Goal: Task Accomplishment & Management: Manage account settings

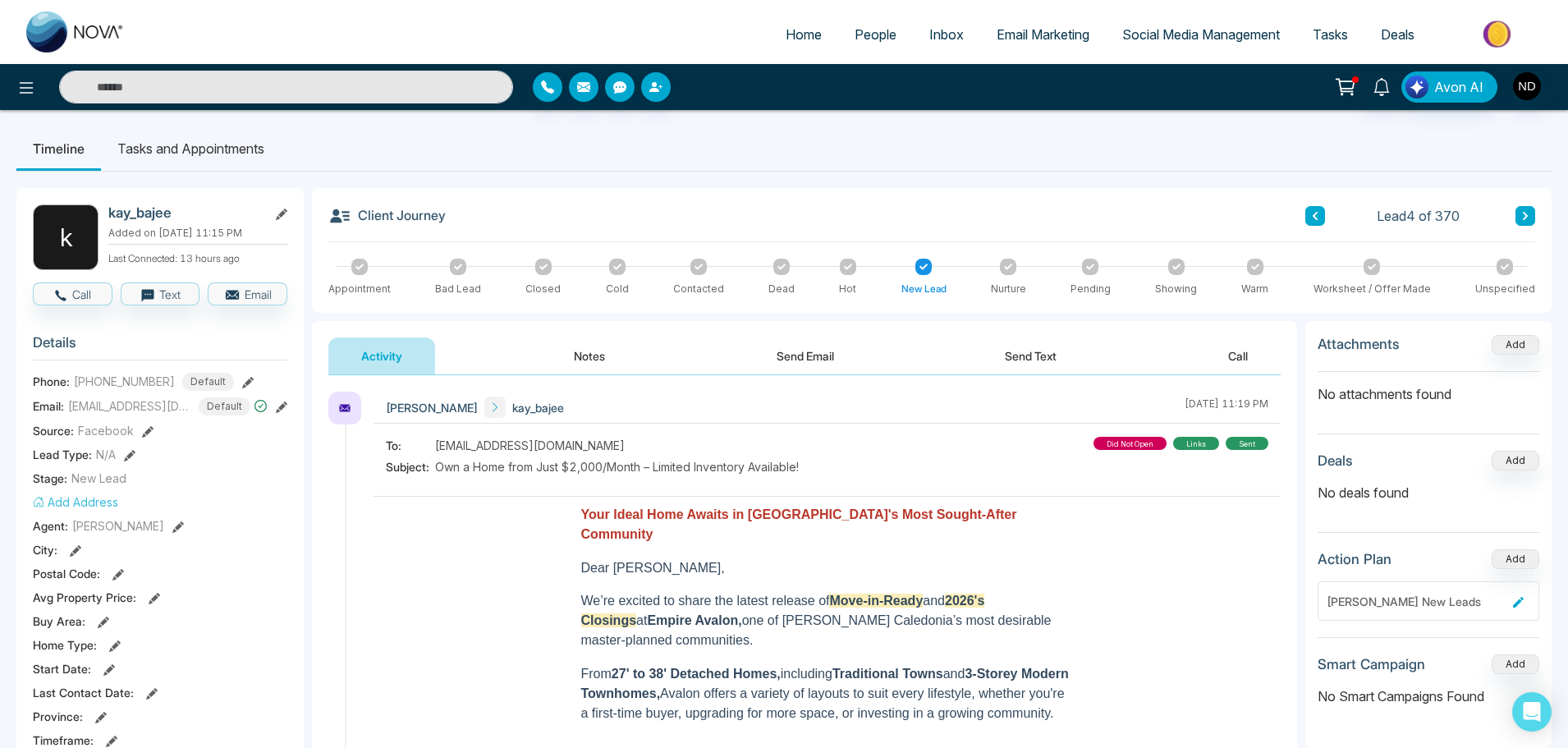
click at [574, 355] on button "Notes" at bounding box center [589, 356] width 97 height 37
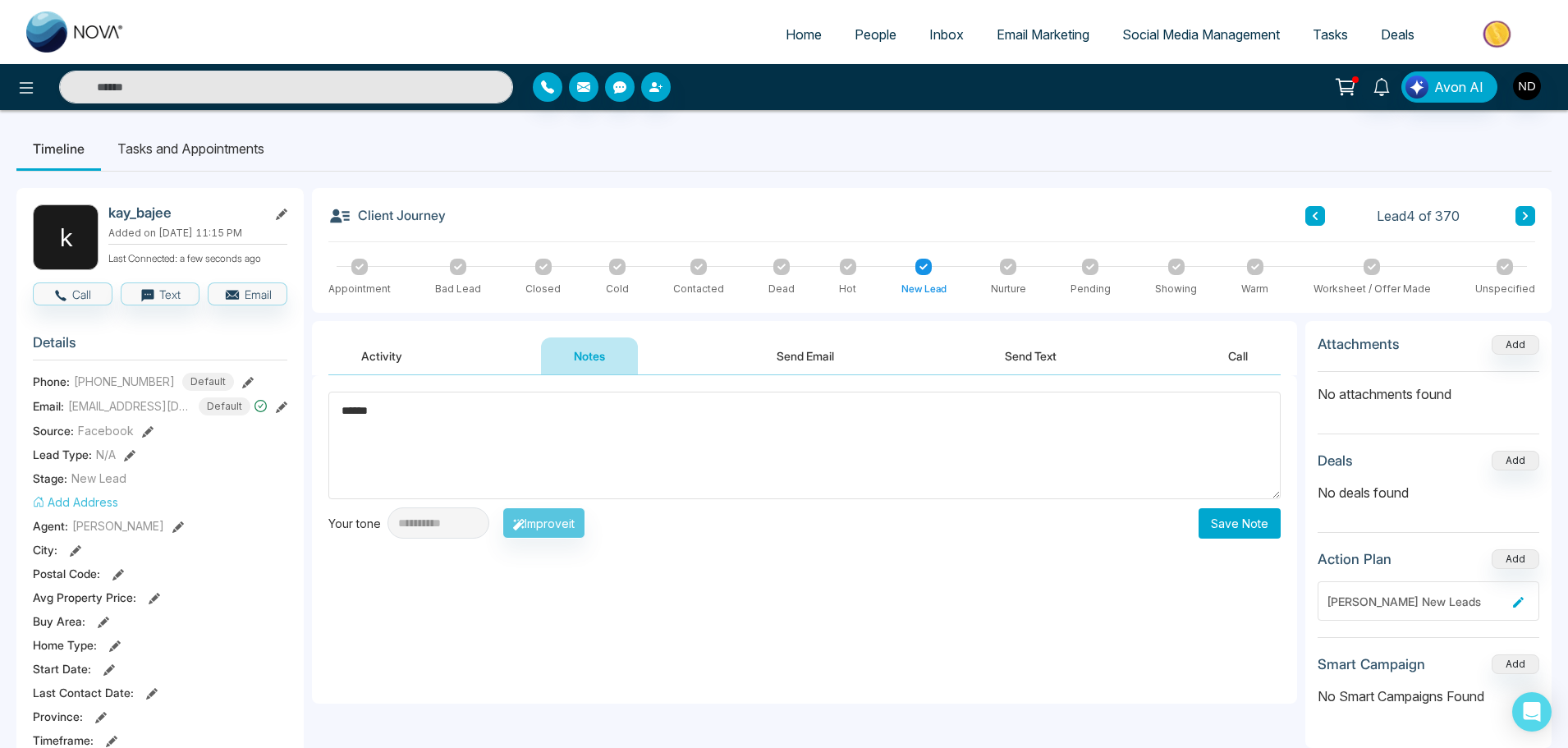
type textarea "******"
click at [1269, 534] on button "Save Note" at bounding box center [1239, 523] width 82 height 31
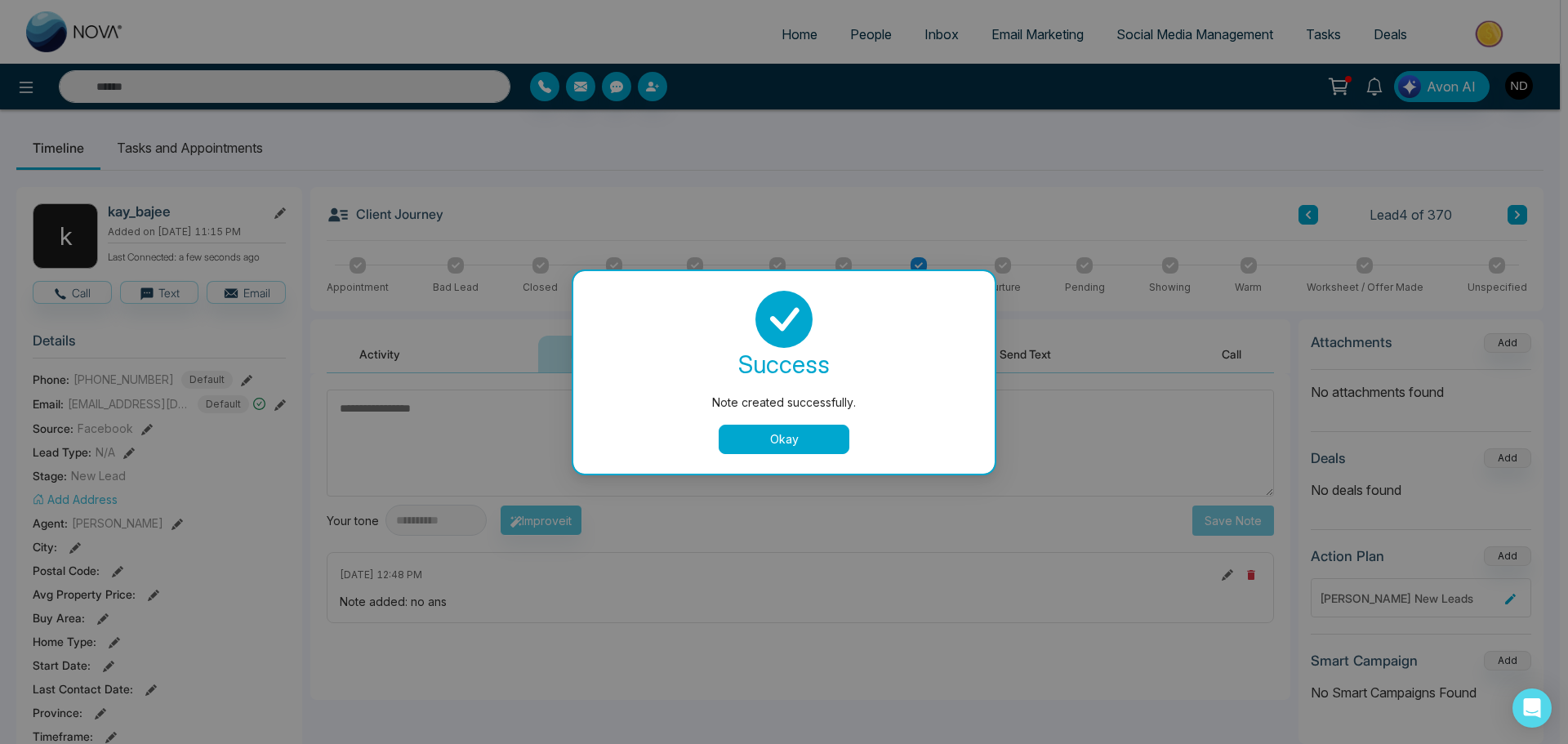
click at [760, 459] on div "success Note created successfully. Okay" at bounding box center [784, 372] width 421 height 202
click at [767, 445] on button "Okay" at bounding box center [784, 440] width 131 height 29
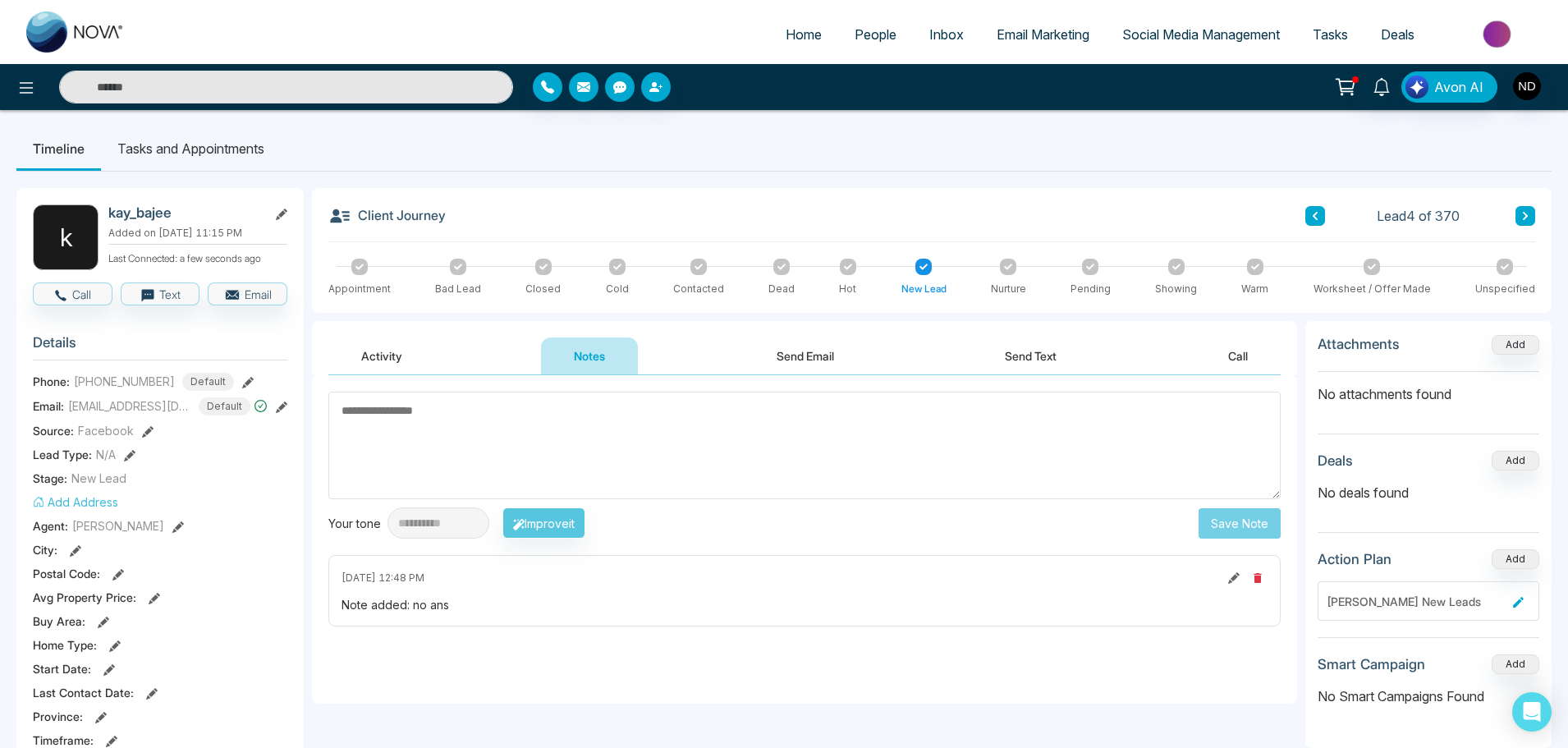
click at [1518, 213] on button at bounding box center [1525, 215] width 19 height 19
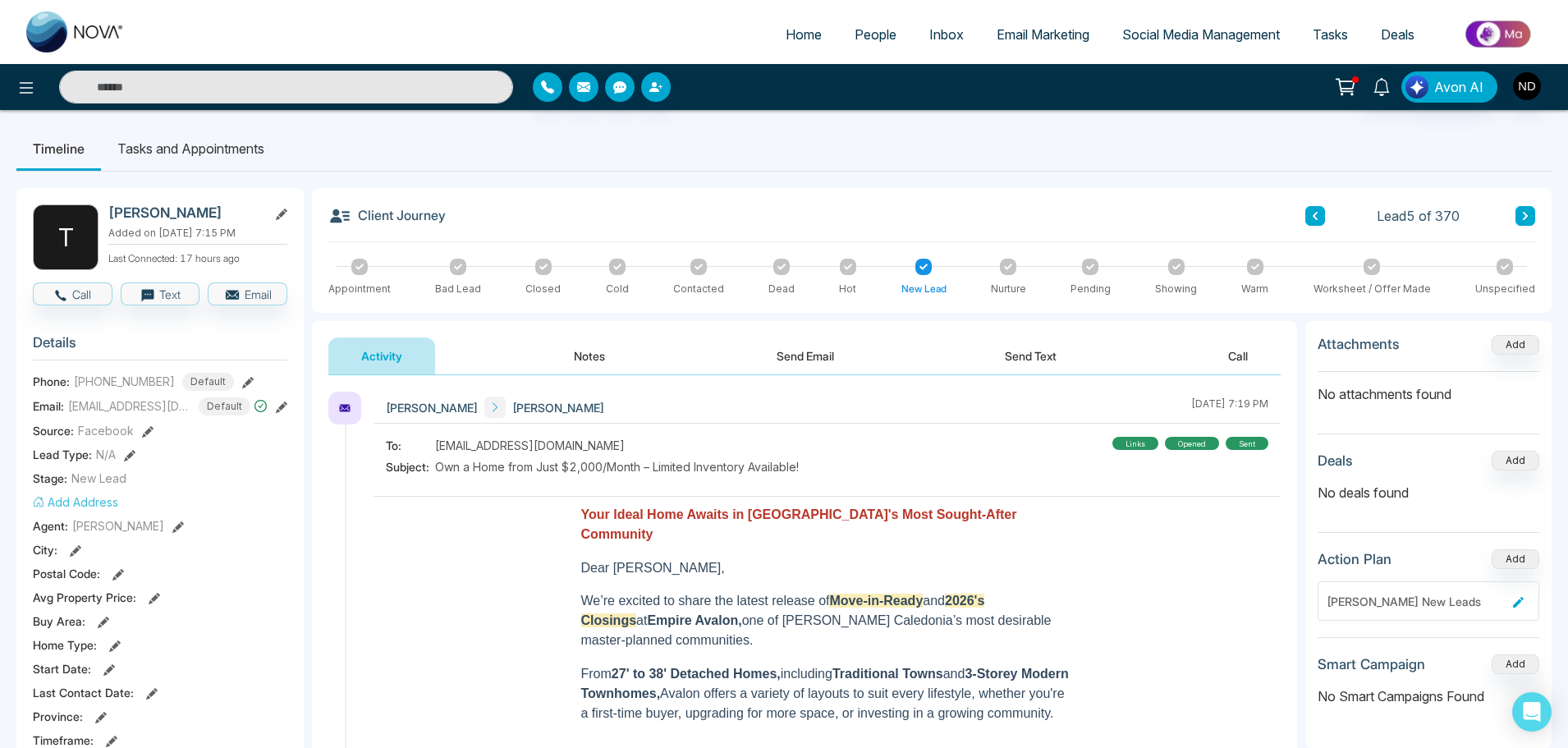
click at [571, 349] on button "Notes" at bounding box center [589, 356] width 97 height 37
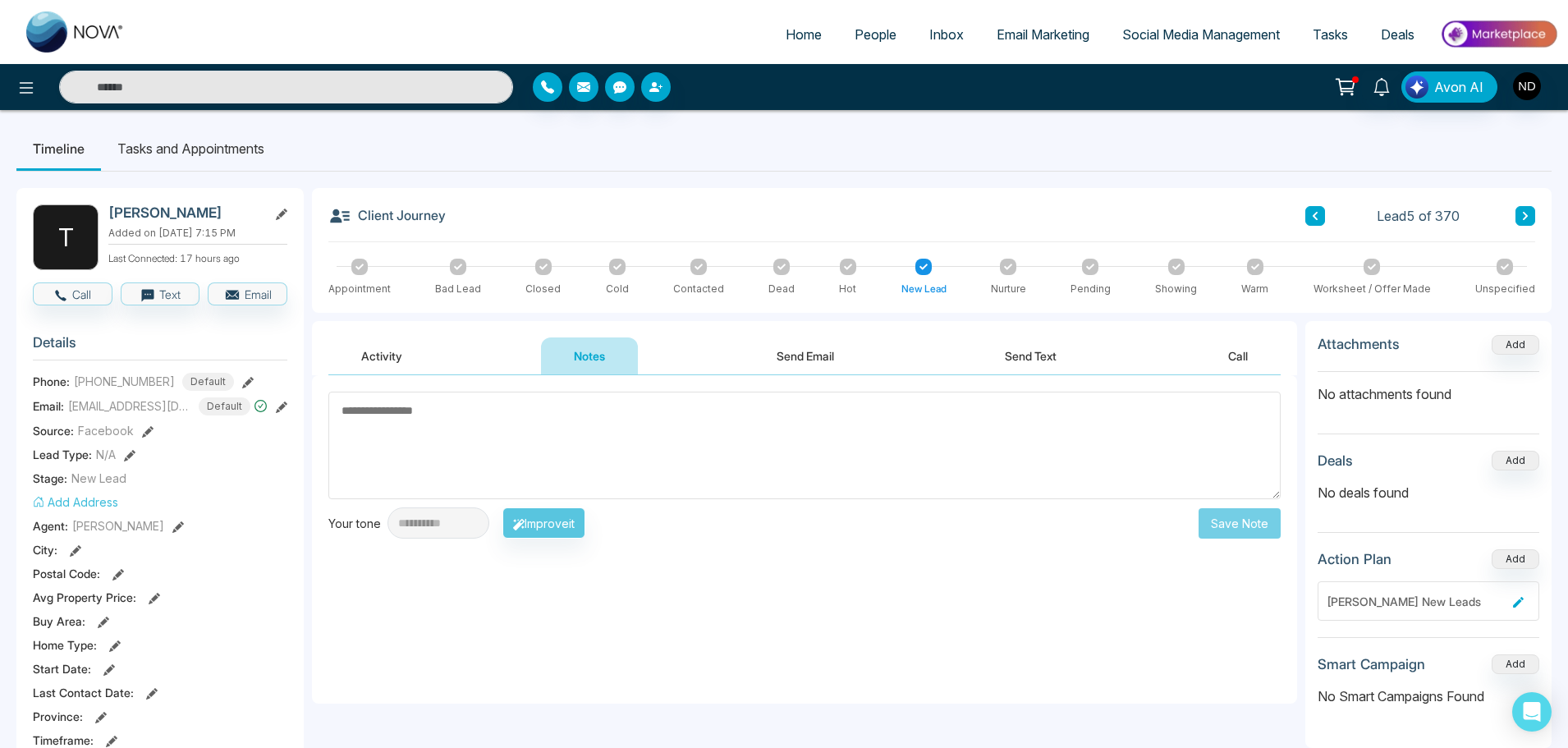
click at [405, 361] on button "Activity" at bounding box center [381, 356] width 106 height 37
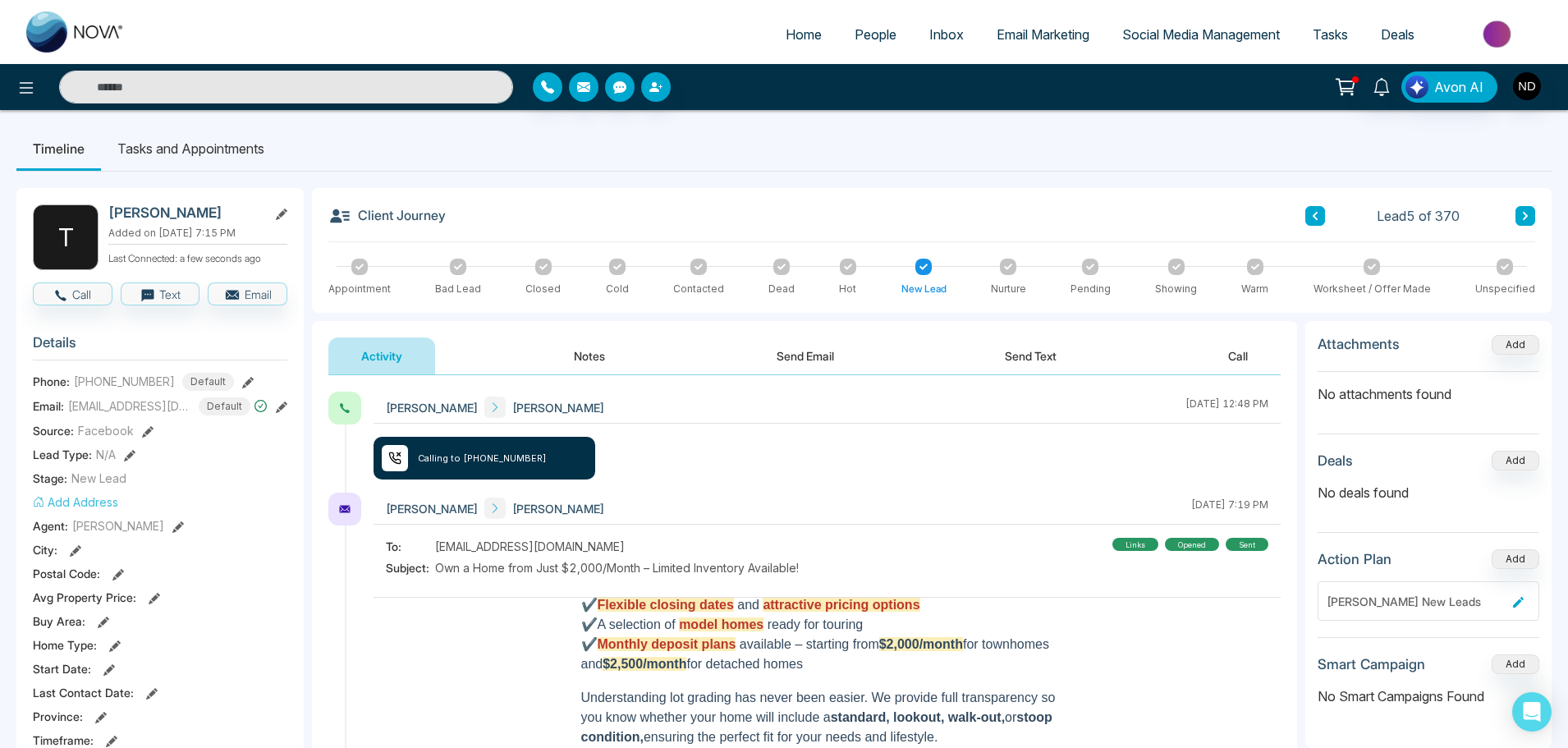
click at [614, 349] on button "Notes" at bounding box center [589, 356] width 97 height 37
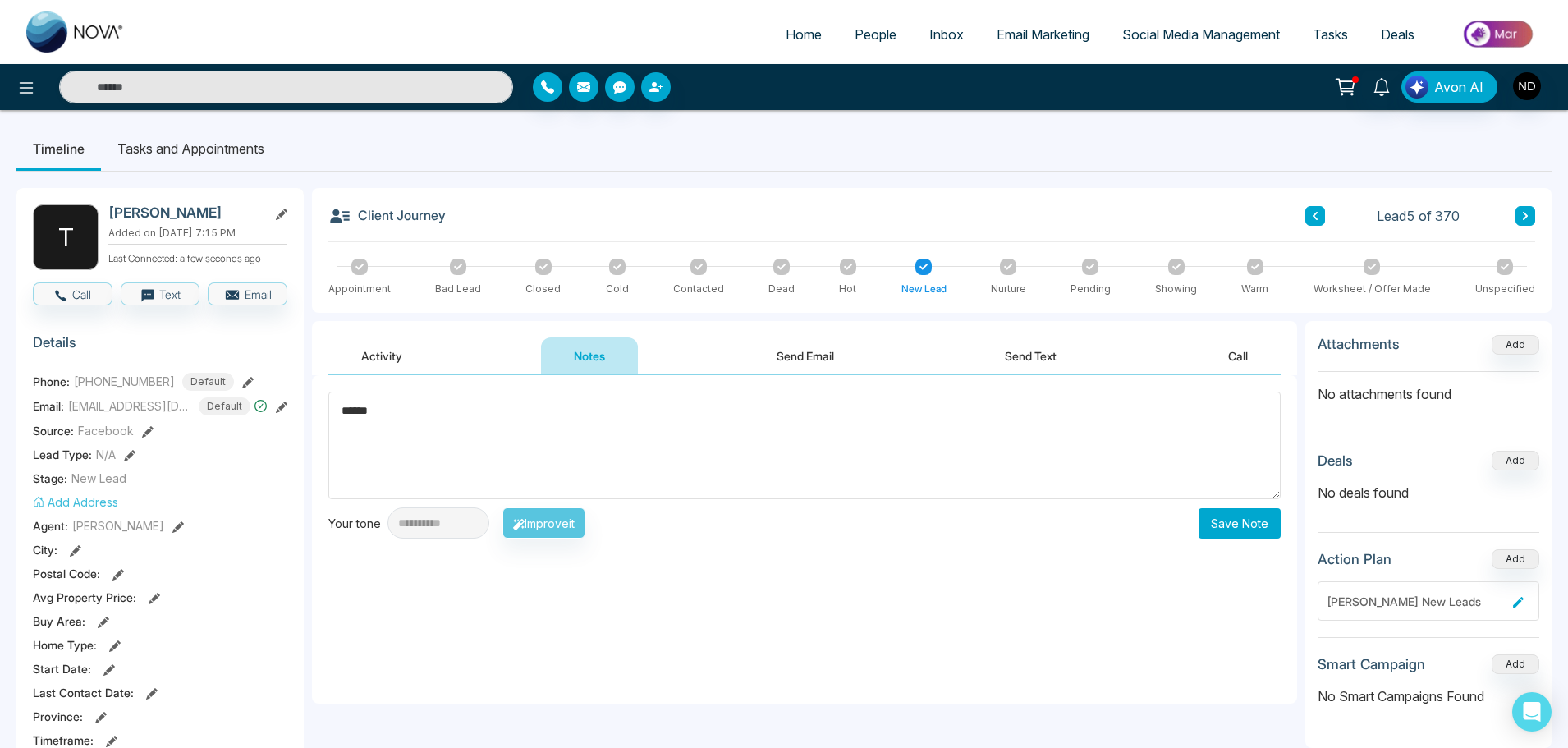
type textarea "******"
click at [1248, 519] on button "Save Note" at bounding box center [1239, 523] width 82 height 31
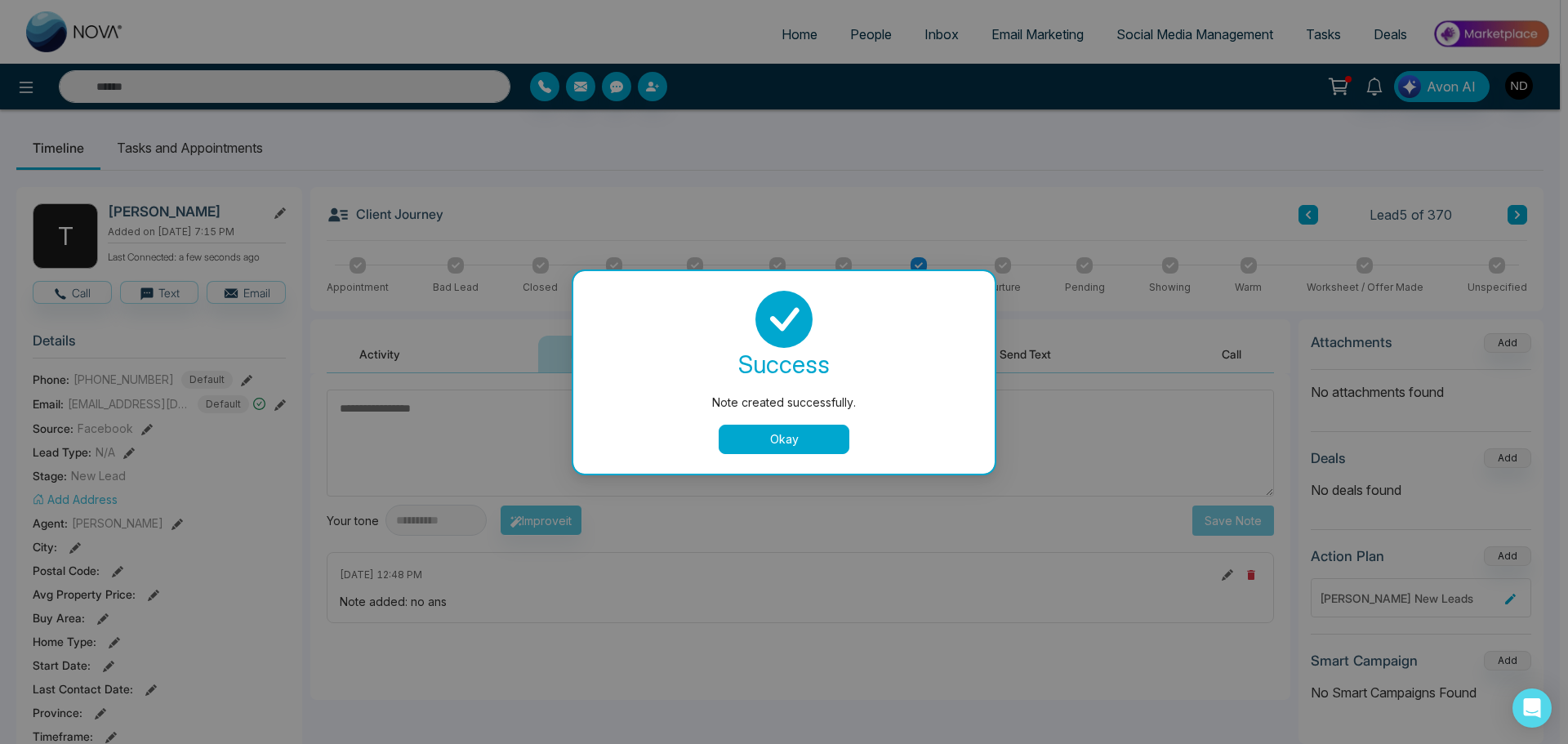
click at [827, 438] on button "Okay" at bounding box center [784, 440] width 131 height 29
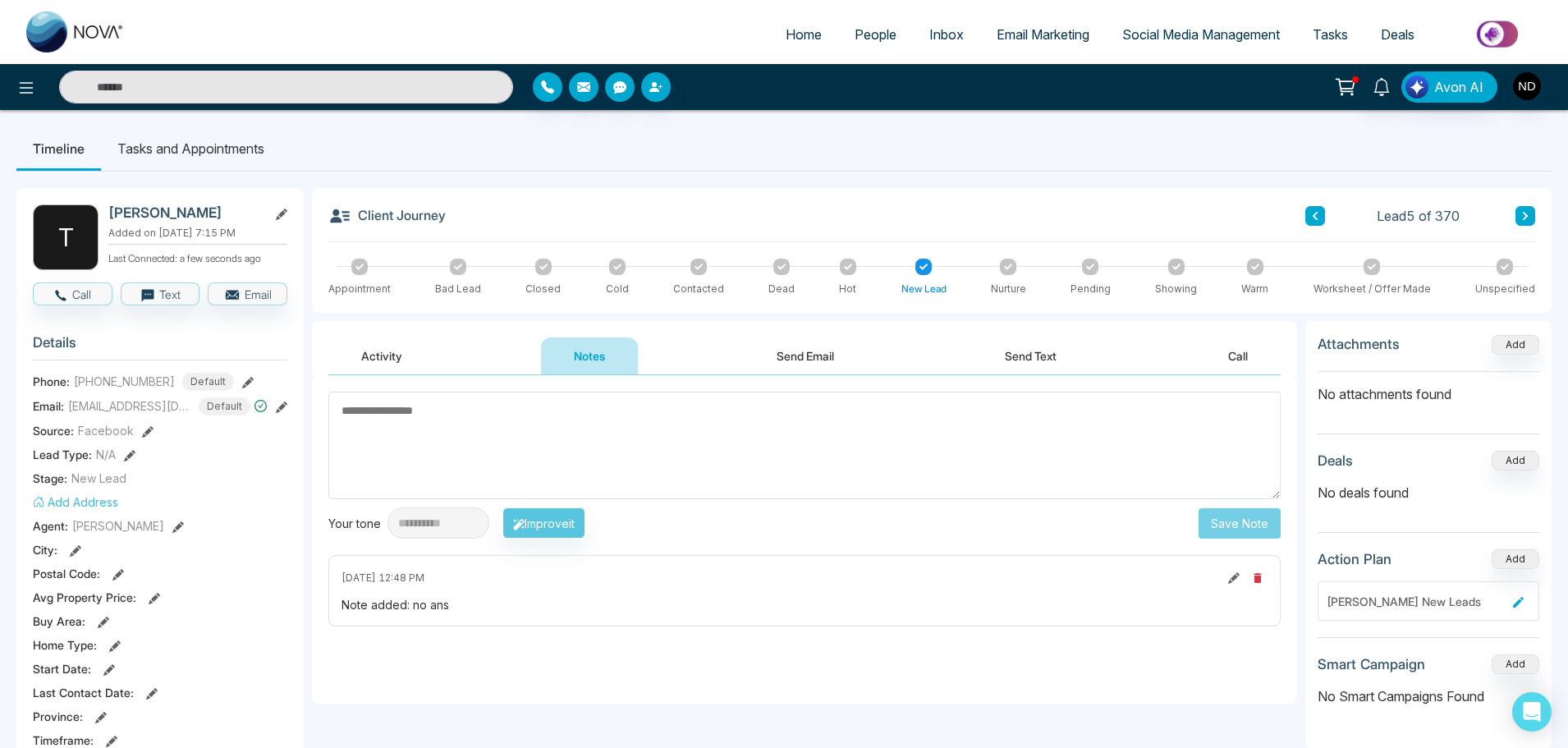
click at [1525, 218] on icon at bounding box center [1525, 215] width 8 height 10
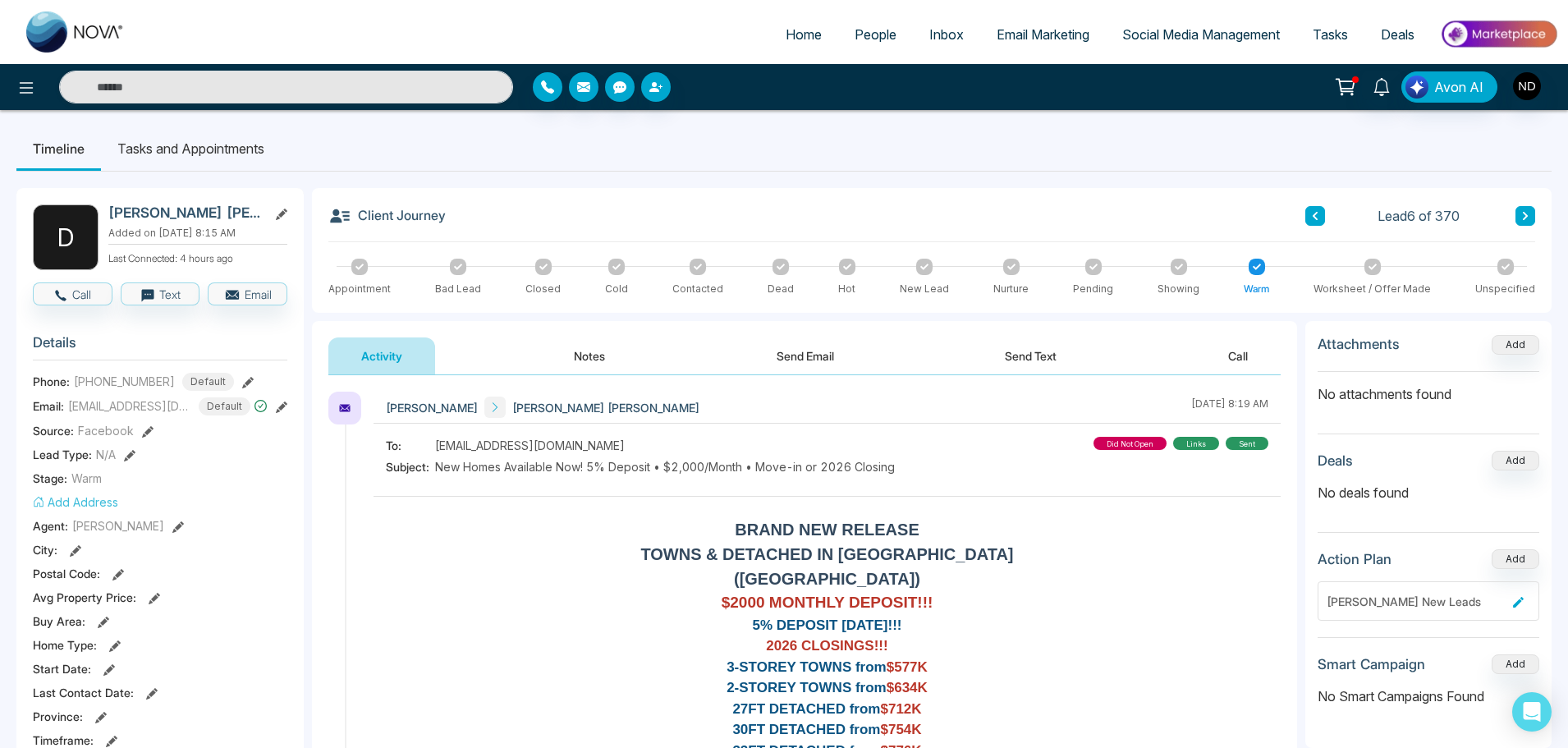
click at [558, 349] on button "Notes" at bounding box center [589, 356] width 97 height 37
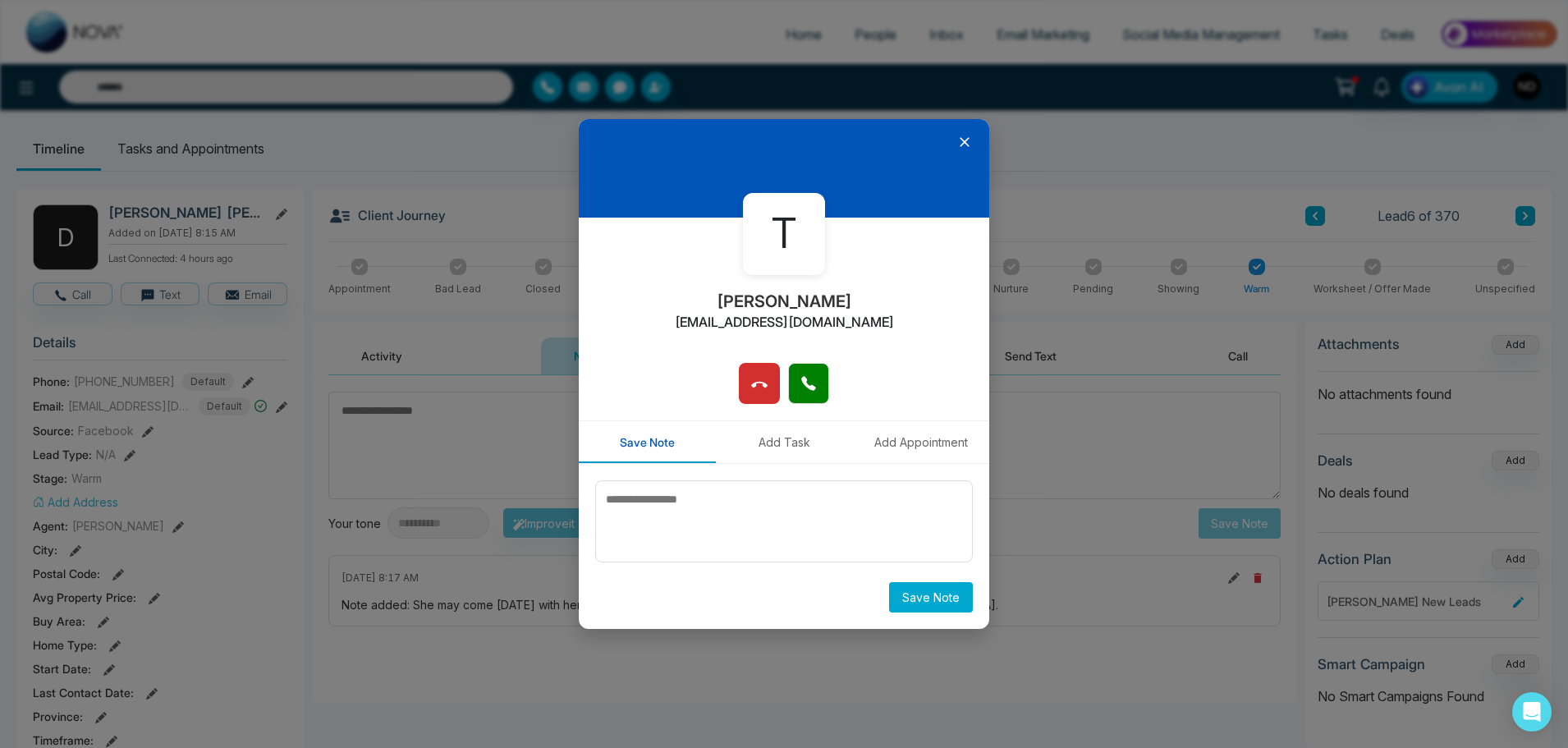
click at [805, 309] on h2 "[PERSON_NAME]" at bounding box center [784, 300] width 136 height 19
click at [961, 139] on icon at bounding box center [964, 141] width 10 height 10
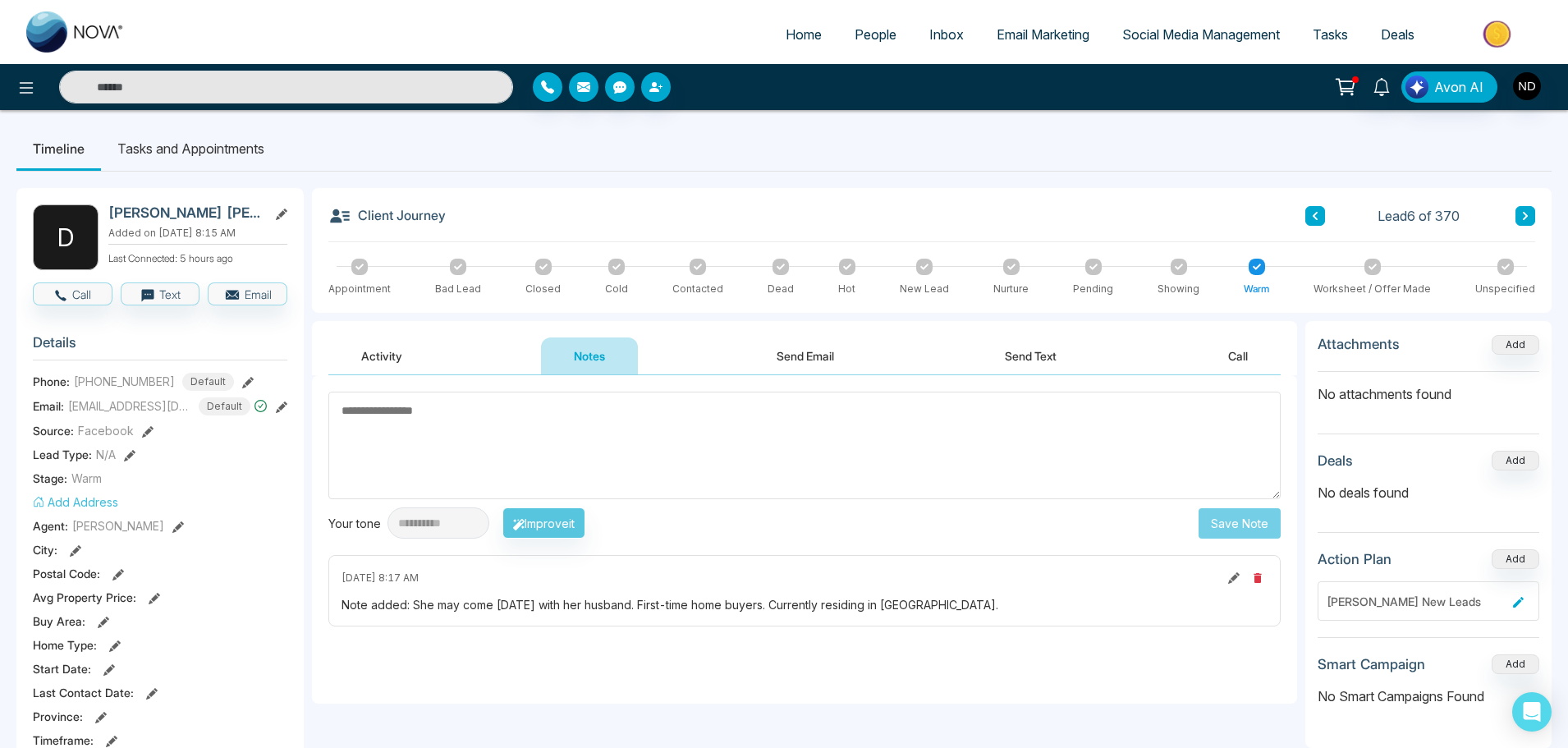
click at [869, 38] on span "People" at bounding box center [875, 34] width 42 height 17
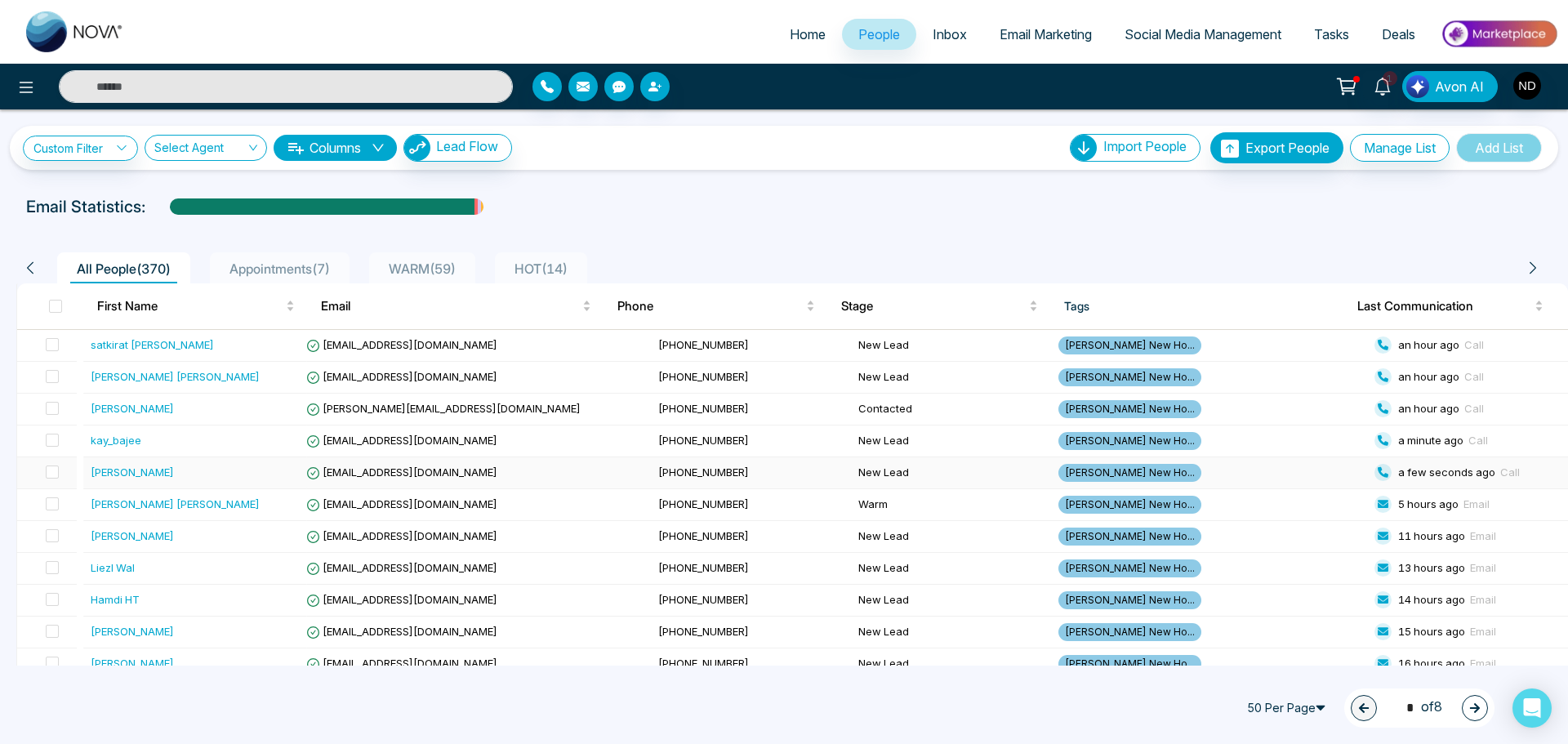
click at [187, 475] on div "[PERSON_NAME]" at bounding box center [196, 473] width 210 height 17
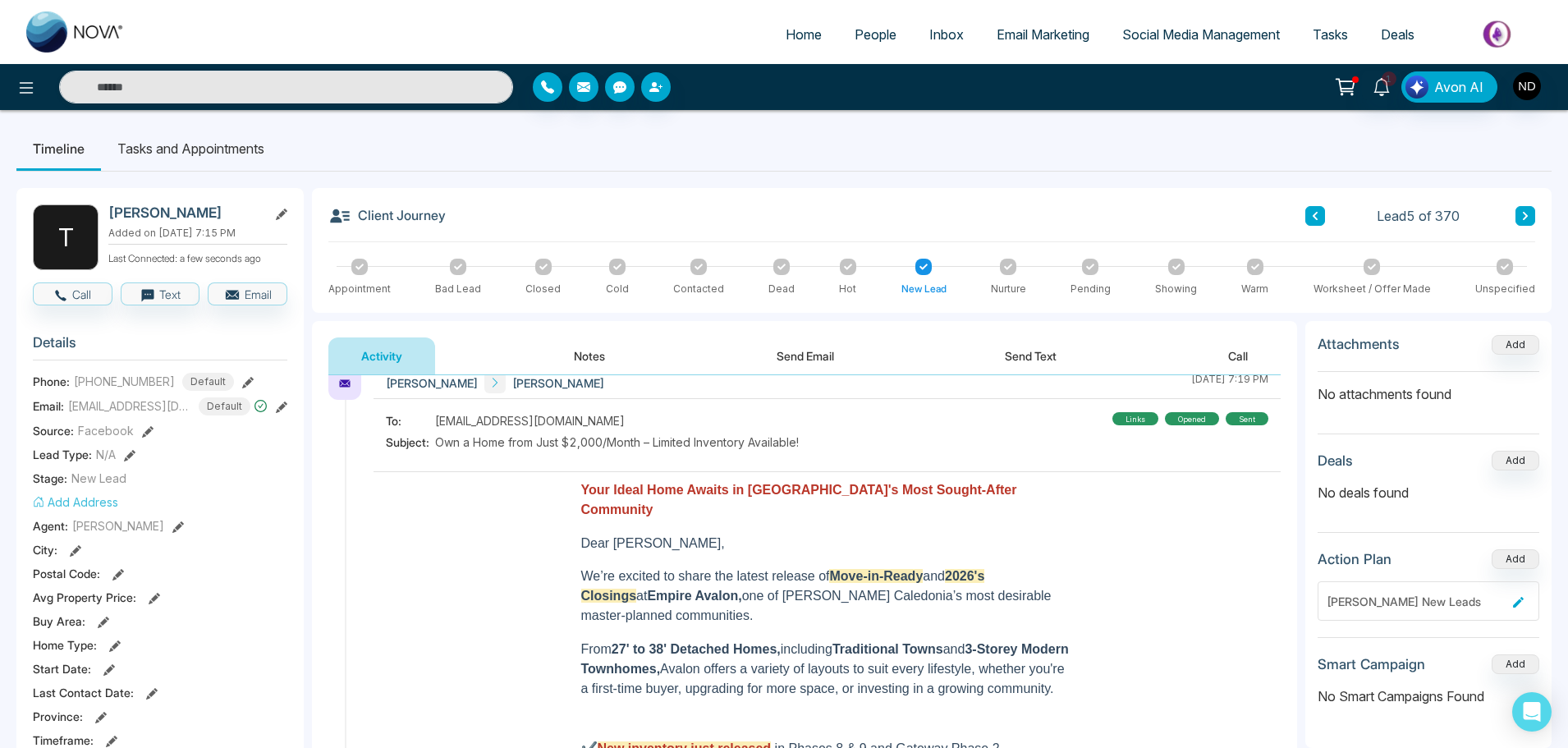
click at [610, 361] on button "Notes" at bounding box center [589, 356] width 97 height 37
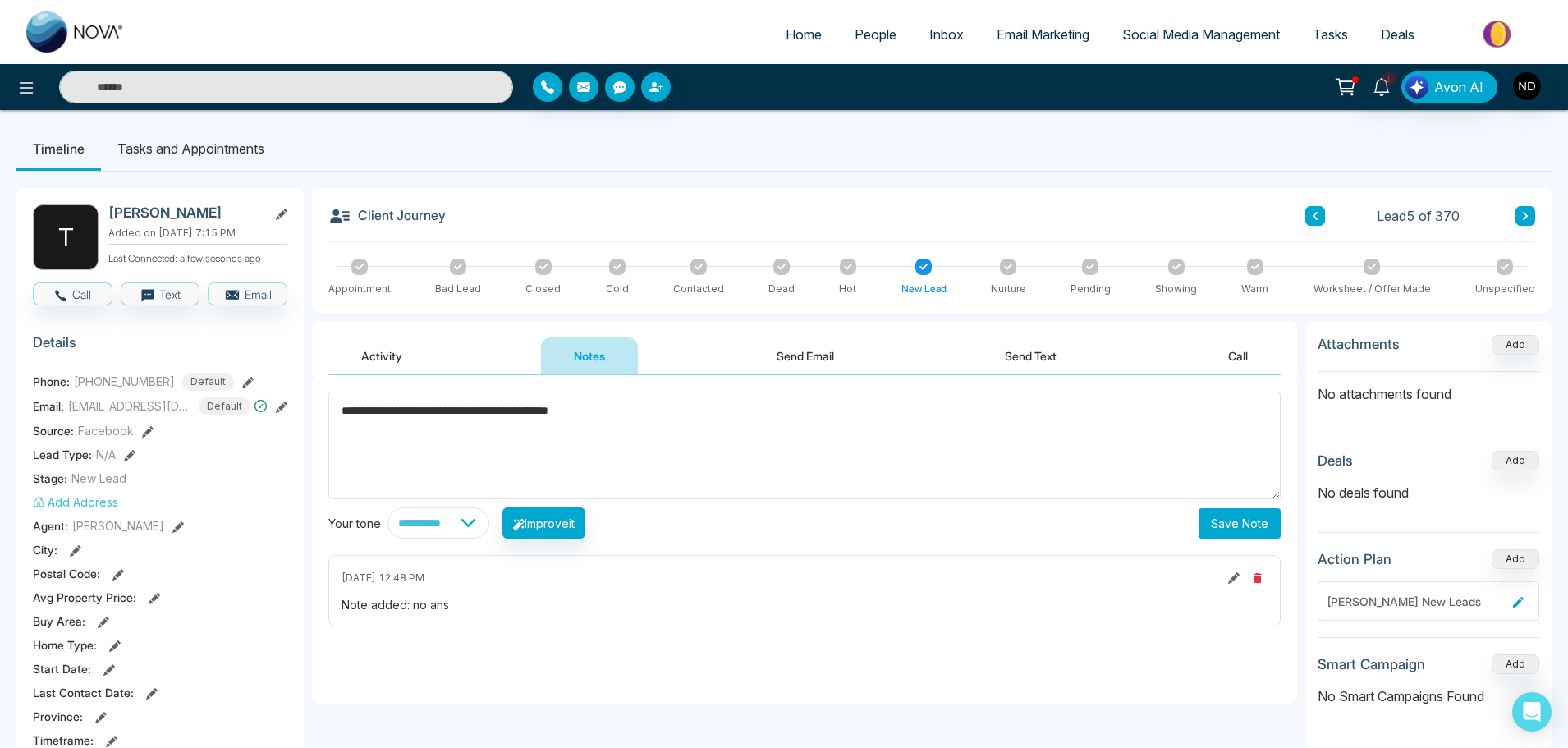
click at [558, 411] on textarea "**********" at bounding box center [804, 446] width 952 height 107
type textarea "**********"
click at [1229, 530] on button "Save Note" at bounding box center [1239, 523] width 82 height 31
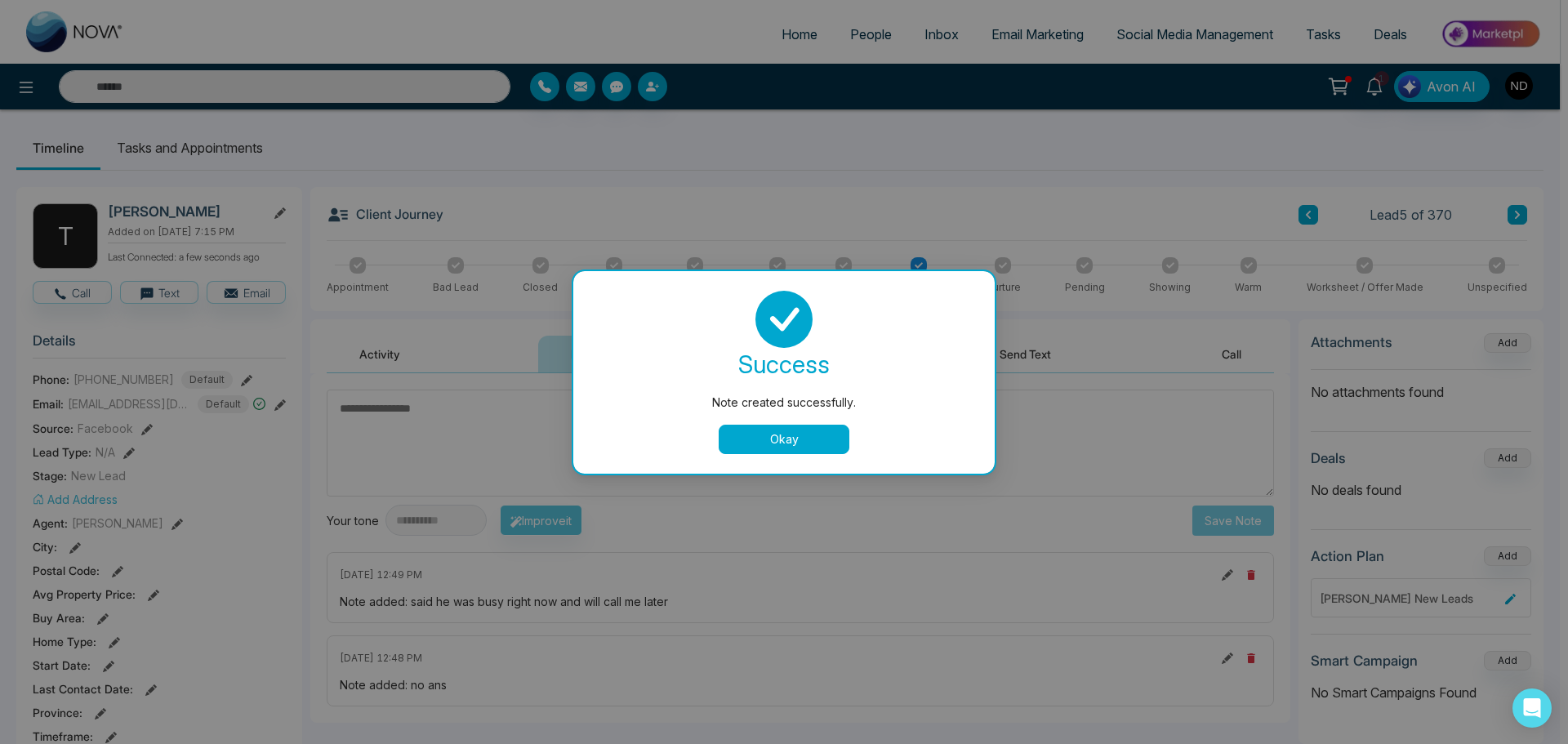
click at [738, 435] on button "Okay" at bounding box center [784, 440] width 131 height 29
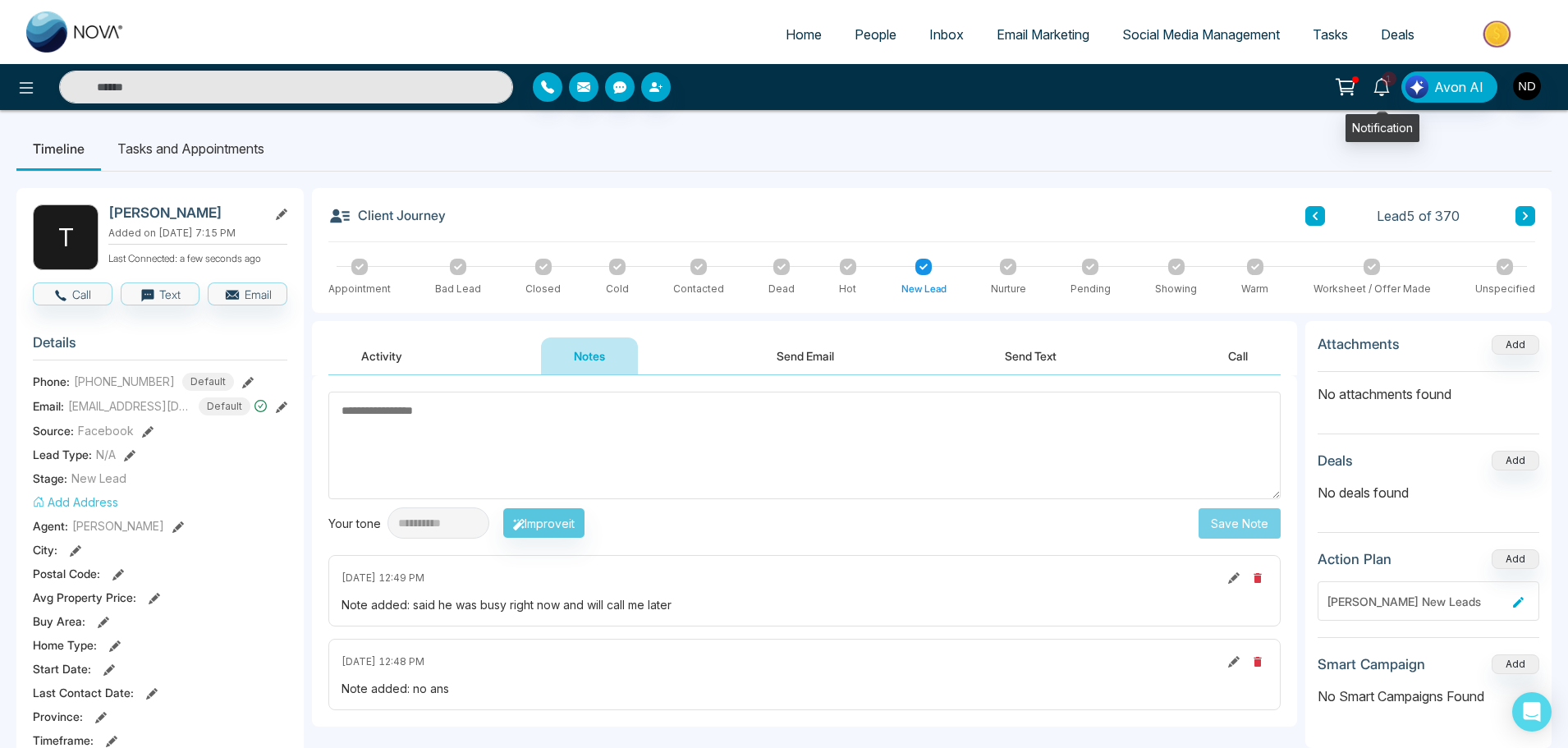
click at [1384, 75] on span "1" at bounding box center [1389, 79] width 15 height 15
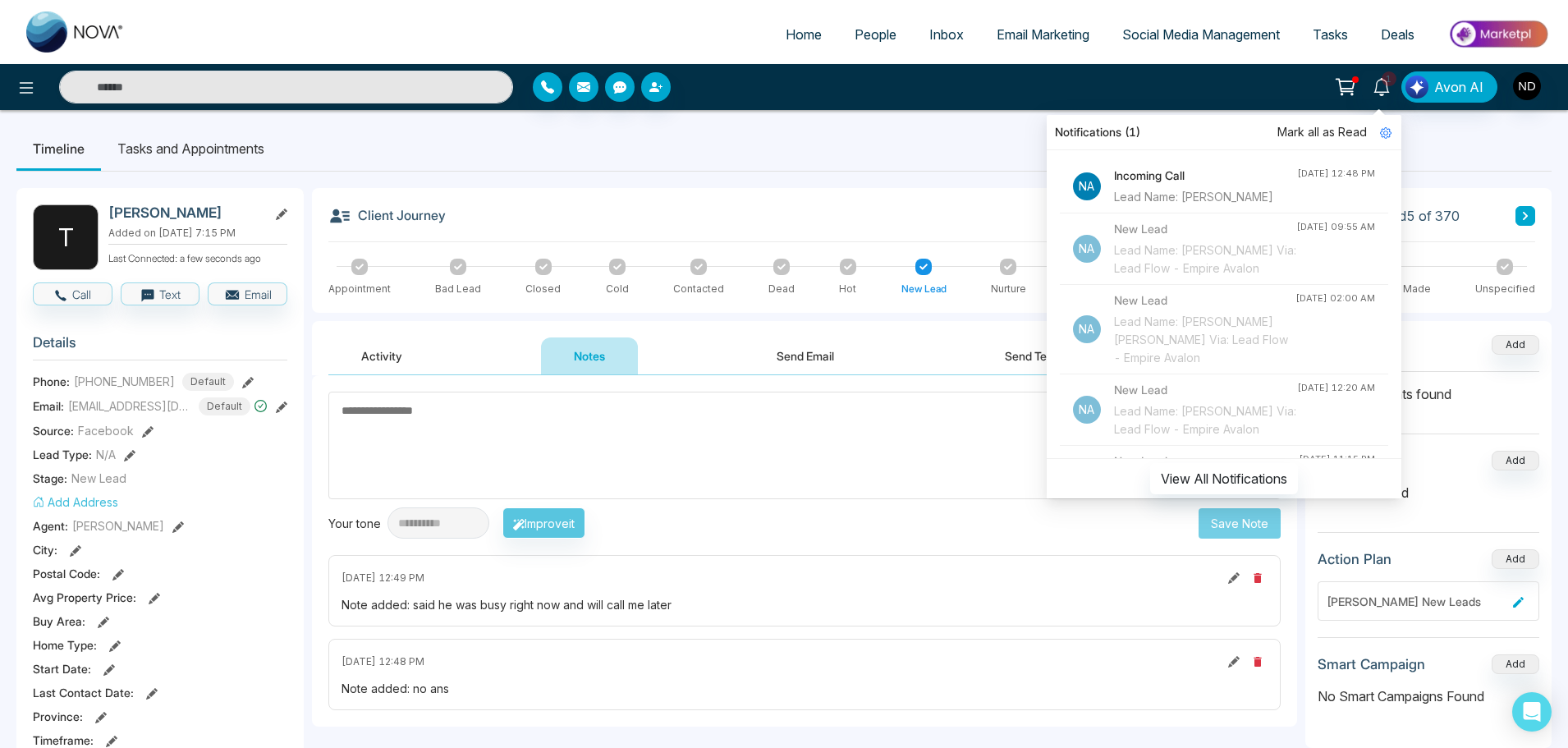
click at [1350, 125] on span "Mark all as Read" at bounding box center [1321, 132] width 90 height 18
click at [1385, 85] on icon at bounding box center [1381, 87] width 18 height 18
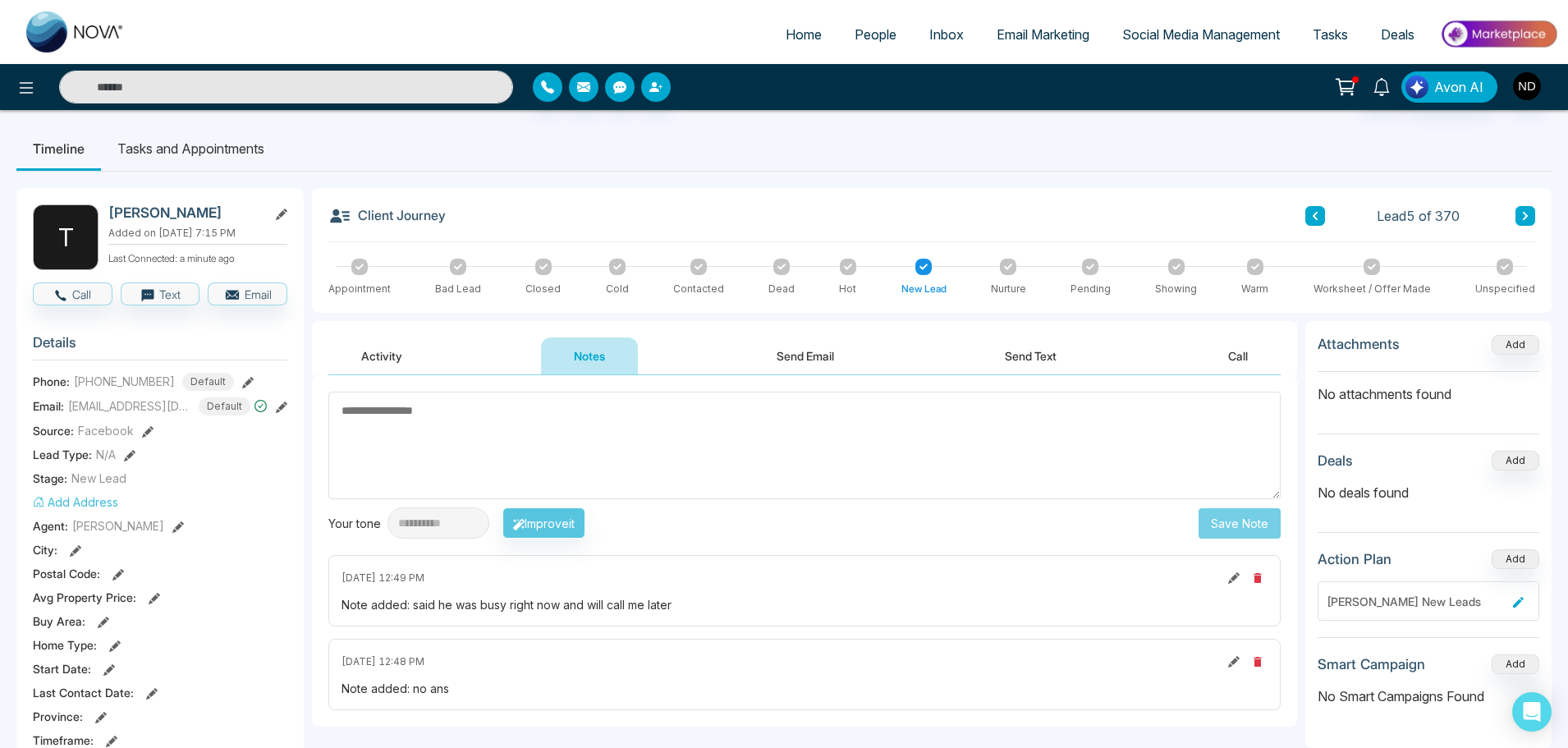
click at [861, 22] on link "People" at bounding box center [875, 34] width 75 height 31
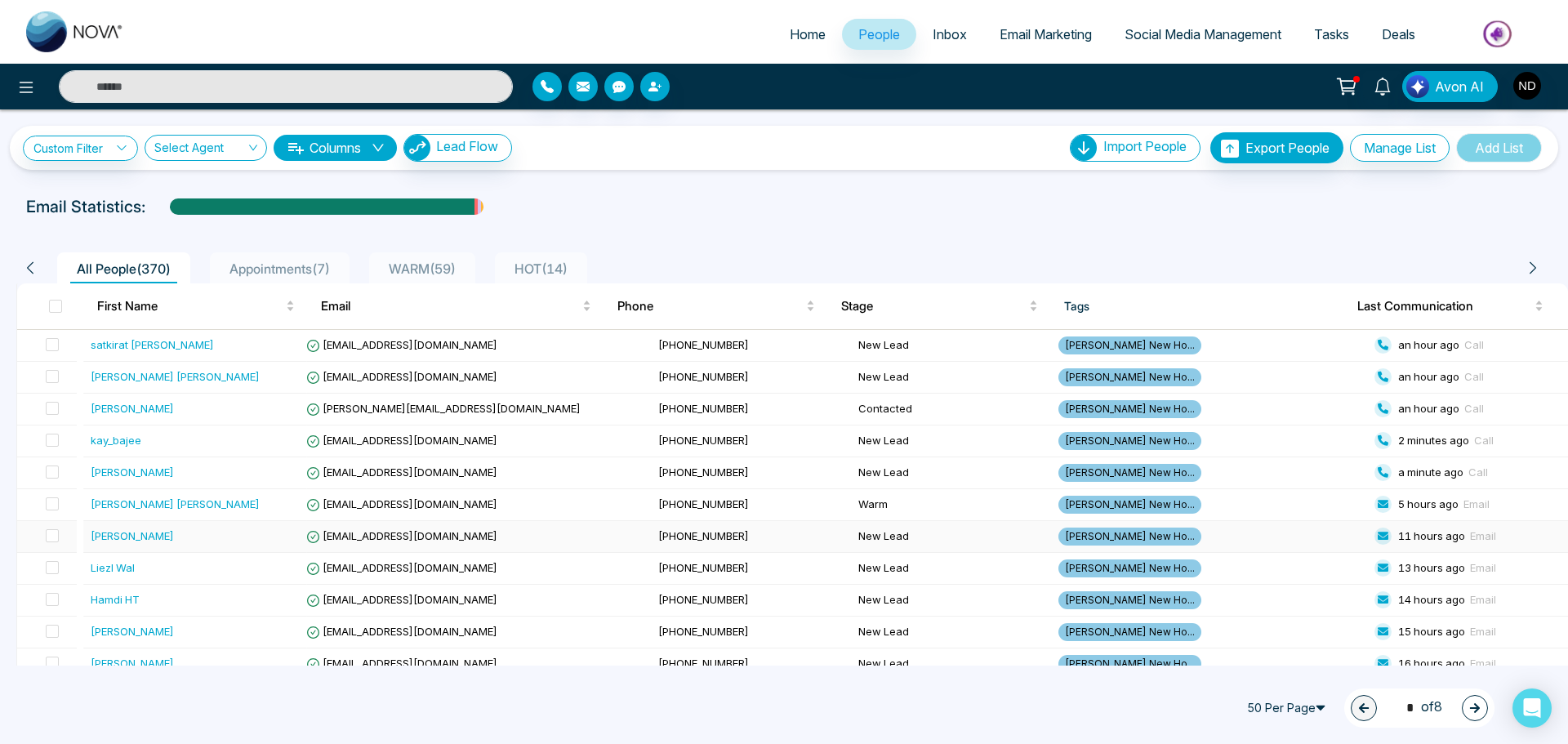
click at [222, 543] on div "[PERSON_NAME]" at bounding box center [196, 536] width 210 height 17
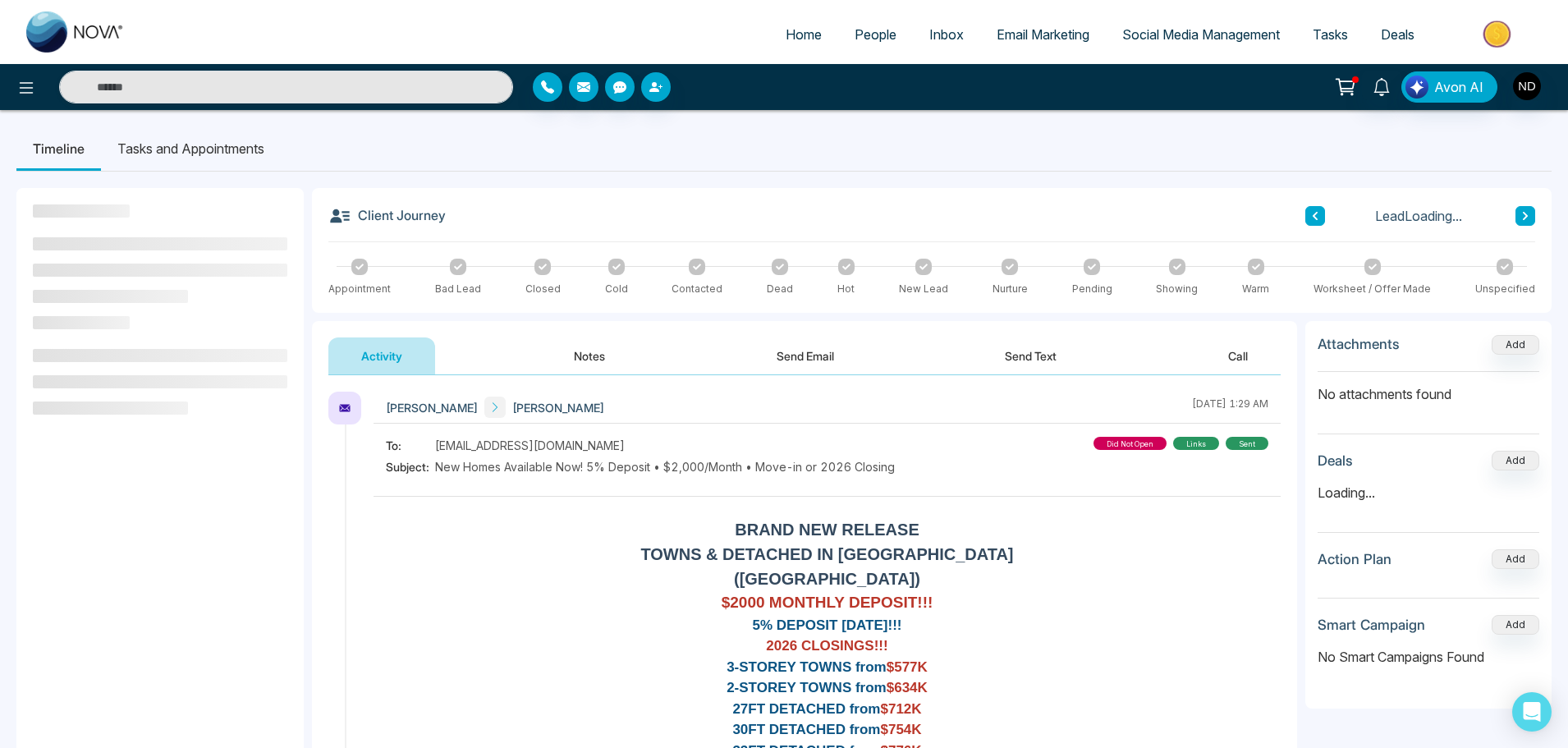
click at [584, 362] on button "Notes" at bounding box center [589, 356] width 97 height 37
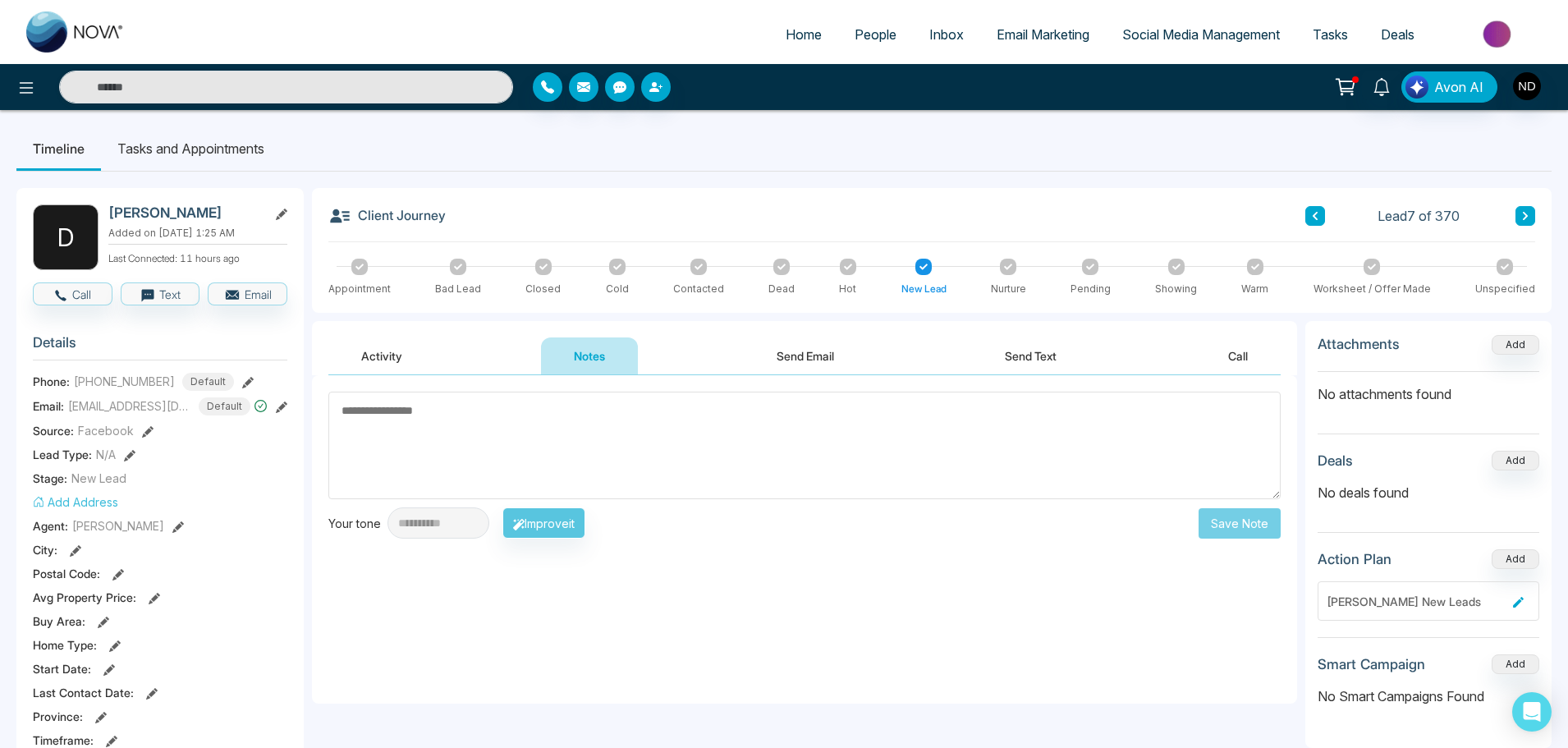
click at [780, 23] on link "Home" at bounding box center [803, 34] width 69 height 31
select select "*"
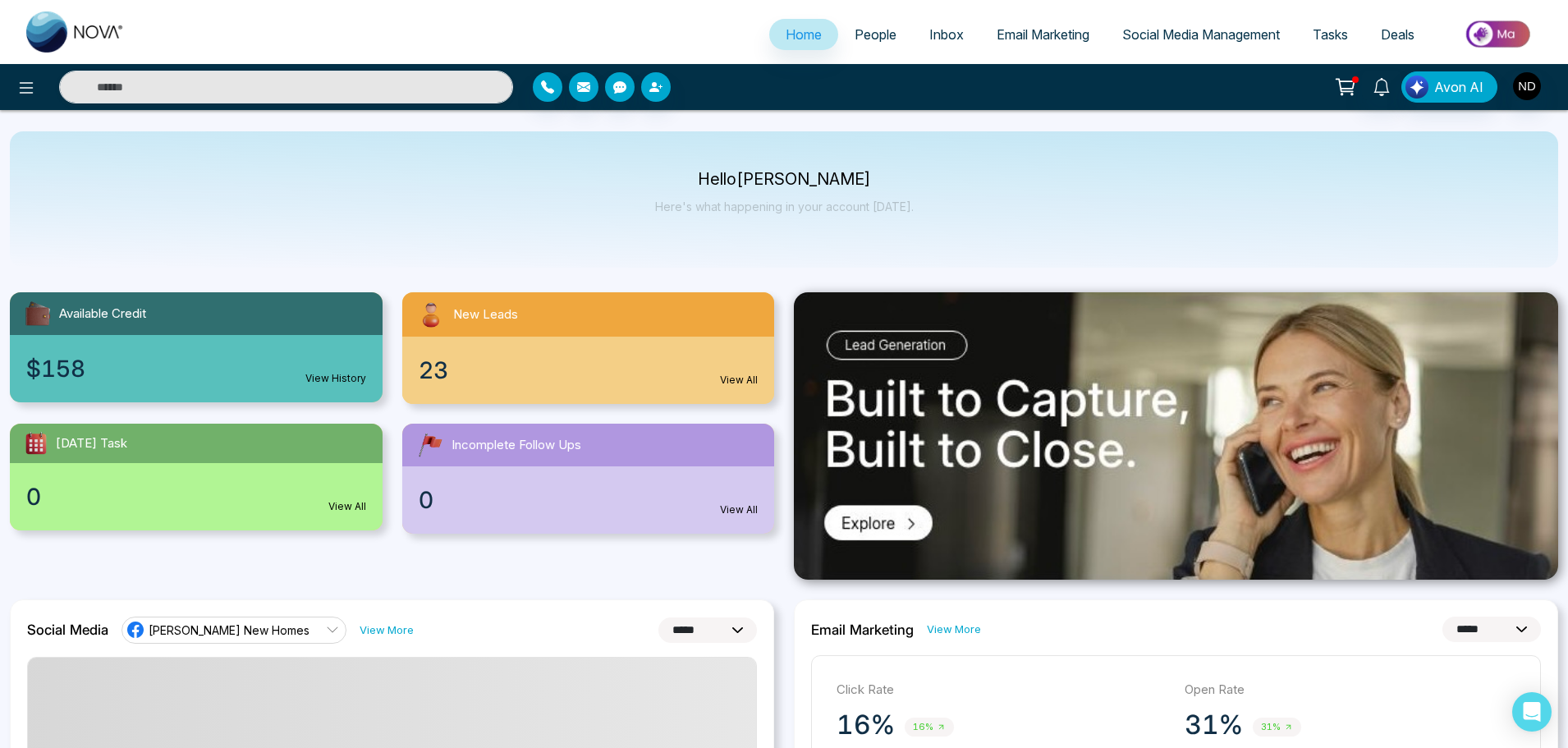
click at [1493, 44] on img at bounding box center [1498, 34] width 119 height 37
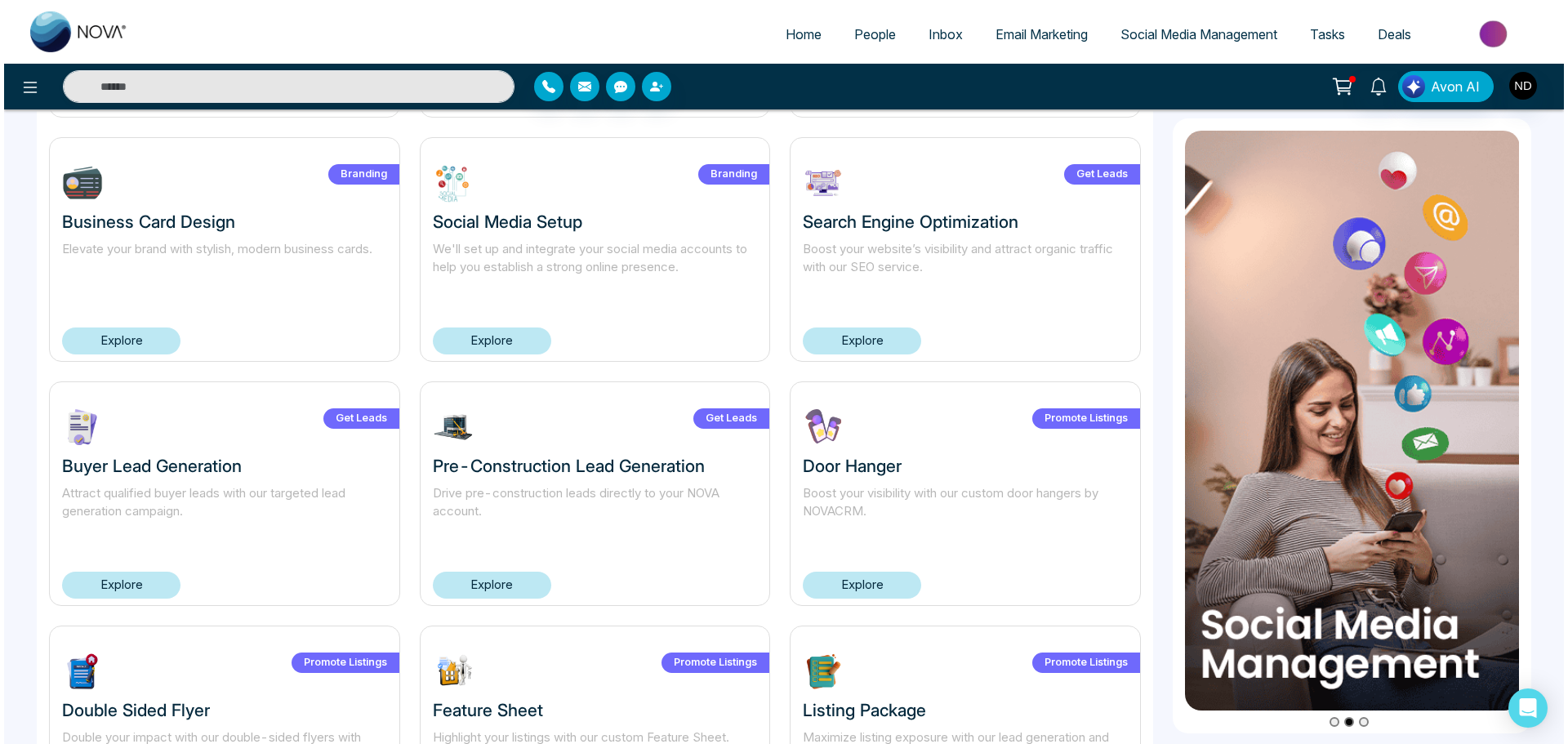
scroll to position [970, 0]
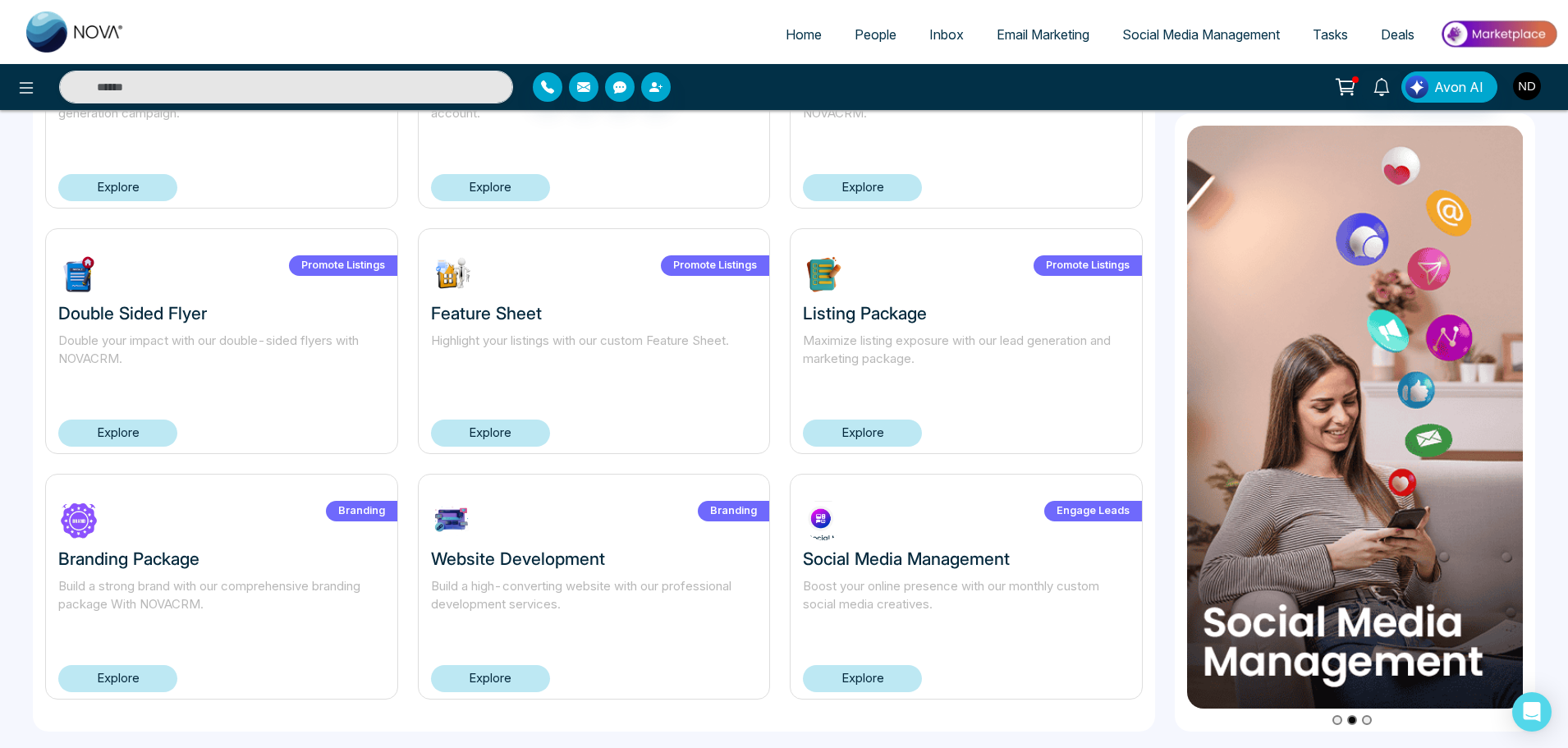
click at [1525, 92] on img "button" at bounding box center [1526, 86] width 28 height 28
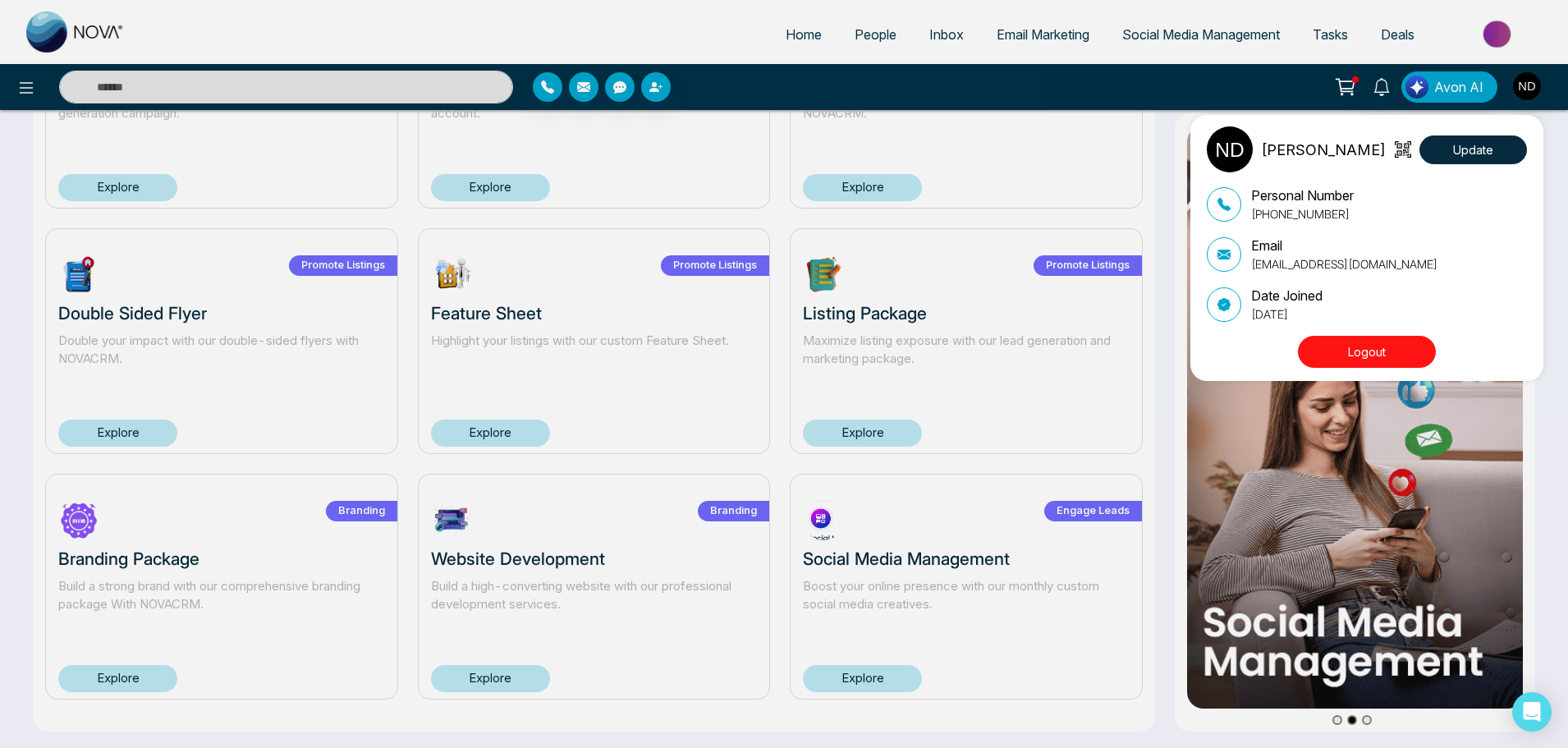
click at [27, 92] on div "[PERSON_NAME] Update Personal Number [PHONE_NUMBER] Email [EMAIL_ADDRESS][DOMAI…" at bounding box center [784, 374] width 1568 height 748
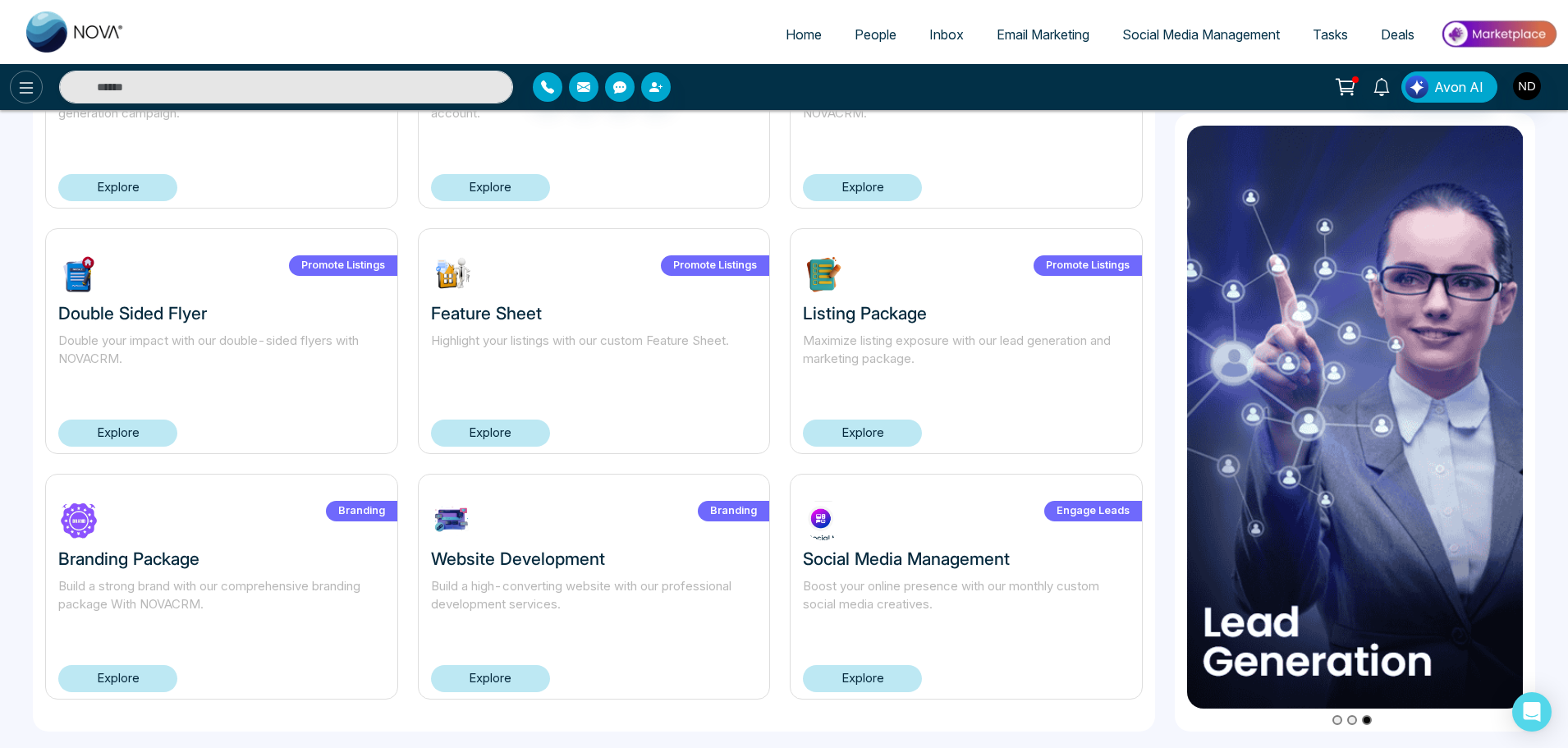
click at [34, 95] on icon at bounding box center [26, 87] width 19 height 19
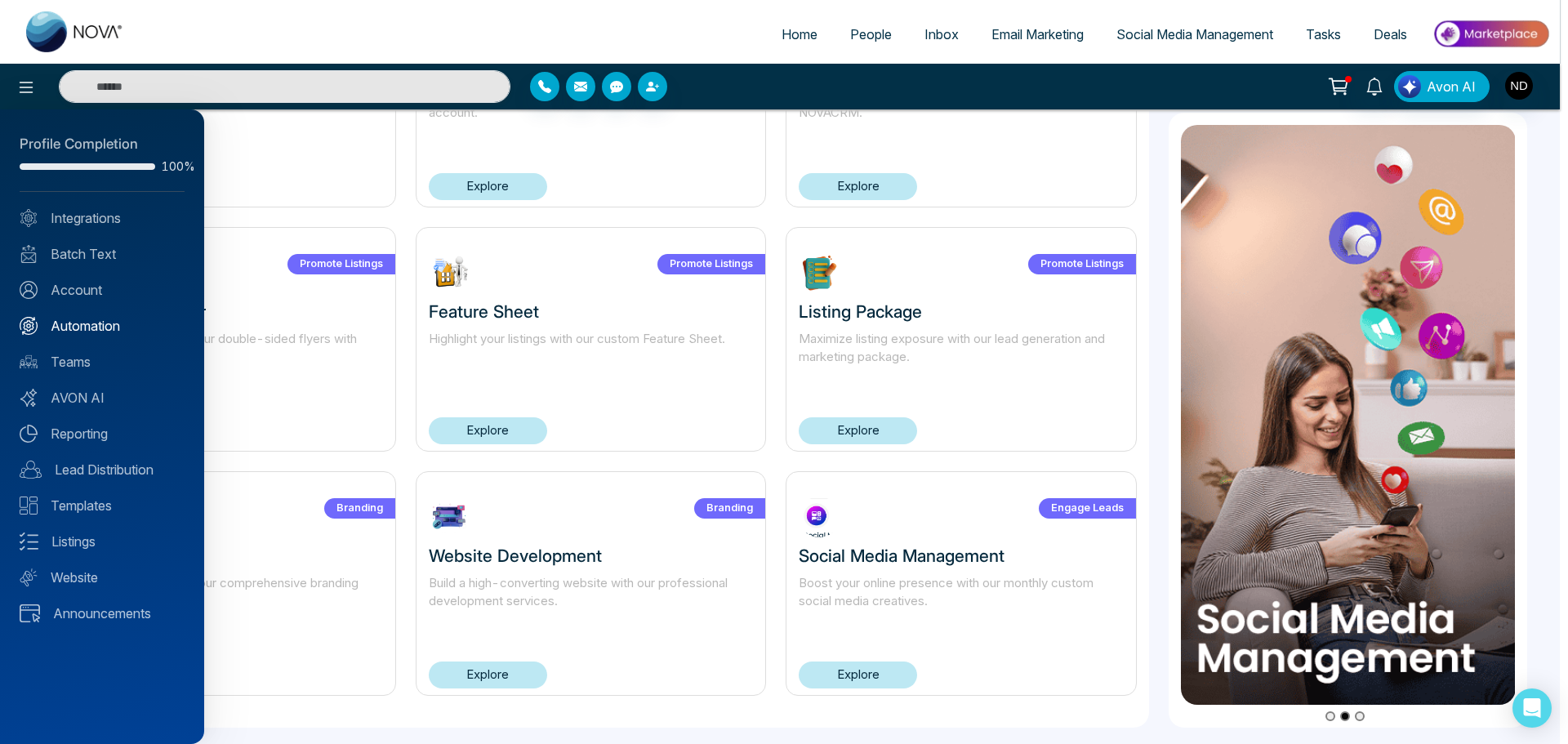
click at [84, 324] on link "Automation" at bounding box center [101, 326] width 165 height 19
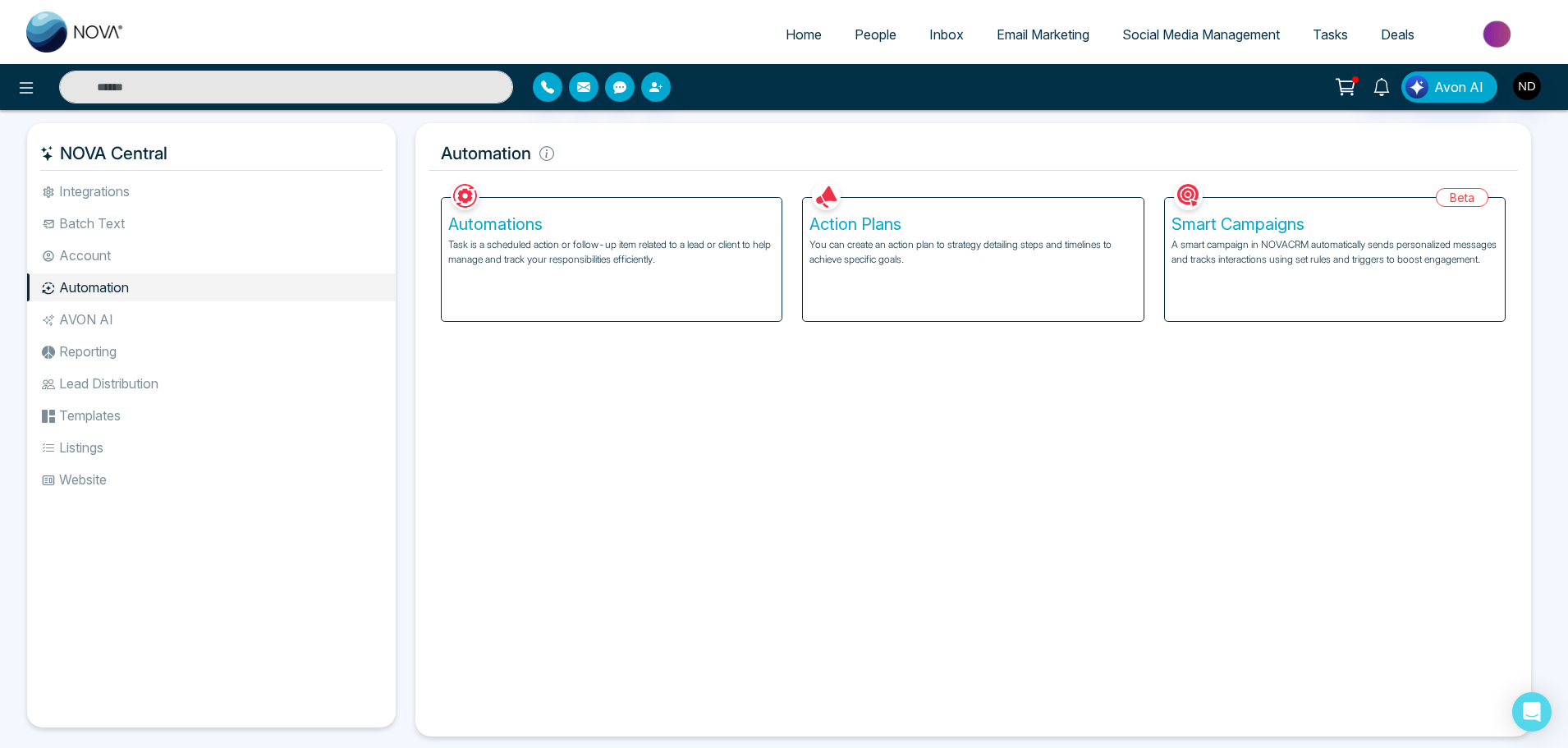
click at [41, 190] on li "Integrations" at bounding box center [211, 191] width 369 height 28
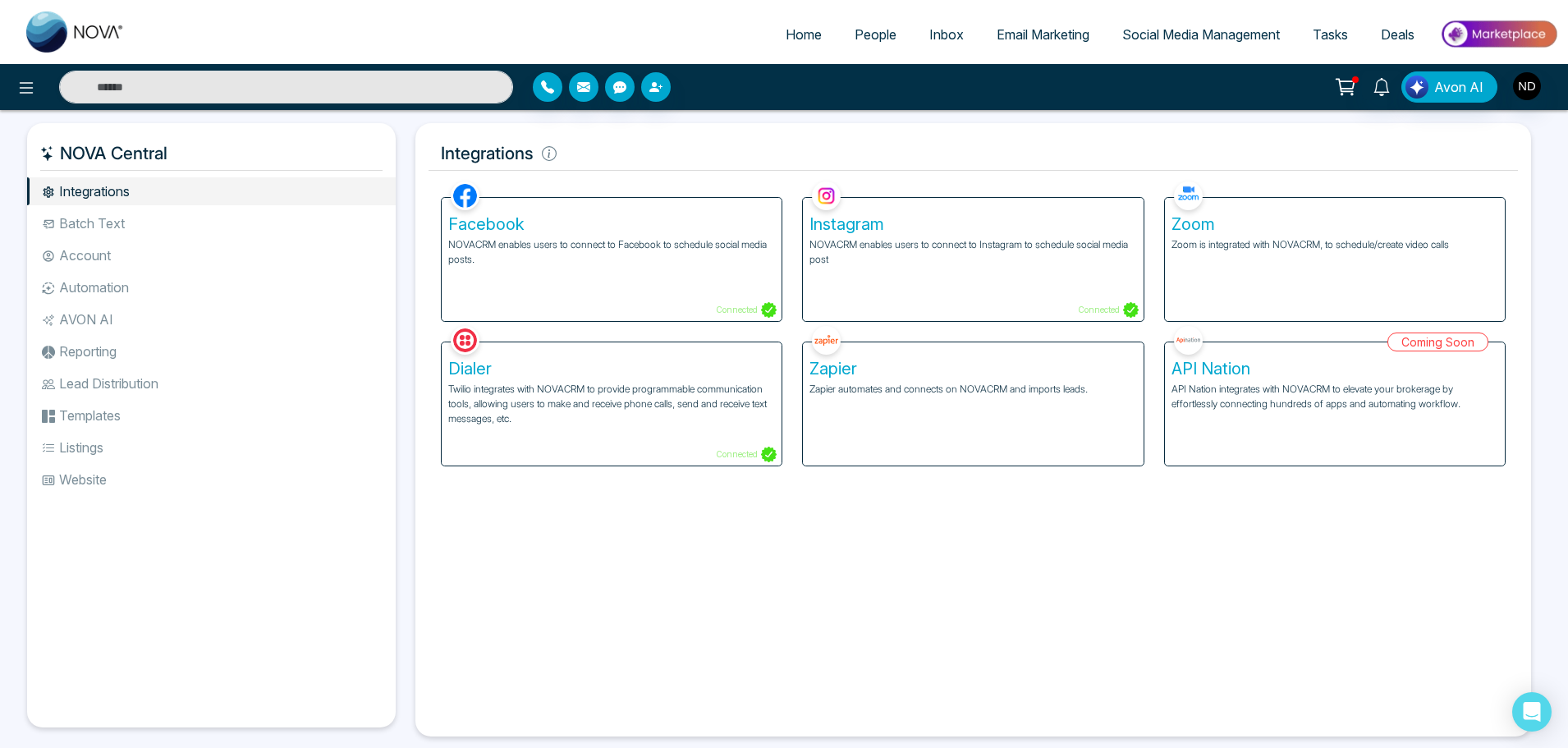
click at [104, 218] on li "Batch Text" at bounding box center [211, 224] width 369 height 28
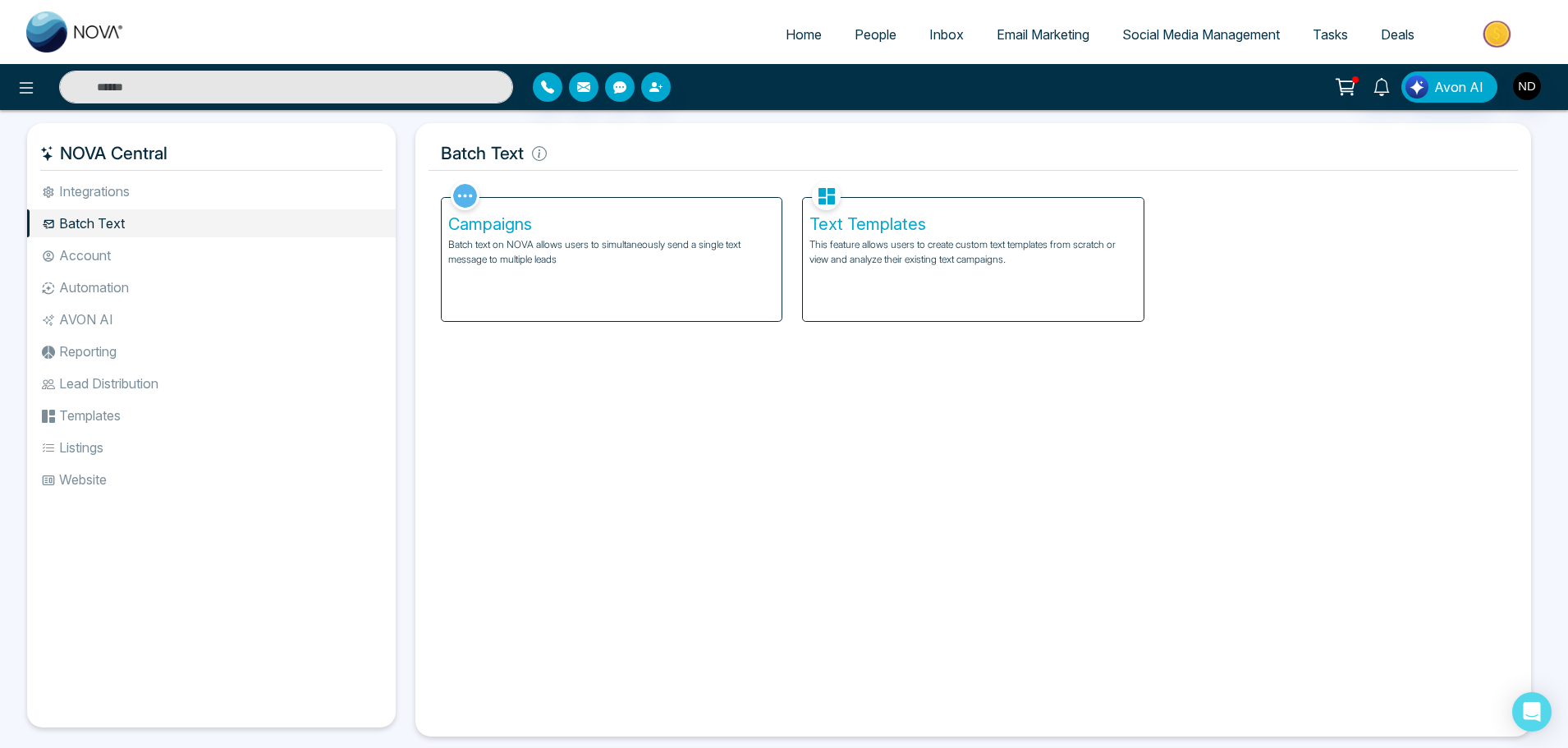
click at [115, 249] on li "Account" at bounding box center [211, 255] width 369 height 28
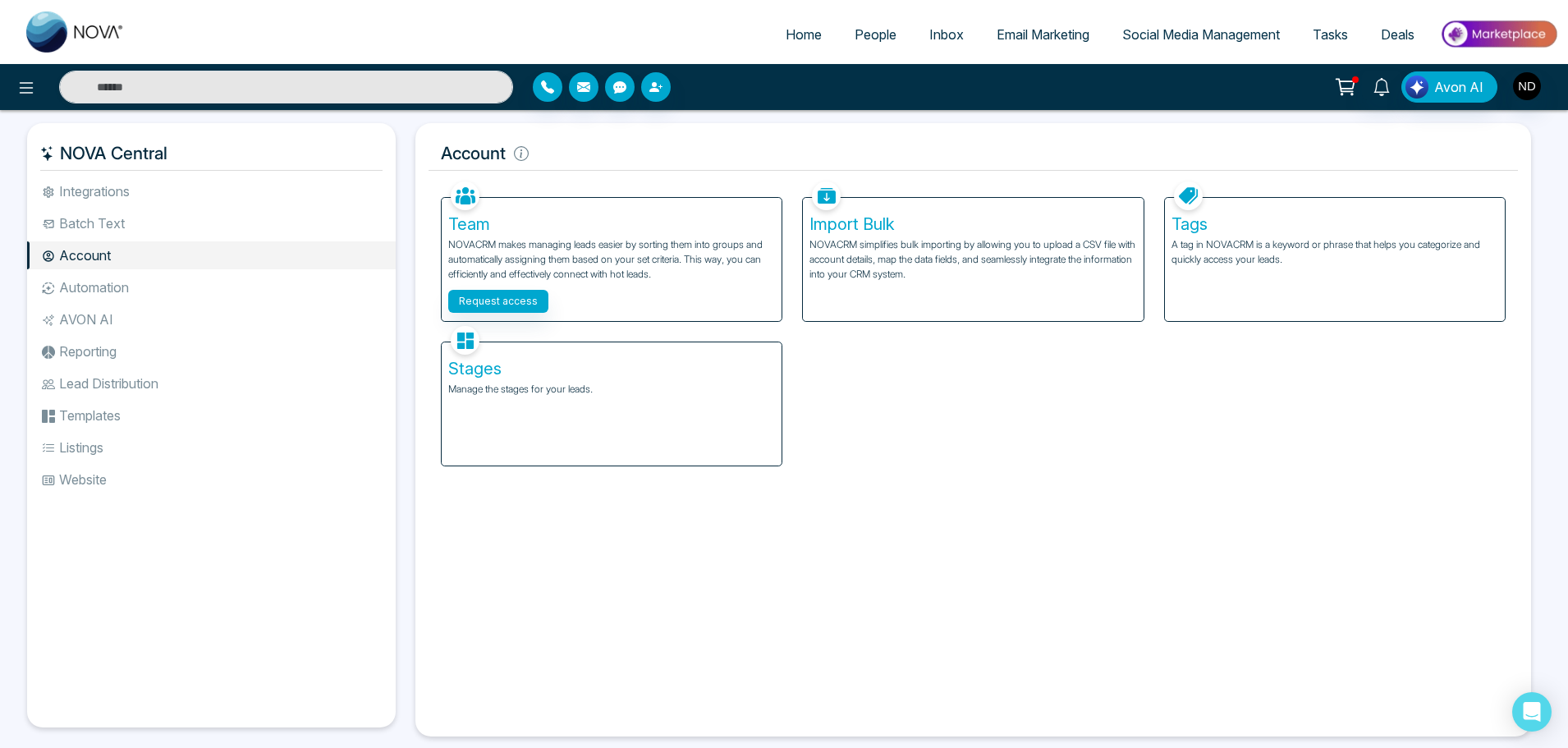
click at [110, 298] on li "Automation" at bounding box center [211, 288] width 369 height 28
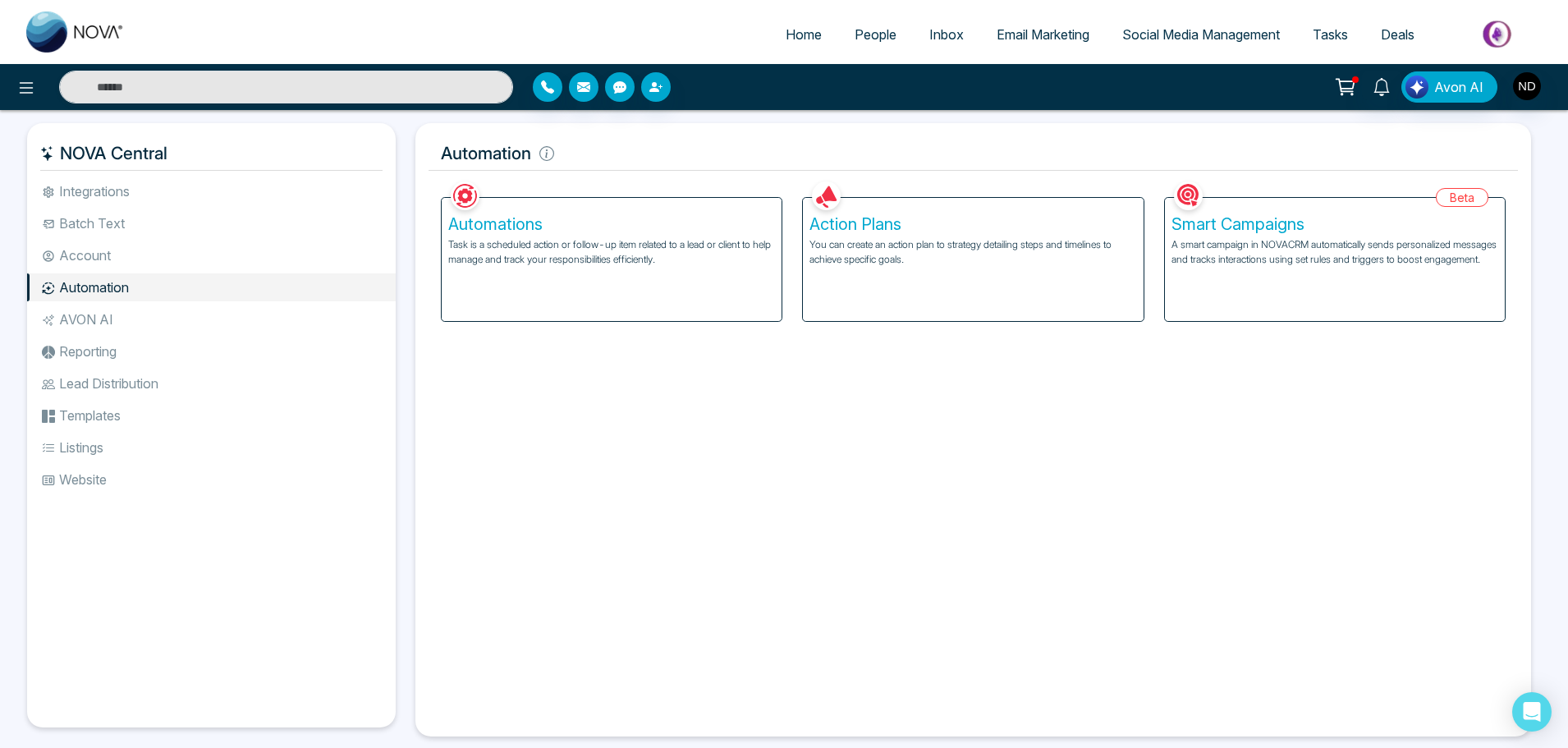
click at [105, 322] on li "AVON AI" at bounding box center [211, 319] width 369 height 28
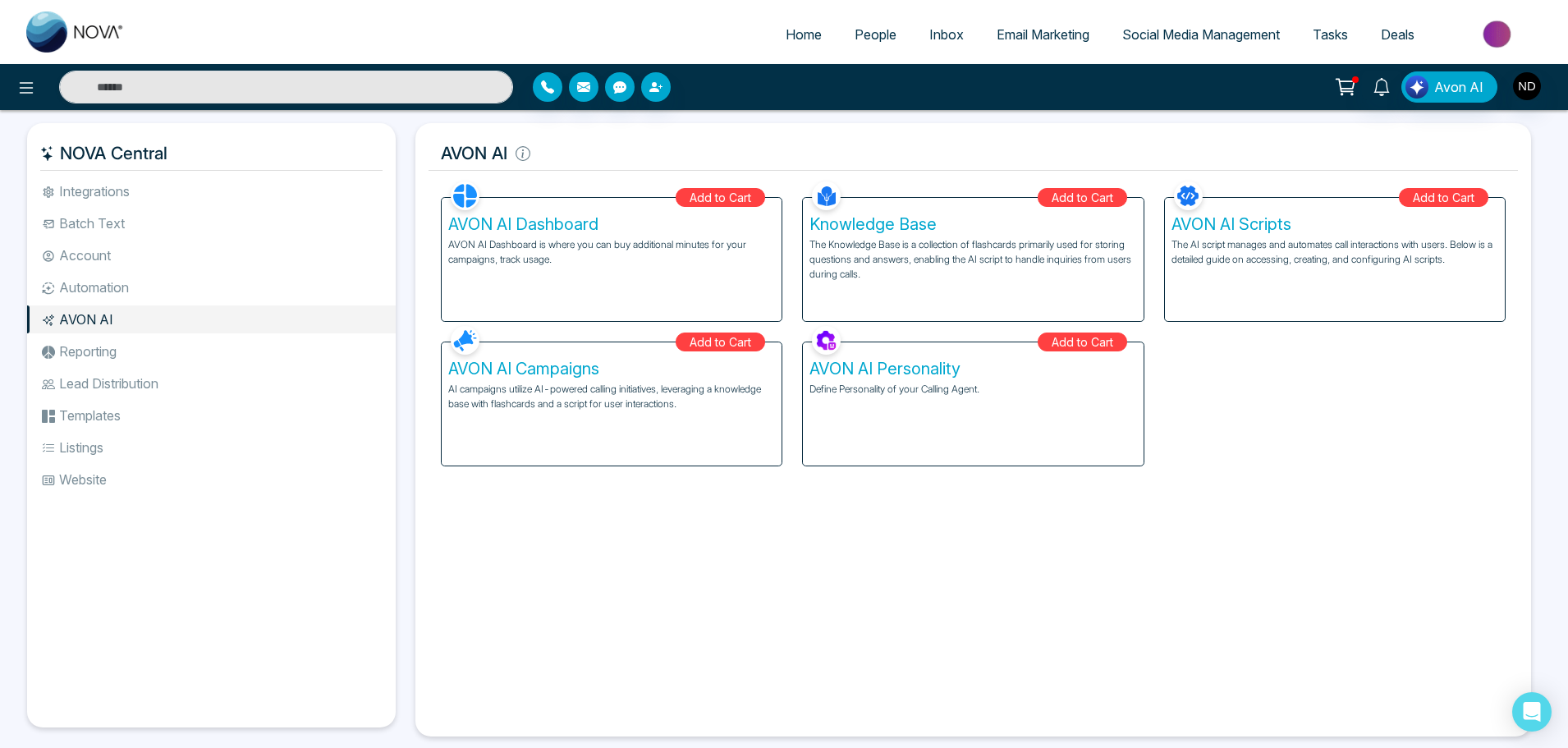
click at [109, 372] on li "Lead Distribution" at bounding box center [211, 384] width 369 height 28
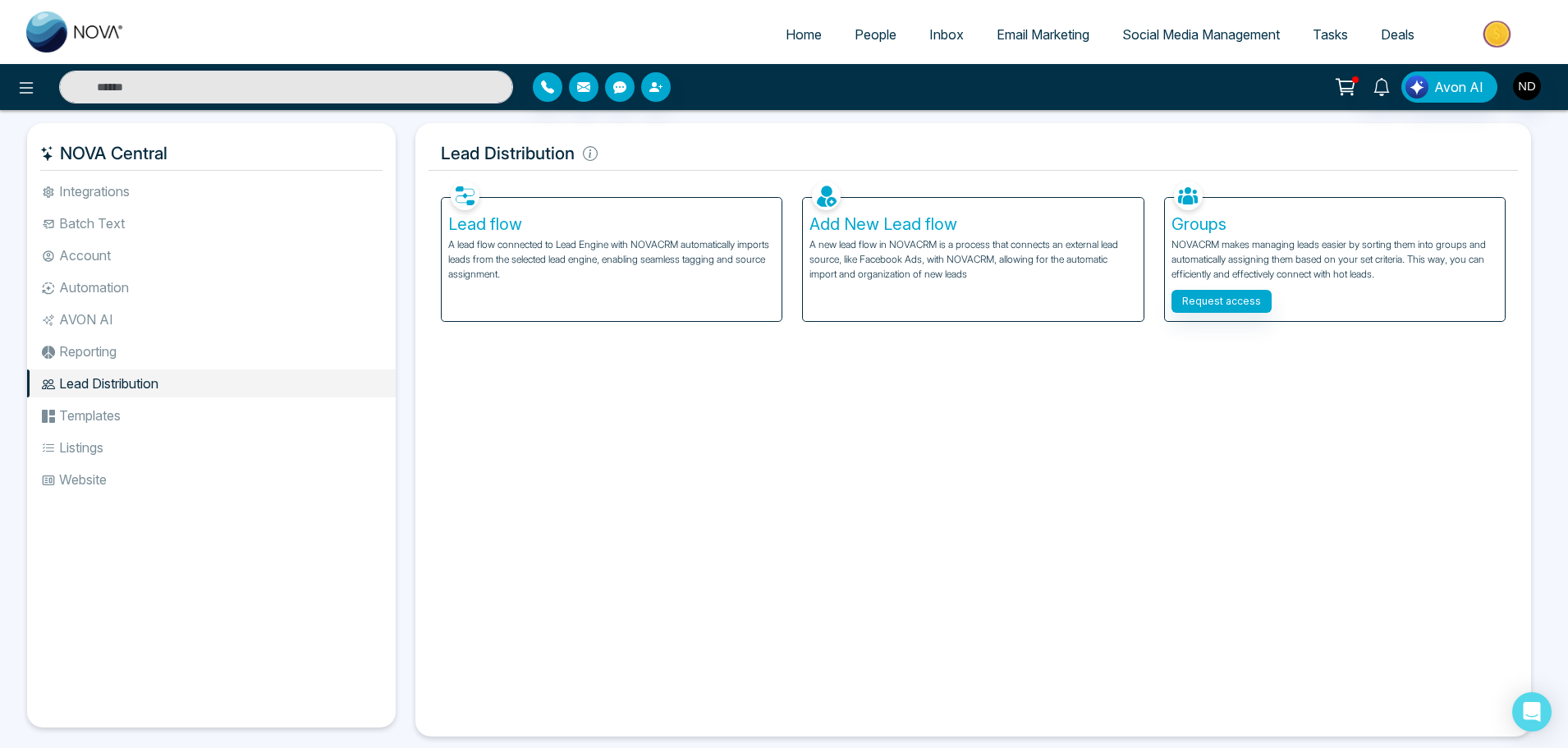
click at [115, 412] on li "Templates" at bounding box center [211, 415] width 369 height 28
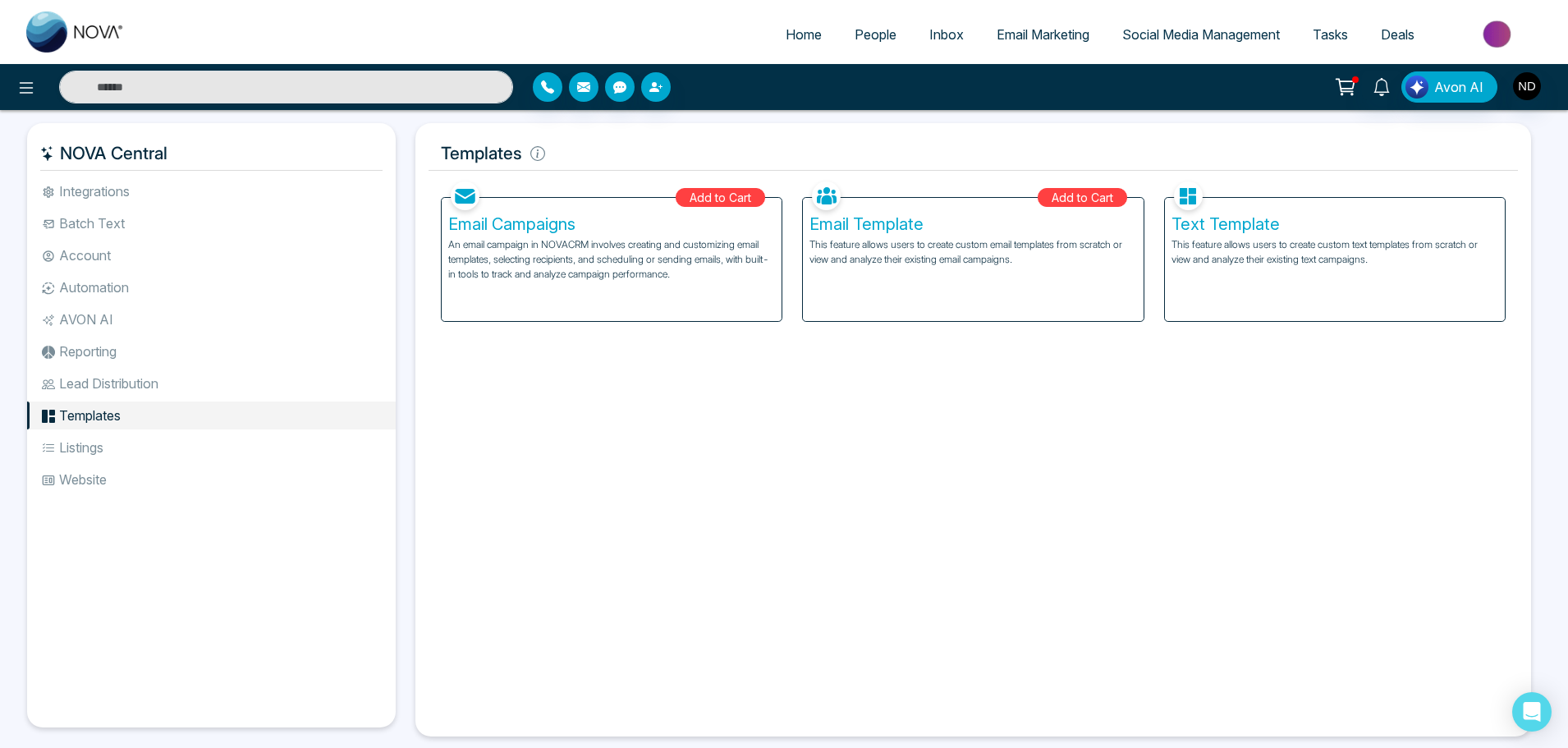
click at [111, 448] on li "Listings" at bounding box center [211, 448] width 369 height 28
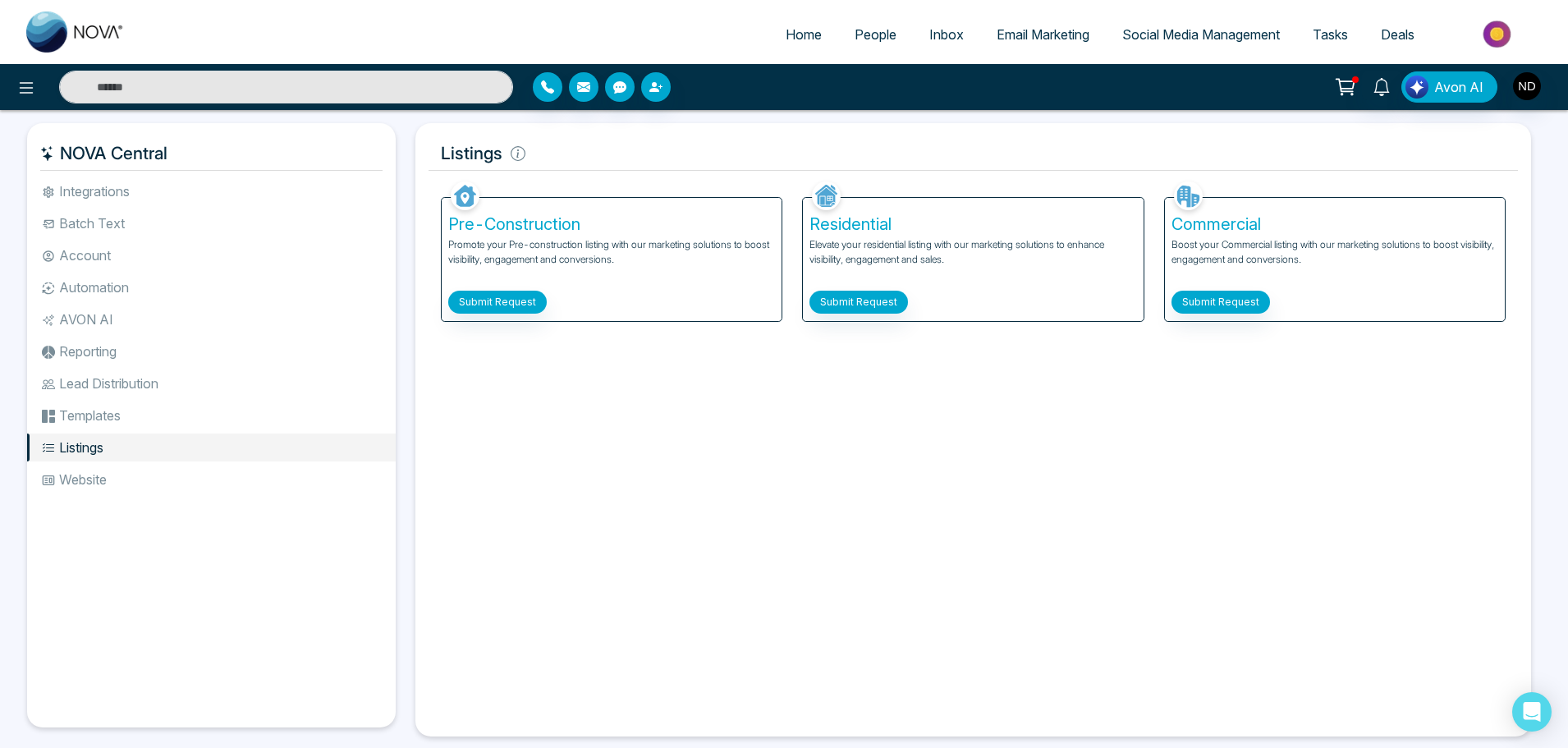
click at [97, 474] on li "Website" at bounding box center [211, 480] width 369 height 28
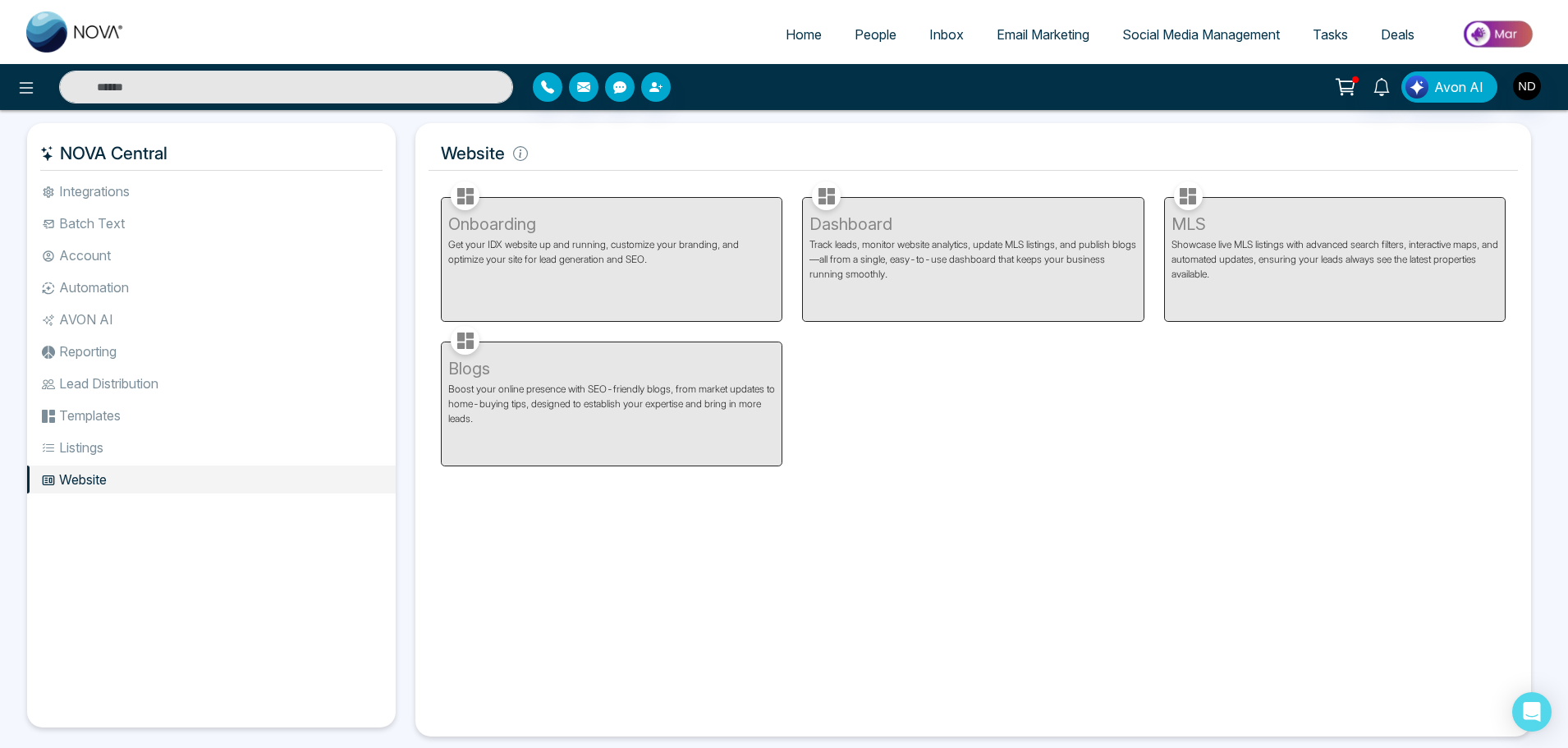
click at [785, 42] on span "Home" at bounding box center [803, 34] width 36 height 17
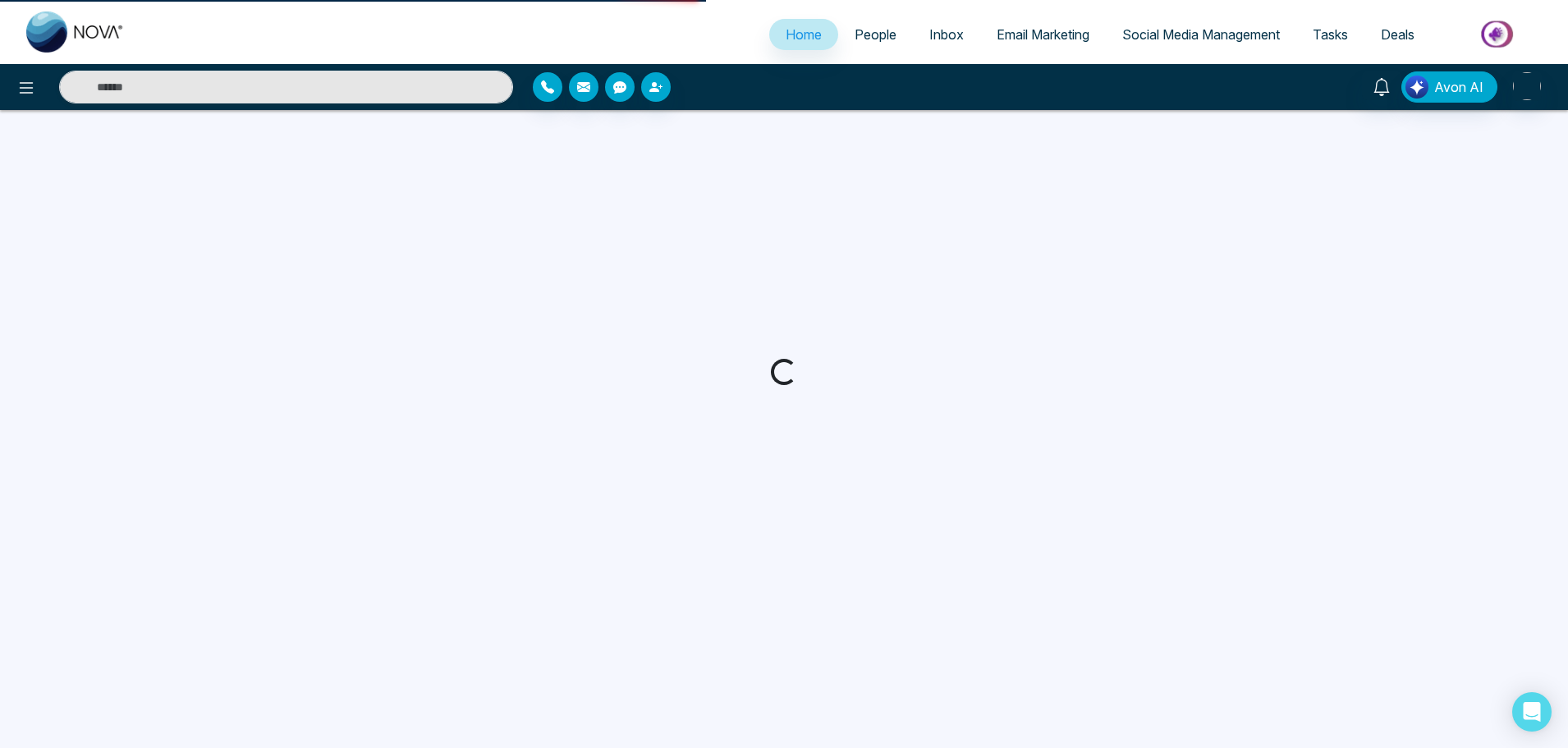
select select "*"
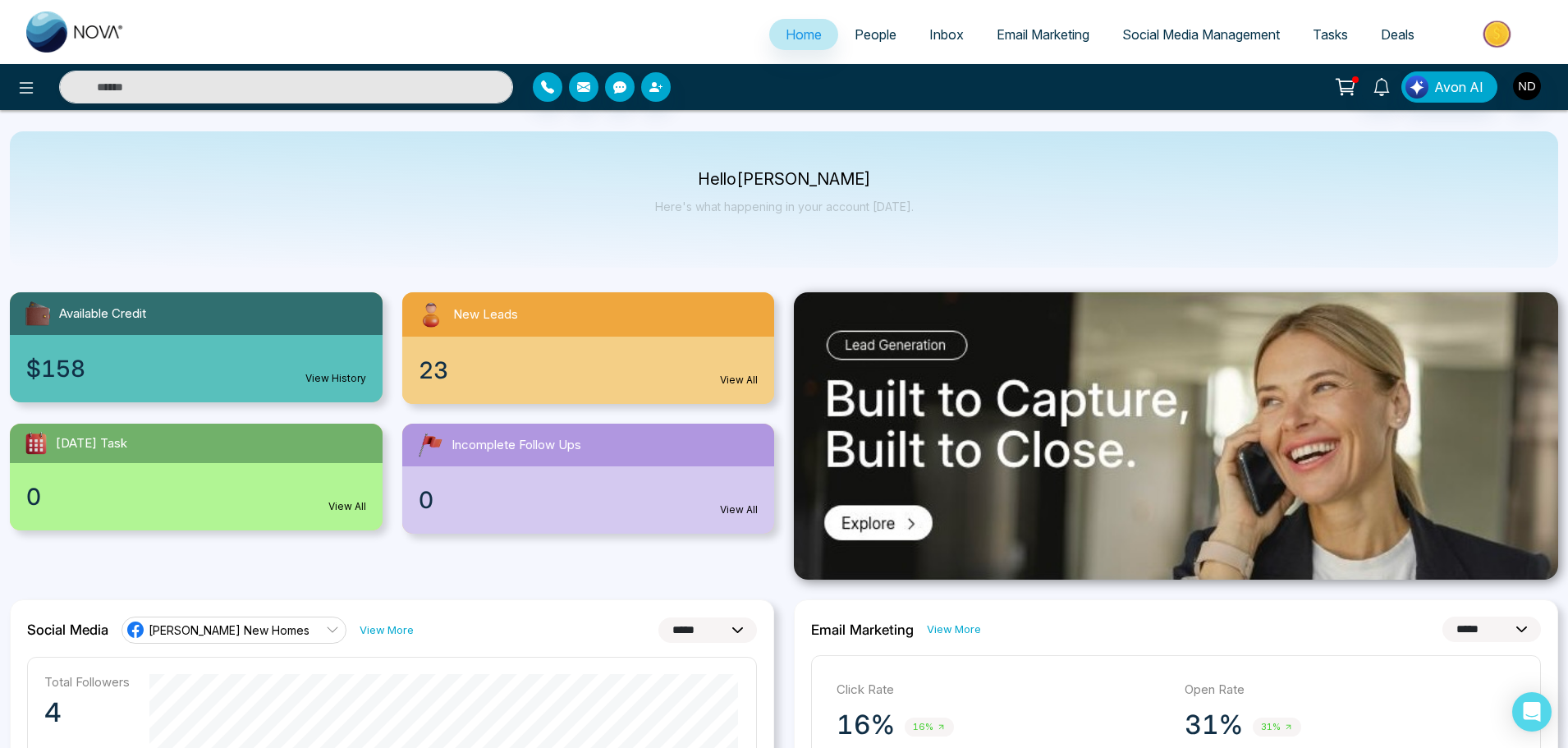
click at [68, 44] on img at bounding box center [75, 31] width 99 height 41
click at [853, 60] on div "Home People Inbox Email Marketing Social Media Management Tasks Deals" at bounding box center [784, 31] width 1568 height 64
click at [868, 38] on span "People" at bounding box center [875, 34] width 42 height 17
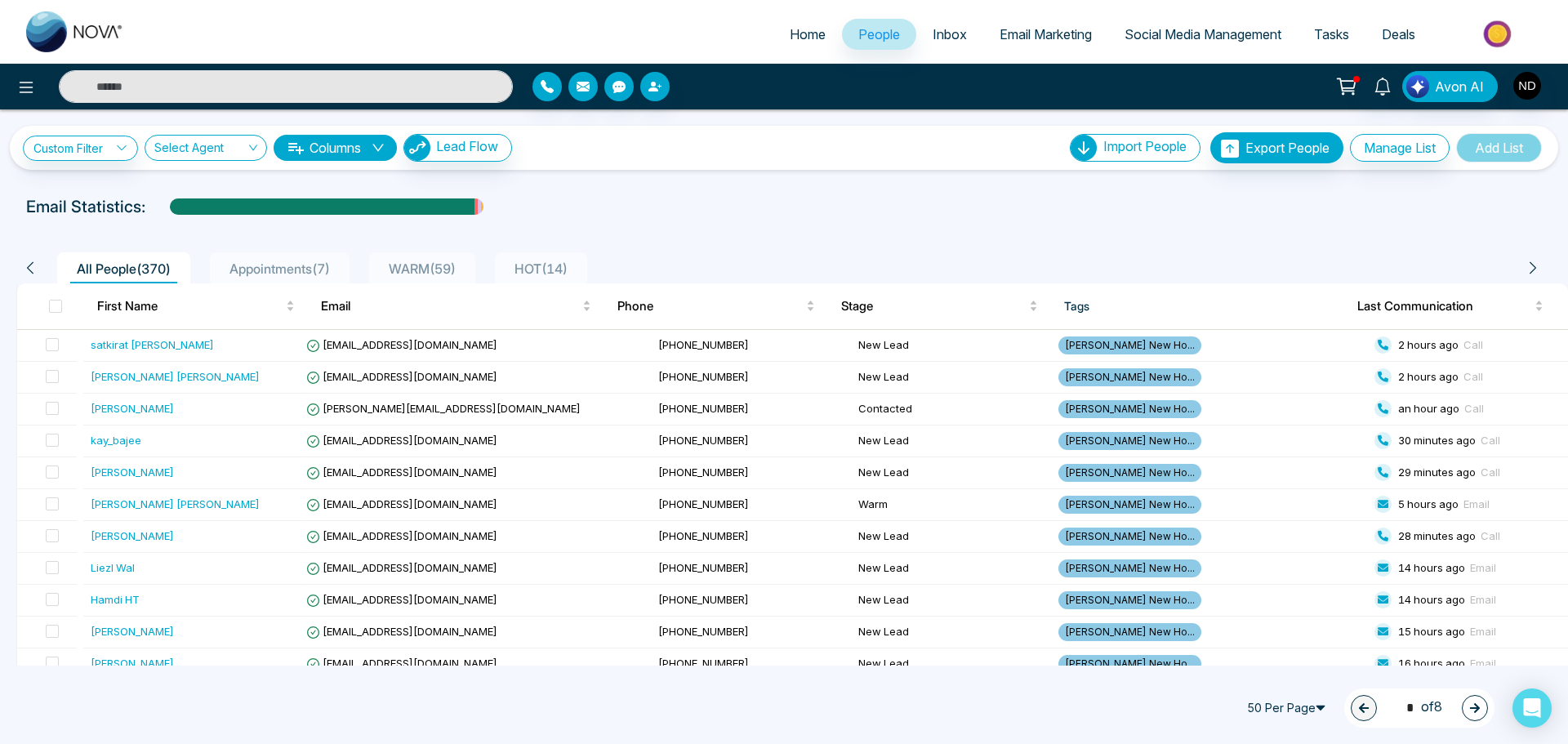
click at [436, 264] on span "WARM ( 59 )" at bounding box center [422, 269] width 80 height 17
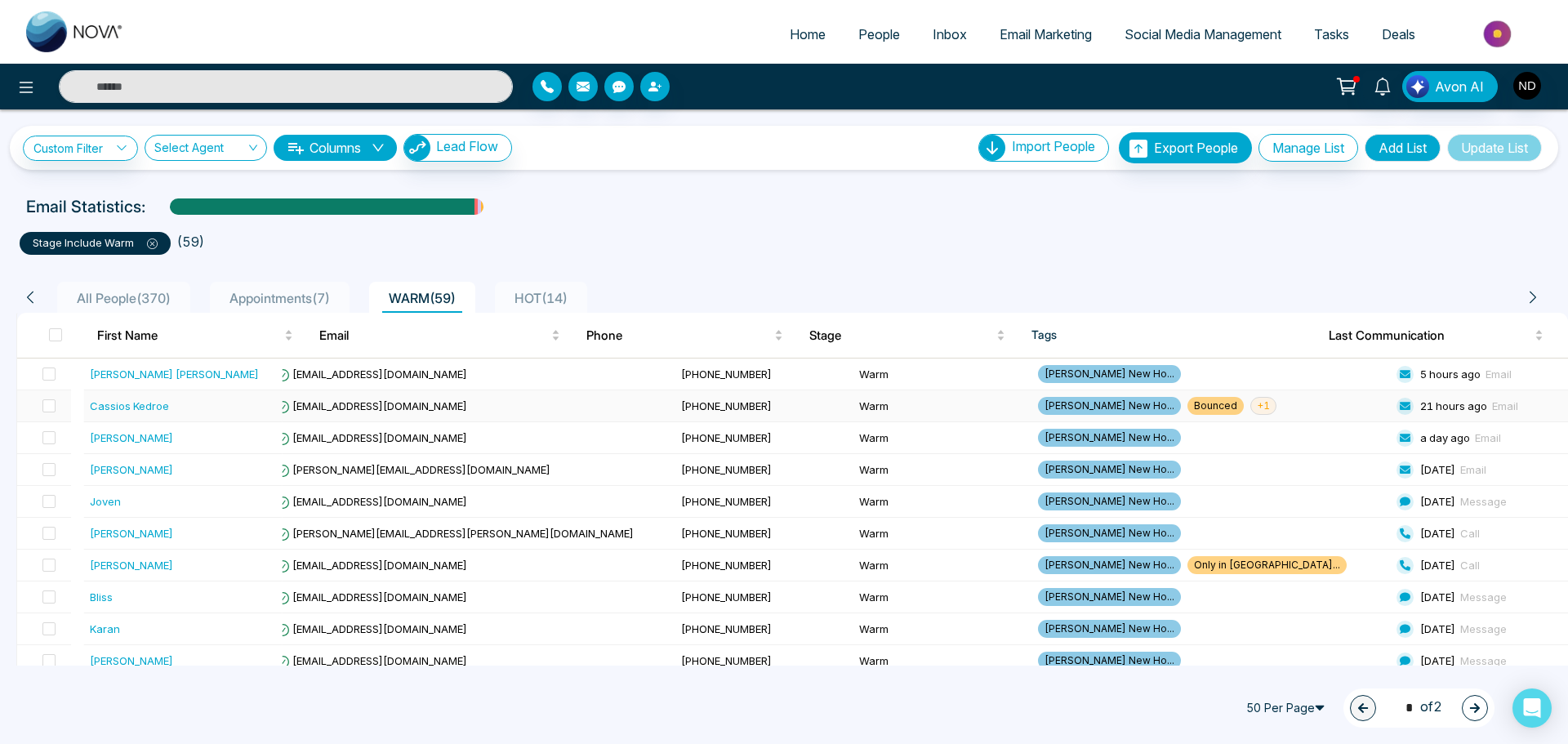
click at [1250, 406] on span "+ 1" at bounding box center [1263, 406] width 26 height 18
click at [1137, 219] on div "stage include Warm ( 59 )" at bounding box center [784, 236] width 1548 height 36
click at [1380, 31] on link "Deals" at bounding box center [1398, 34] width 66 height 31
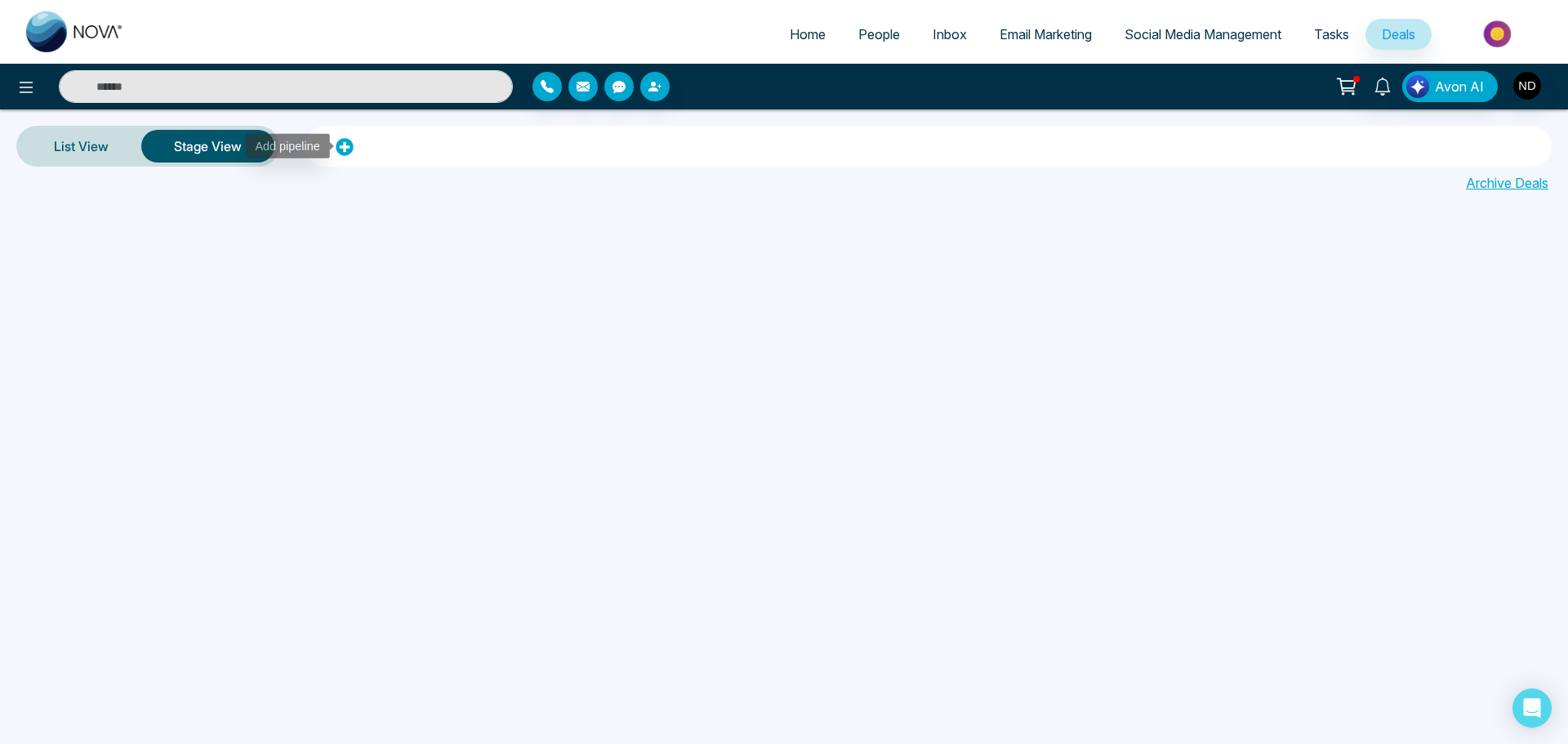
click at [347, 146] on icon at bounding box center [345, 147] width 18 height 18
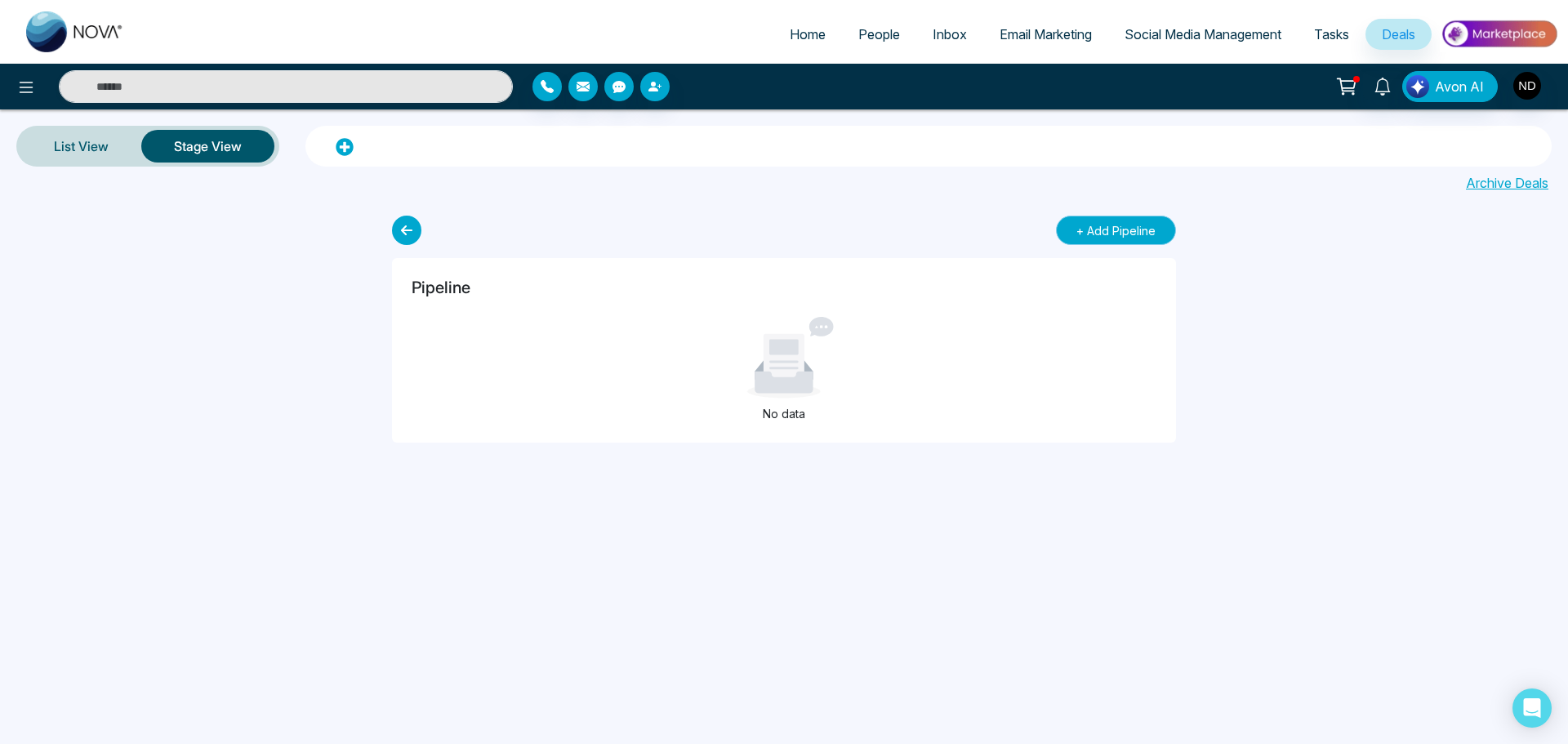
click at [1074, 230] on button "+ Add Pipeline" at bounding box center [1116, 231] width 120 height 29
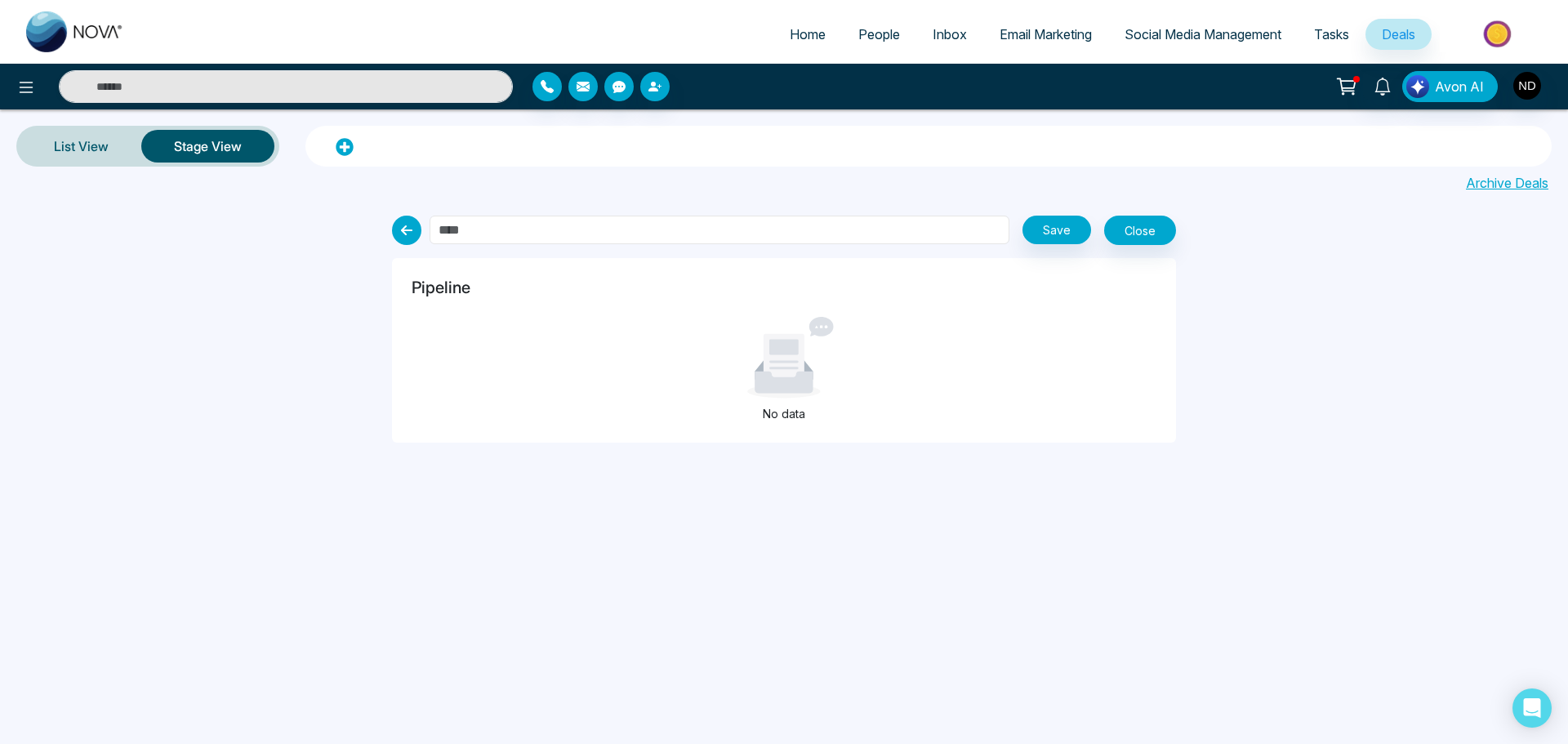
click at [610, 222] on input "text" at bounding box center [719, 230] width 580 height 29
type input "***"
click at [1074, 223] on button "Save" at bounding box center [1056, 230] width 69 height 29
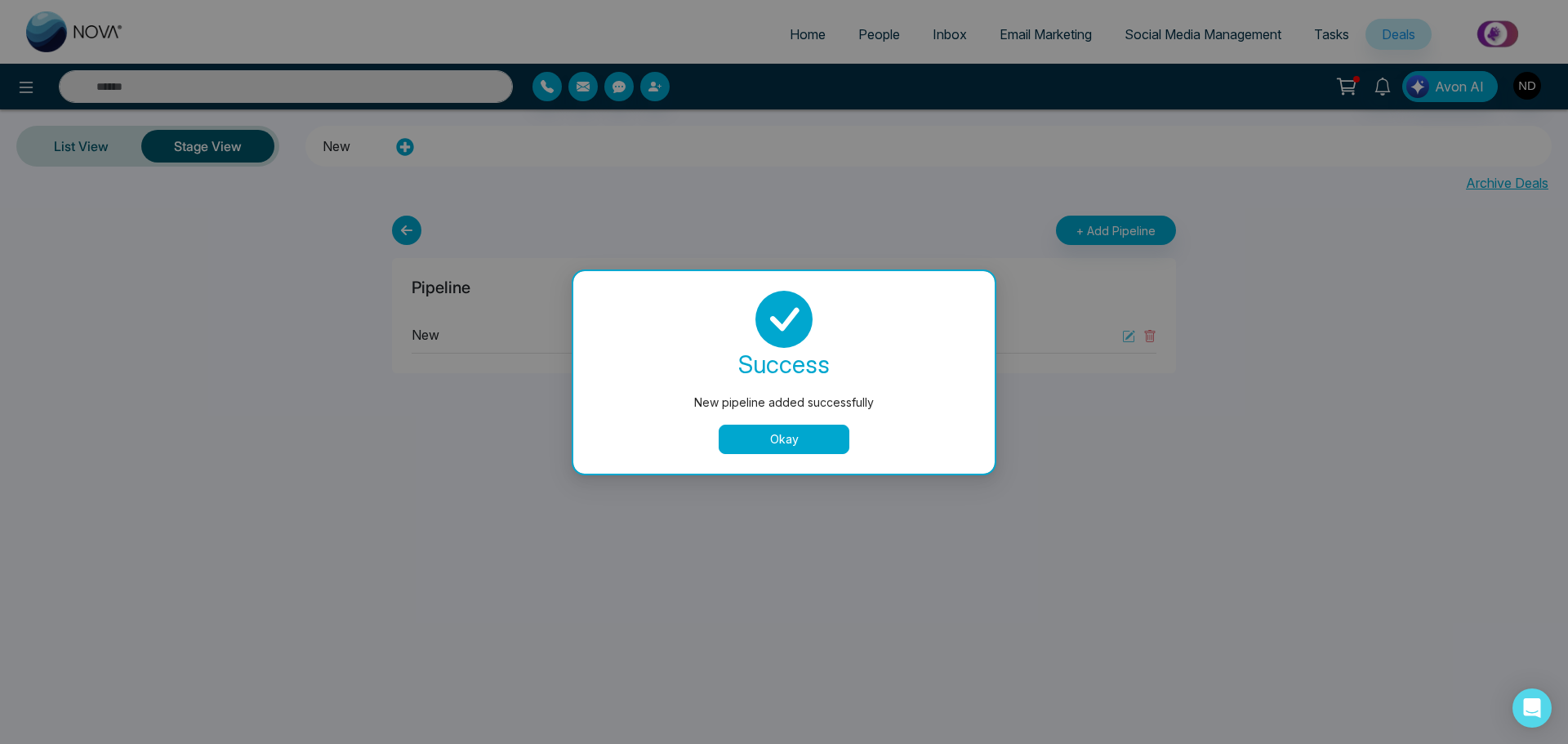
click at [819, 426] on button "Okay" at bounding box center [784, 440] width 131 height 29
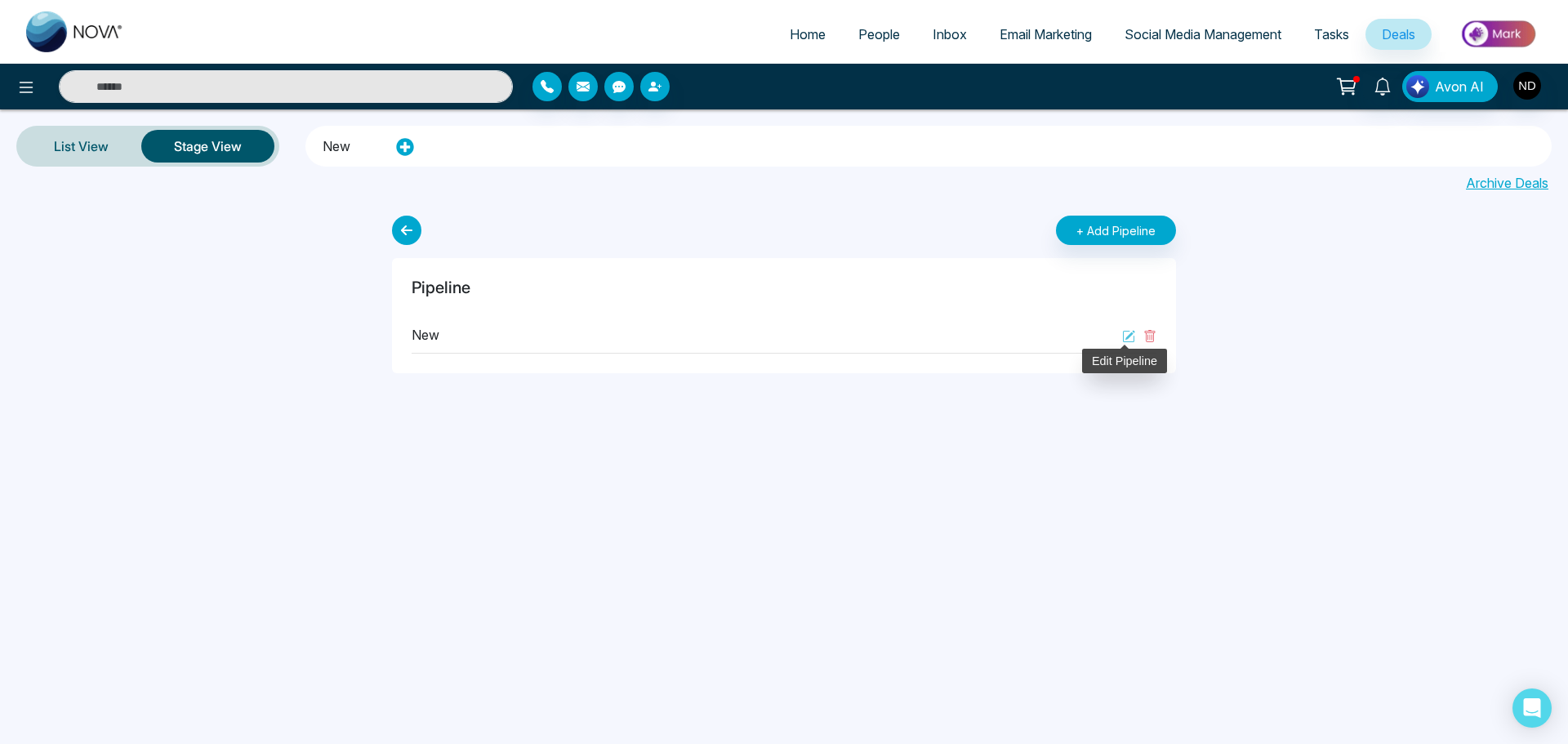
click at [1132, 335] on icon at bounding box center [1129, 337] width 13 height 13
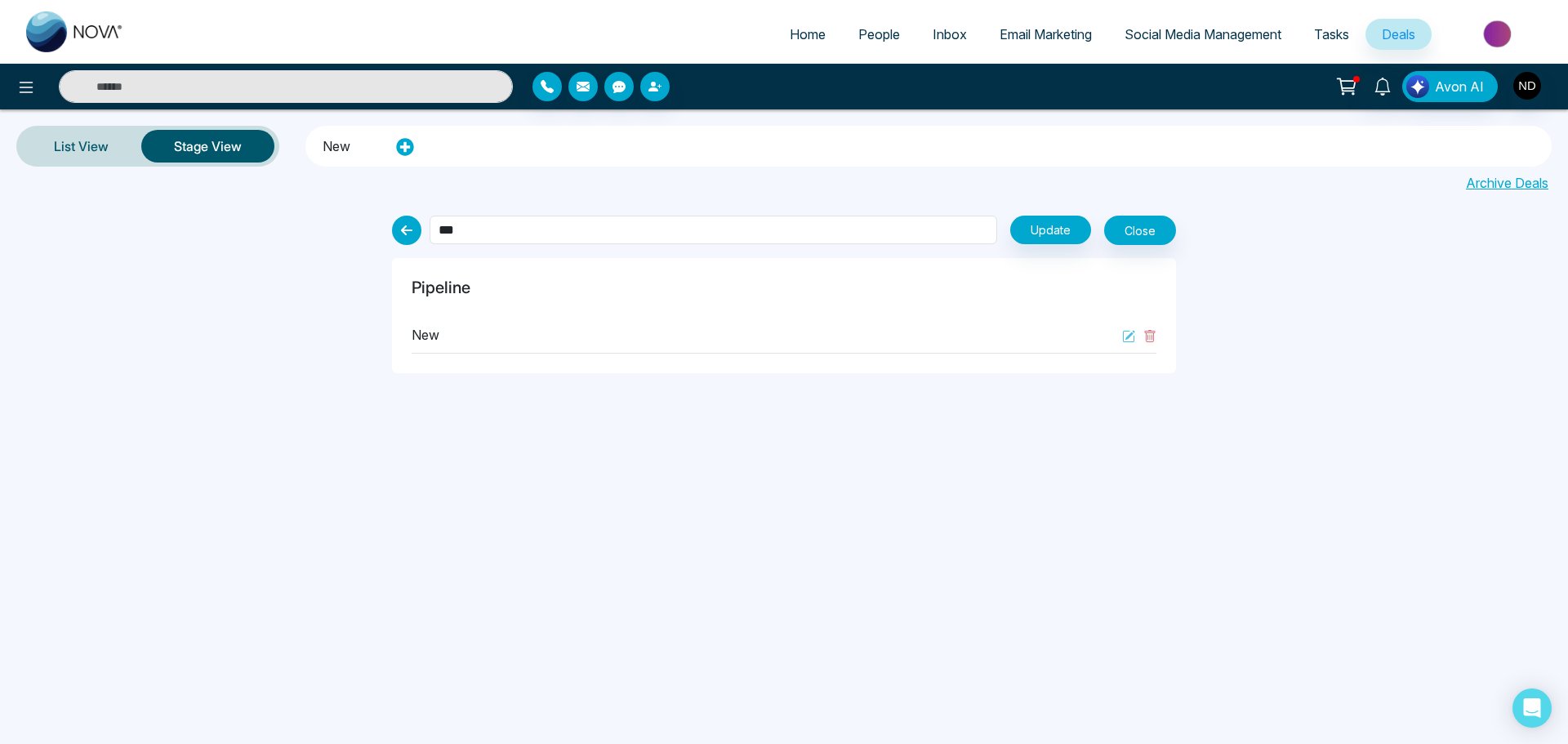
click at [1320, 256] on div "*** Update Close Pipeline new" at bounding box center [784, 291] width 1568 height 165
click at [1040, 223] on button "Update" at bounding box center [1051, 230] width 81 height 29
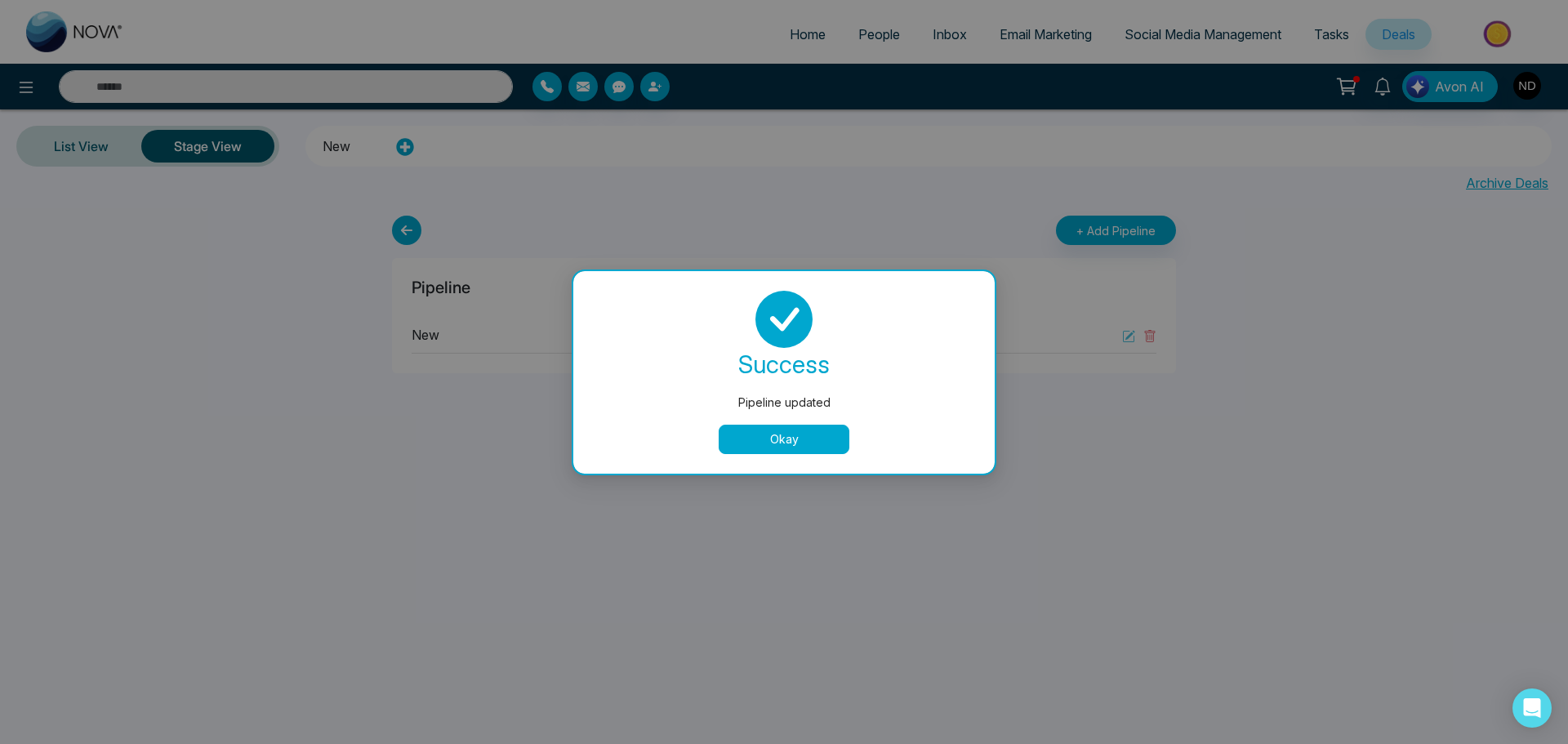
click at [852, 444] on div "Okay" at bounding box center [784, 440] width 382 height 29
click at [824, 444] on button "Okay" at bounding box center [784, 440] width 131 height 29
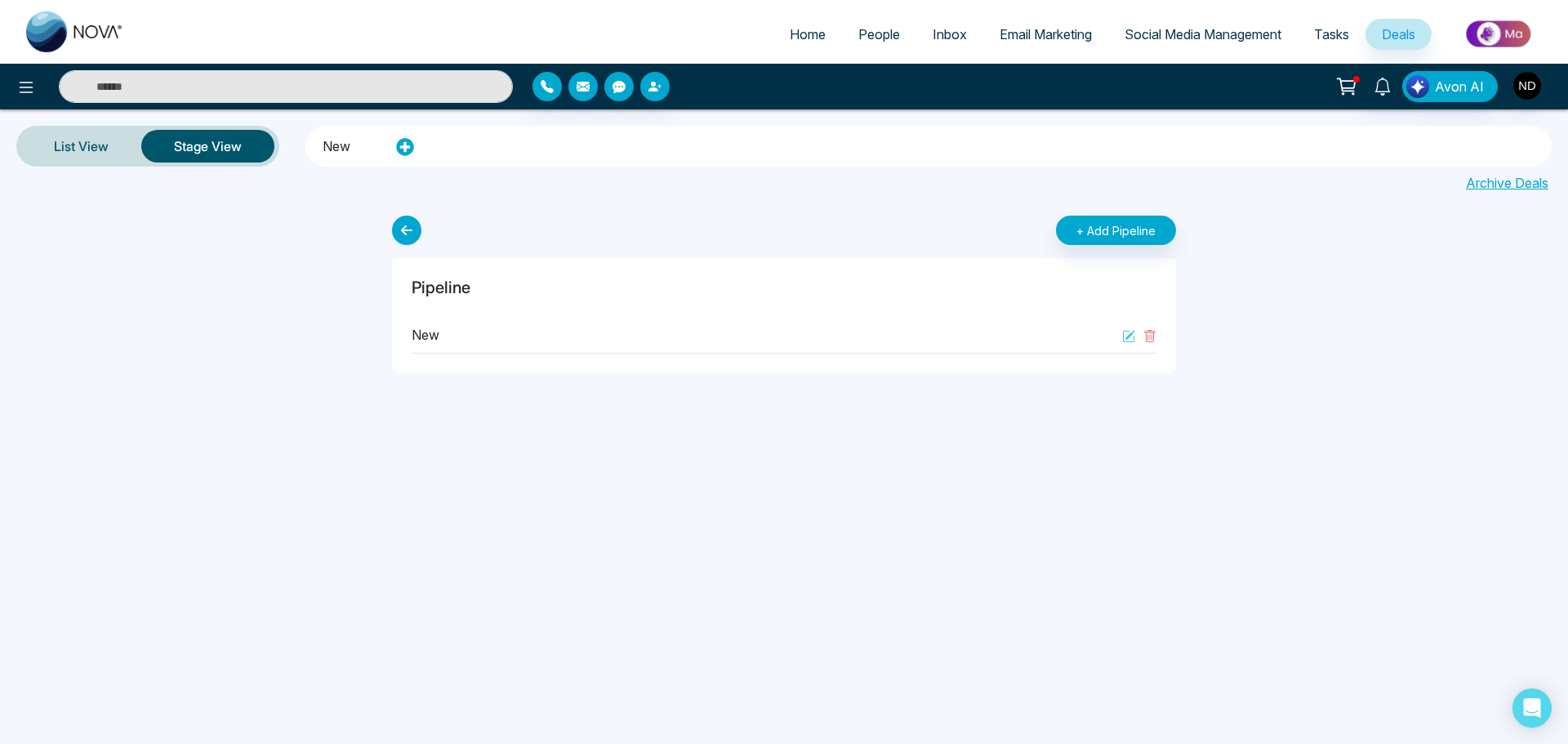
click at [891, 30] on link "People" at bounding box center [879, 34] width 74 height 31
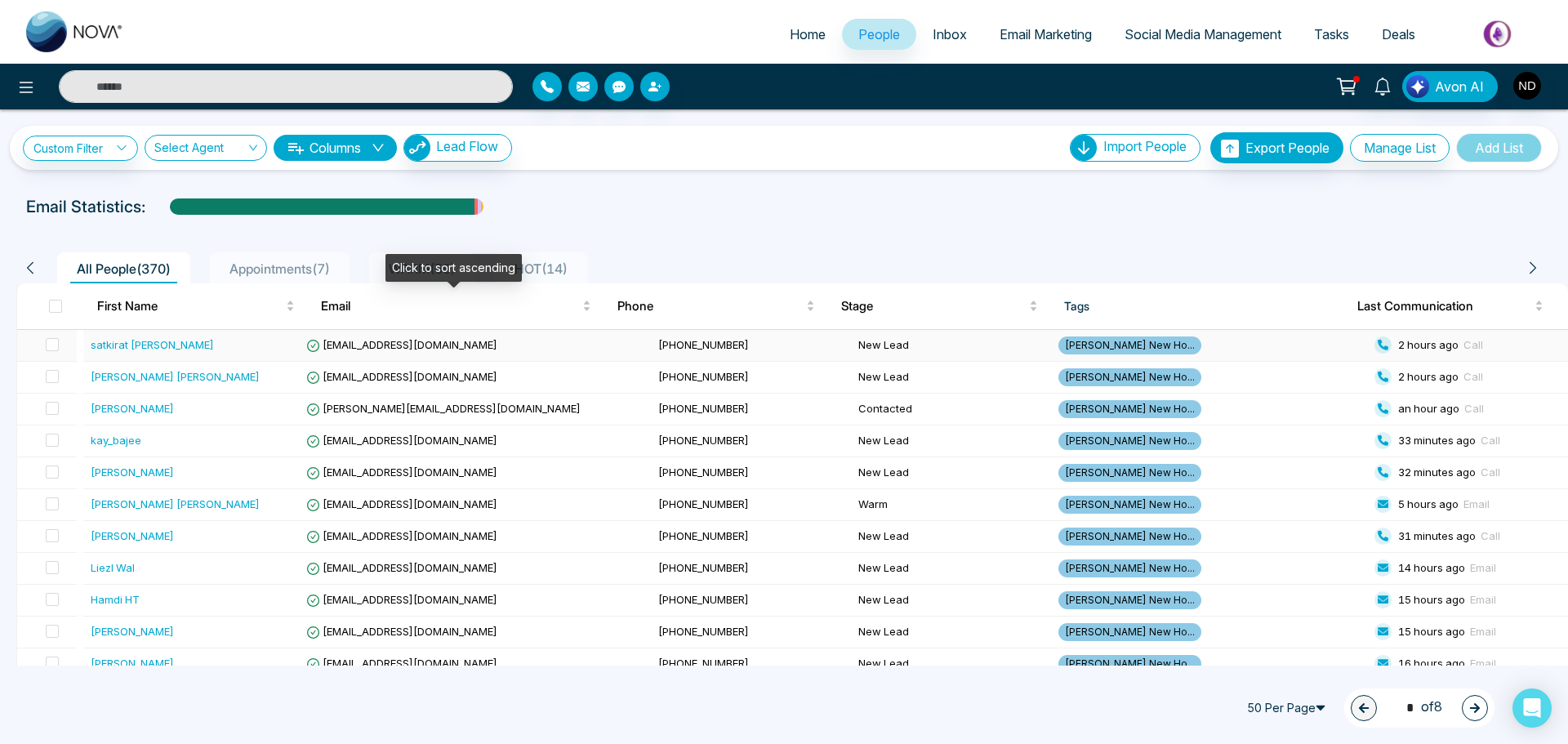
click at [428, 313] on span "Email" at bounding box center [449, 305] width 258 height 19
click at [460, 338] on span "[EMAIL_ADDRESS][DOMAIN_NAME]" at bounding box center [402, 345] width 191 height 13
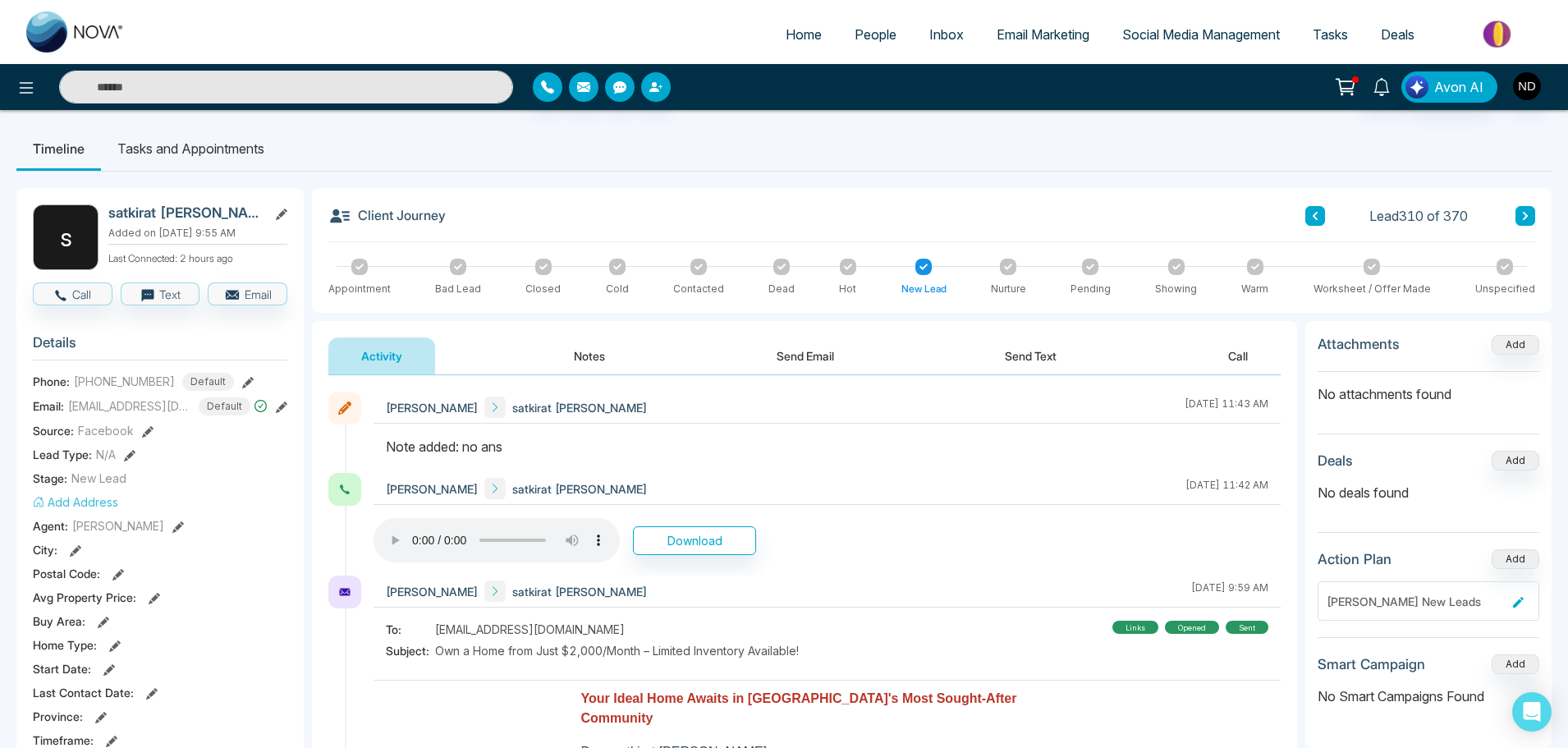
click at [1398, 28] on span "Deals" at bounding box center [1397, 34] width 33 height 17
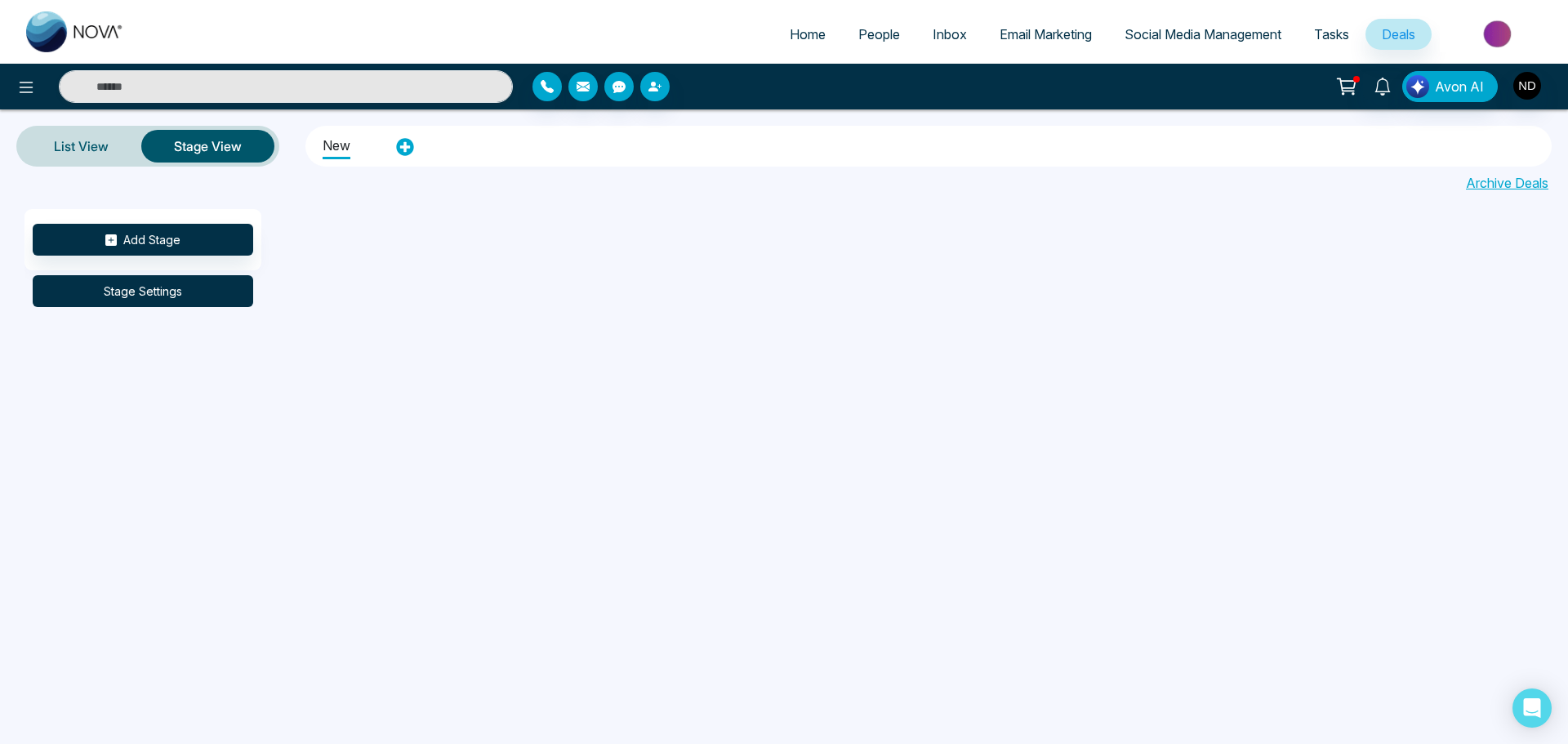
click at [208, 288] on button "Stage Settings" at bounding box center [143, 291] width 221 height 32
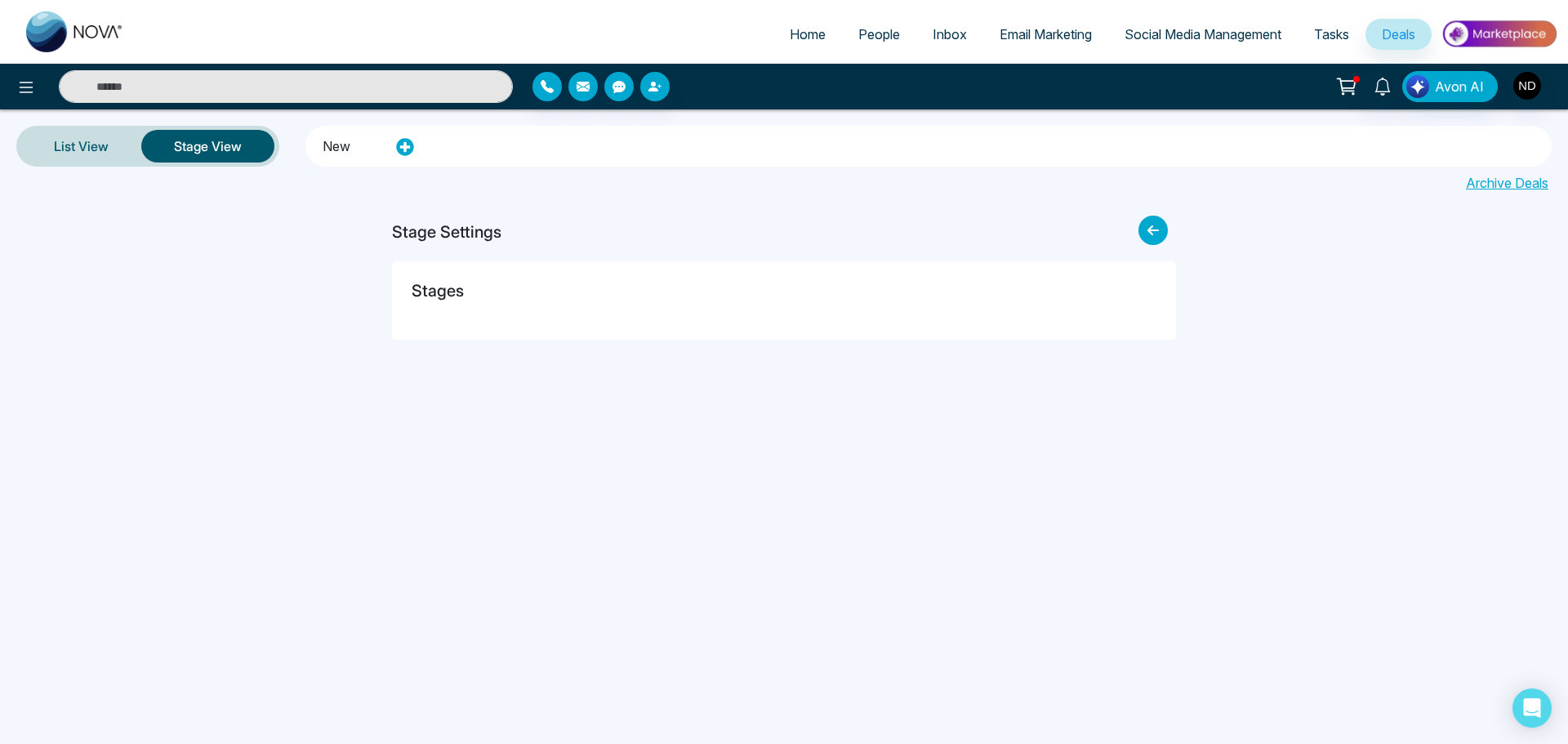
click at [479, 296] on div "Stages" at bounding box center [784, 301] width 744 height 40
click at [1145, 229] on icon at bounding box center [1153, 231] width 29 height 29
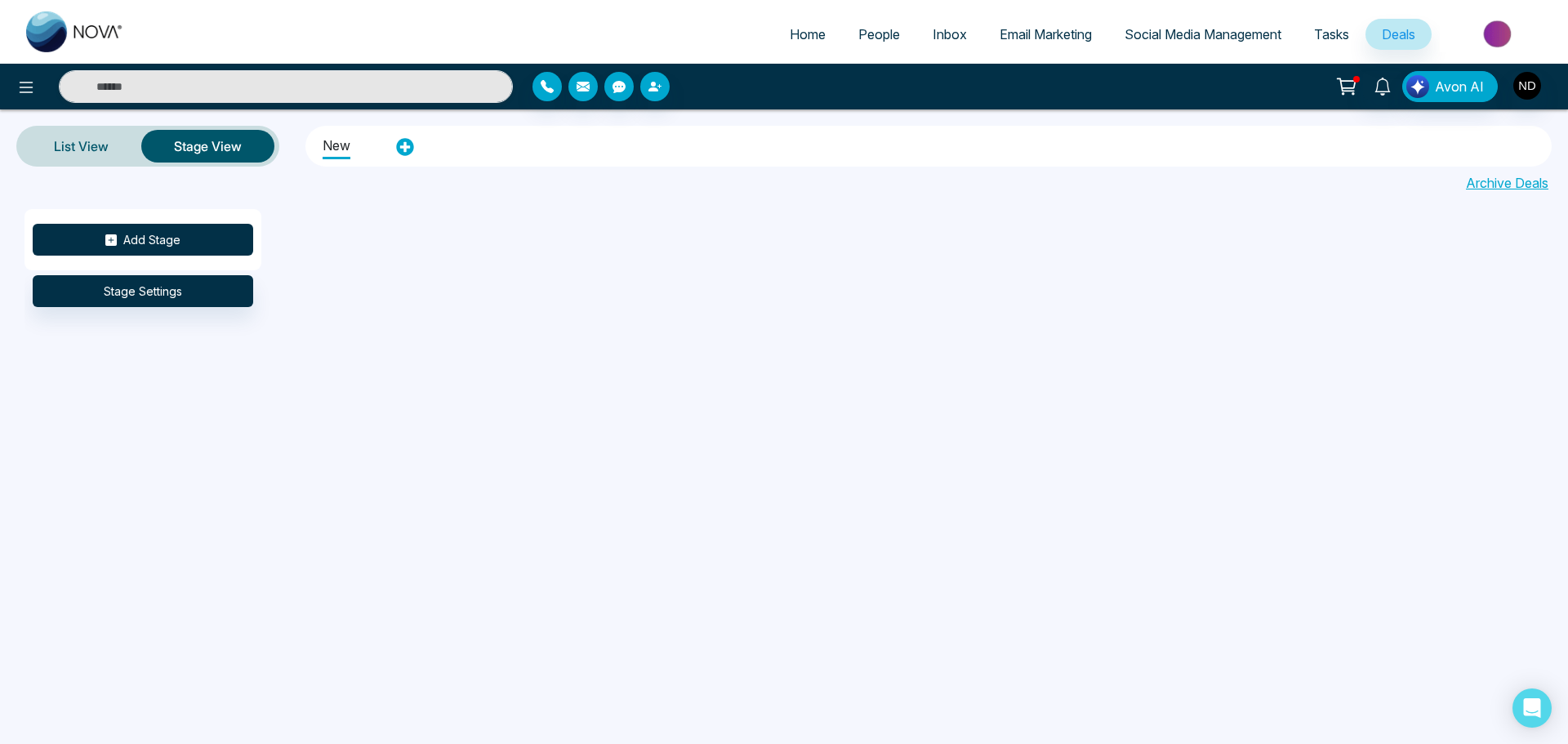
click at [118, 229] on button "Add Stage" at bounding box center [143, 239] width 221 height 32
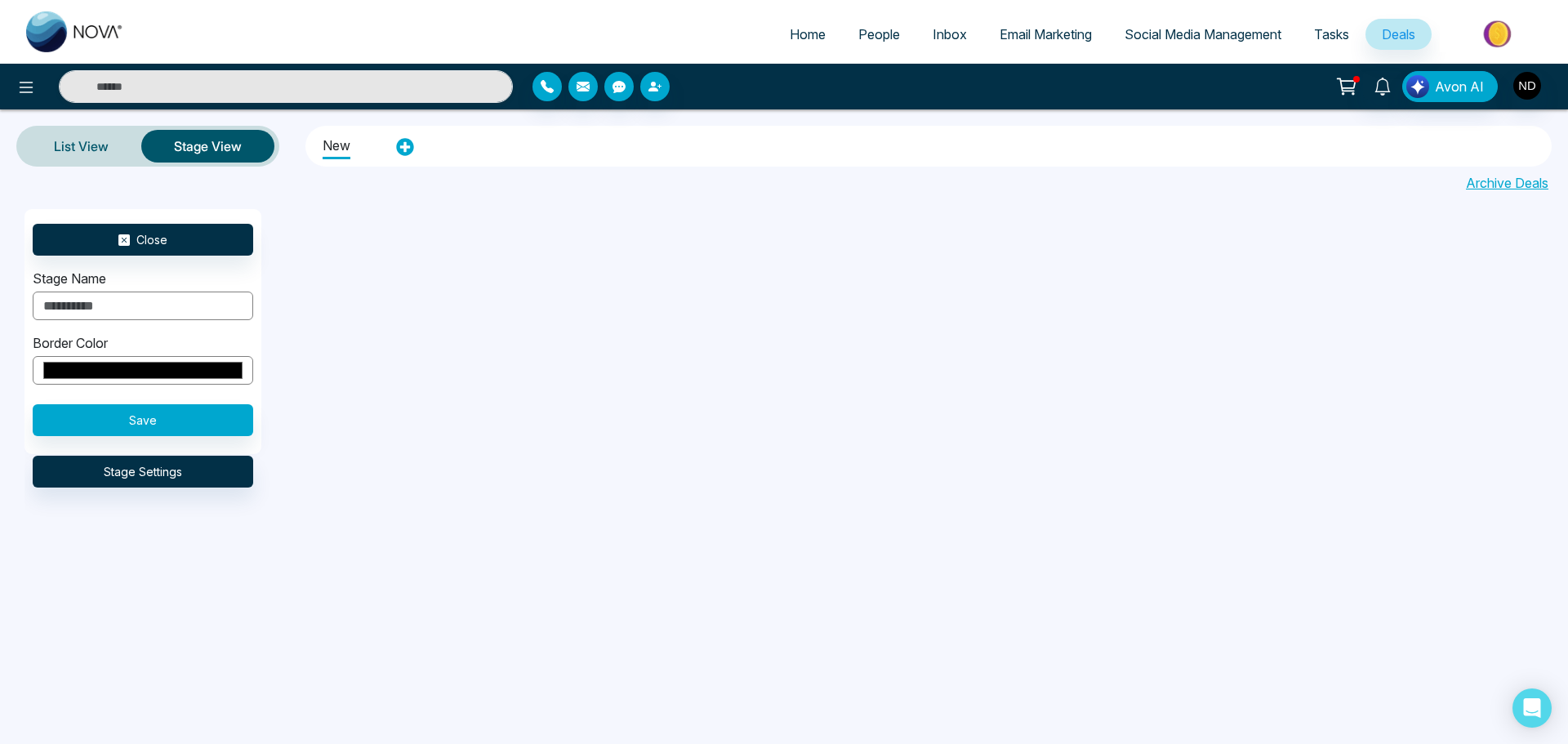
click at [166, 377] on input "*******" at bounding box center [143, 370] width 221 height 29
click at [187, 362] on input "*******" at bounding box center [143, 370] width 221 height 29
click at [179, 294] on input "text" at bounding box center [143, 305] width 221 height 29
click at [333, 291] on div "Close Stage Name Border Color ******* Save Stage Settings" at bounding box center [809, 413] width 1568 height 409
click at [195, 315] on input "text" at bounding box center [143, 305] width 221 height 29
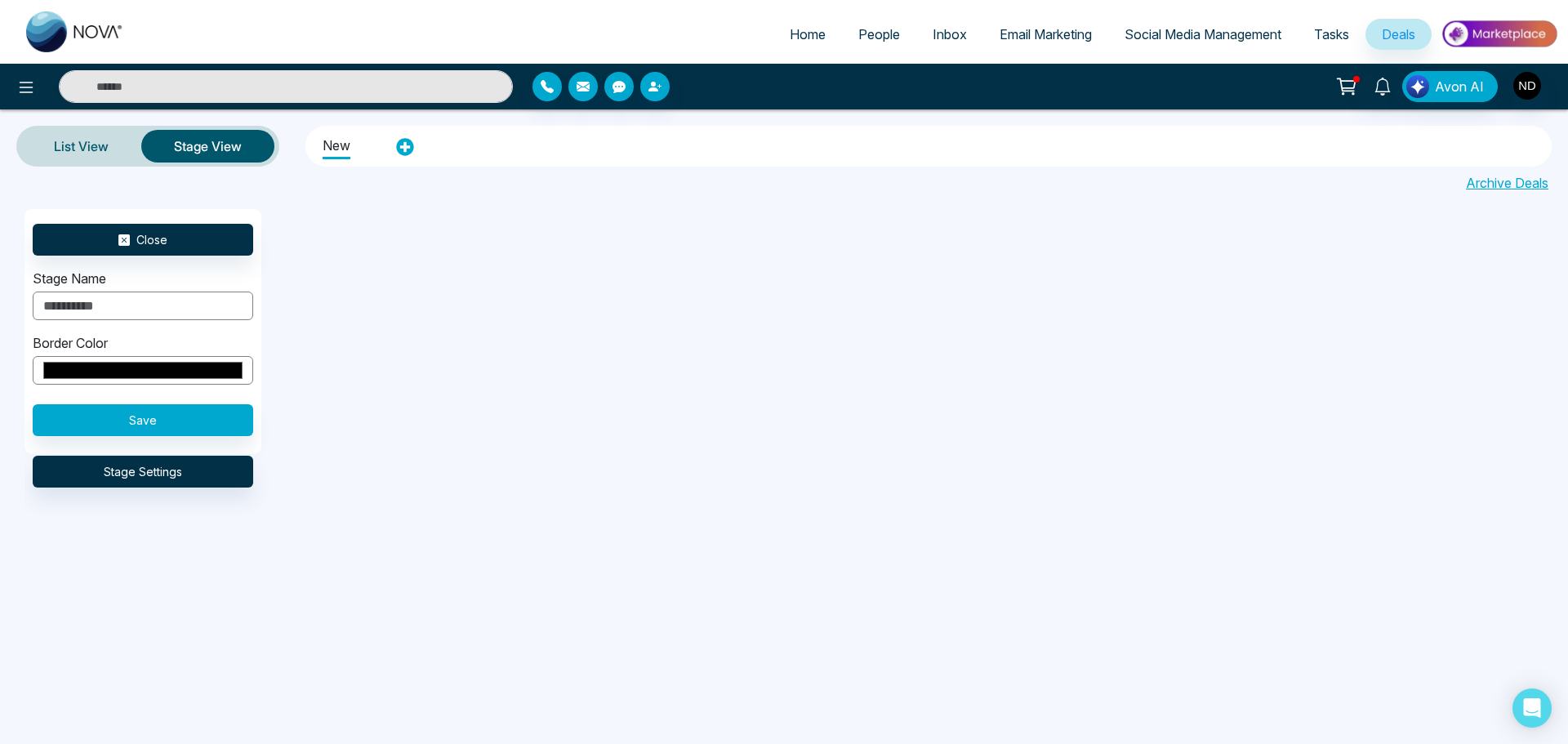
click at [344, 292] on div "Close Stage Name Border Color ******* Save Stage Settings" at bounding box center [809, 413] width 1568 height 409
click at [116, 307] on input "text" at bounding box center [143, 305] width 221 height 29
type input "**********"
click at [236, 370] on input "*******" at bounding box center [143, 370] width 221 height 29
type input "*******"
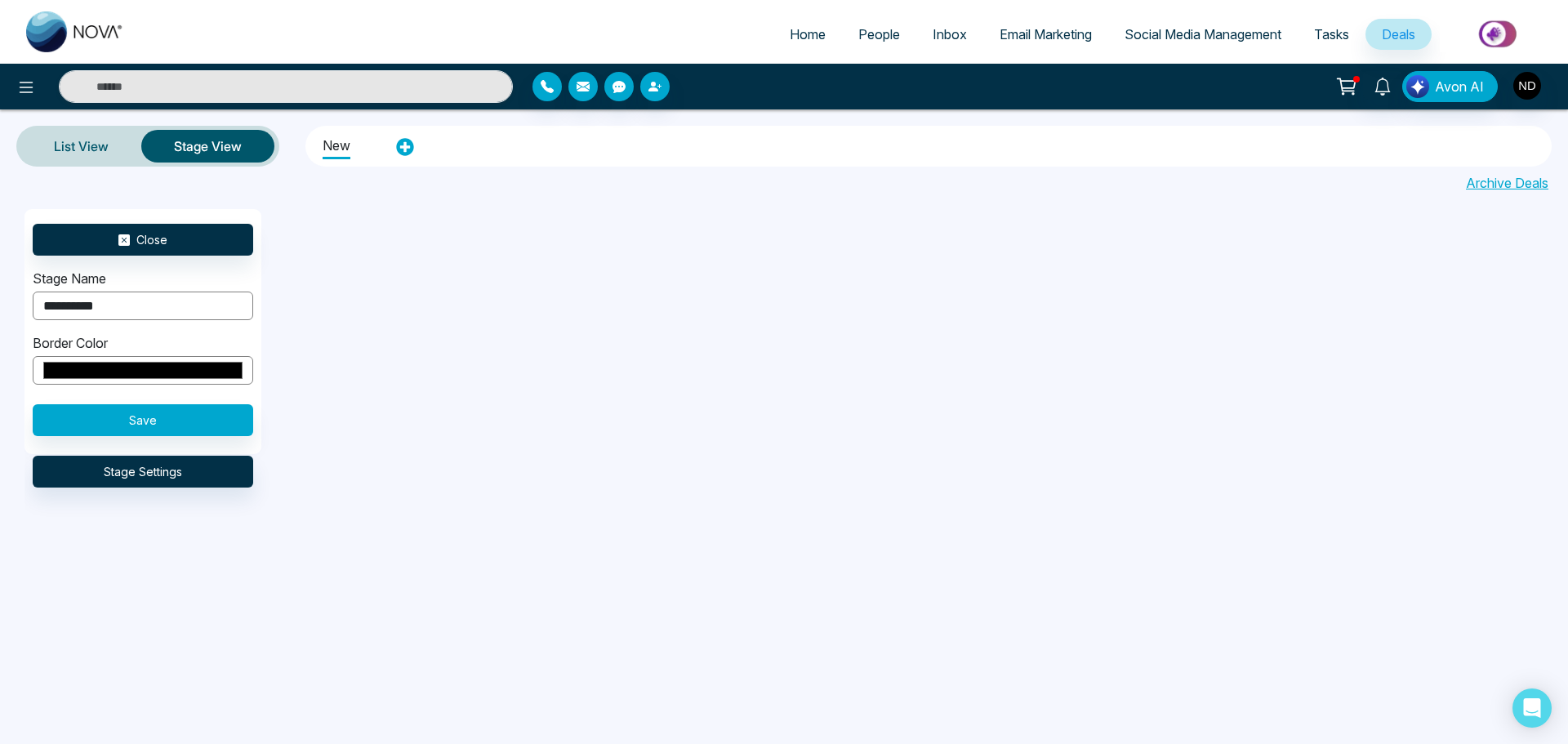
click at [288, 392] on div "**********" at bounding box center [809, 413] width 1568 height 409
click at [230, 421] on button "Save" at bounding box center [143, 420] width 221 height 32
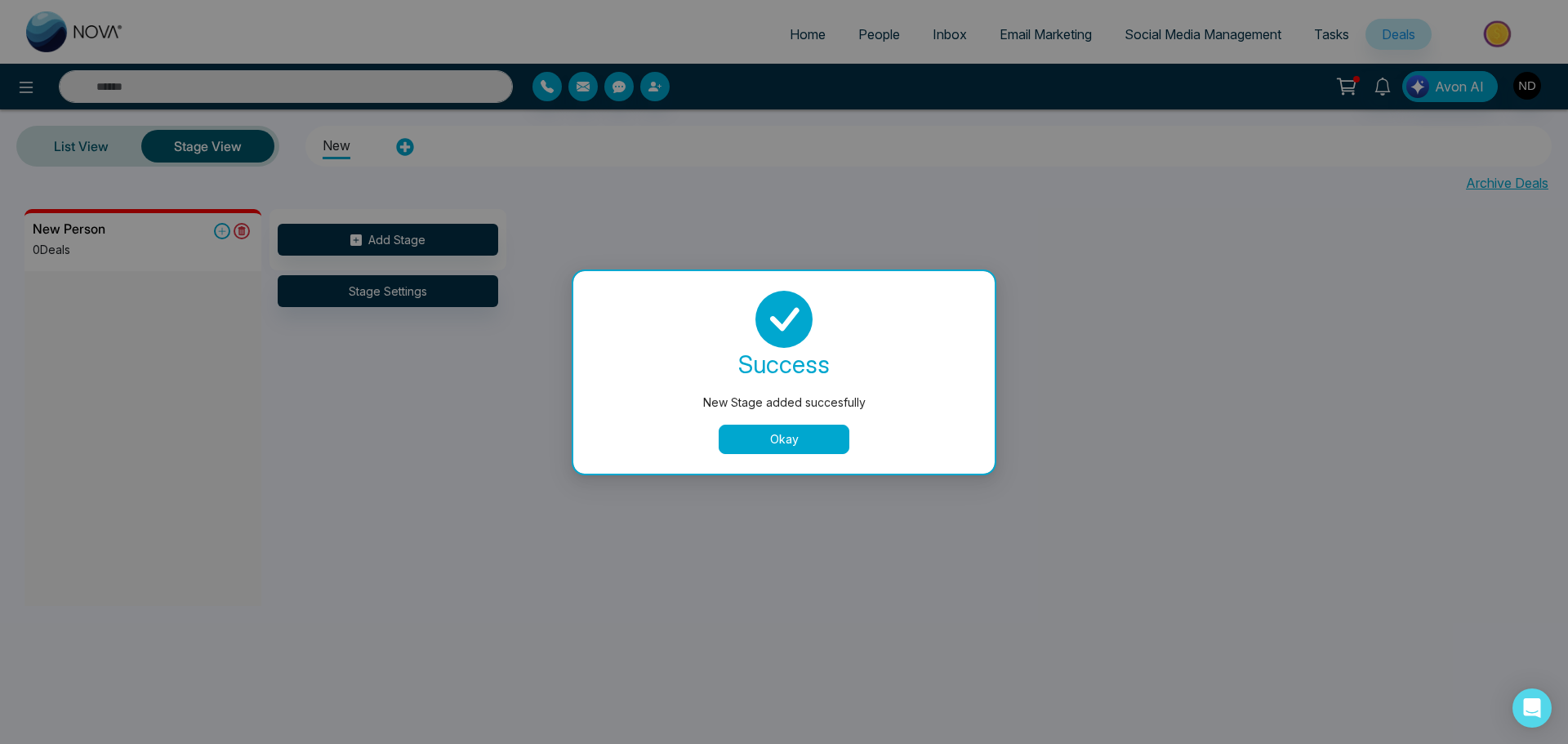
click at [755, 441] on button "Okay" at bounding box center [784, 440] width 131 height 29
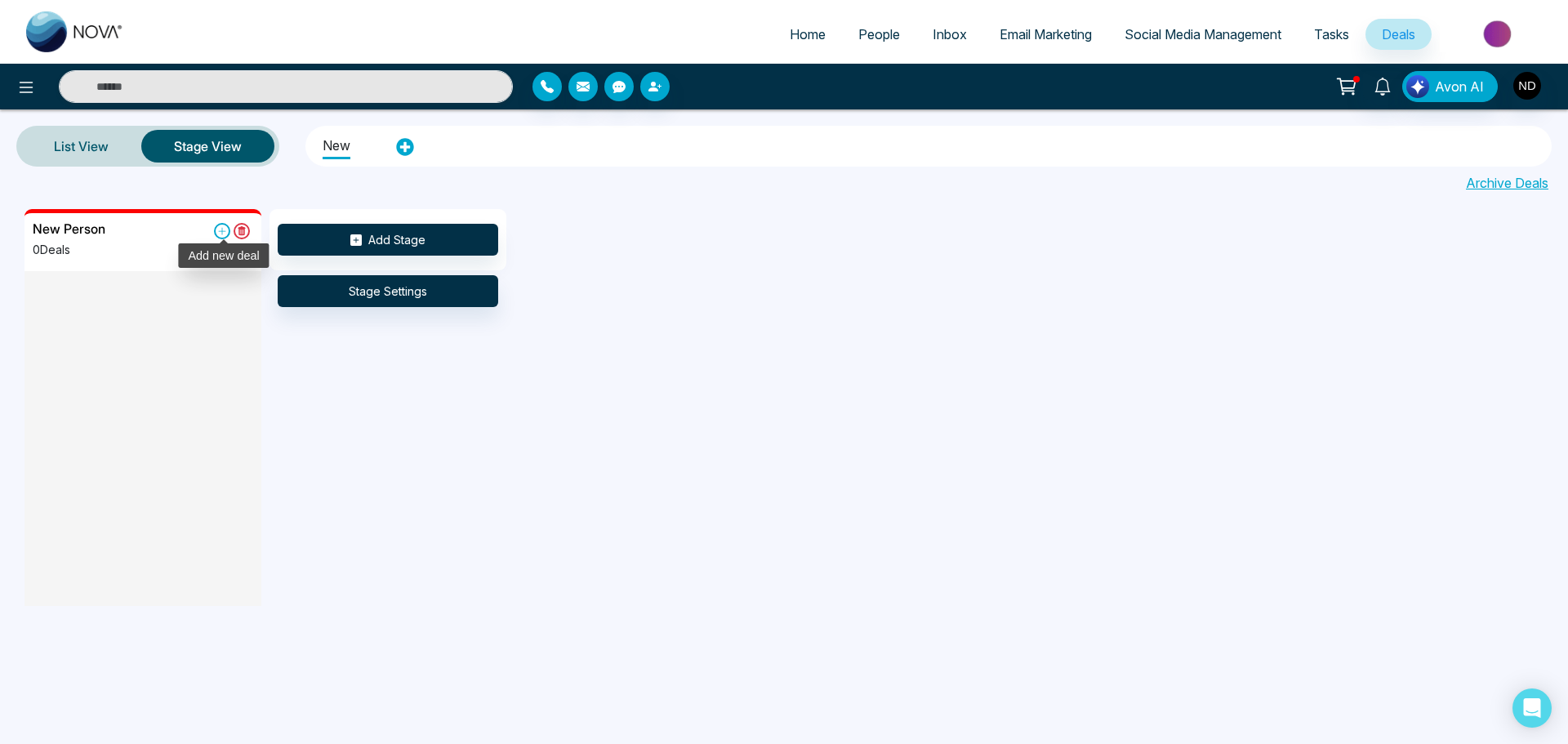
click at [225, 224] on icon at bounding box center [222, 232] width 17 height 17
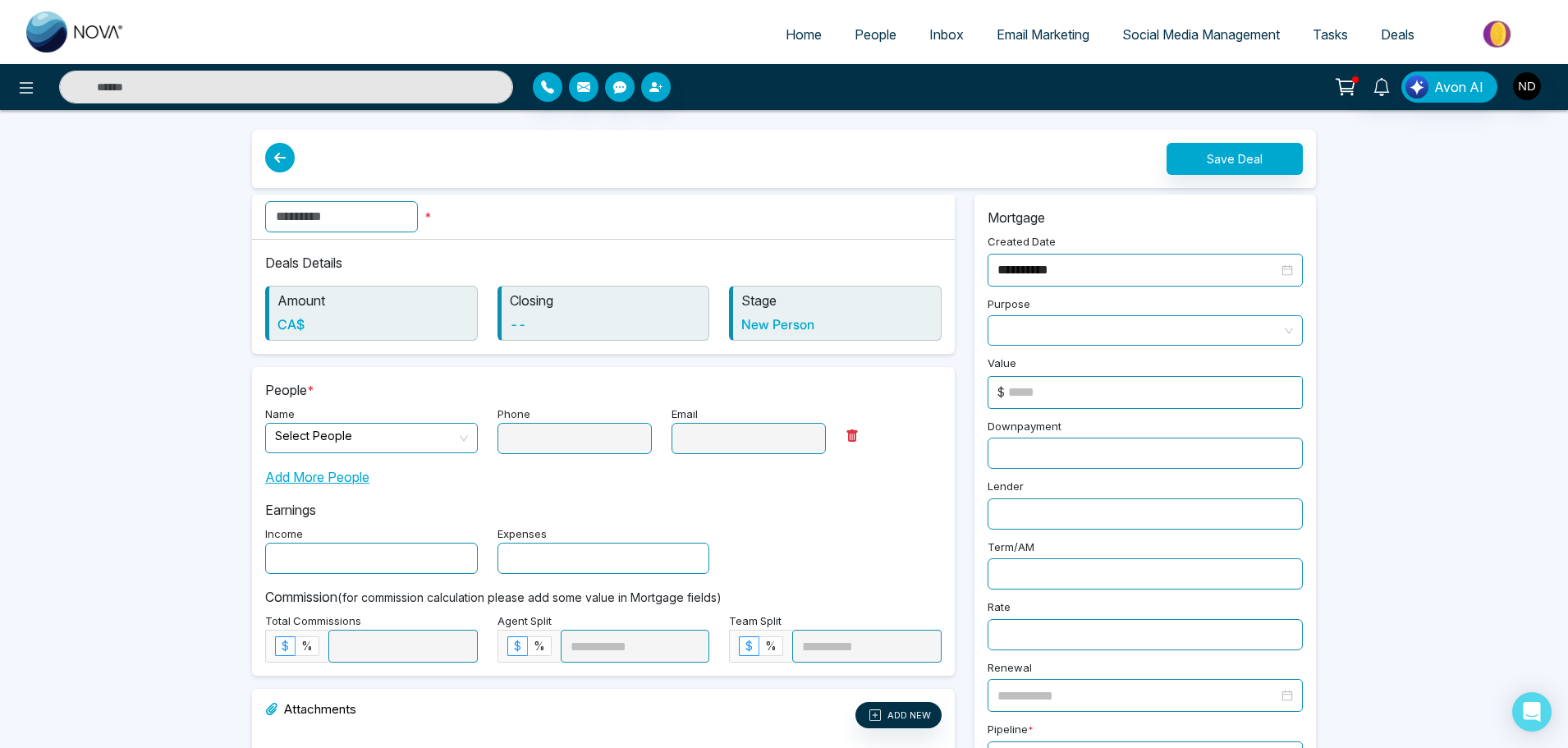
click at [1371, 37] on link "Deals" at bounding box center [1397, 34] width 67 height 31
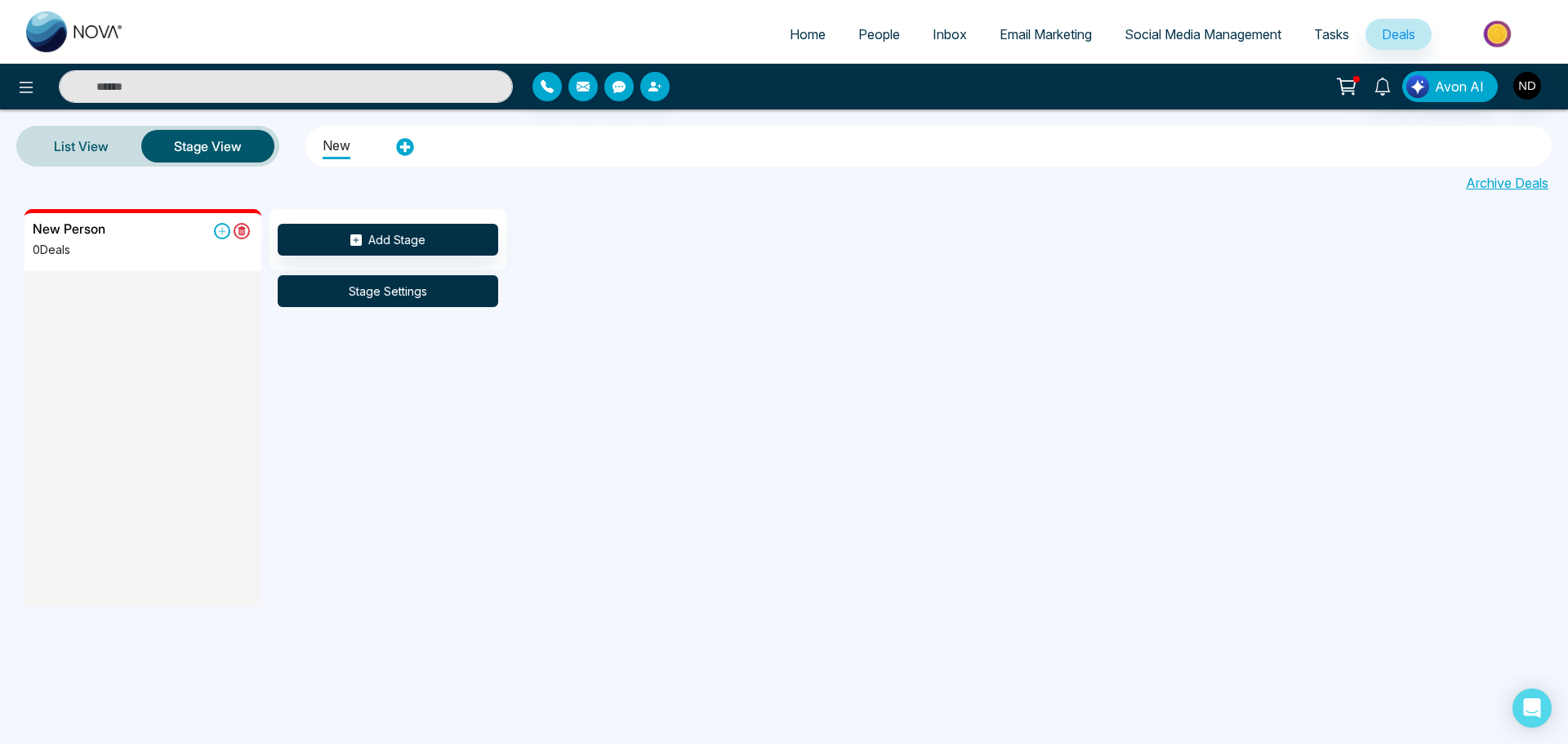
click at [329, 296] on button "Stage Settings" at bounding box center [388, 291] width 221 height 32
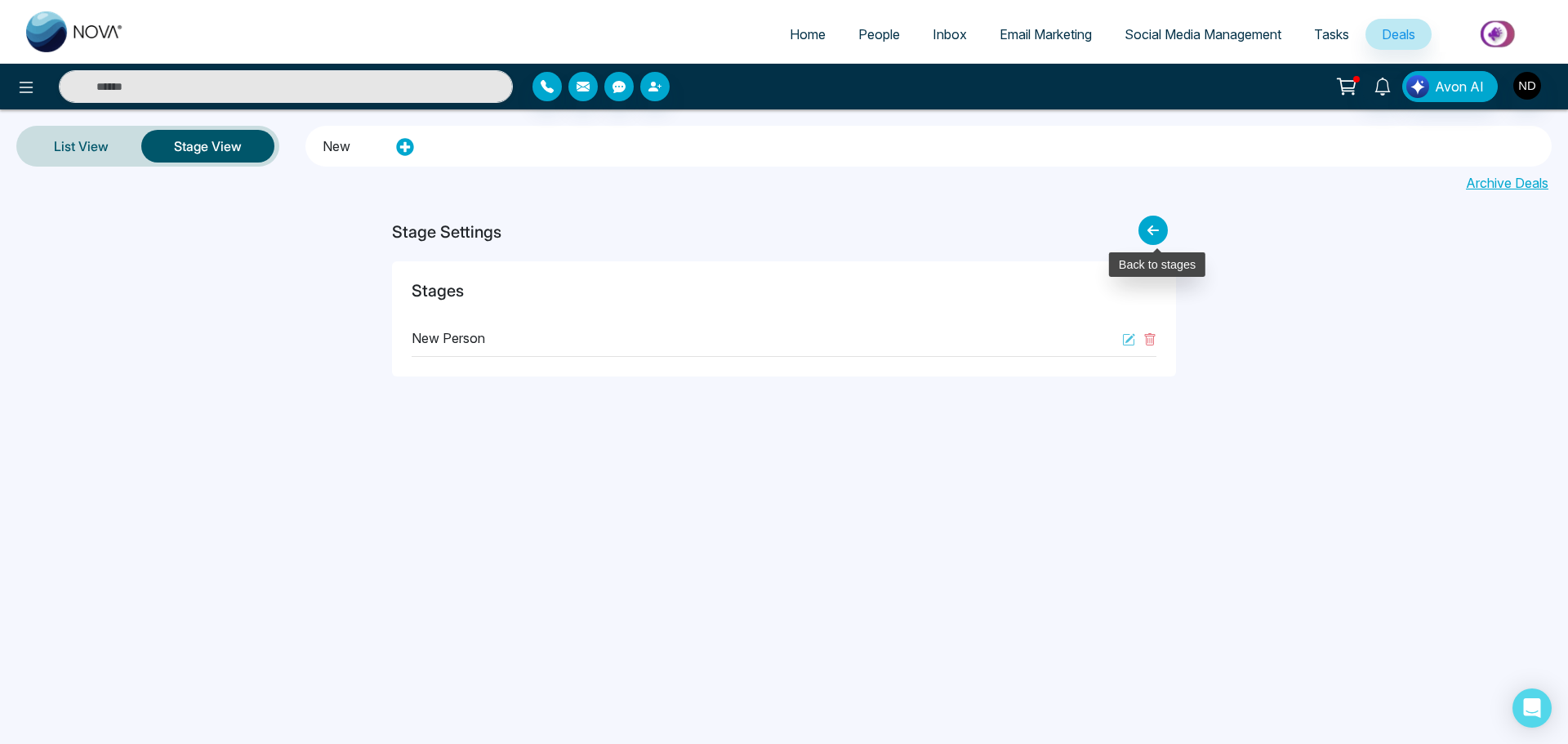
click at [1146, 231] on icon at bounding box center [1153, 231] width 29 height 29
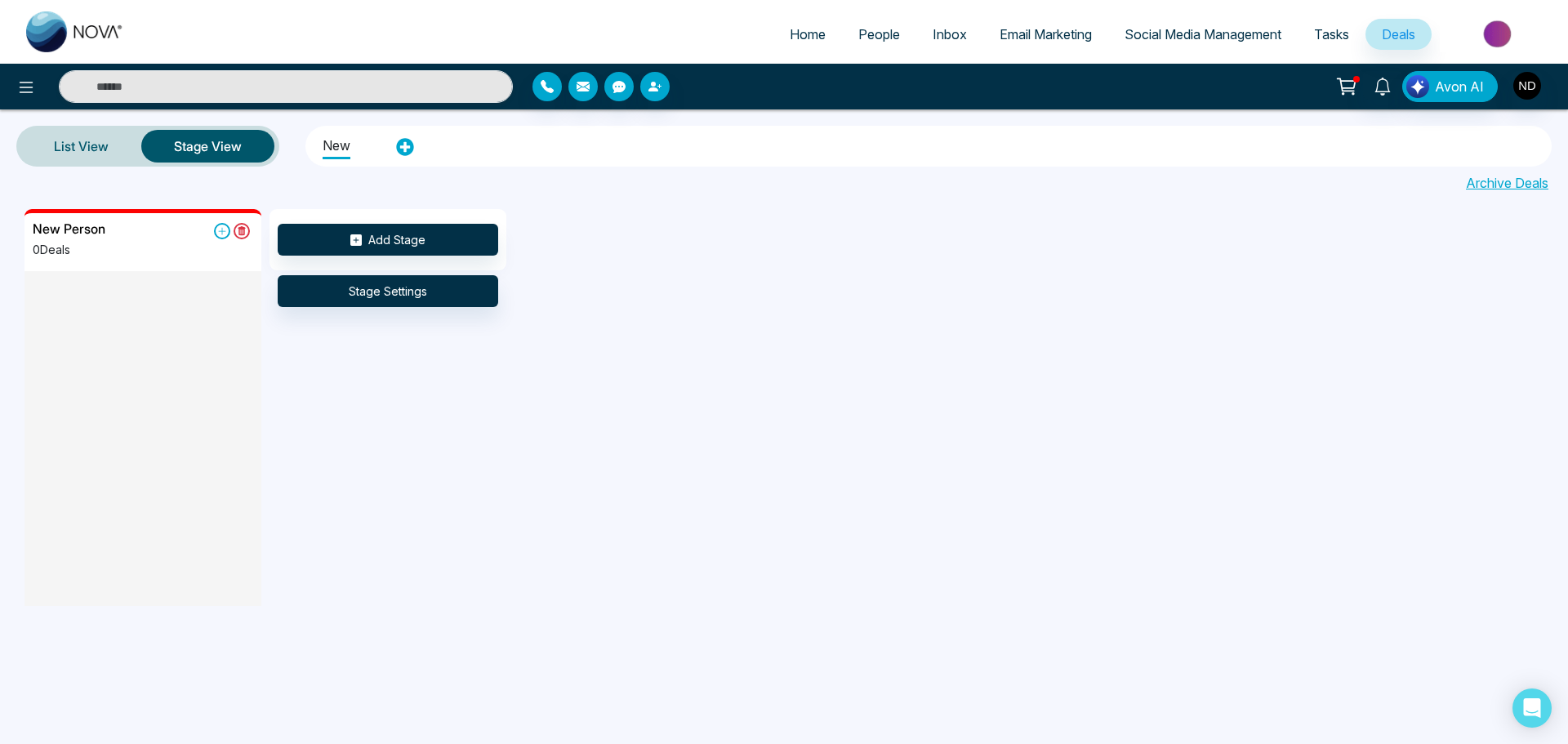
click at [166, 245] on div "New Person 0 Deals" at bounding box center [143, 246] width 221 height 50
click at [62, 132] on link "List View" at bounding box center [81, 146] width 120 height 40
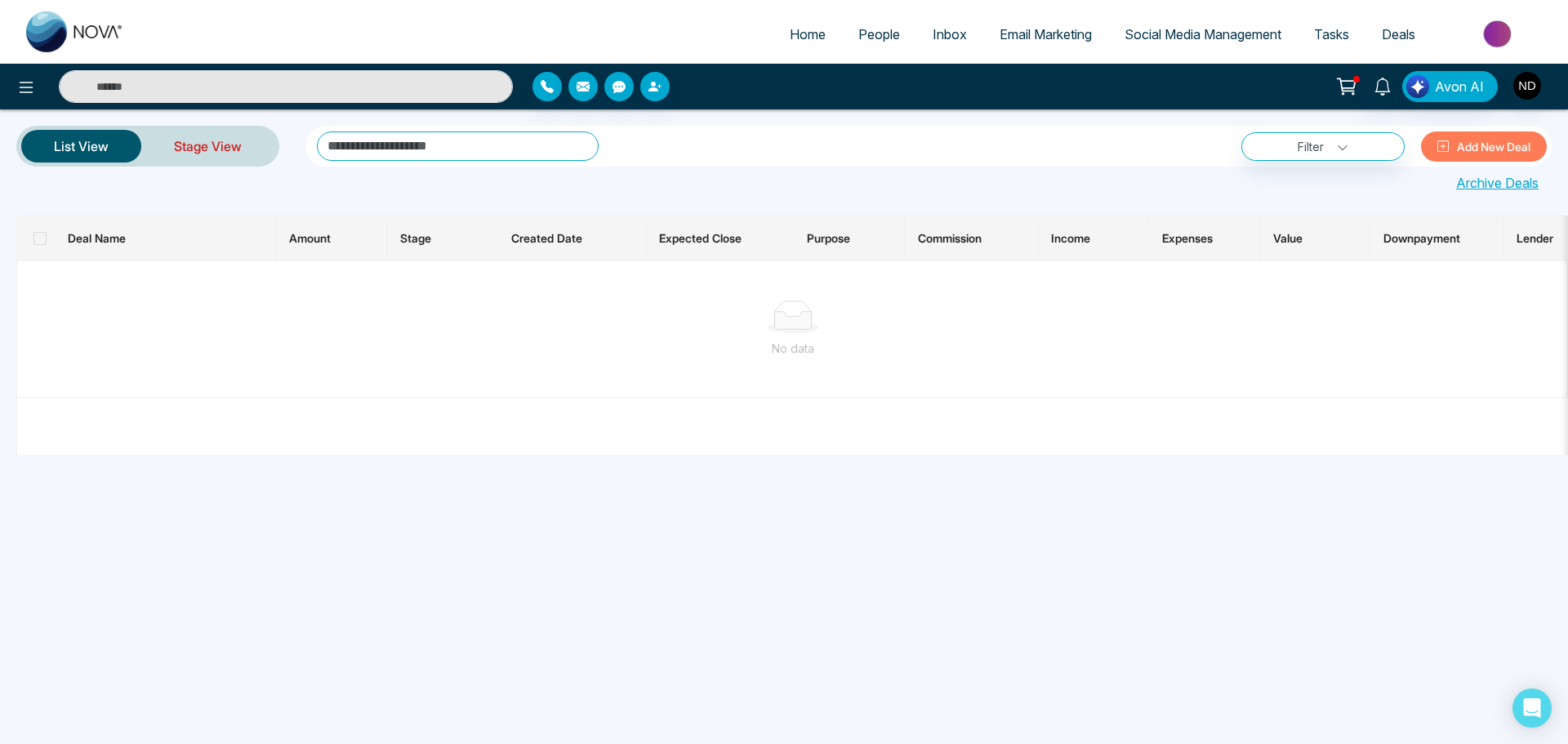
click at [176, 155] on link "Stage View" at bounding box center [208, 146] width 133 height 40
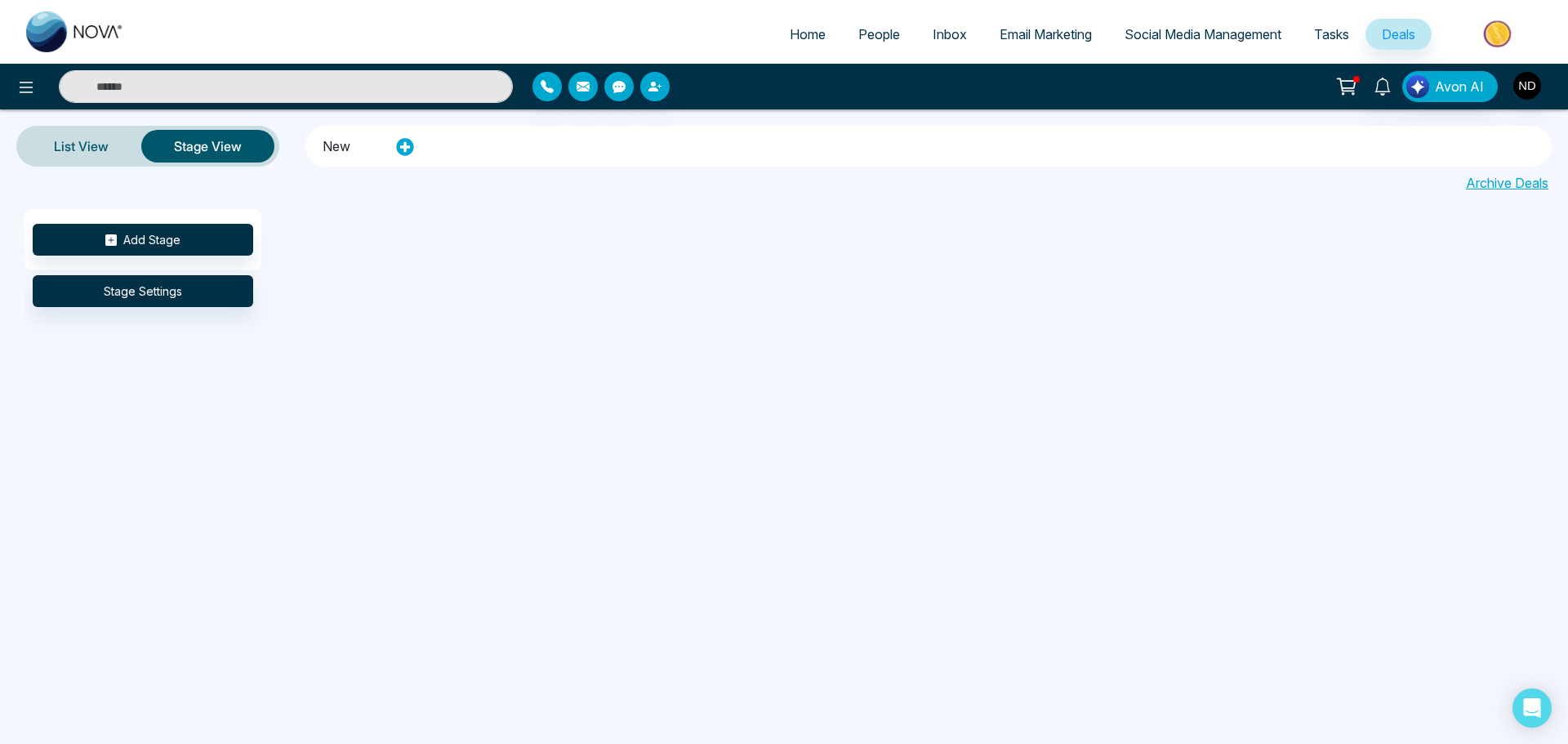
click at [874, 42] on link "People" at bounding box center [879, 34] width 74 height 31
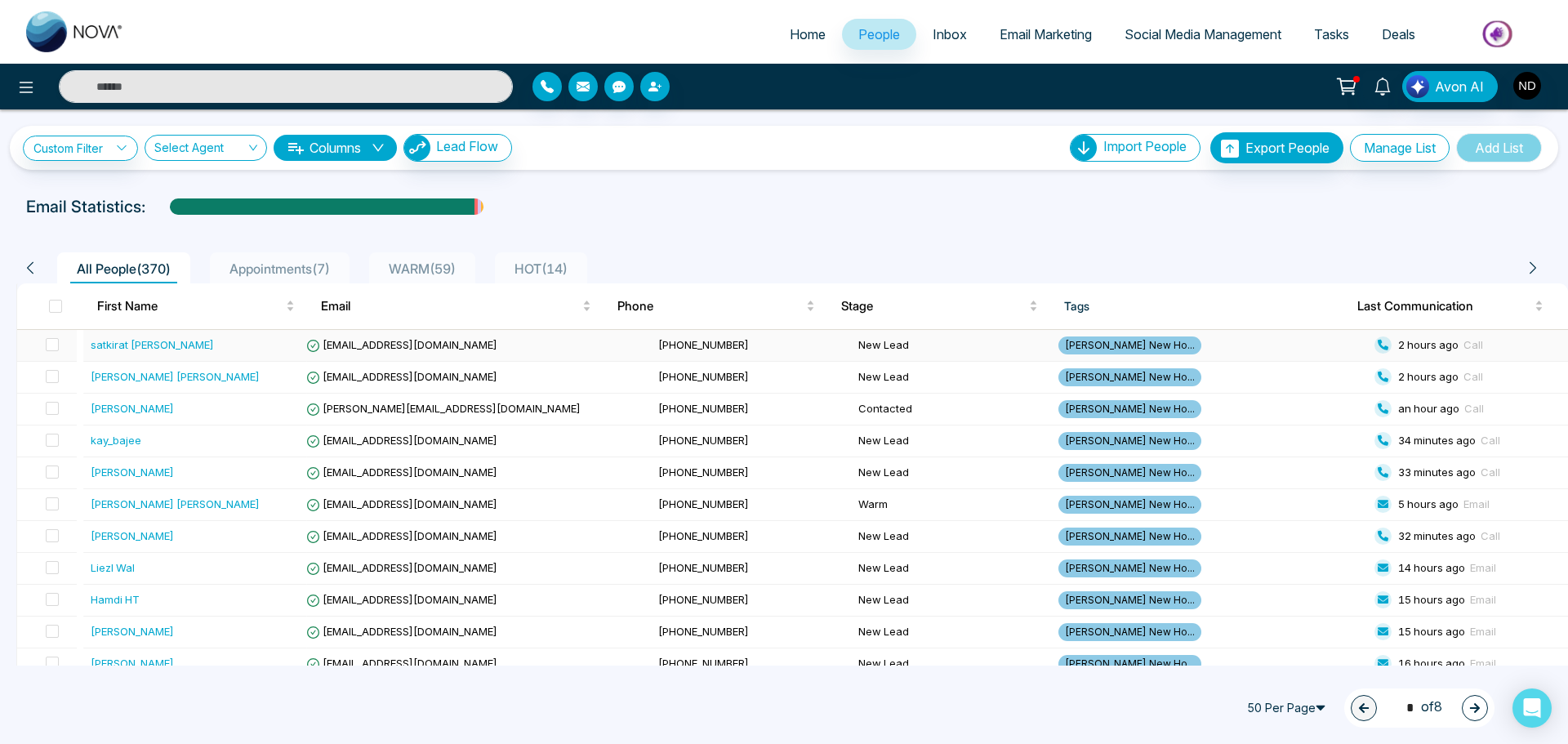
click at [194, 338] on div "satkirat [PERSON_NAME]" at bounding box center [196, 345] width 210 height 17
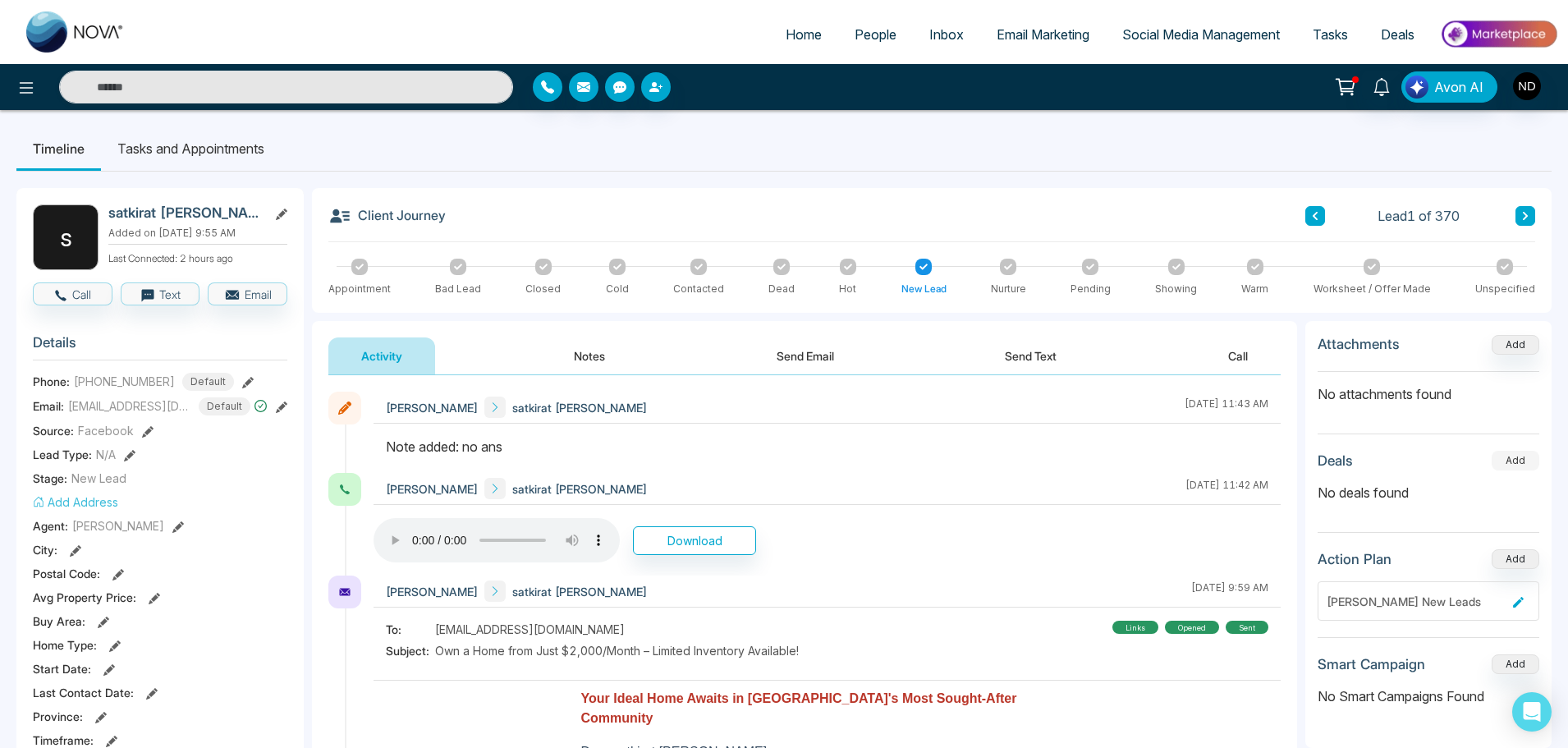
click at [1504, 466] on button "Add" at bounding box center [1515, 460] width 48 height 19
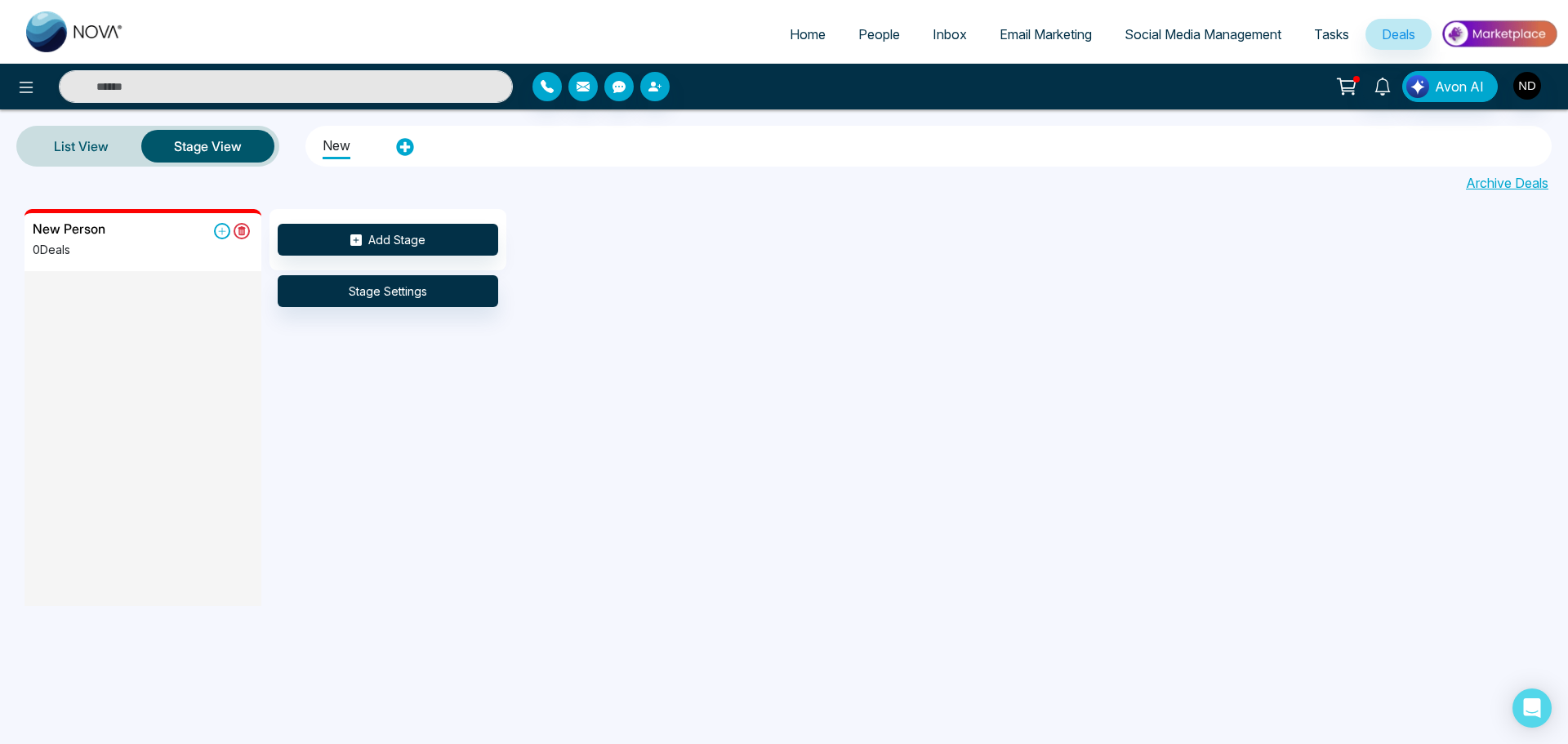
click at [163, 239] on div "New Person 0 Deals" at bounding box center [143, 246] width 221 height 50
click at [352, 233] on button "Add Stage" at bounding box center [388, 239] width 221 height 32
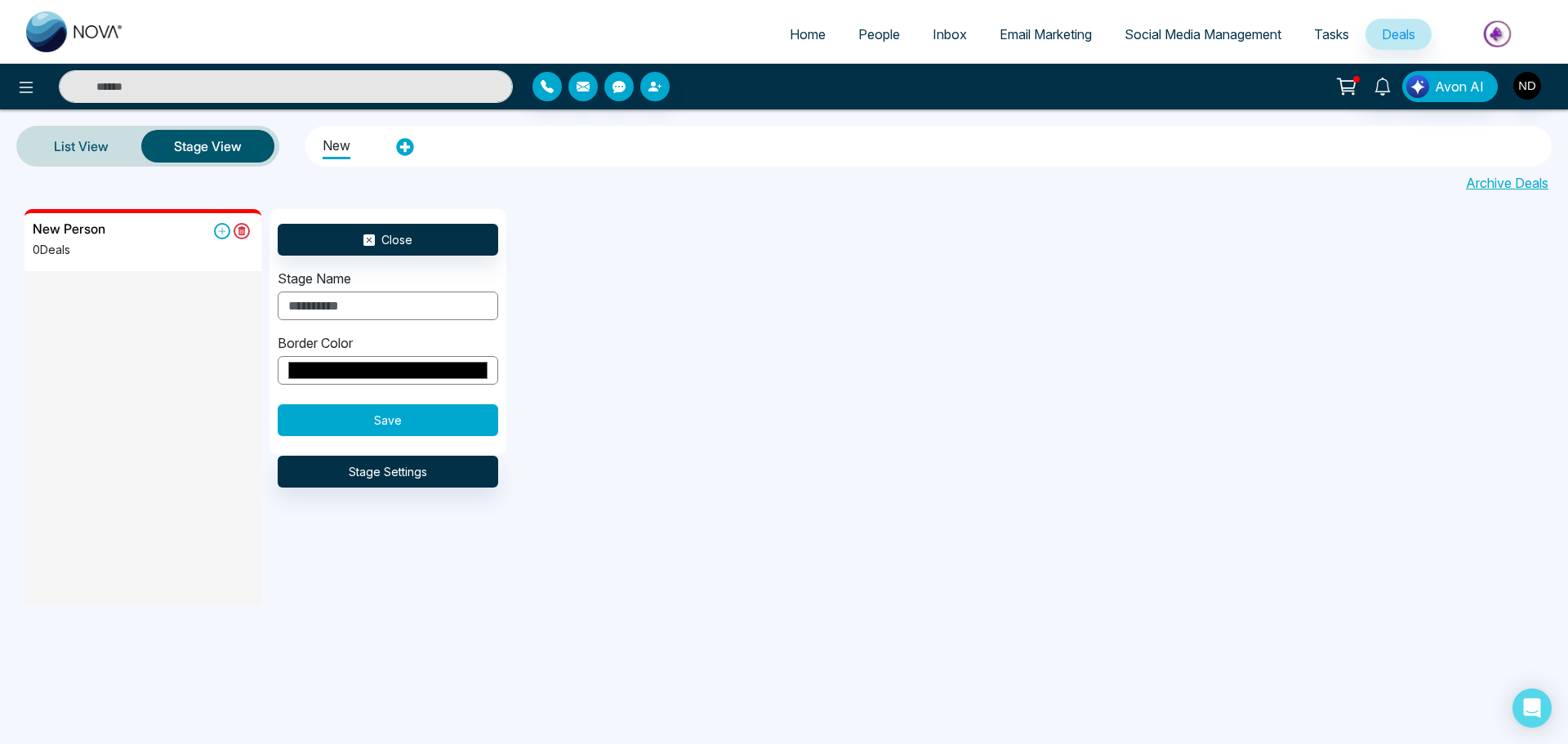
click at [427, 415] on button "Save" at bounding box center [388, 420] width 221 height 32
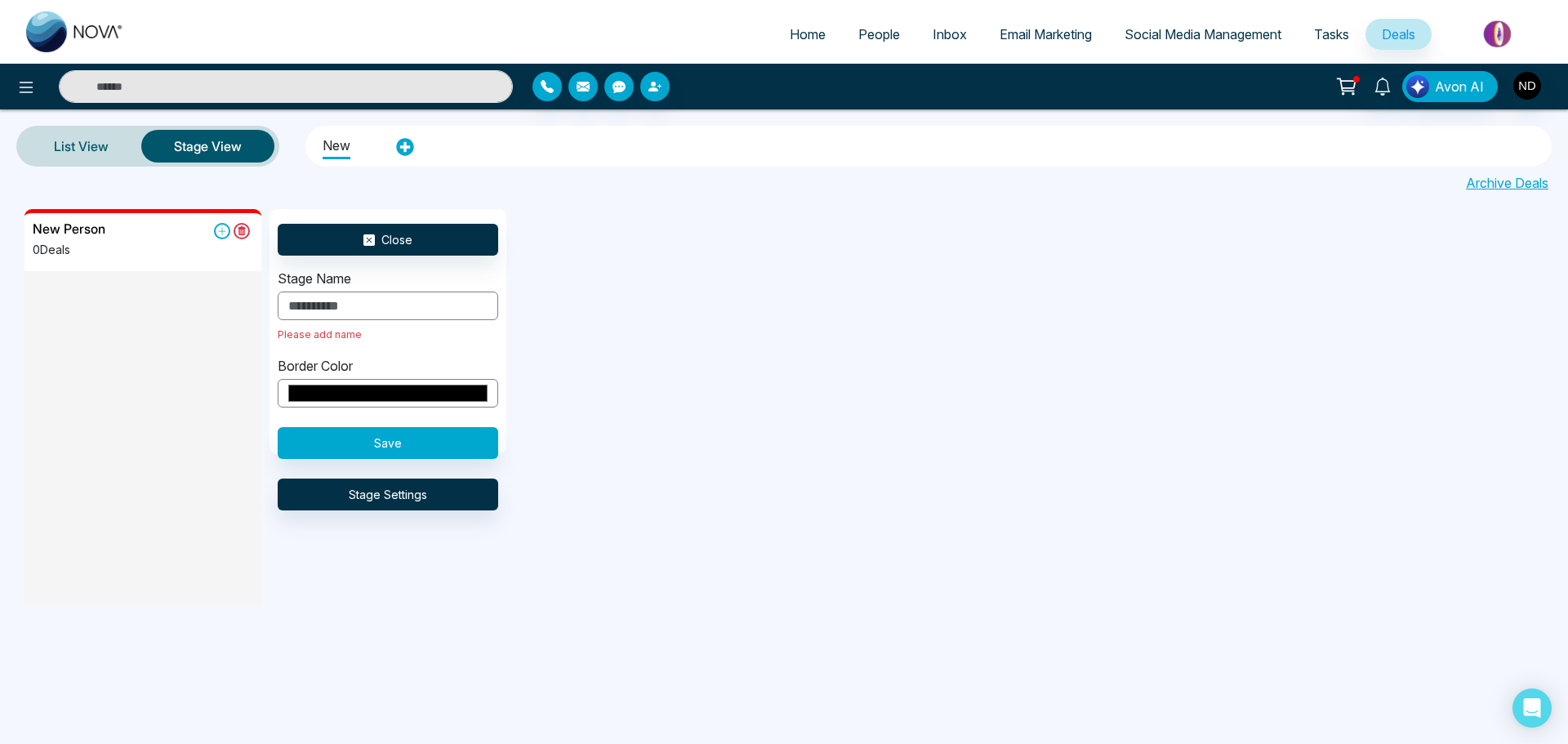
click at [529, 373] on div "New Person 0 Deals Close Stage Name Please add name Border Color ******* Save S…" at bounding box center [809, 413] width 1568 height 409
click at [37, 143] on link "List View" at bounding box center [81, 146] width 120 height 40
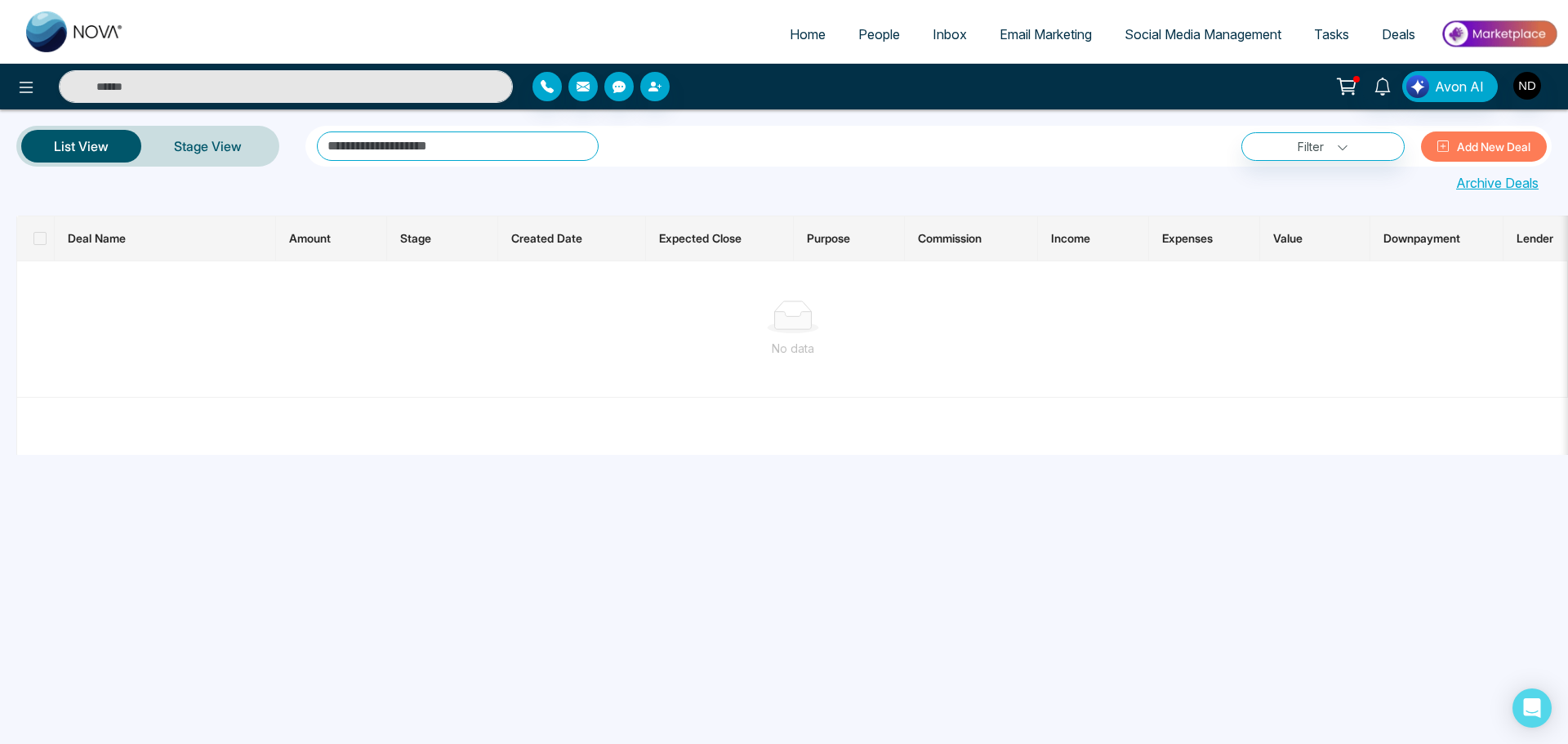
click at [1388, 34] on span "Deals" at bounding box center [1398, 34] width 33 height 17
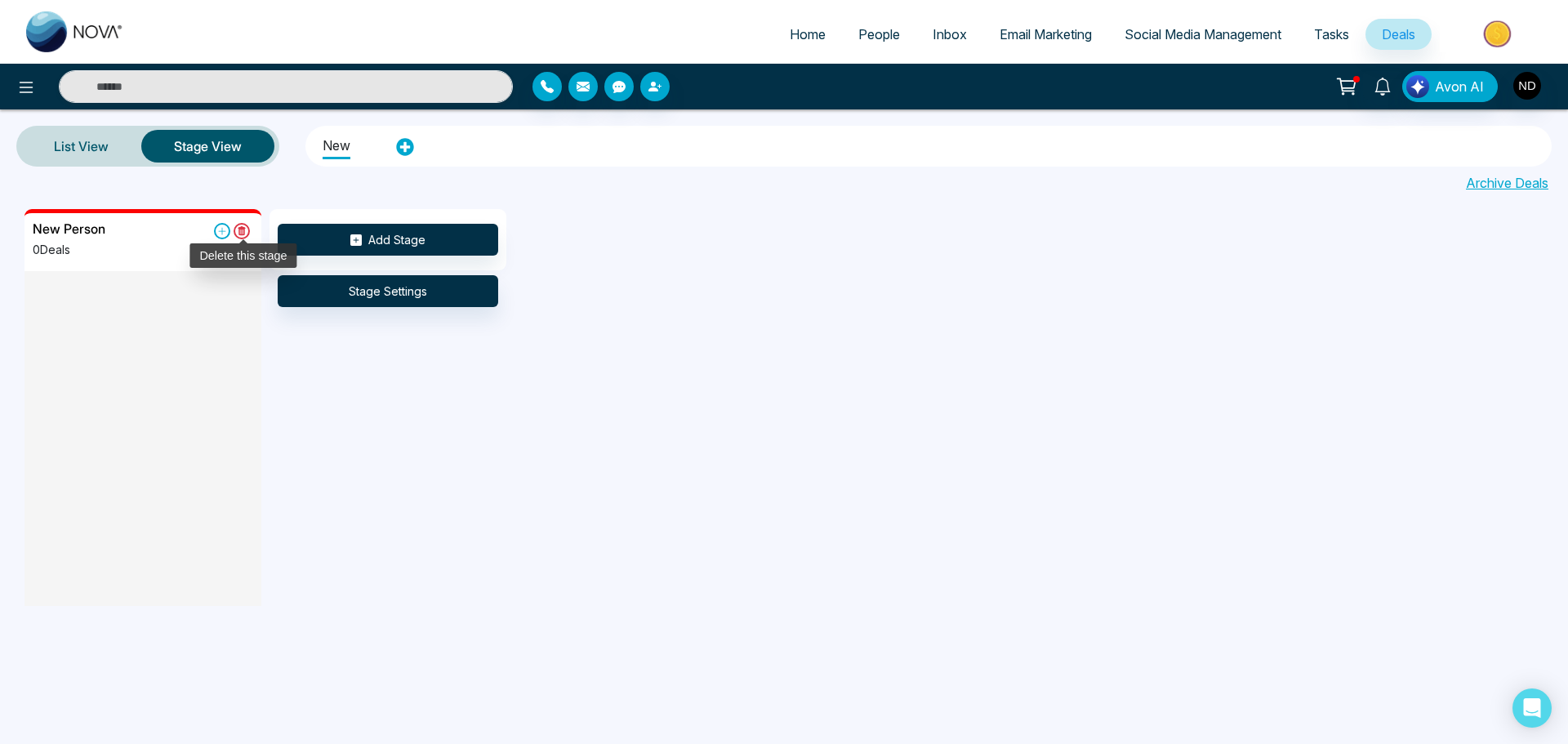
click at [247, 231] on icon at bounding box center [242, 232] width 17 height 17
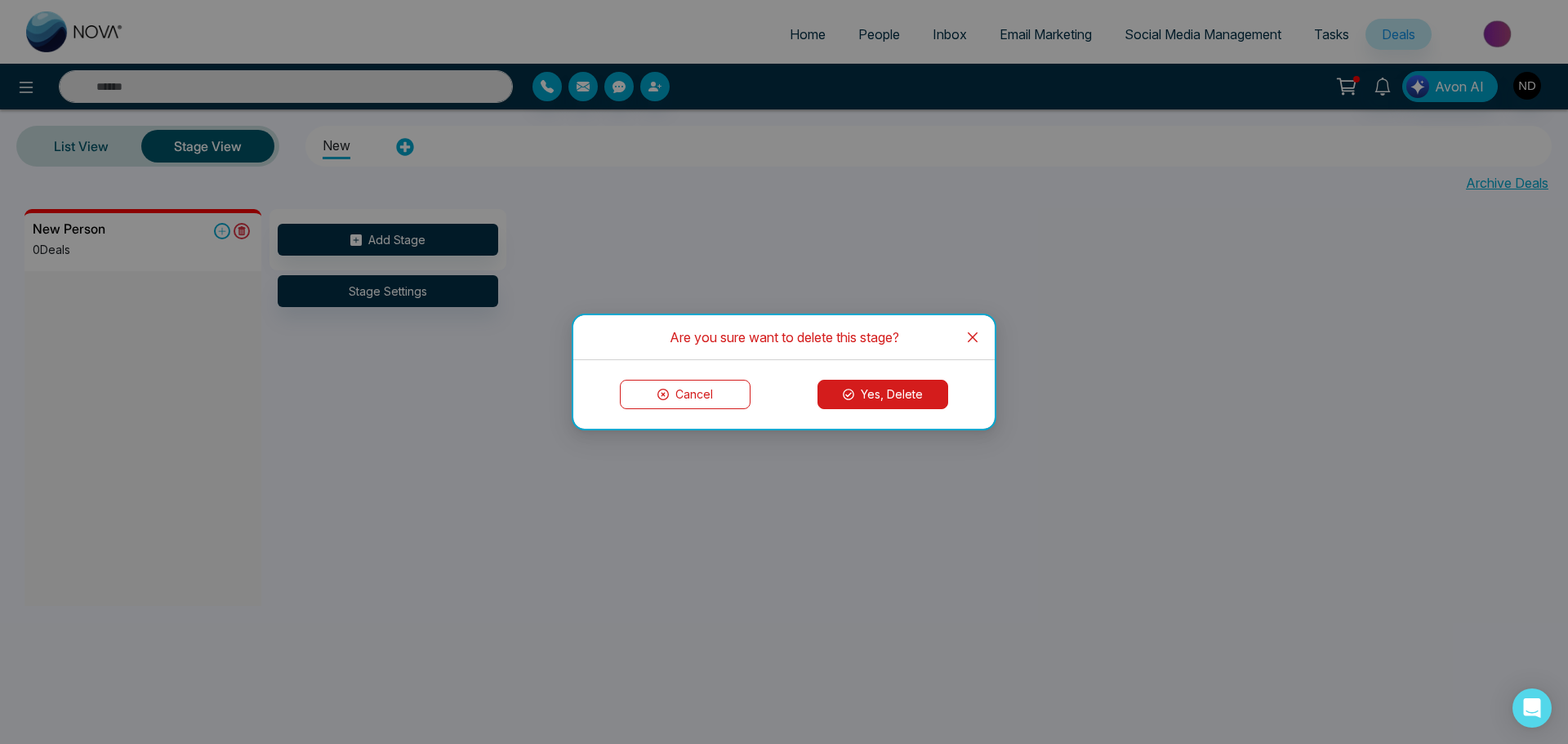
click at [873, 388] on button "Yes, Delete" at bounding box center [882, 395] width 131 height 29
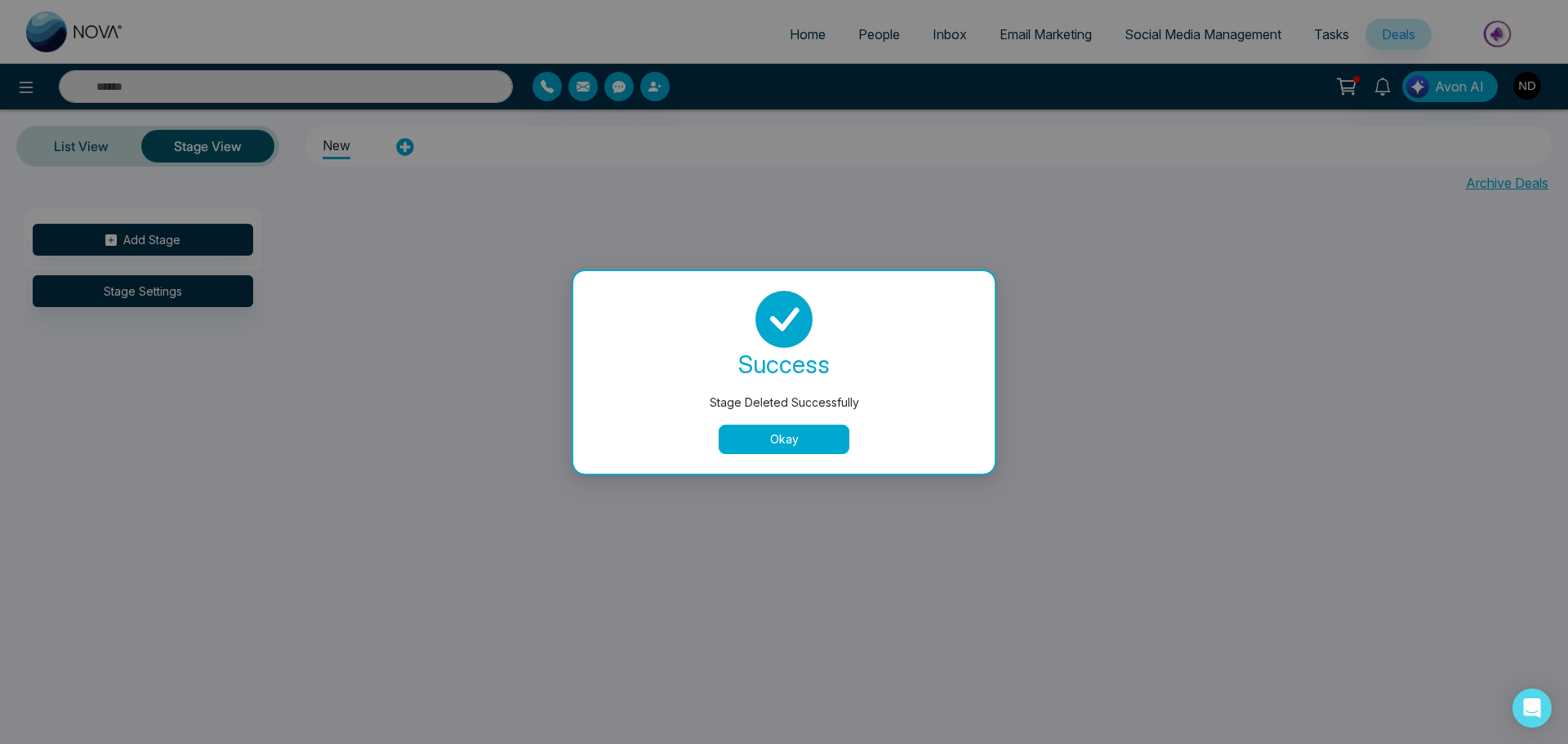
click at [793, 428] on button "Okay" at bounding box center [784, 440] width 131 height 29
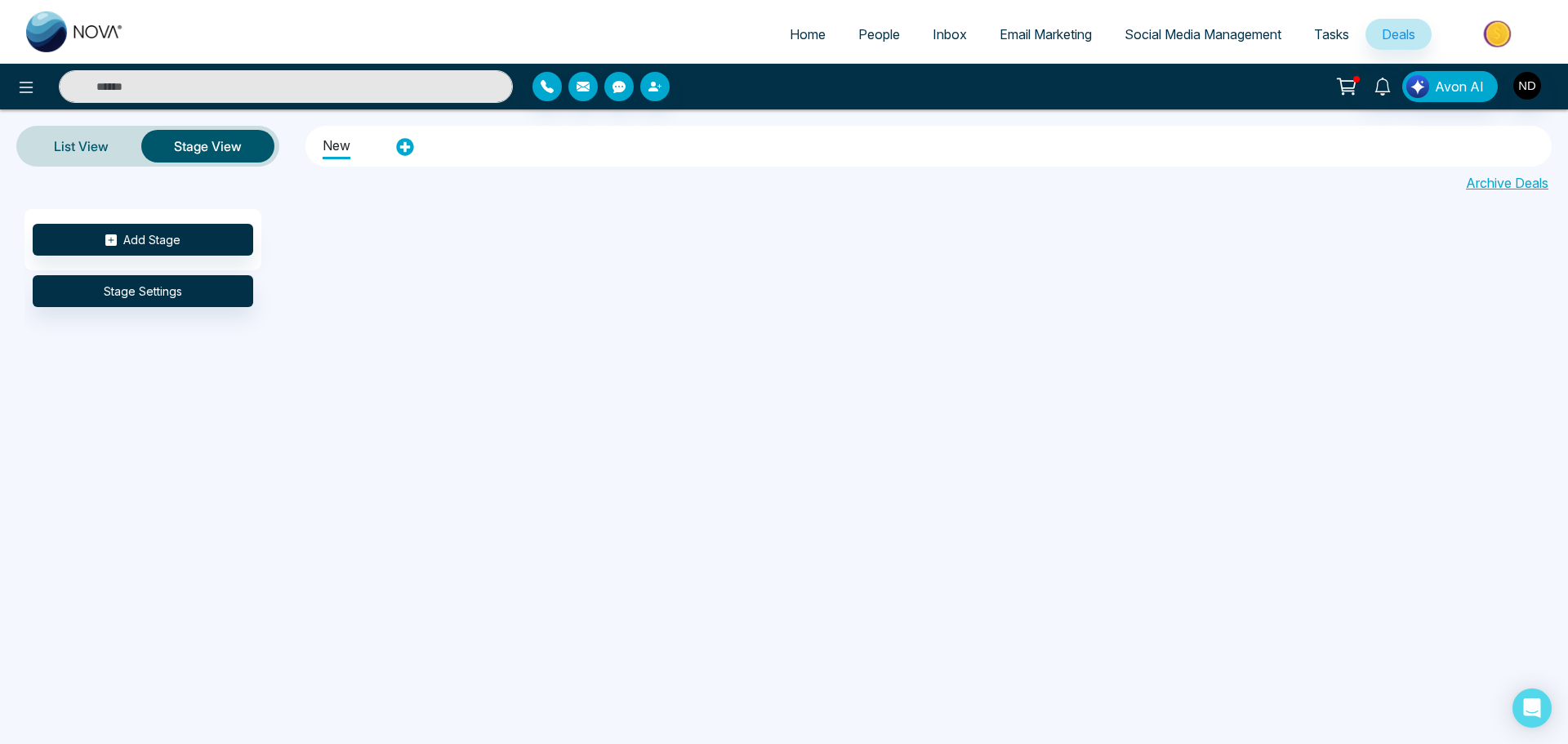
click at [334, 150] on li "new" at bounding box center [336, 143] width 28 height 30
click at [213, 292] on button "Stage Settings" at bounding box center [143, 291] width 221 height 32
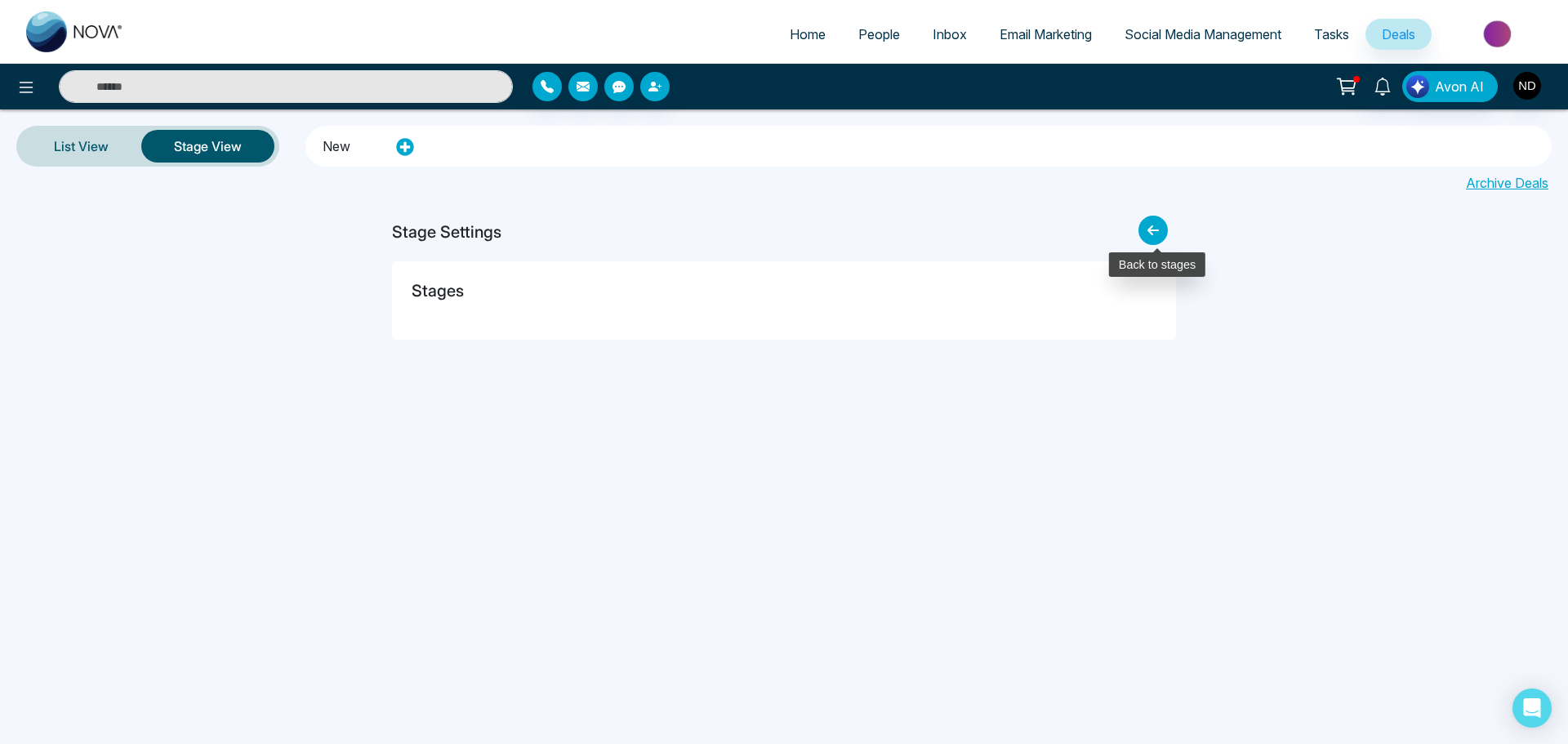
click at [1148, 226] on icon at bounding box center [1153, 231] width 29 height 29
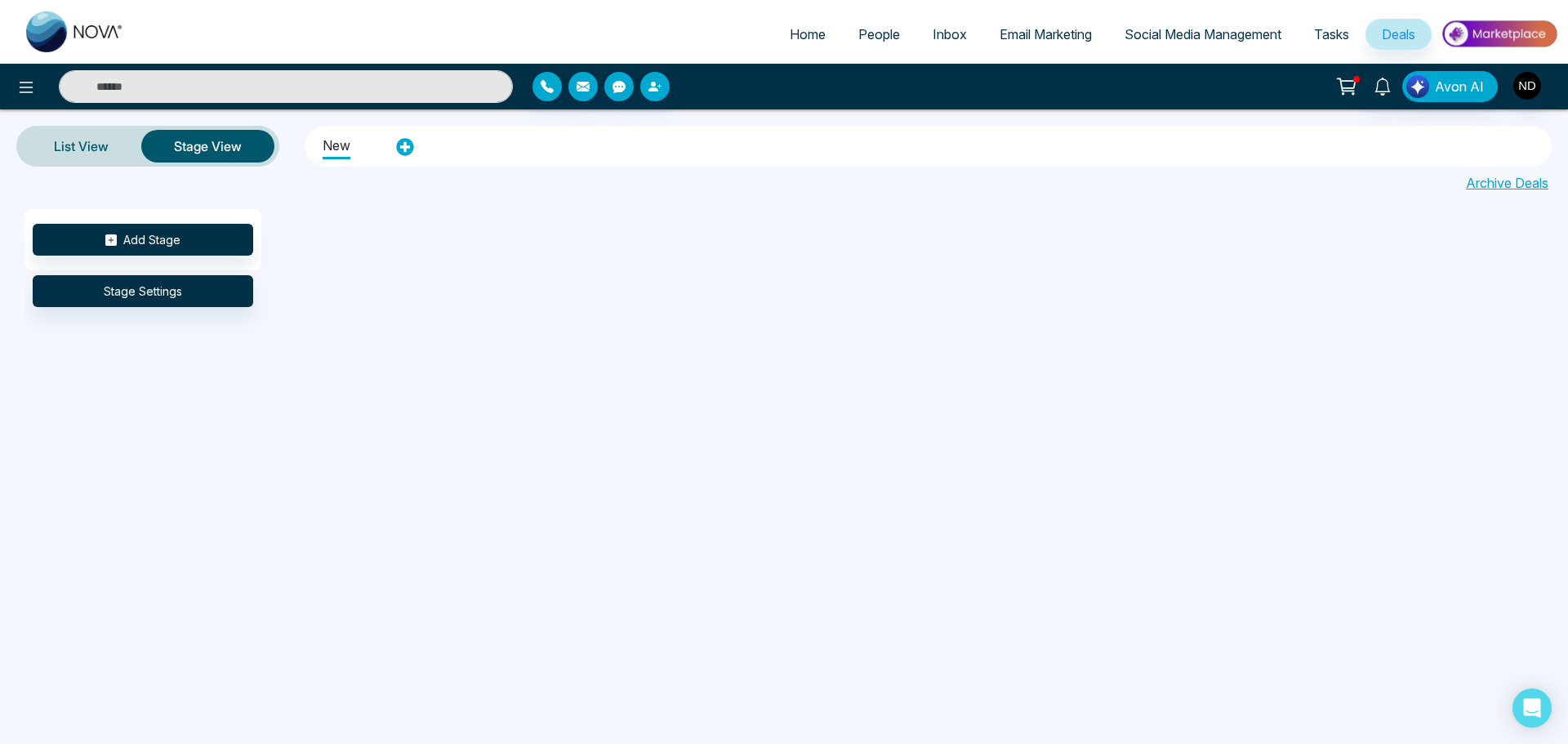
drag, startPoint x: 333, startPoint y: 143, endPoint x: 565, endPoint y: 150, distance: 232.1
click at [565, 150] on div "new" at bounding box center [928, 146] width 1236 height 35
click at [405, 146] on icon at bounding box center [405, 147] width 18 height 18
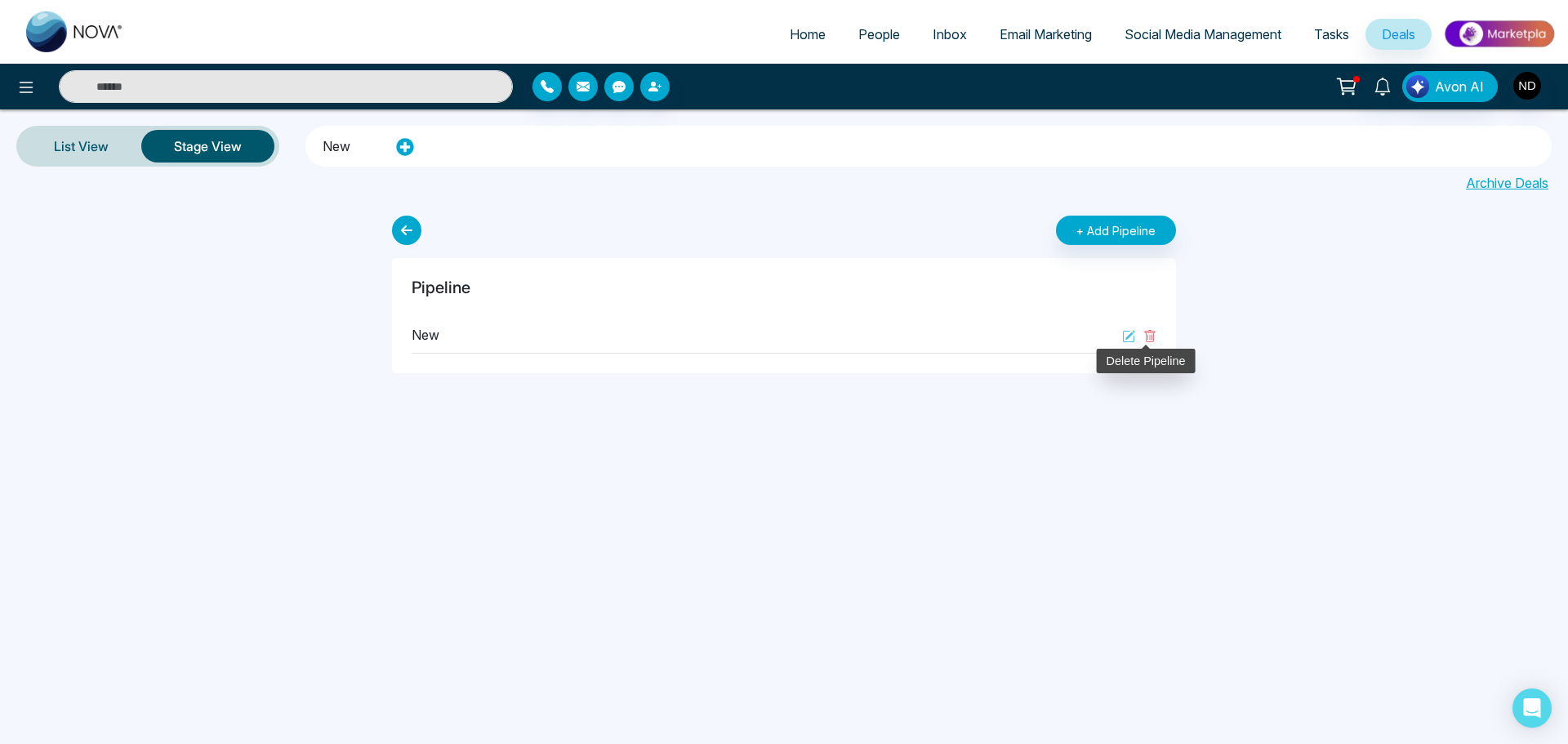
click at [1152, 340] on icon at bounding box center [1150, 337] width 13 height 13
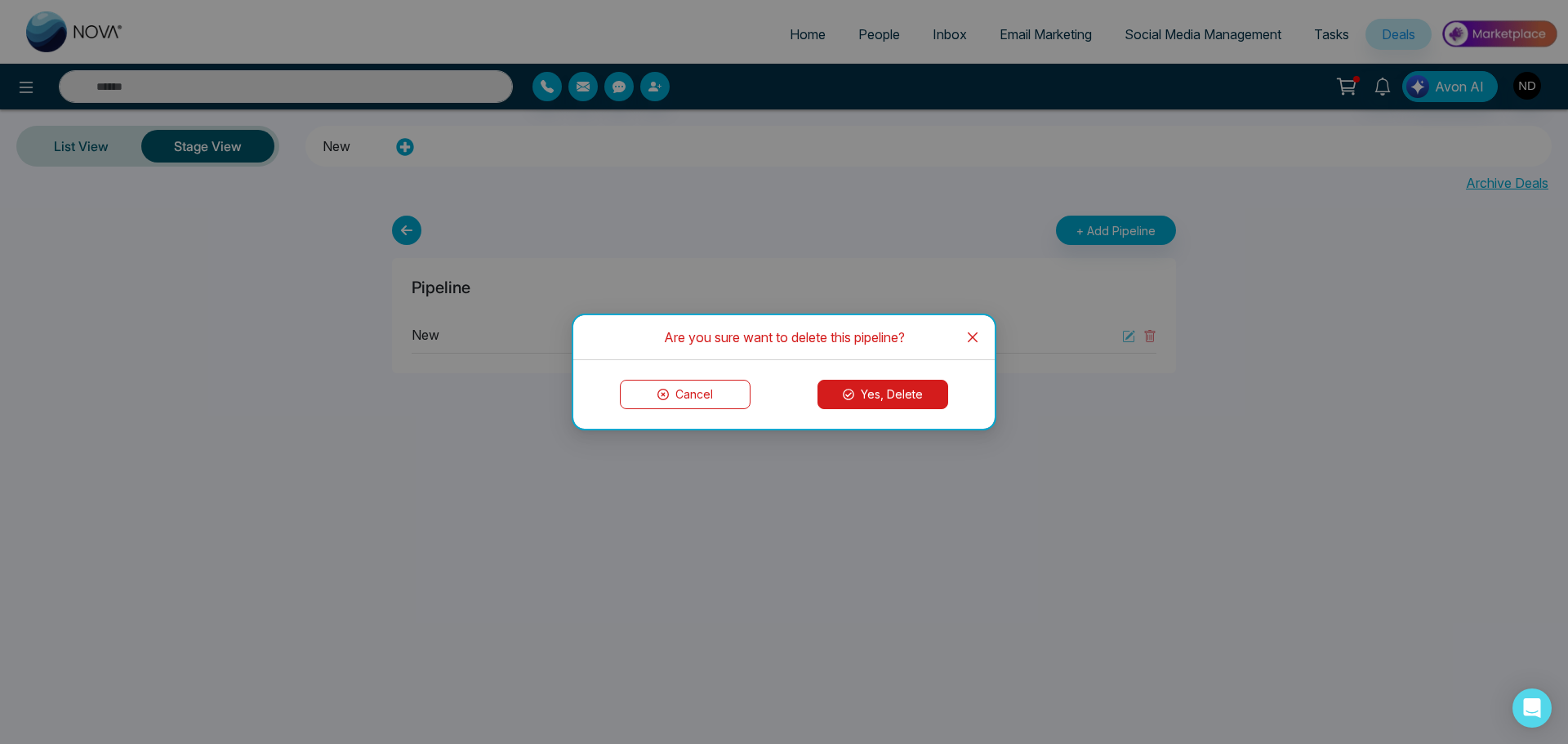
click at [920, 396] on button "Yes, Delete" at bounding box center [882, 395] width 131 height 29
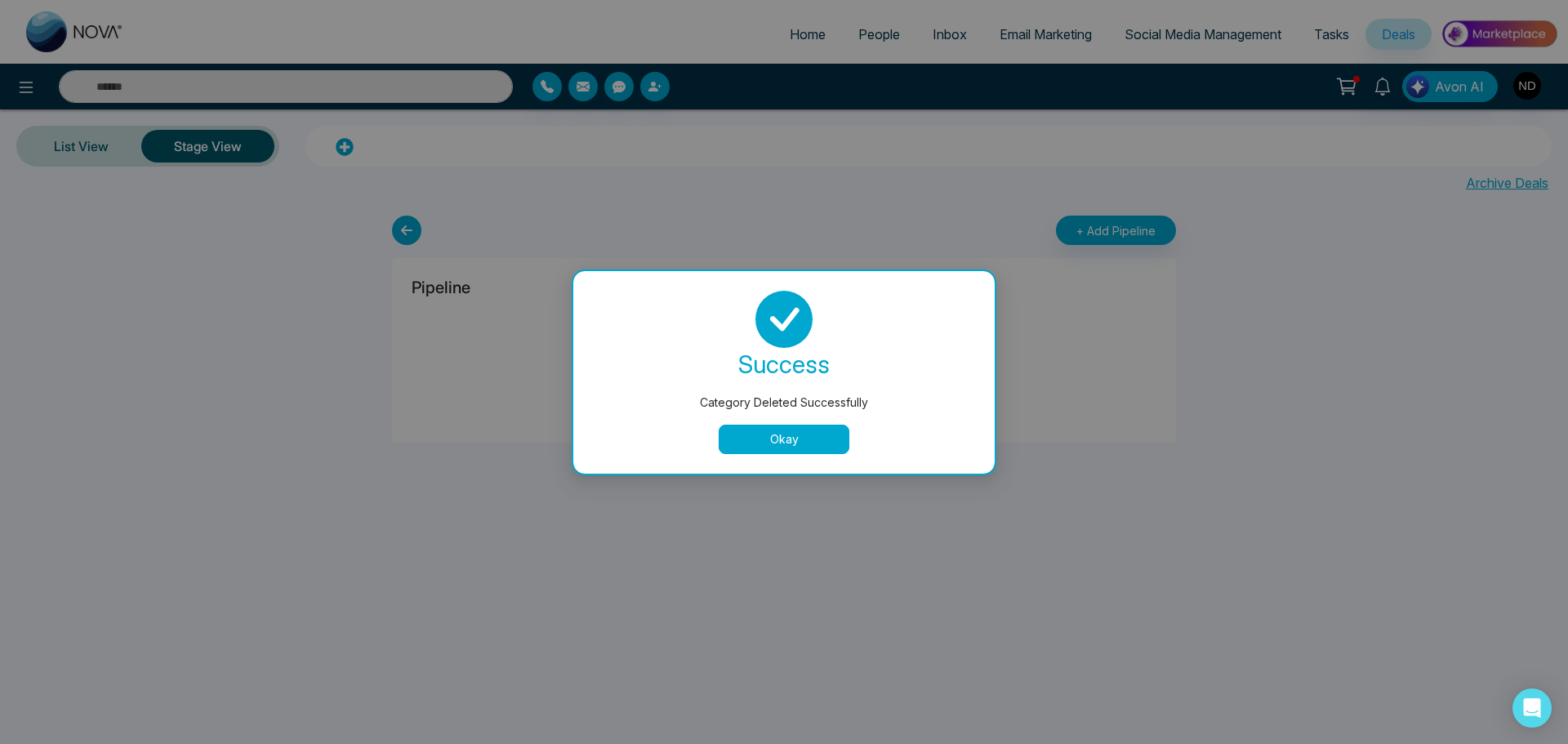
click at [759, 441] on button "Okay" at bounding box center [784, 440] width 131 height 29
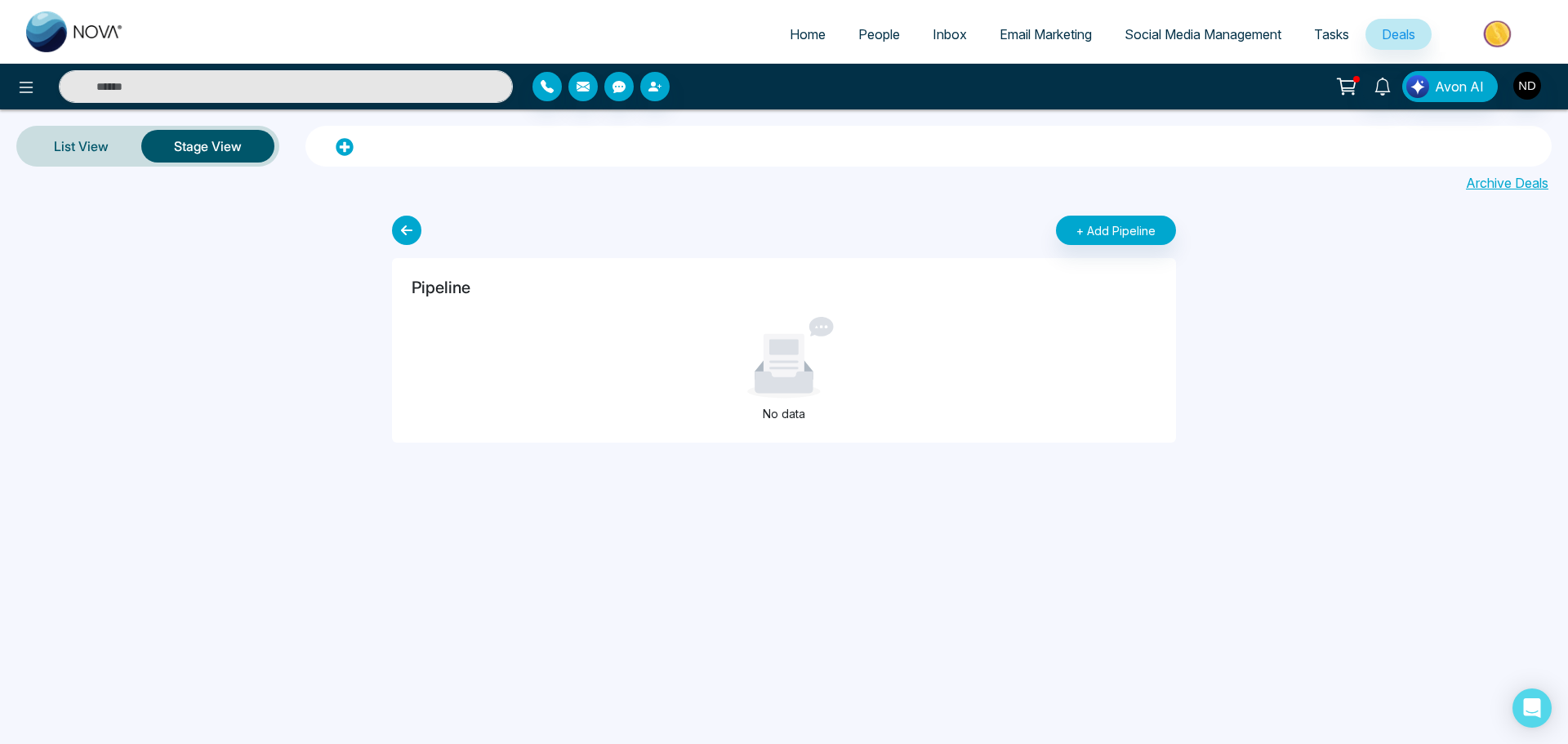
click at [805, 27] on span "Home" at bounding box center [807, 34] width 36 height 17
select select "*"
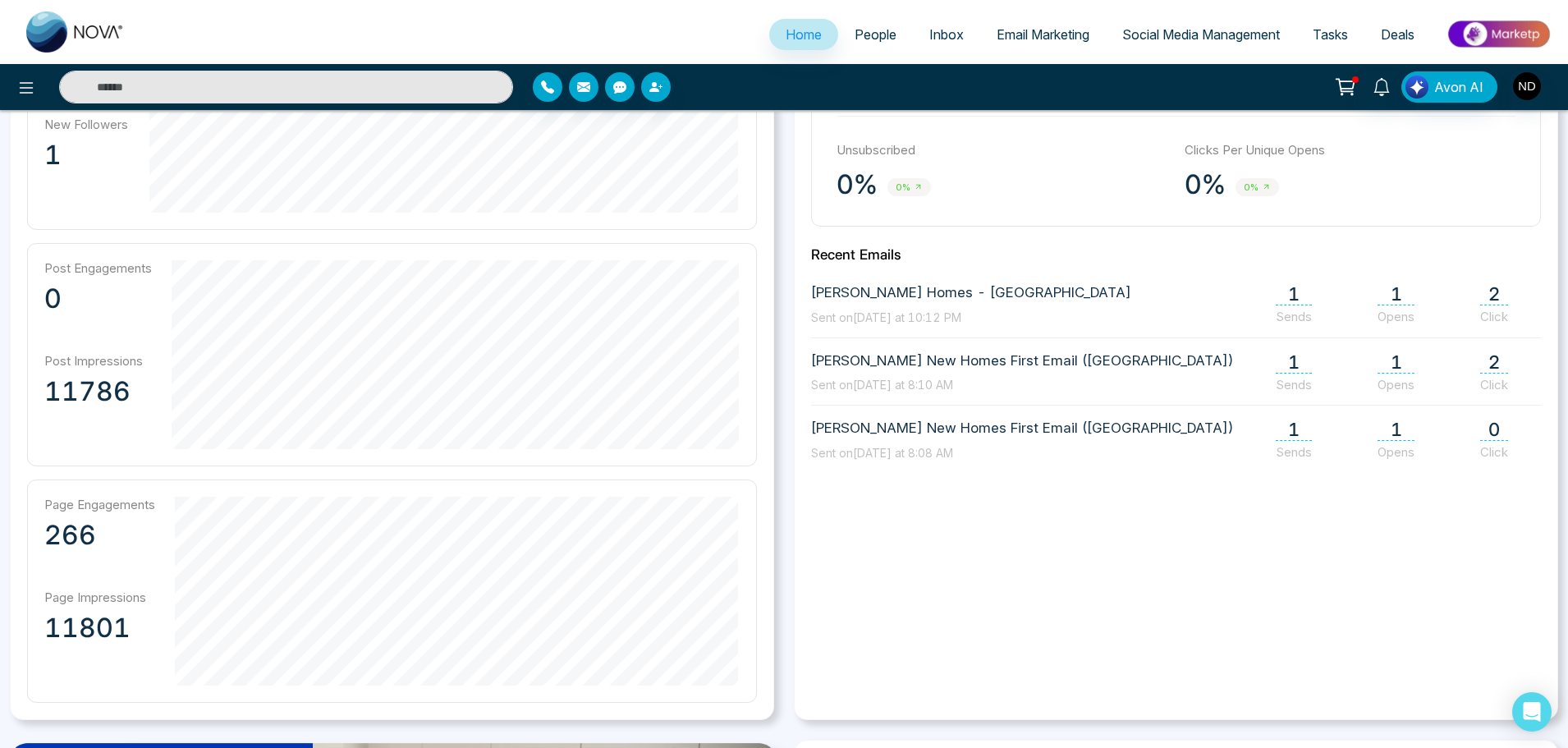
scroll to position [657, 0]
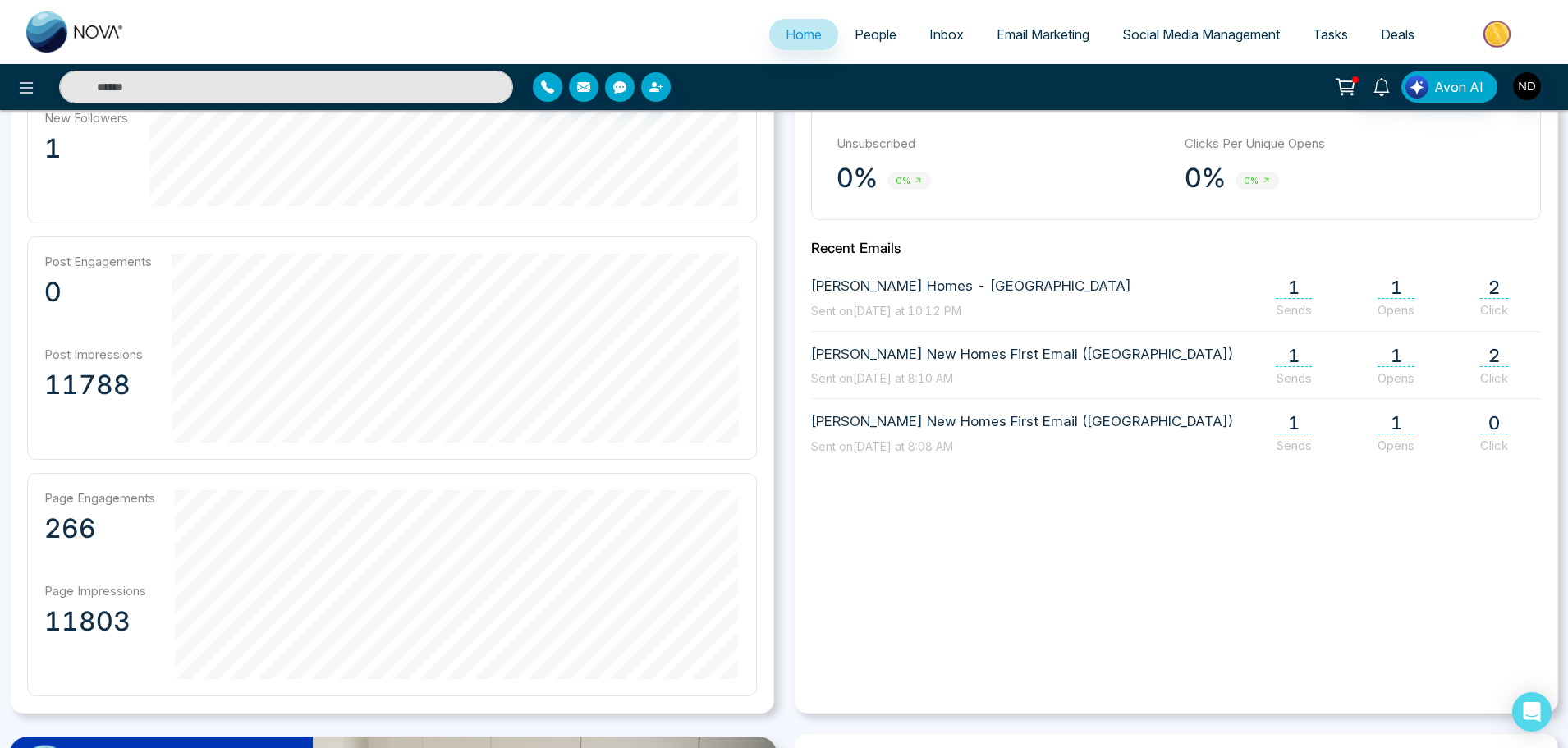
click at [32, 22] on img at bounding box center [75, 31] width 99 height 41
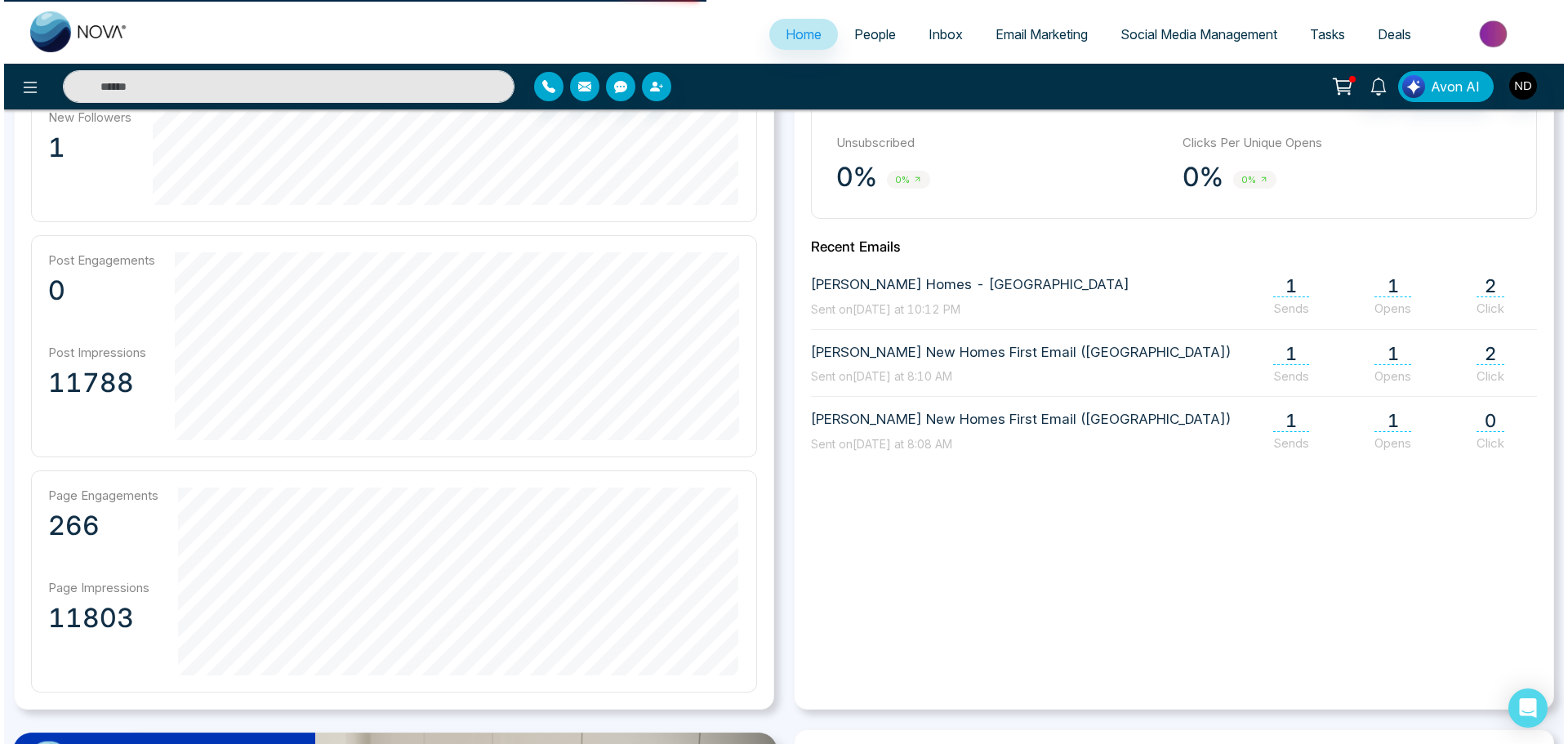
scroll to position [0, 0]
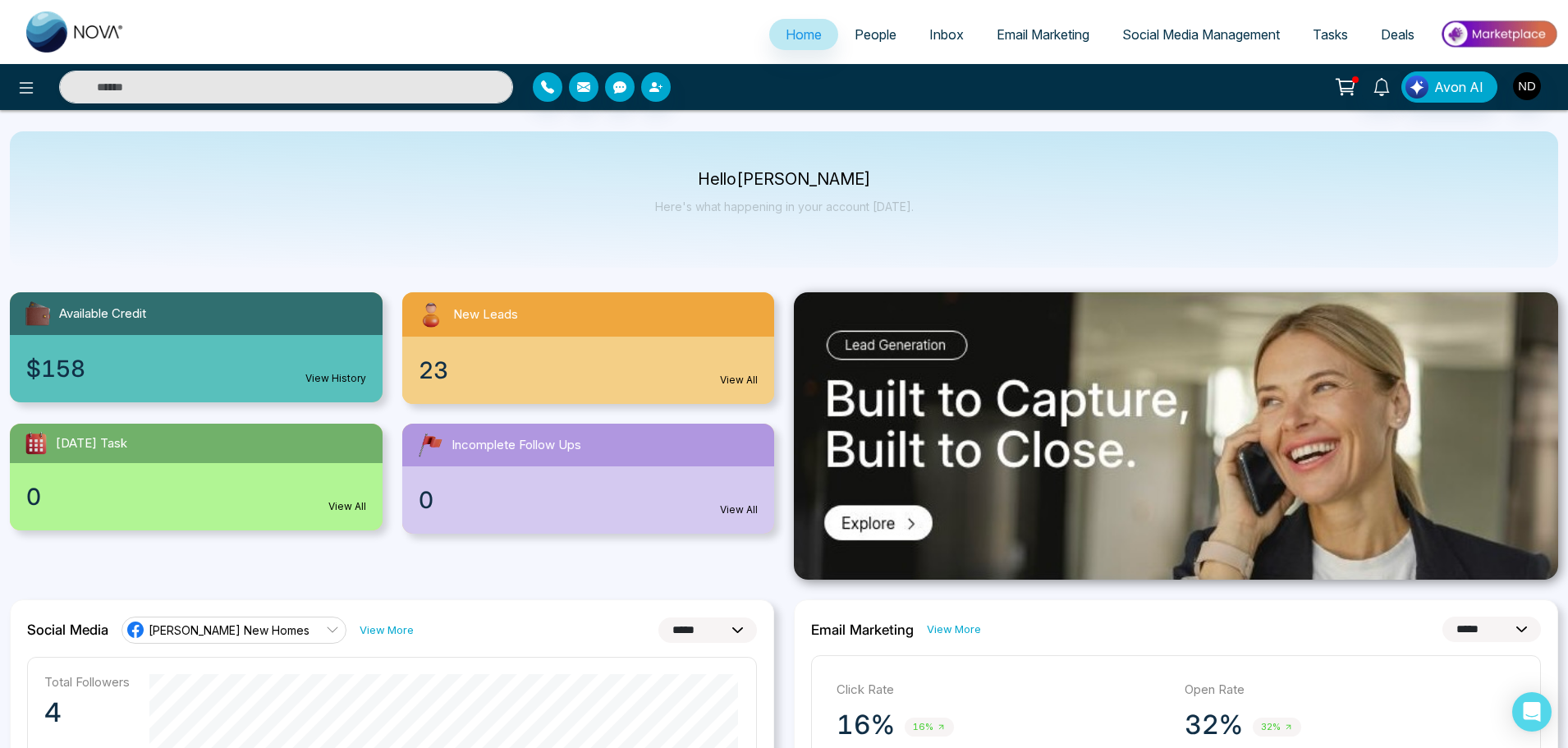
click at [885, 32] on span "People" at bounding box center [875, 34] width 42 height 17
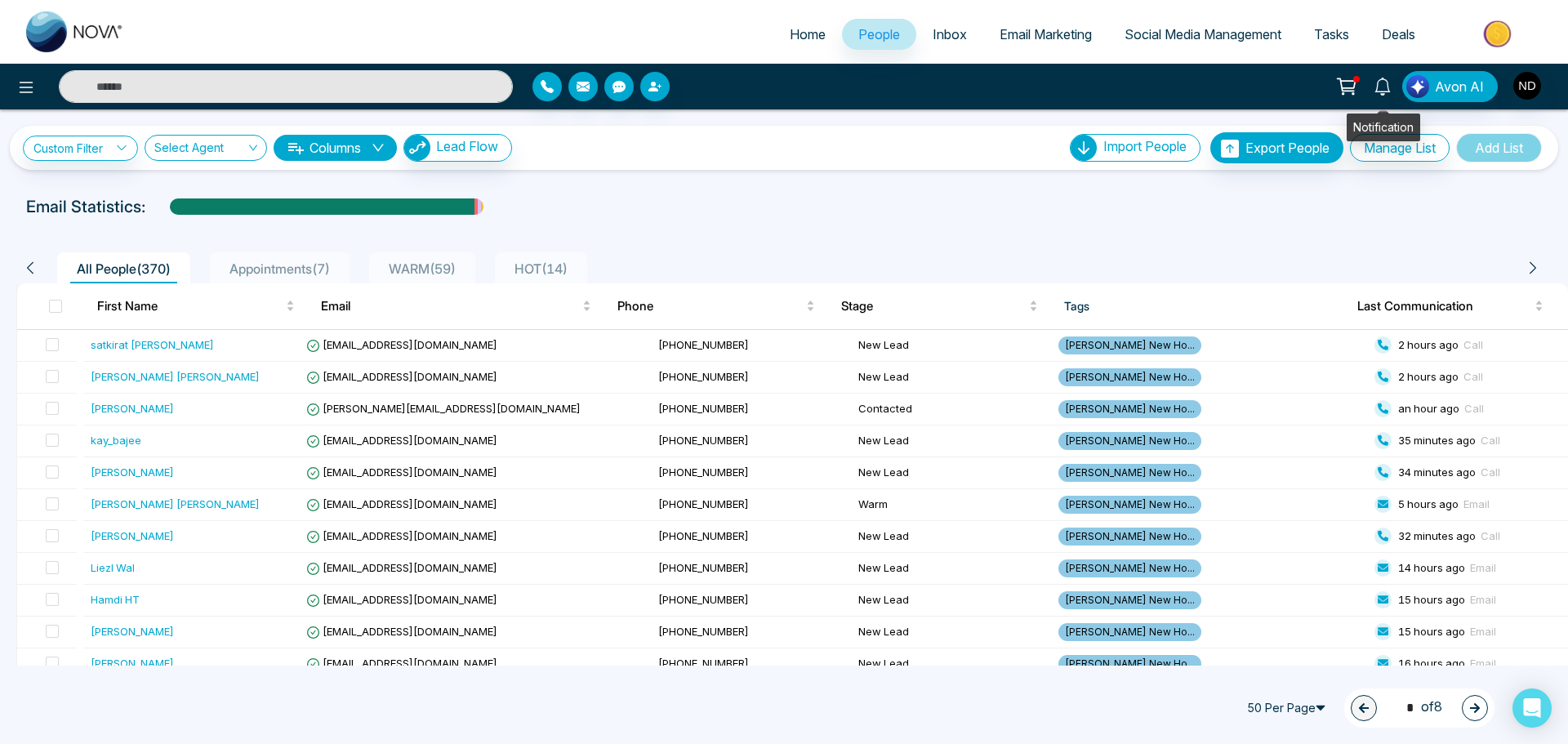
click at [1365, 81] on link at bounding box center [1382, 85] width 40 height 29
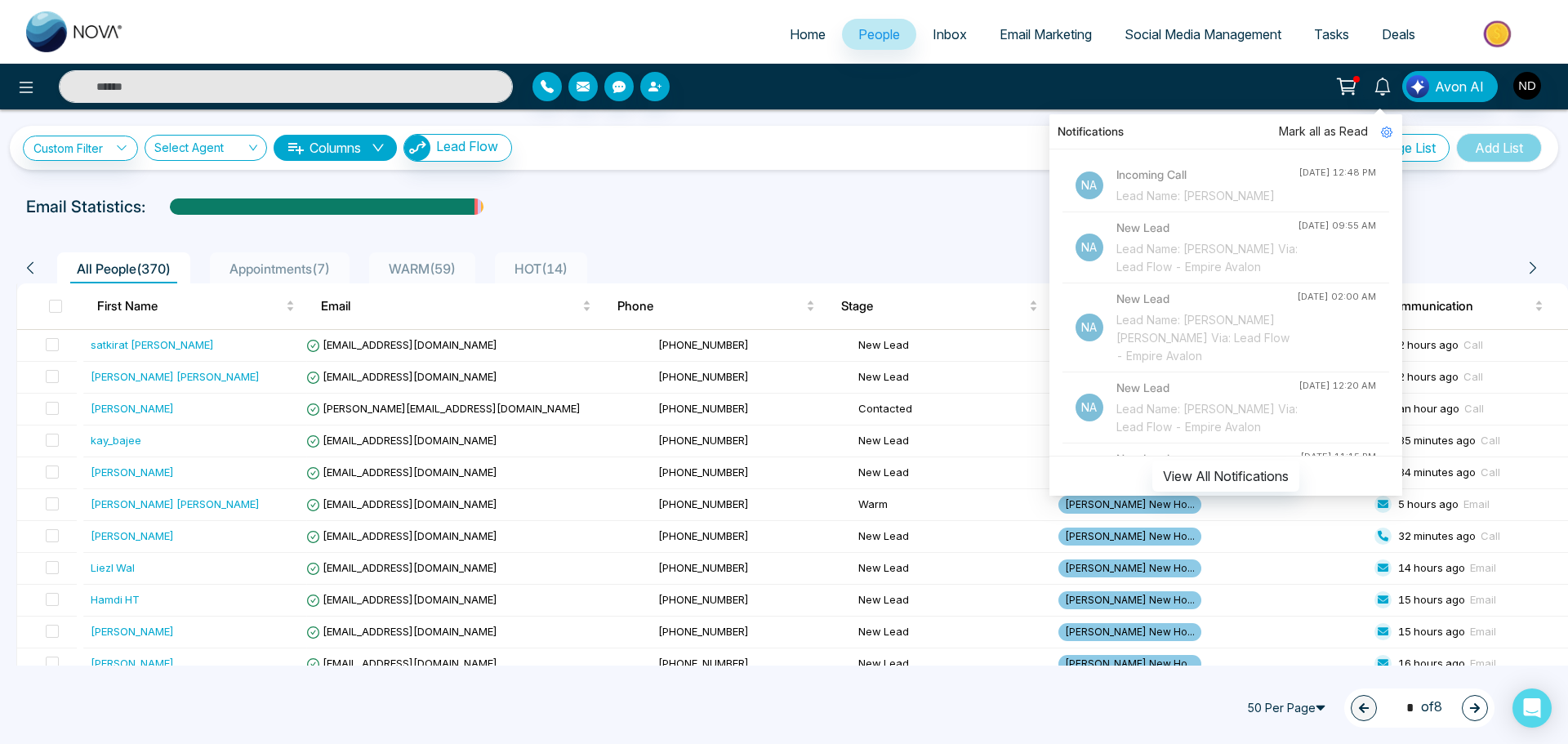
click at [1362, 133] on span "Mark all as Read" at bounding box center [1323, 132] width 89 height 18
click at [1383, 136] on icon at bounding box center [1386, 132] width 11 height 11
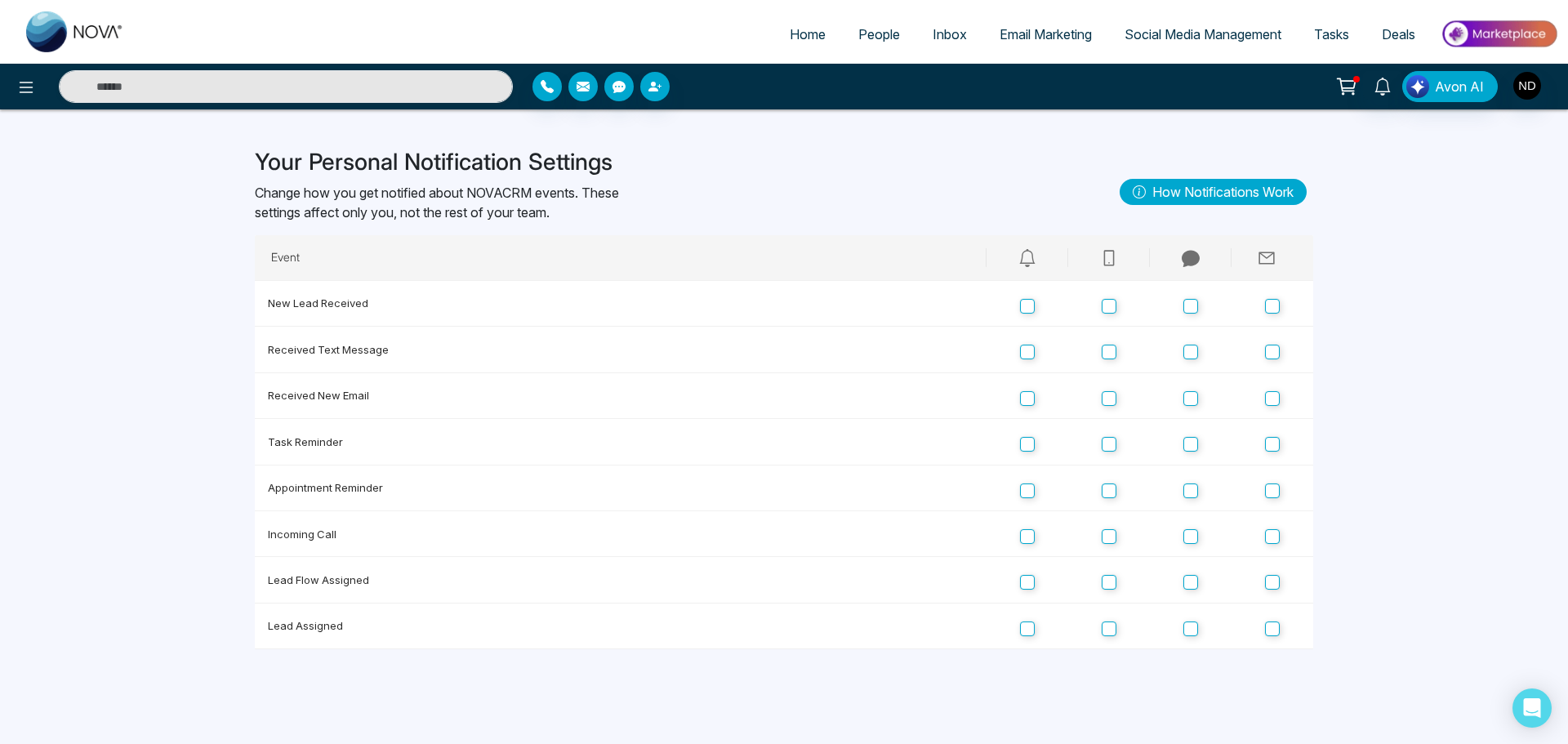
click at [39, 40] on img at bounding box center [74, 31] width 98 height 40
select select "*"
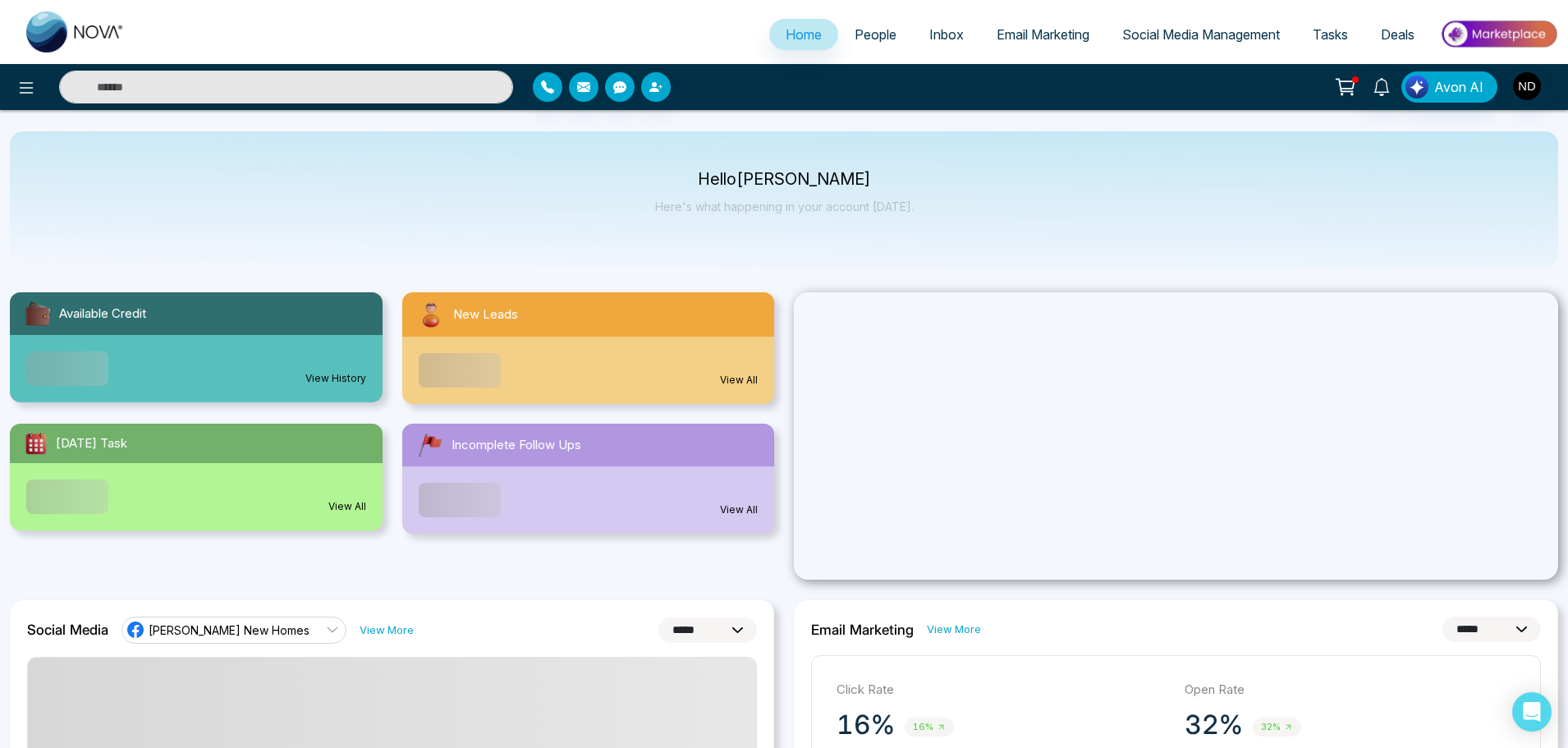
click at [893, 41] on link "People" at bounding box center [875, 34] width 75 height 31
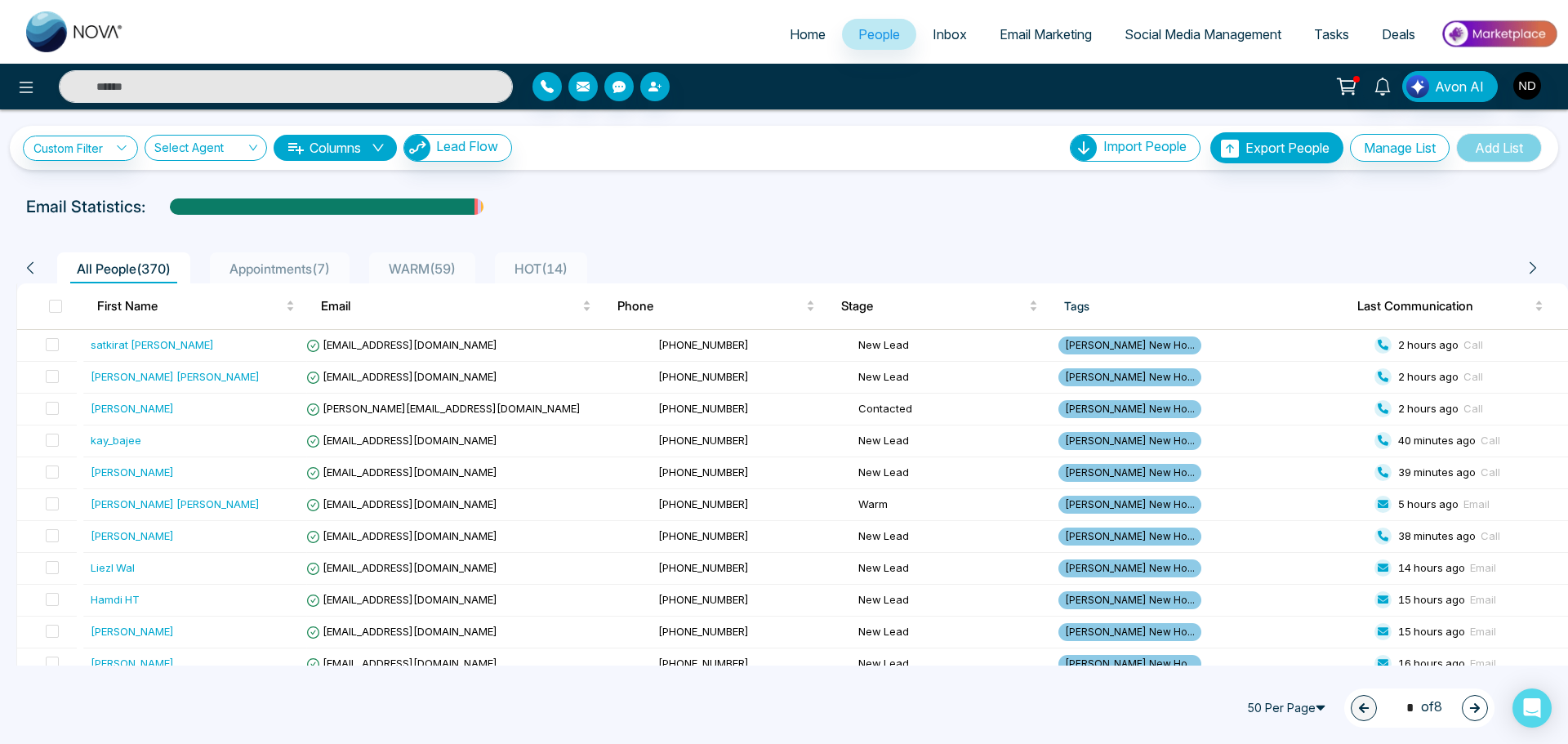
click at [462, 267] on span "WARM ( 59 )" at bounding box center [422, 269] width 80 height 17
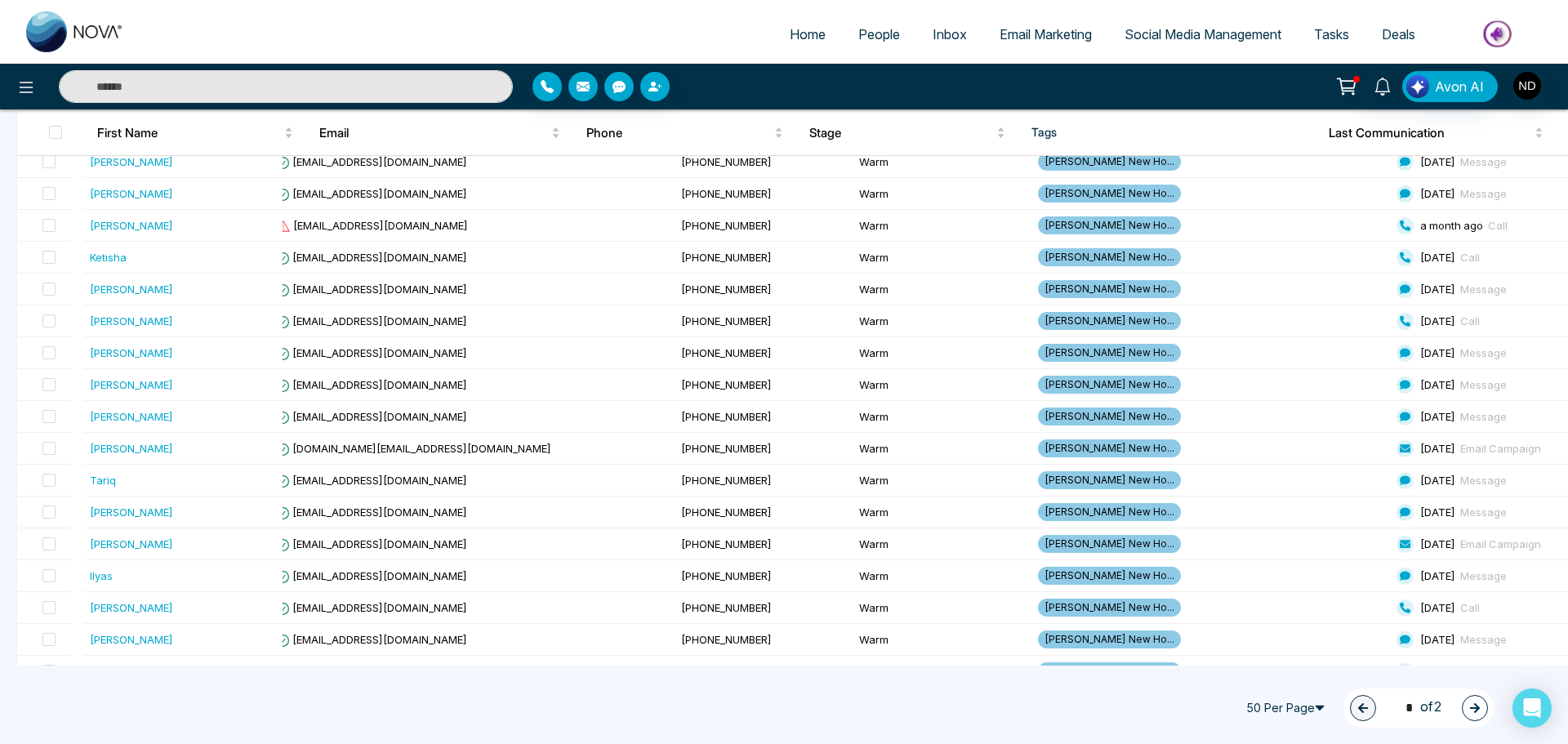
scroll to position [1287, 0]
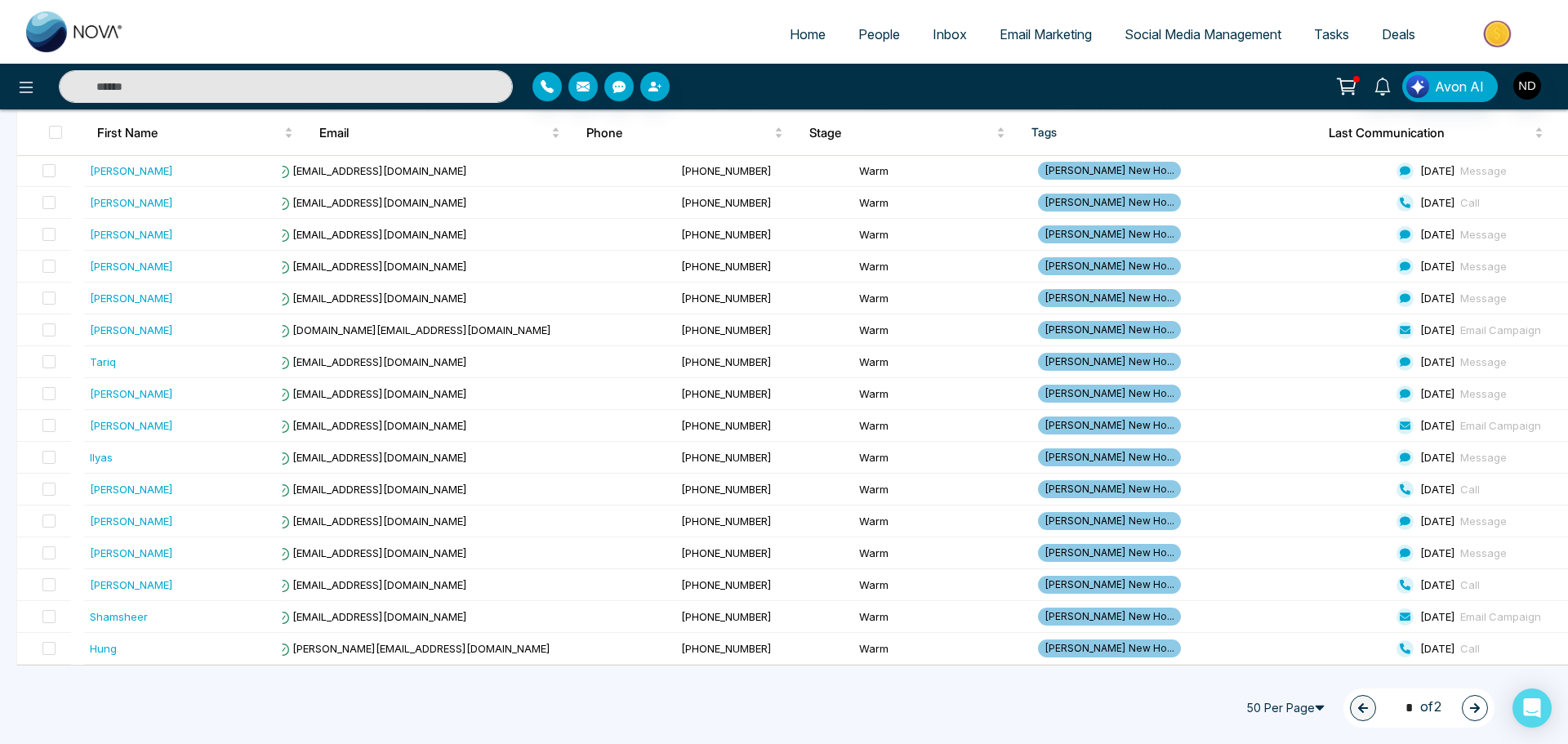
click at [1455, 714] on div "1 * of 2" at bounding box center [1418, 708] width 151 height 40
click at [1475, 696] on button "button" at bounding box center [1474, 708] width 26 height 26
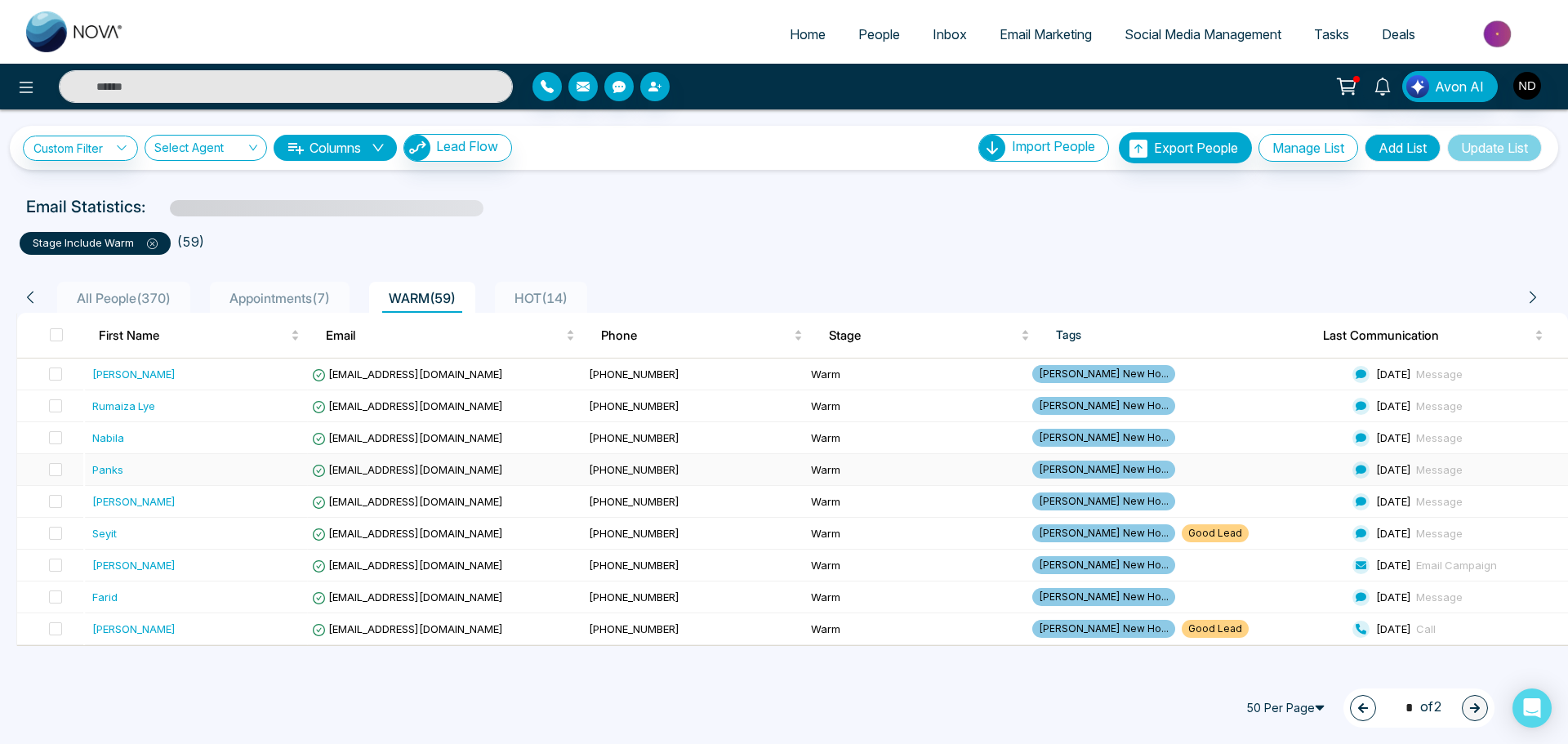
scroll to position [0, 0]
click at [430, 300] on span "WARM ( 59 )" at bounding box center [422, 298] width 80 height 17
type input "*"
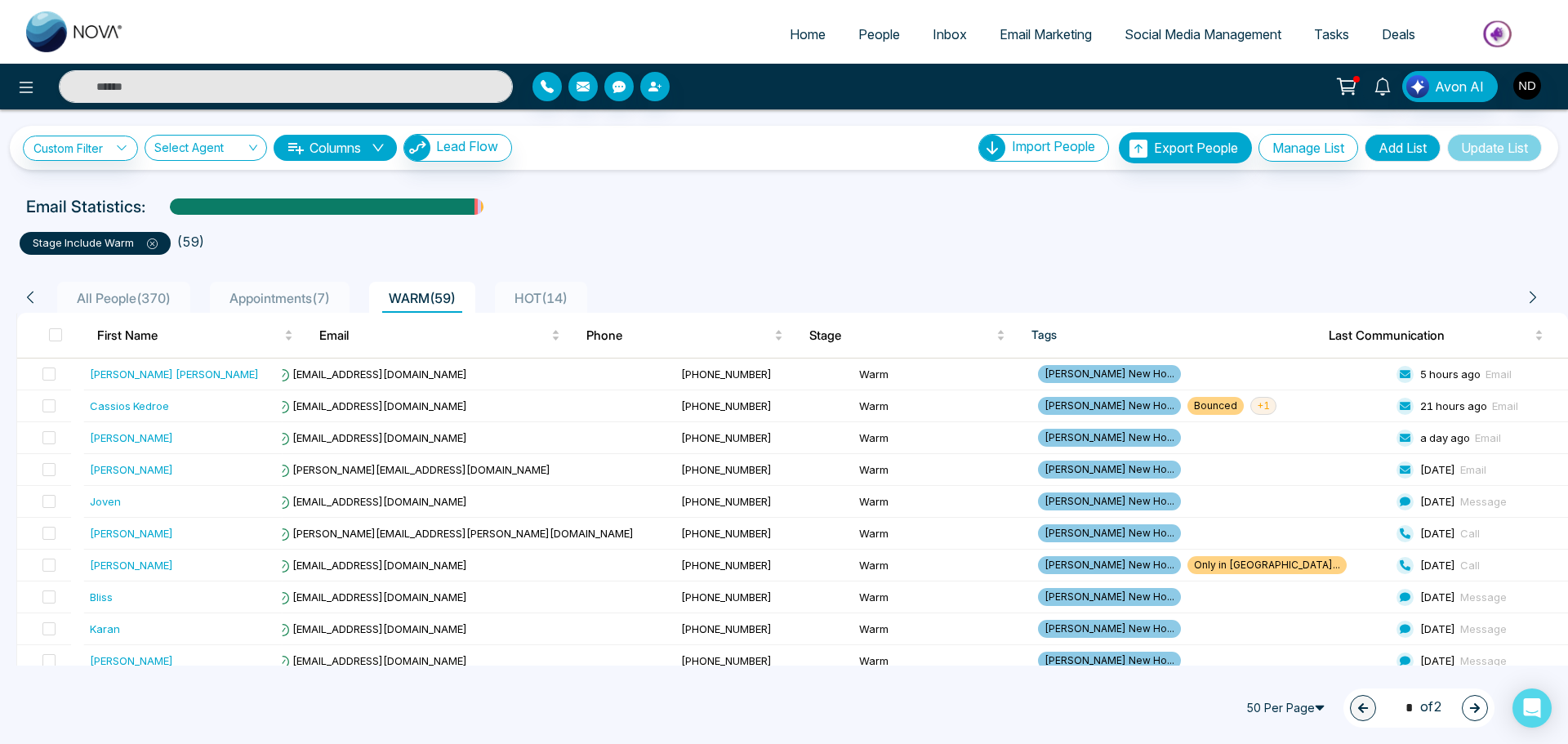
click at [1530, 296] on icon at bounding box center [1532, 297] width 15 height 15
click at [1532, 297] on icon at bounding box center [1532, 297] width 15 height 15
click at [515, 296] on li "HOT ( 14 )" at bounding box center [540, 297] width 92 height 31
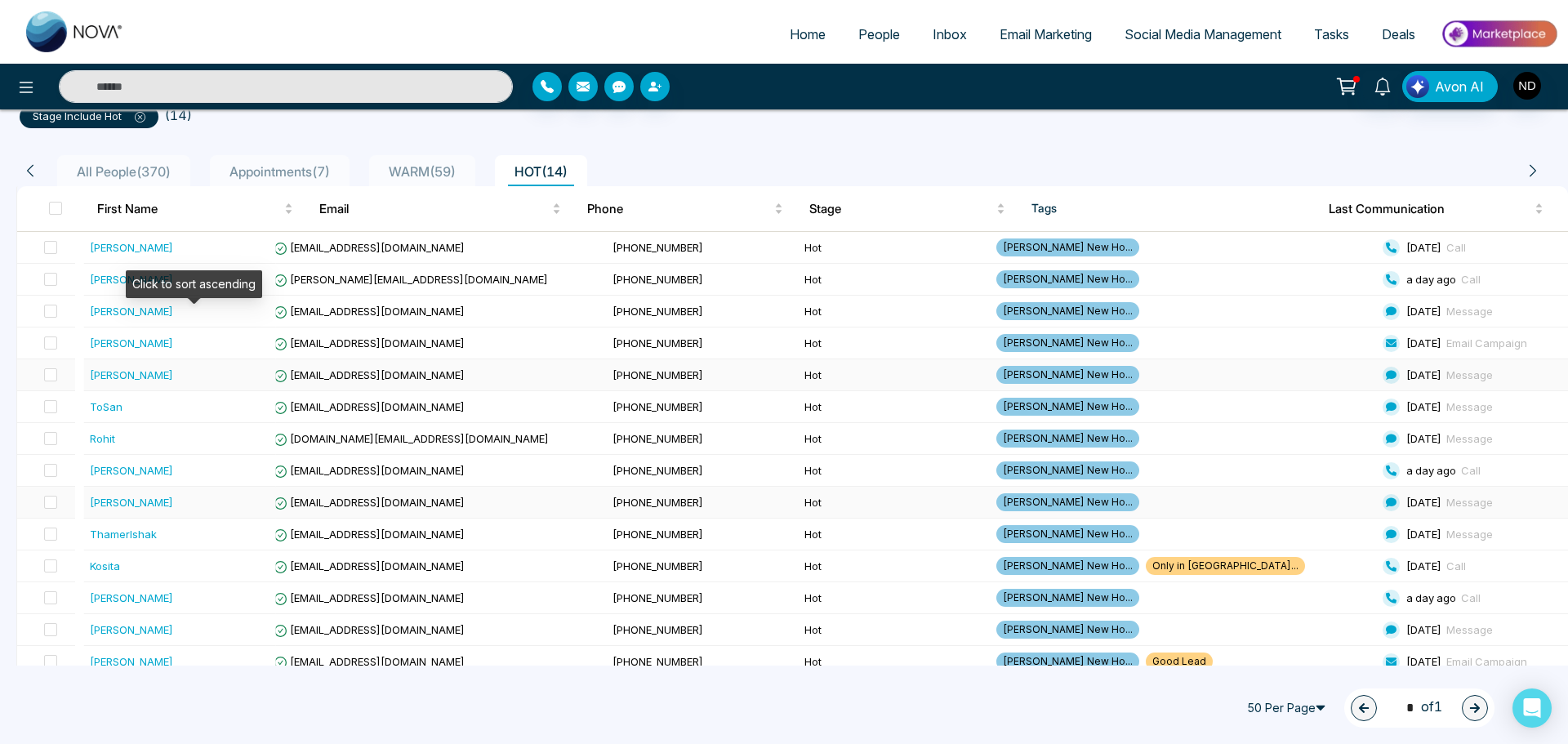
scroll to position [140, 0]
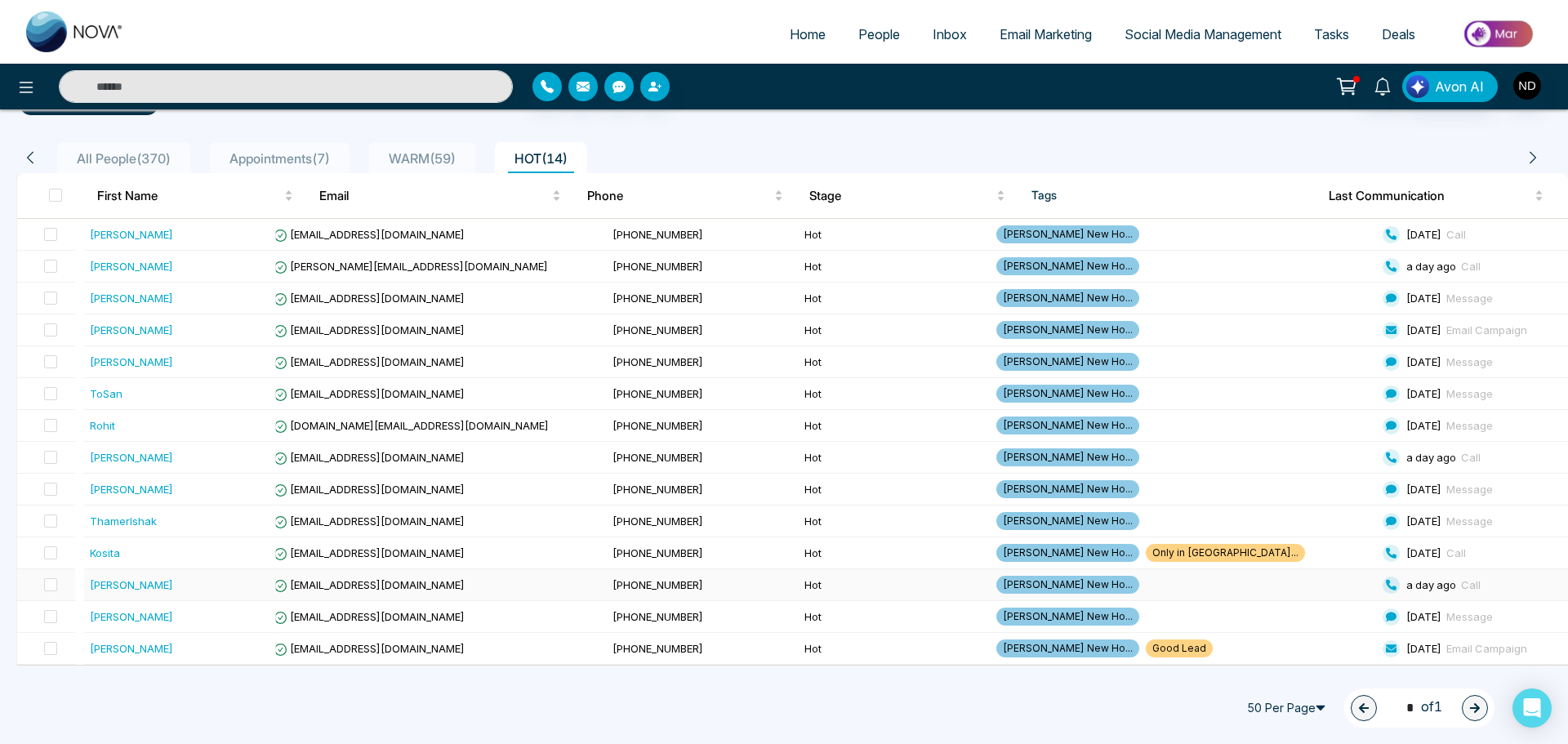
click at [229, 588] on div "[PERSON_NAME]" at bounding box center [179, 585] width 179 height 17
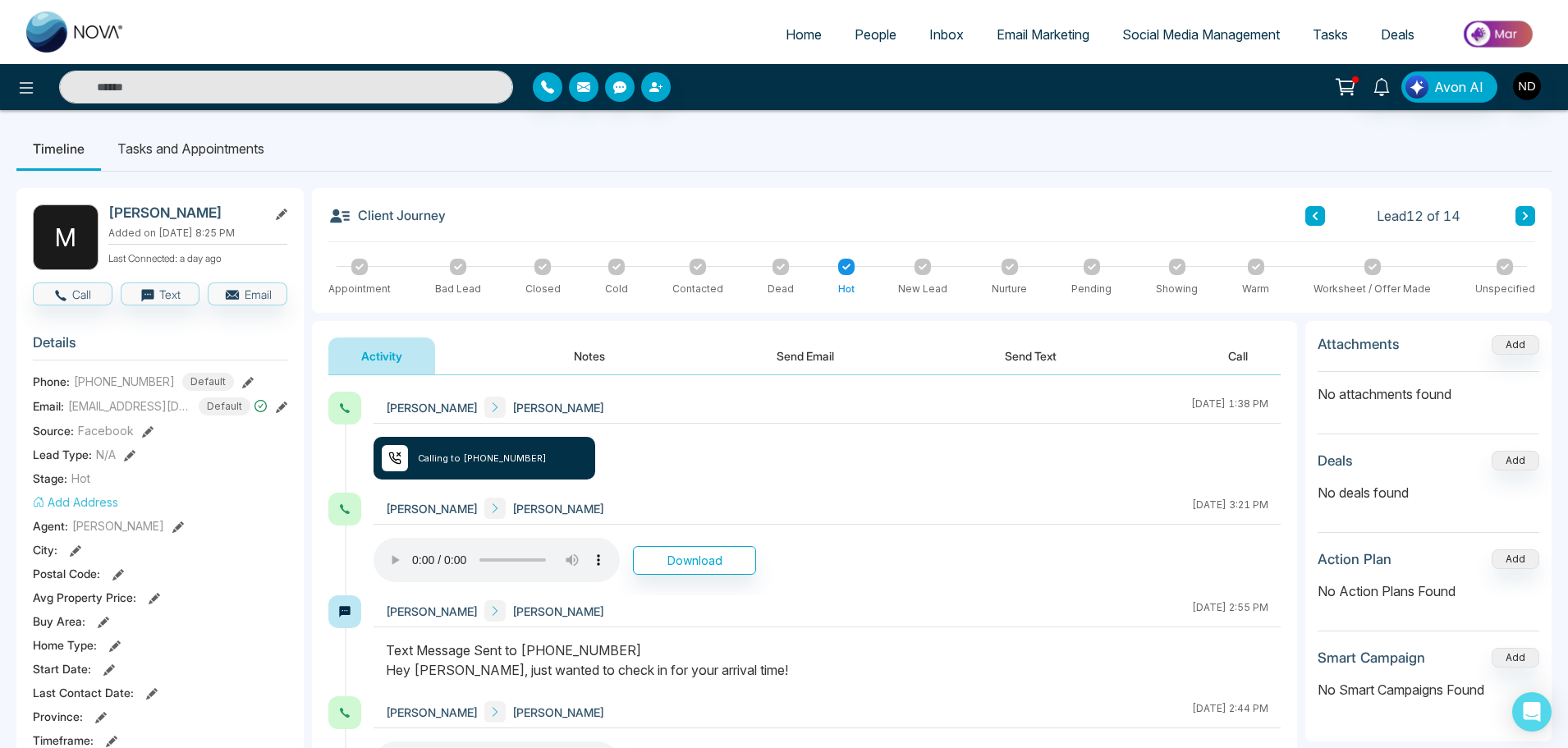
click at [590, 343] on button "Notes" at bounding box center [589, 356] width 97 height 37
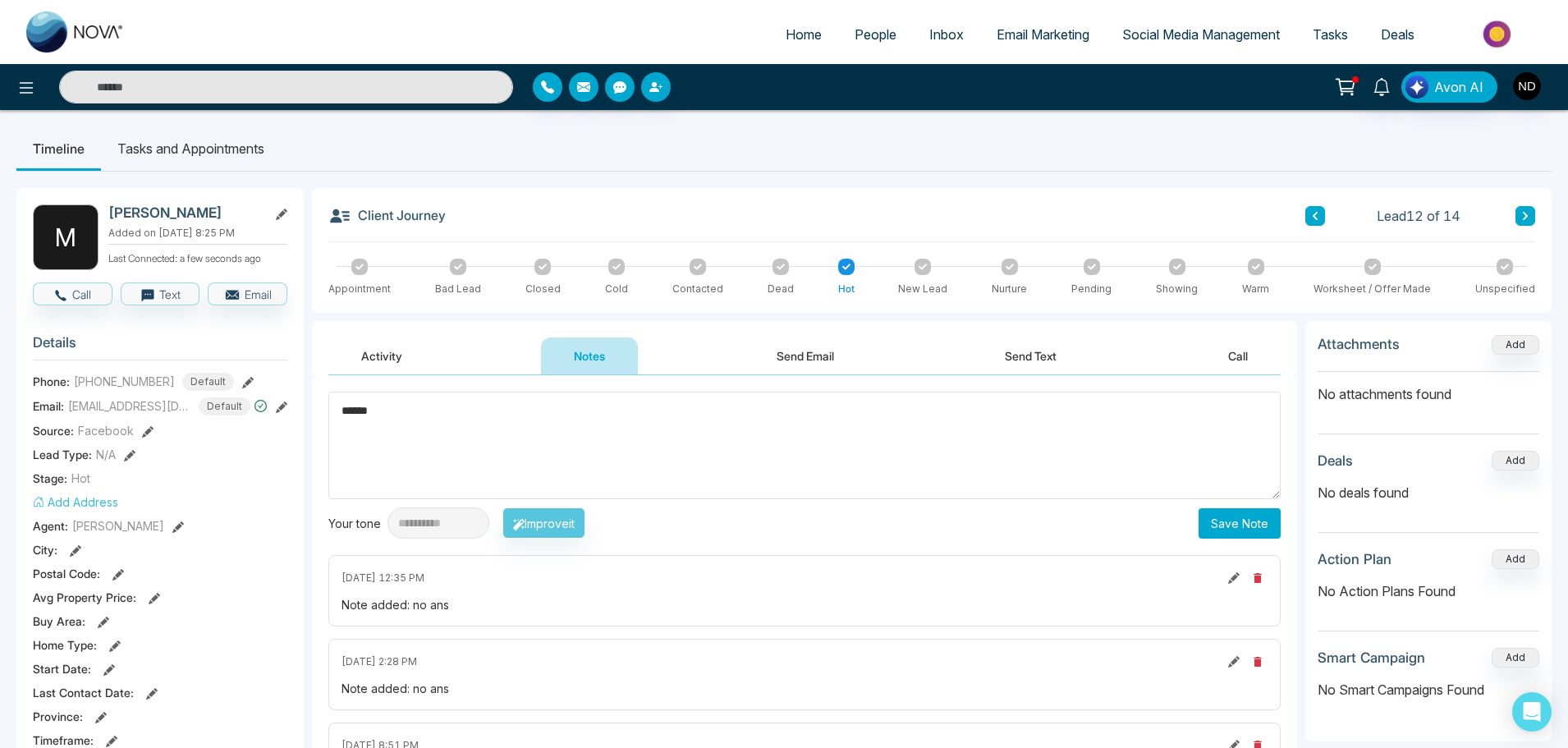
type textarea "******"
click at [1209, 523] on button "Save Note" at bounding box center [1239, 523] width 82 height 31
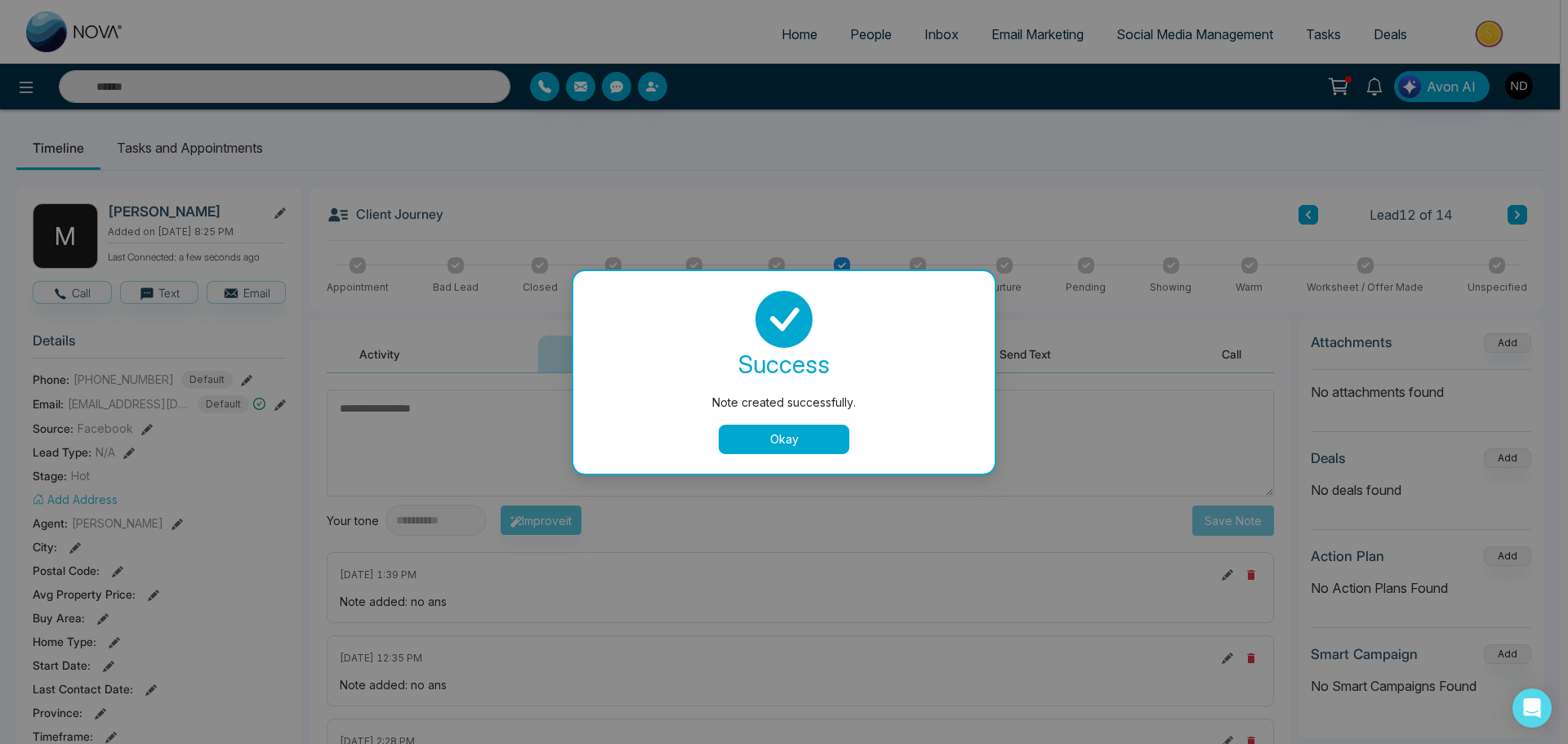
click at [780, 439] on button "Okay" at bounding box center [784, 440] width 131 height 29
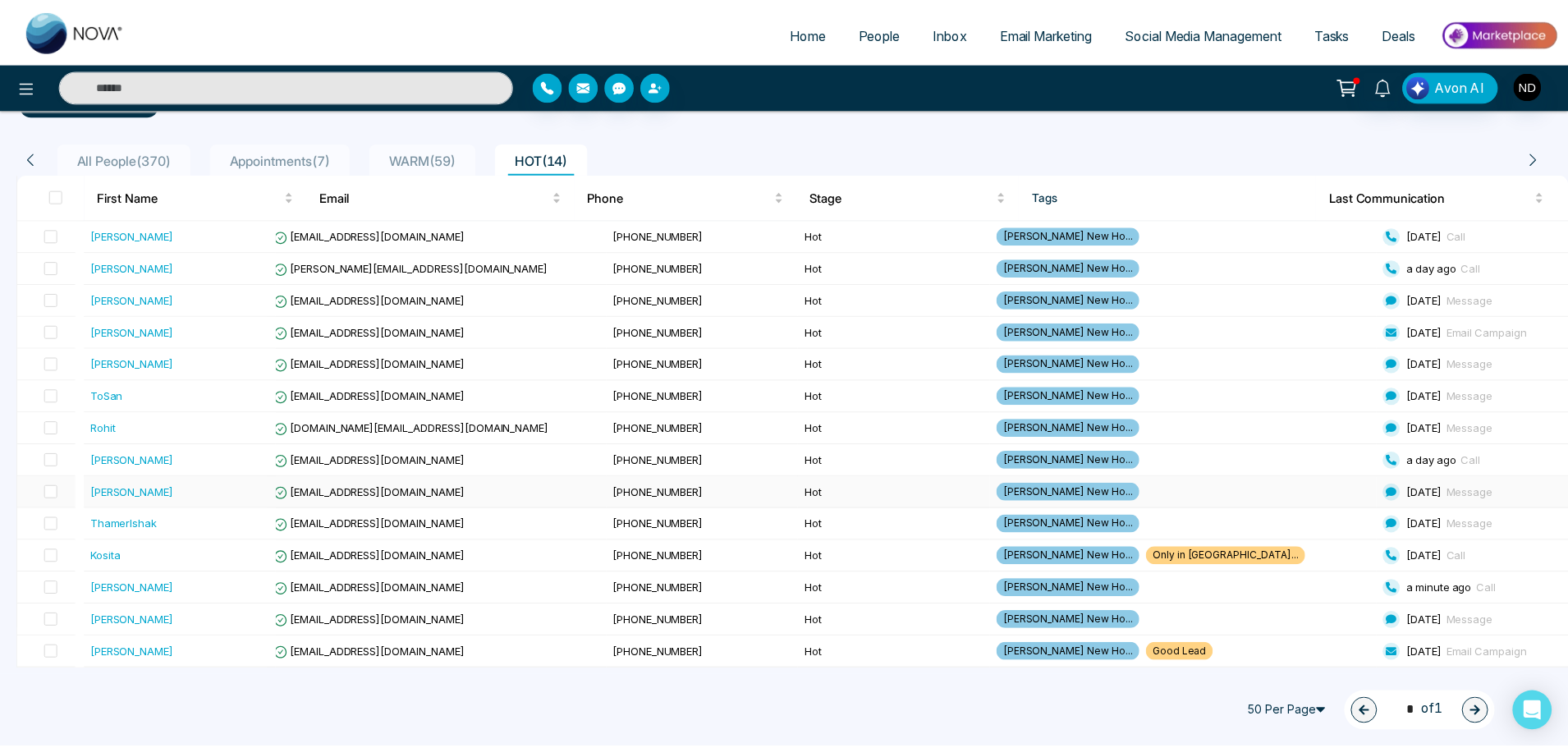
scroll to position [141, 0]
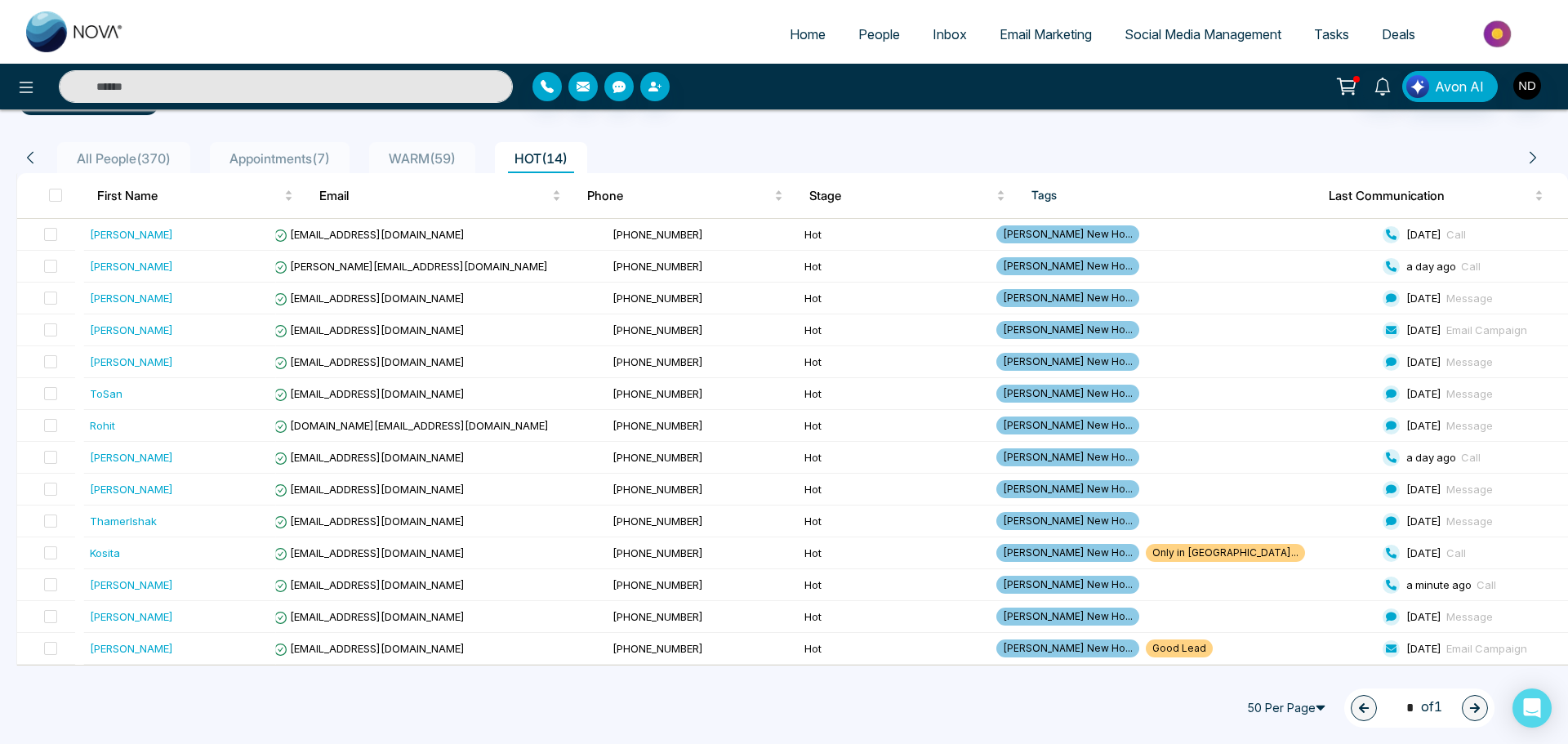
click at [244, 100] on input "text" at bounding box center [286, 86] width 454 height 33
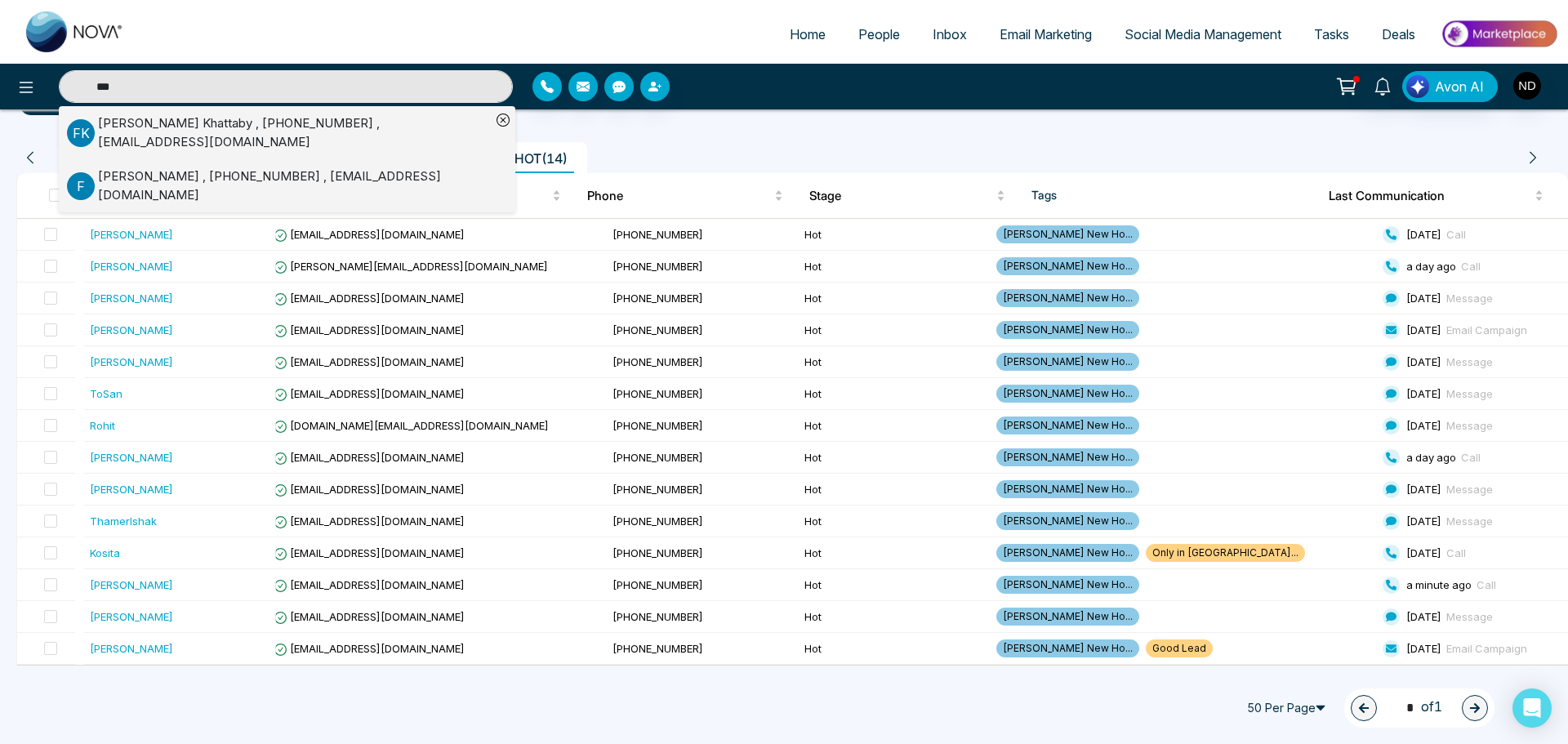
type input "***"
click at [251, 113] on li "[PERSON_NAME] , [PHONE_NUMBER] , [EMAIL_ADDRESS][DOMAIN_NAME]" at bounding box center [278, 132] width 424 height 53
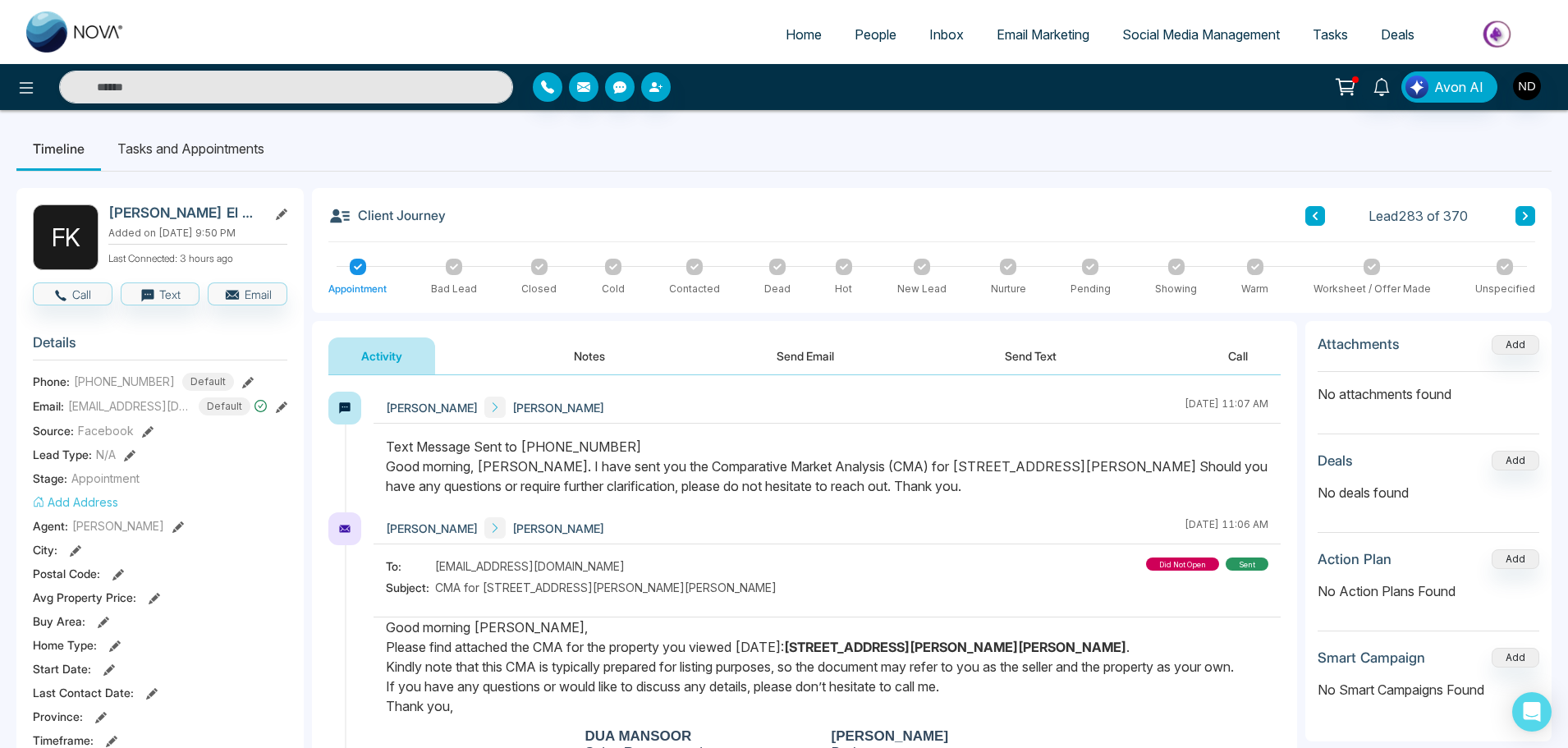
click at [841, 265] on icon at bounding box center [844, 266] width 8 height 8
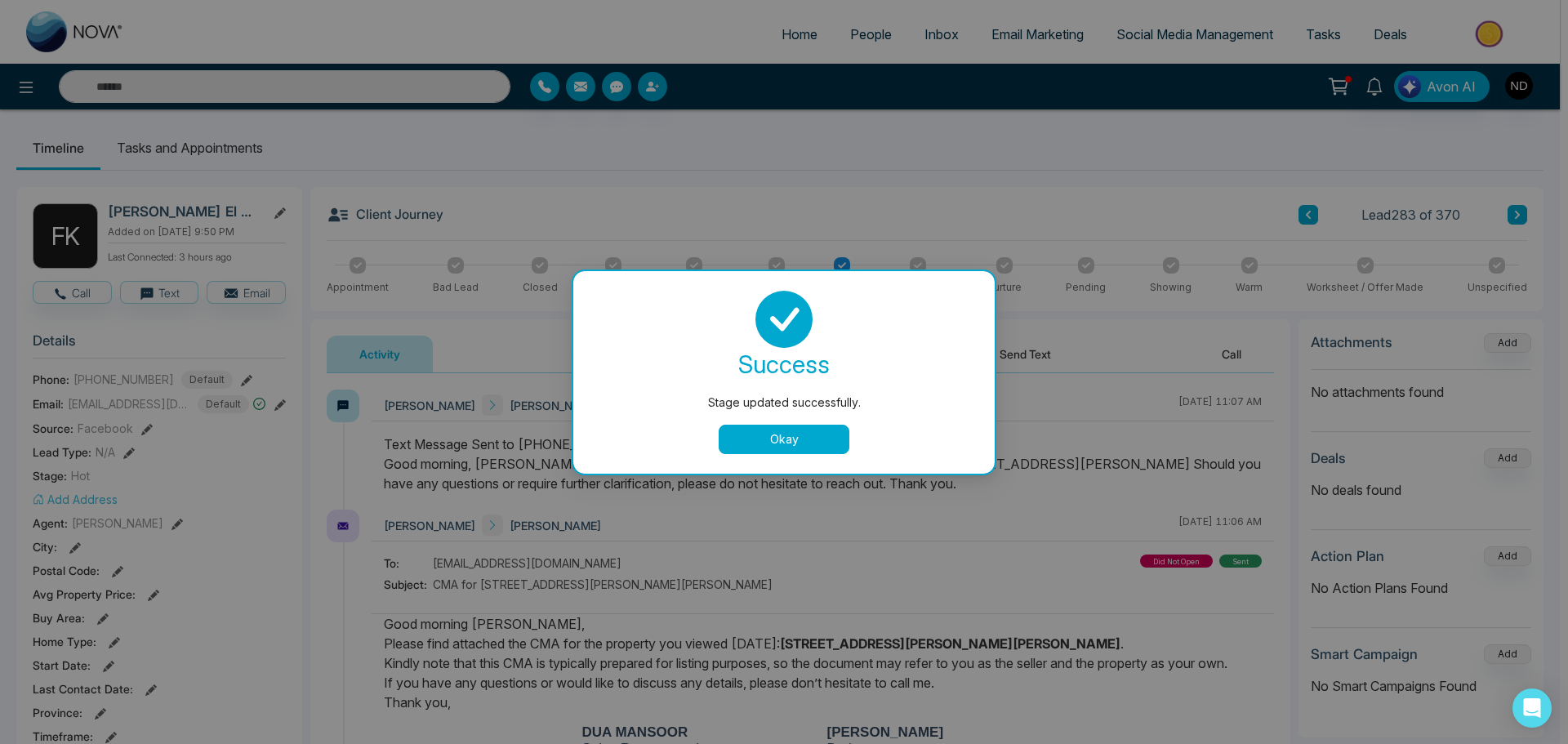
click at [765, 440] on button "Okay" at bounding box center [784, 440] width 131 height 29
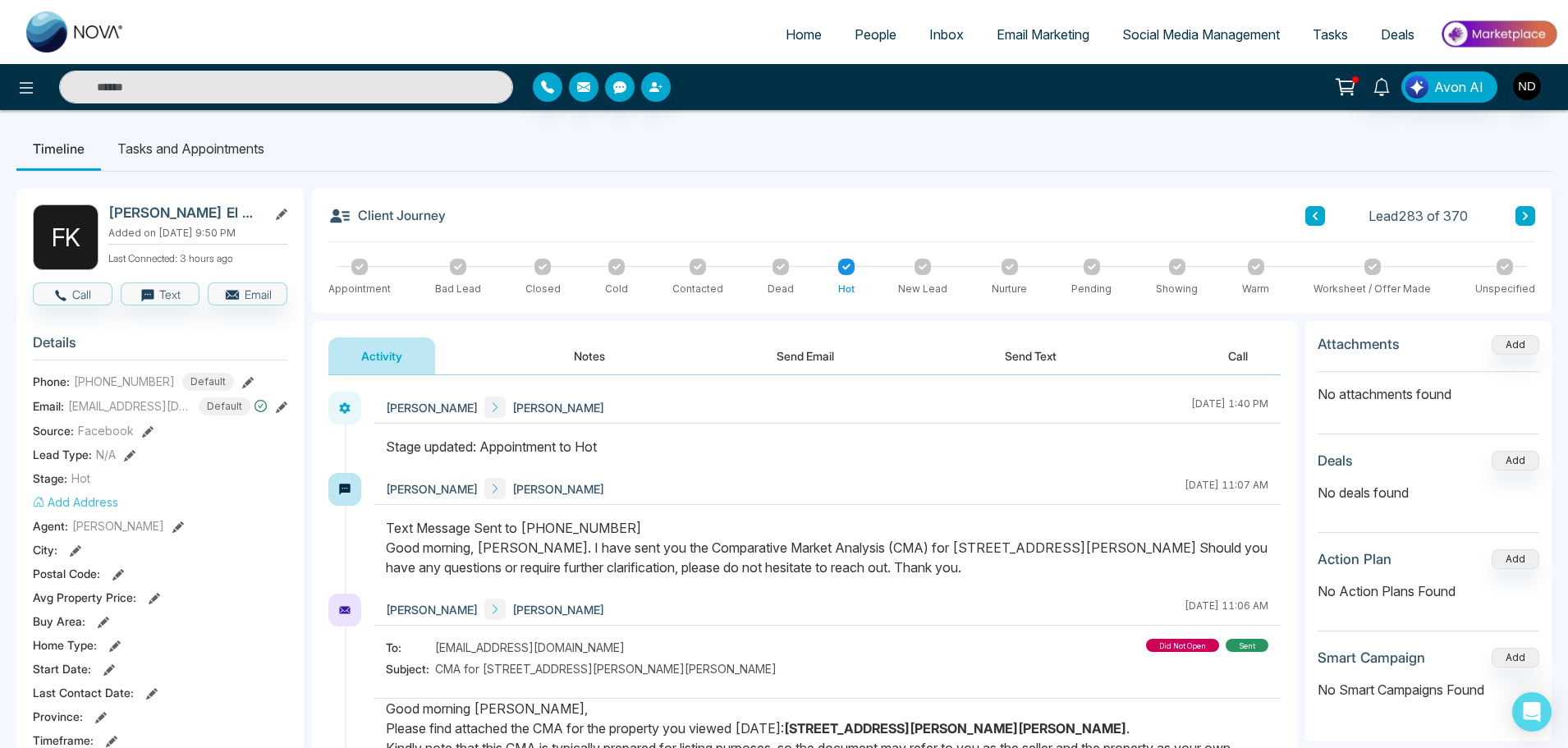
click at [355, 271] on div at bounding box center [359, 267] width 17 height 17
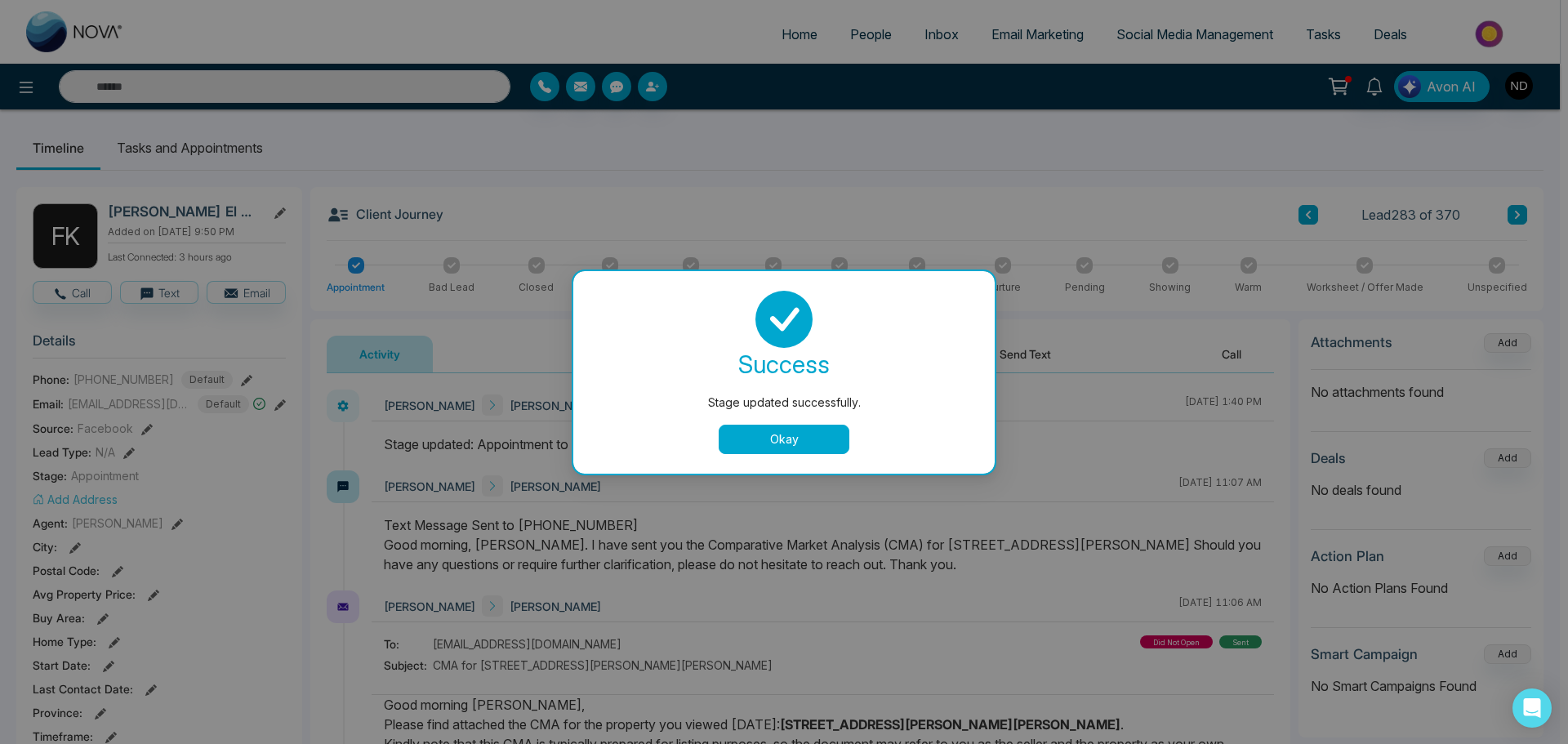
click at [786, 461] on div "success Stage updated successfully. Okay" at bounding box center [784, 372] width 421 height 202
click at [790, 450] on button "Okay" at bounding box center [784, 440] width 131 height 29
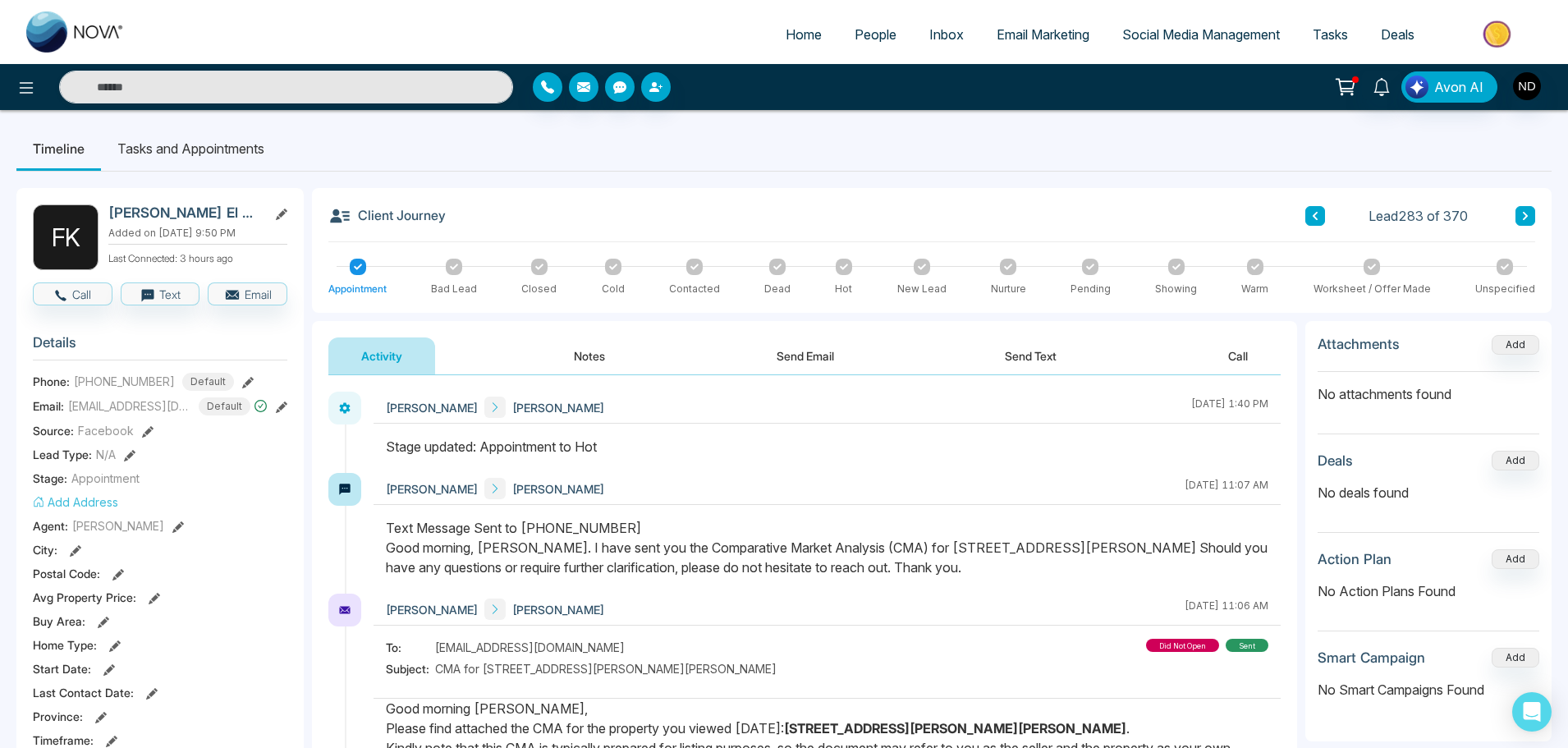
click at [203, 153] on li "Tasks and Appointments" at bounding box center [190, 149] width 180 height 44
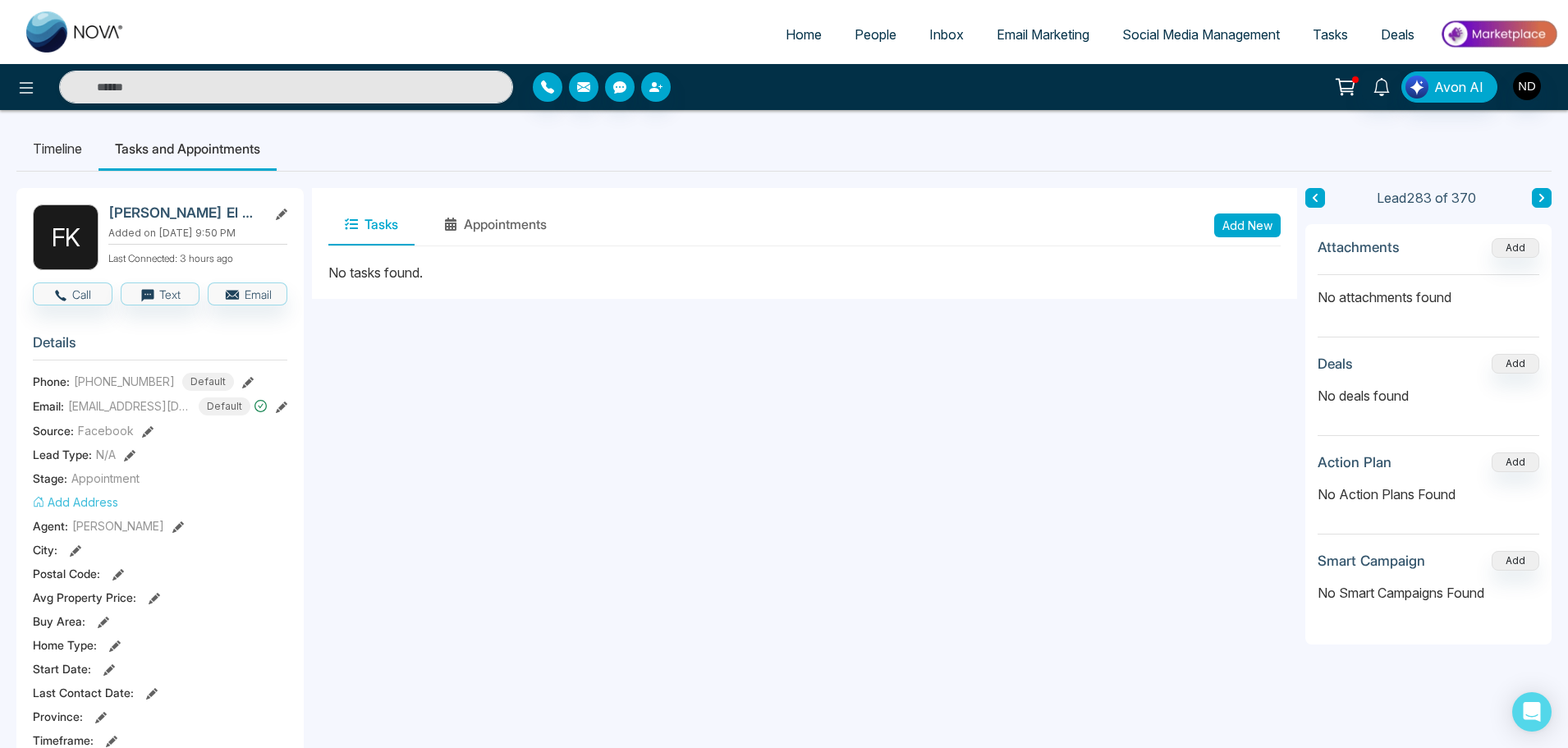
click at [880, 29] on span "People" at bounding box center [875, 34] width 42 height 17
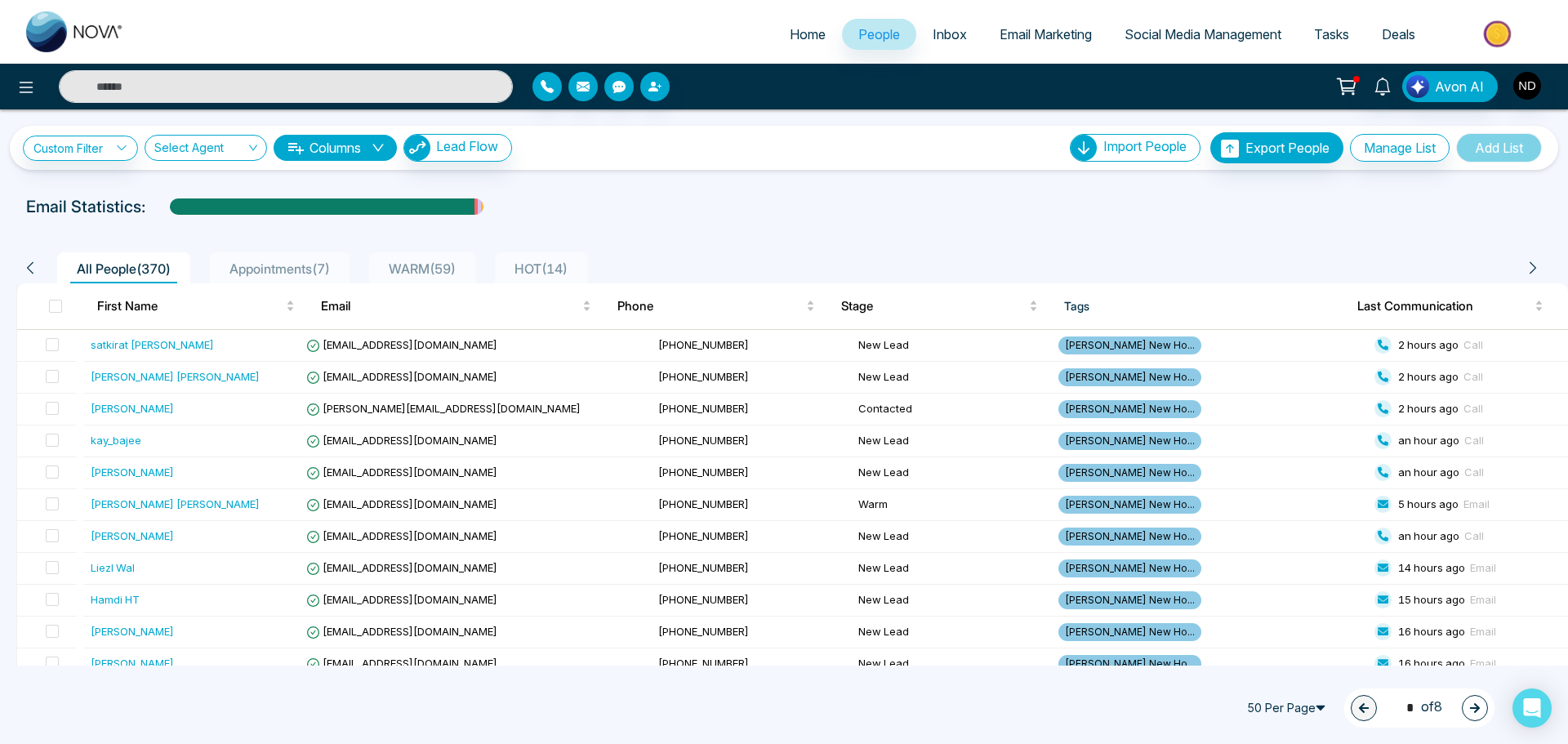
click at [273, 255] on li "Appointments ( 7 )" at bounding box center [279, 268] width 140 height 31
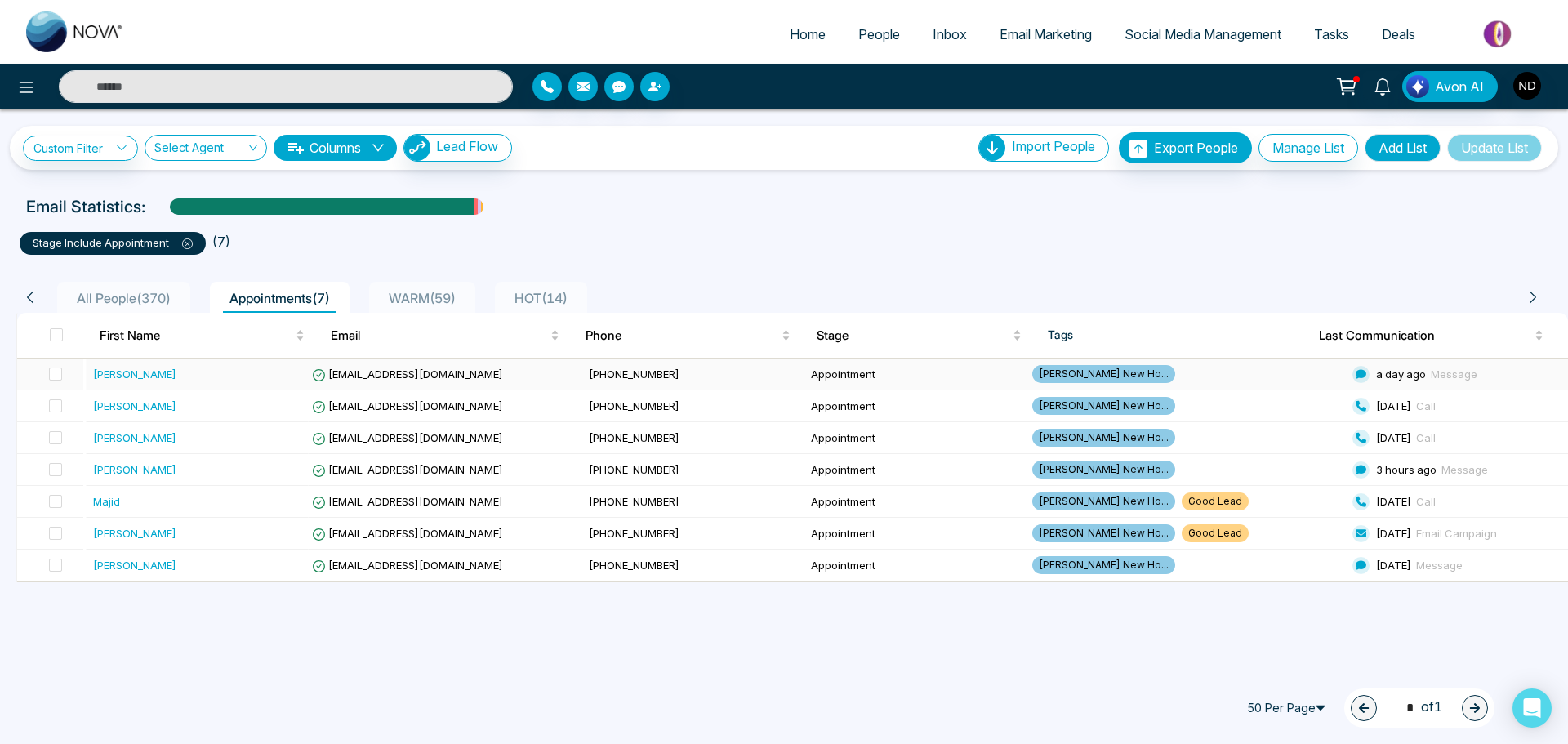
click at [211, 383] on div "[PERSON_NAME]" at bounding box center [197, 374] width 209 height 17
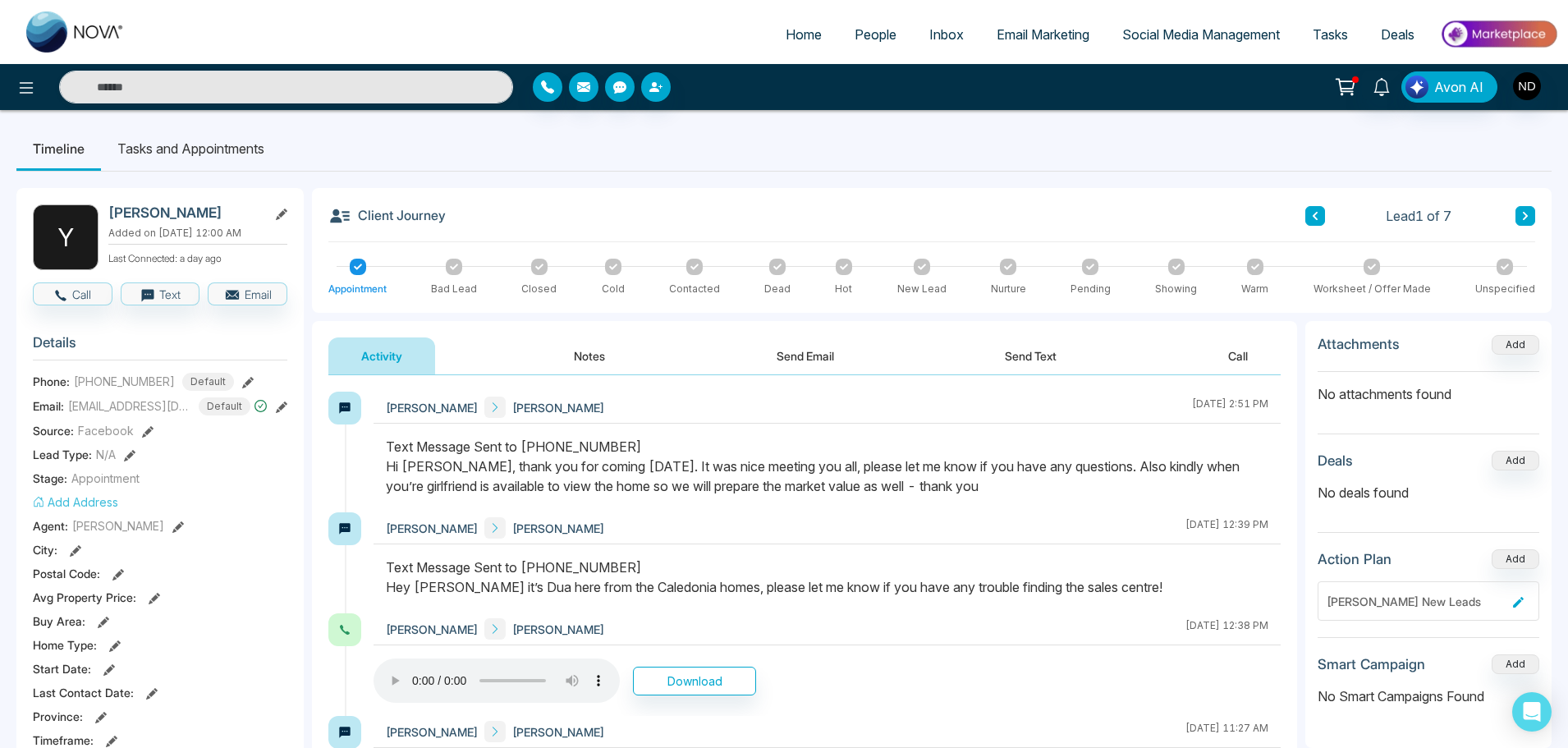
click at [62, 24] on img at bounding box center [75, 31] width 99 height 41
select select "*"
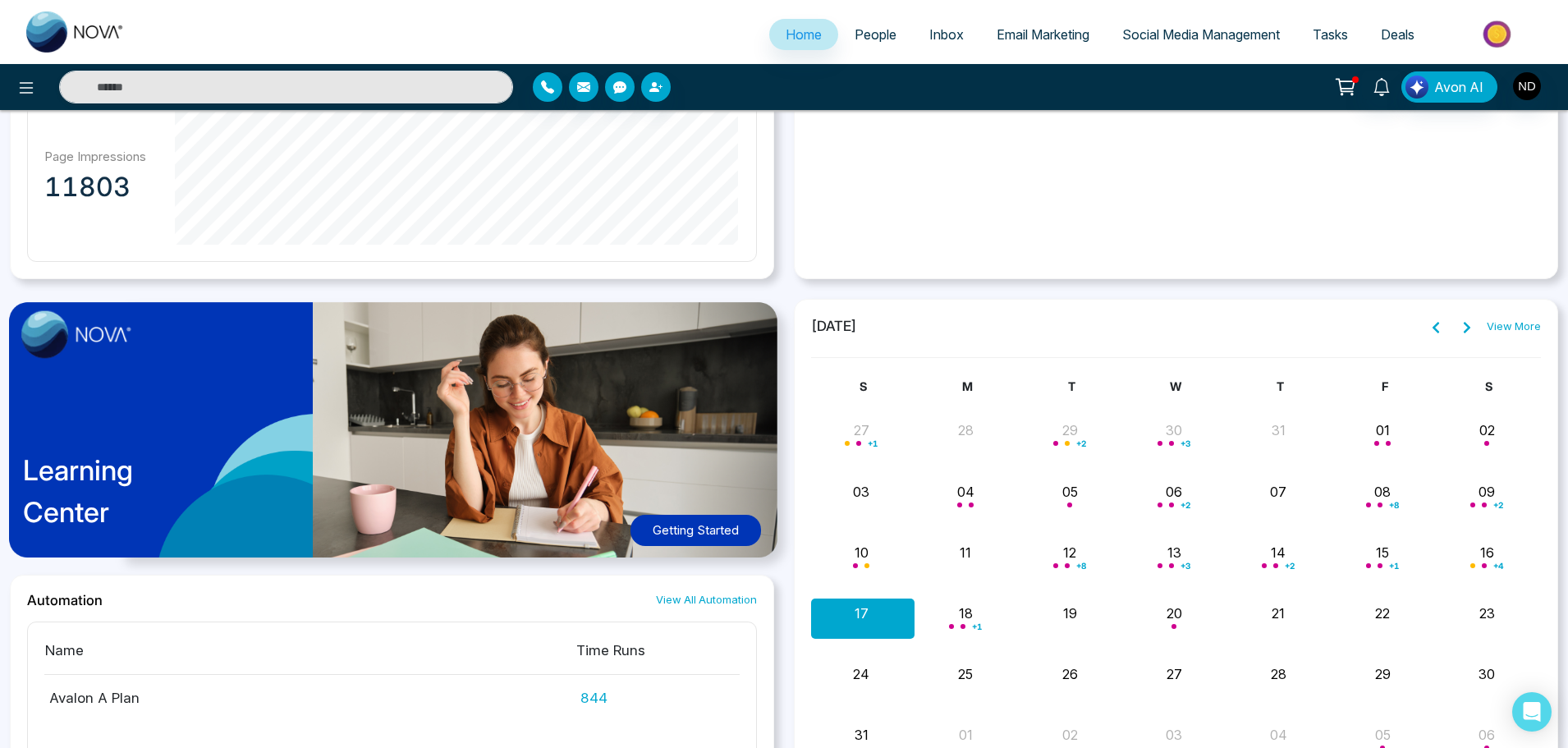
scroll to position [1273, 0]
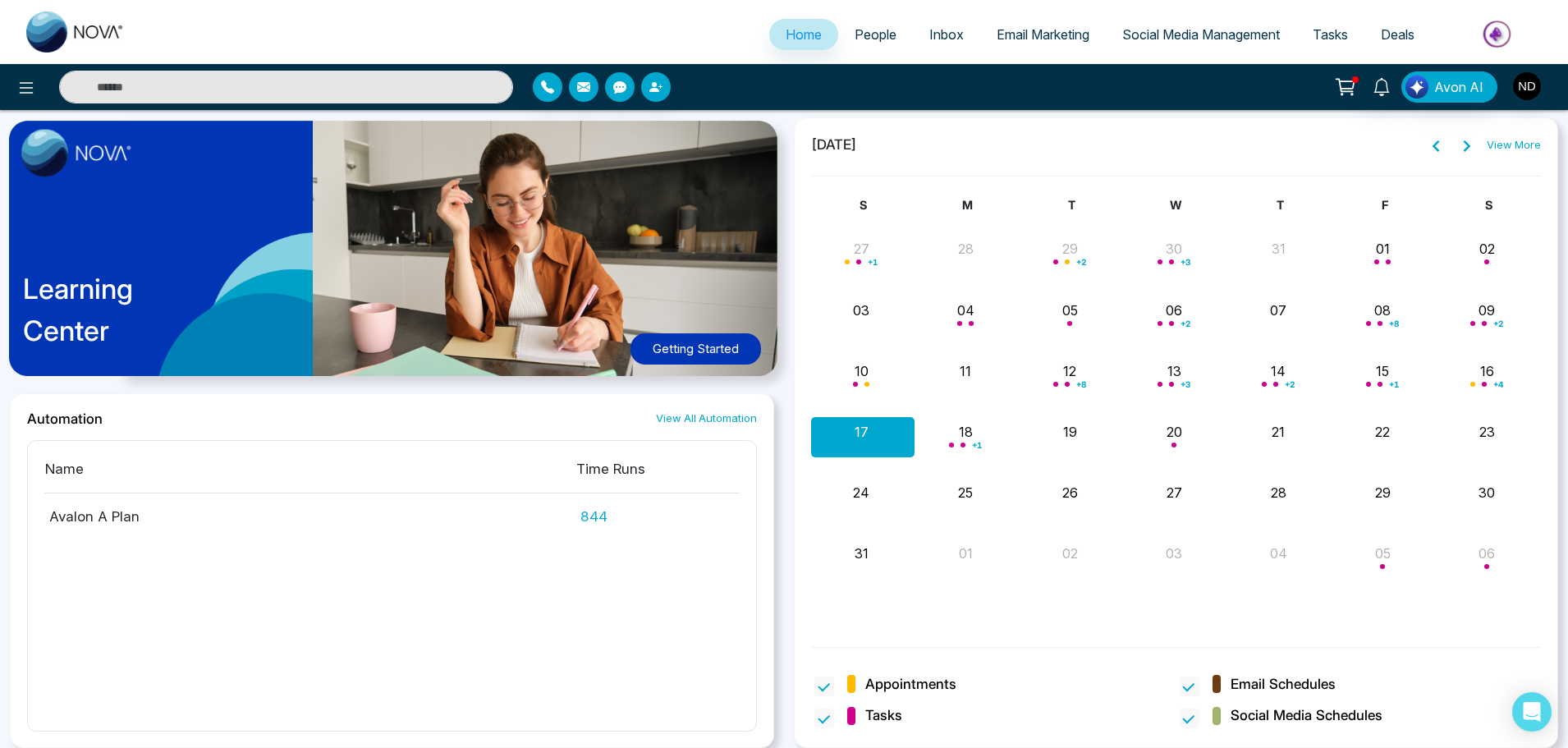
click at [863, 25] on link "People" at bounding box center [875, 34] width 75 height 31
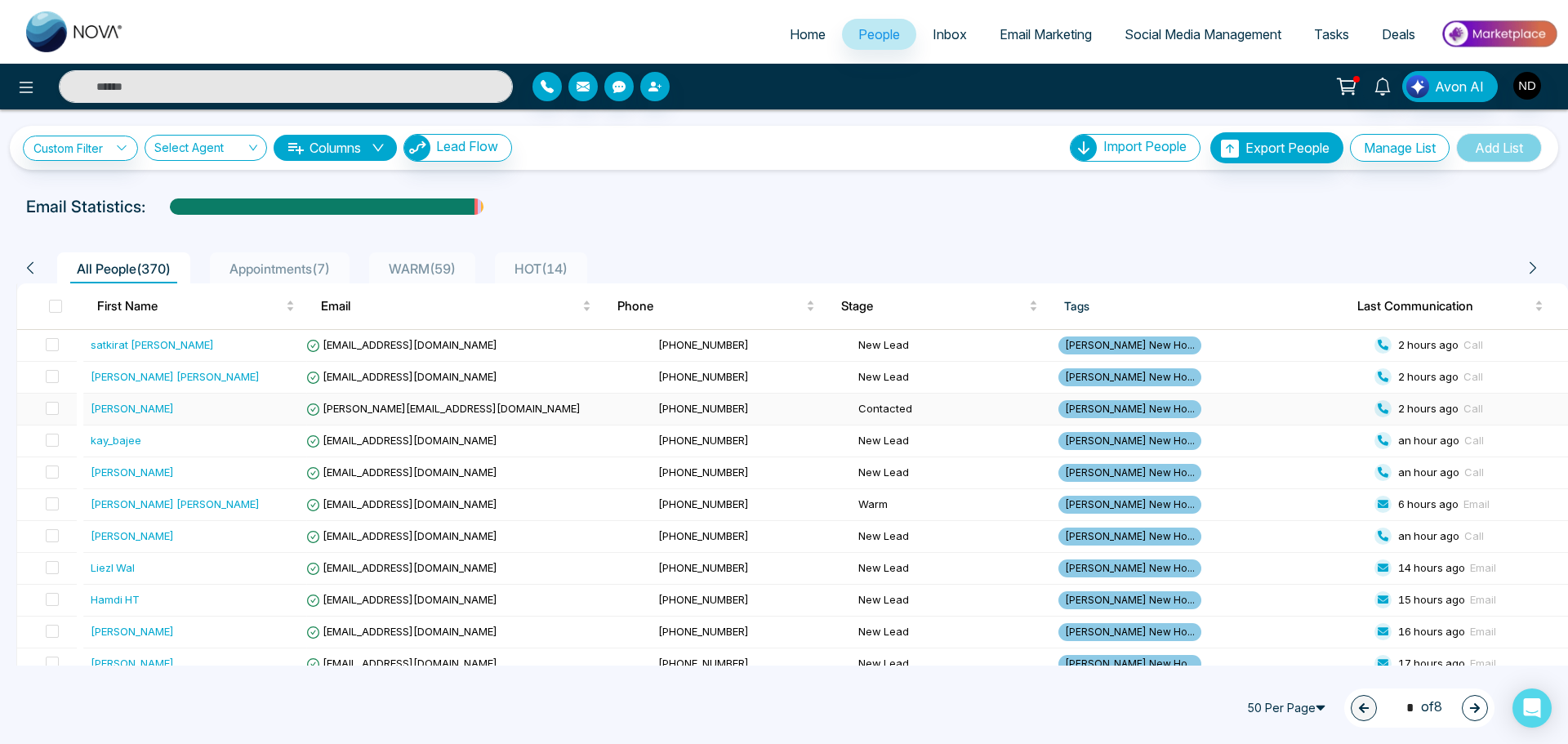
click at [158, 407] on div "[PERSON_NAME]" at bounding box center [196, 408] width 210 height 17
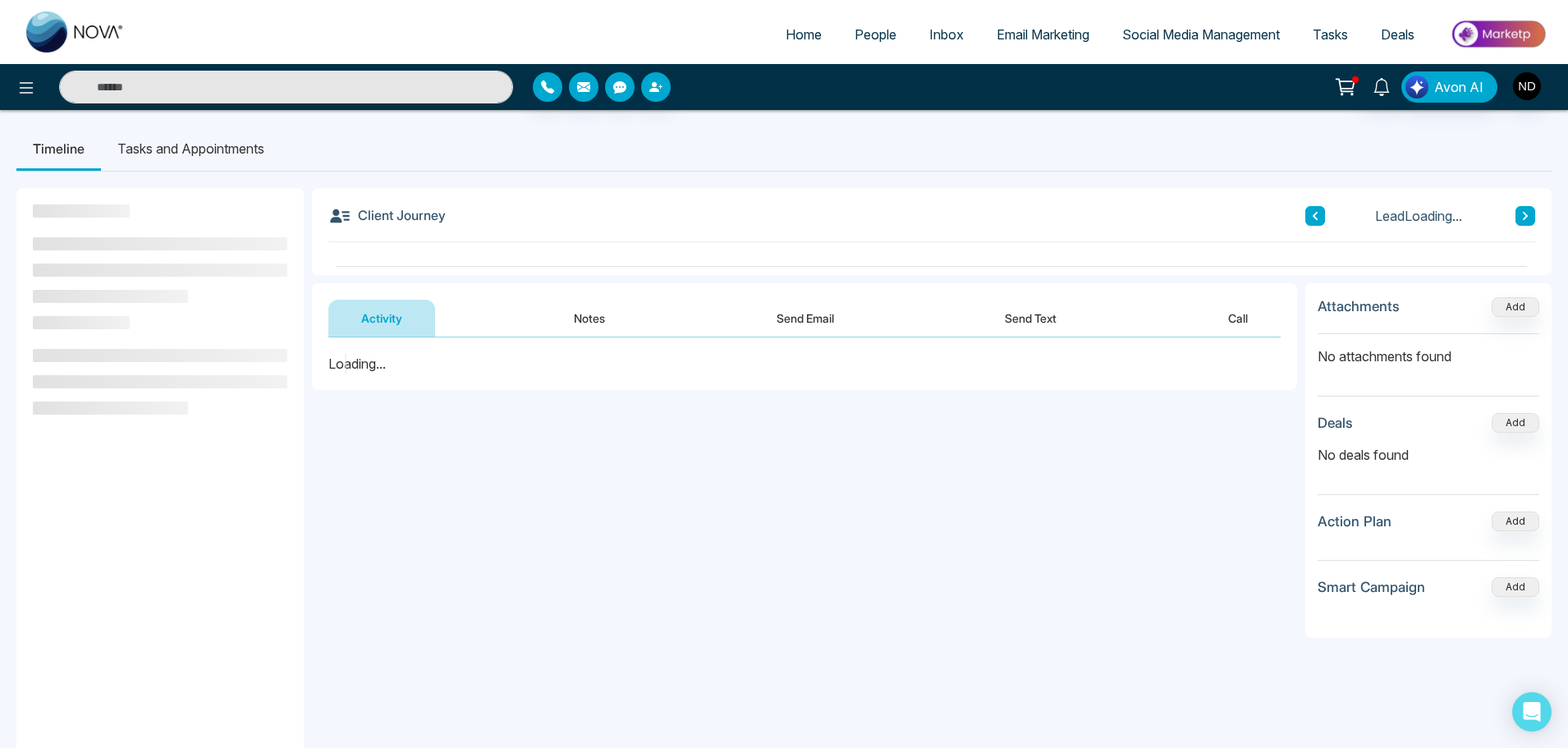
click at [864, 311] on button "Send Email" at bounding box center [805, 318] width 123 height 37
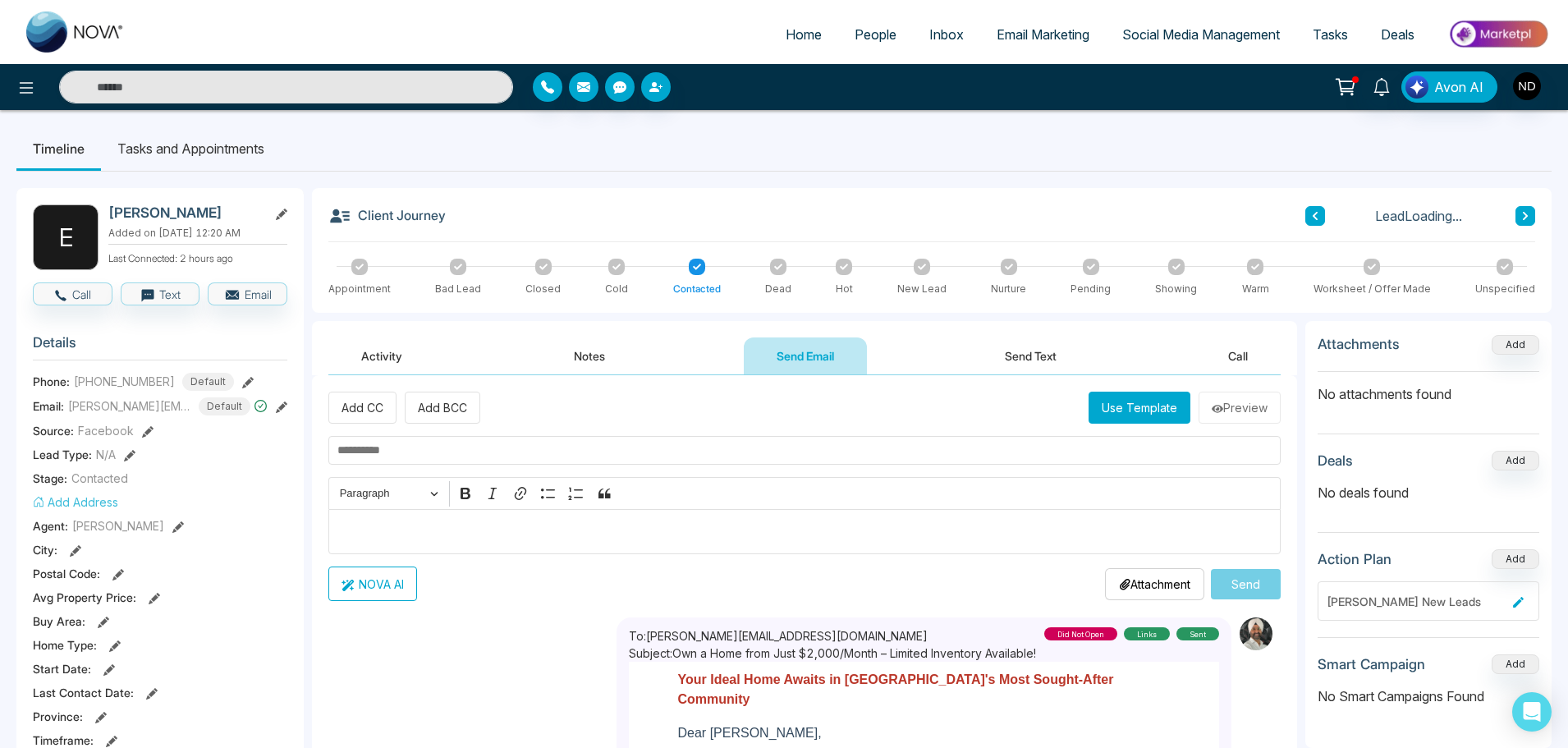
click at [459, 442] on input "text" at bounding box center [804, 450] width 952 height 29
click at [585, 527] on p "Editor editing area: main" at bounding box center [805, 532] width 935 height 19
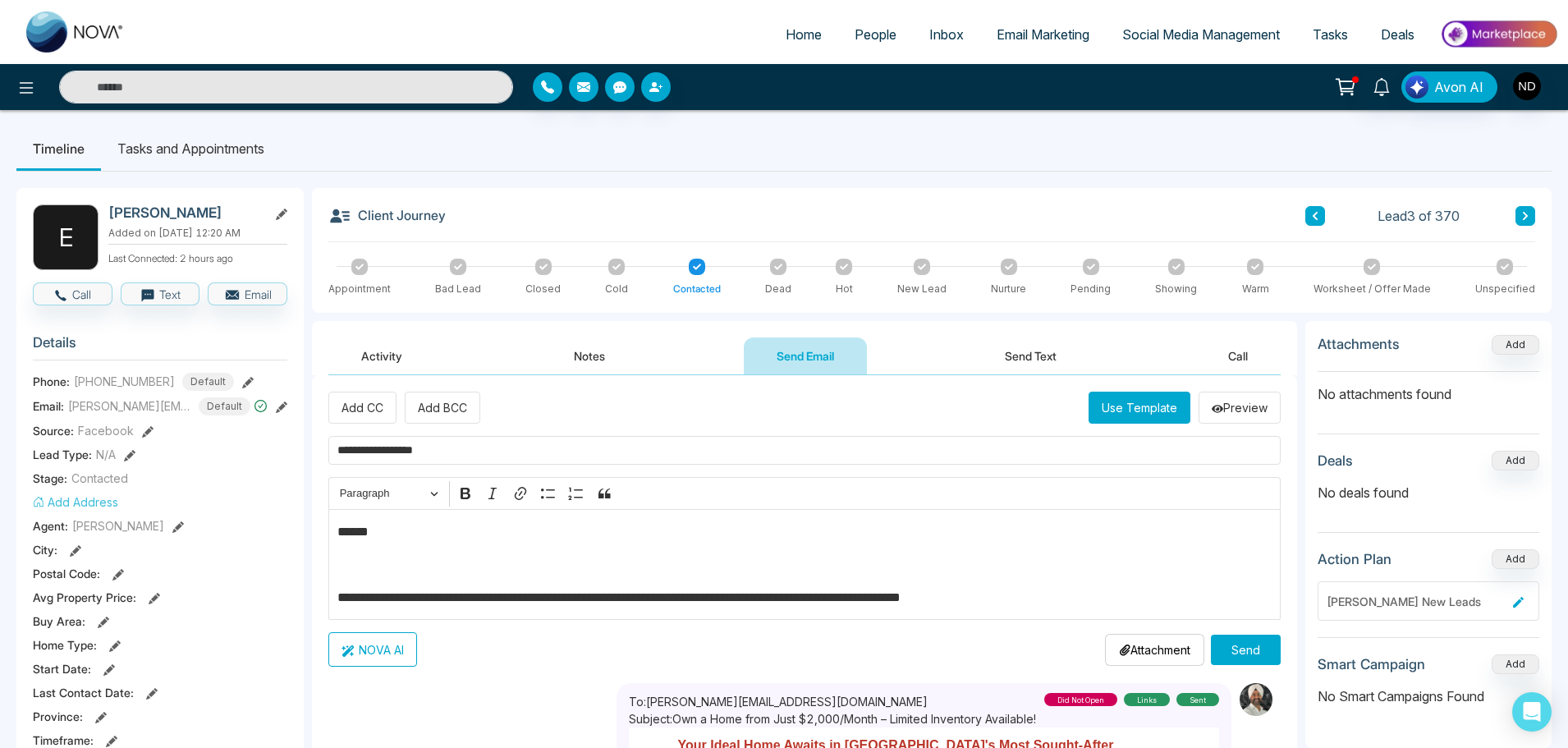
click at [1157, 656] on p "Attachment" at bounding box center [1154, 650] width 71 height 18
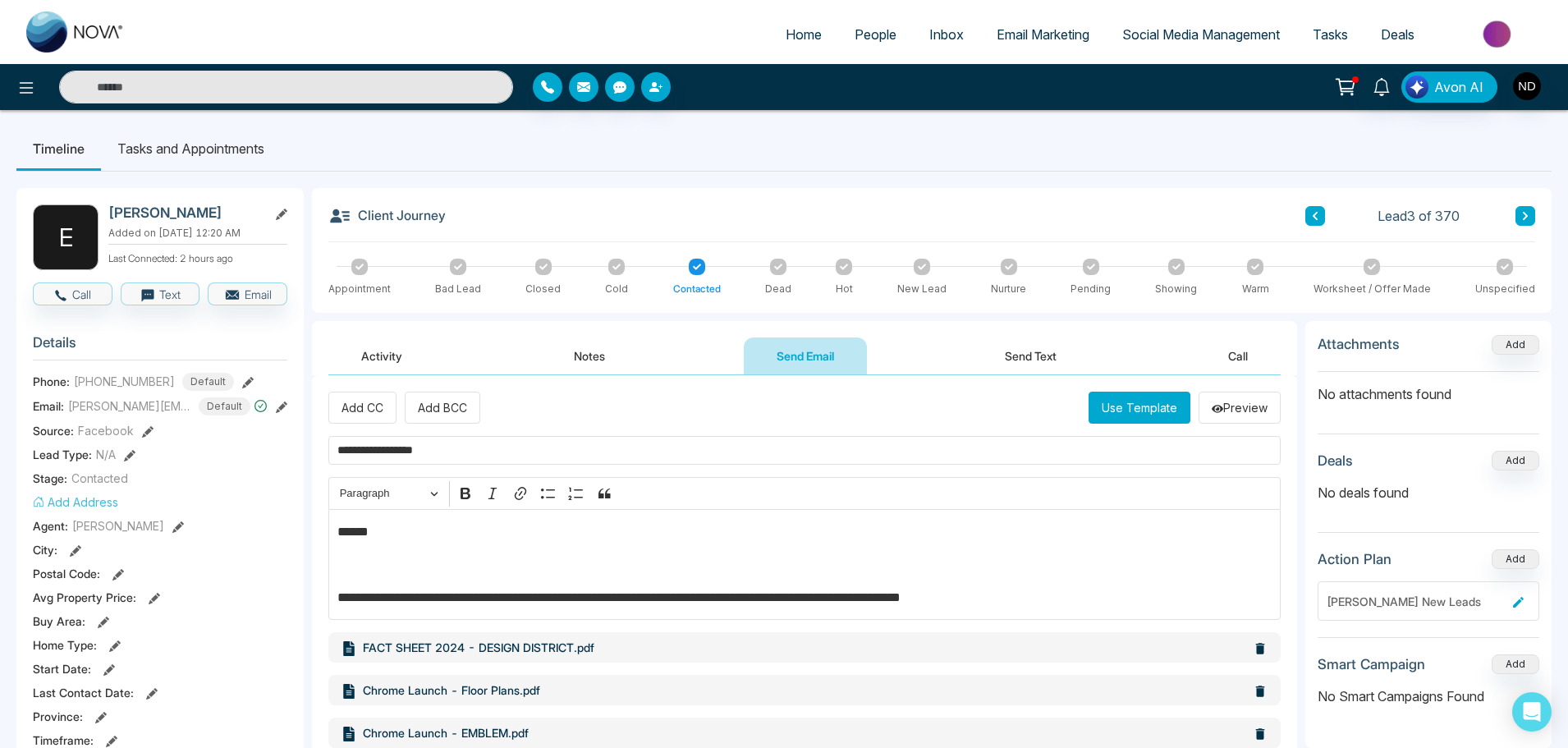
click at [1062, 595] on p "**********" at bounding box center [805, 597] width 935 height 19
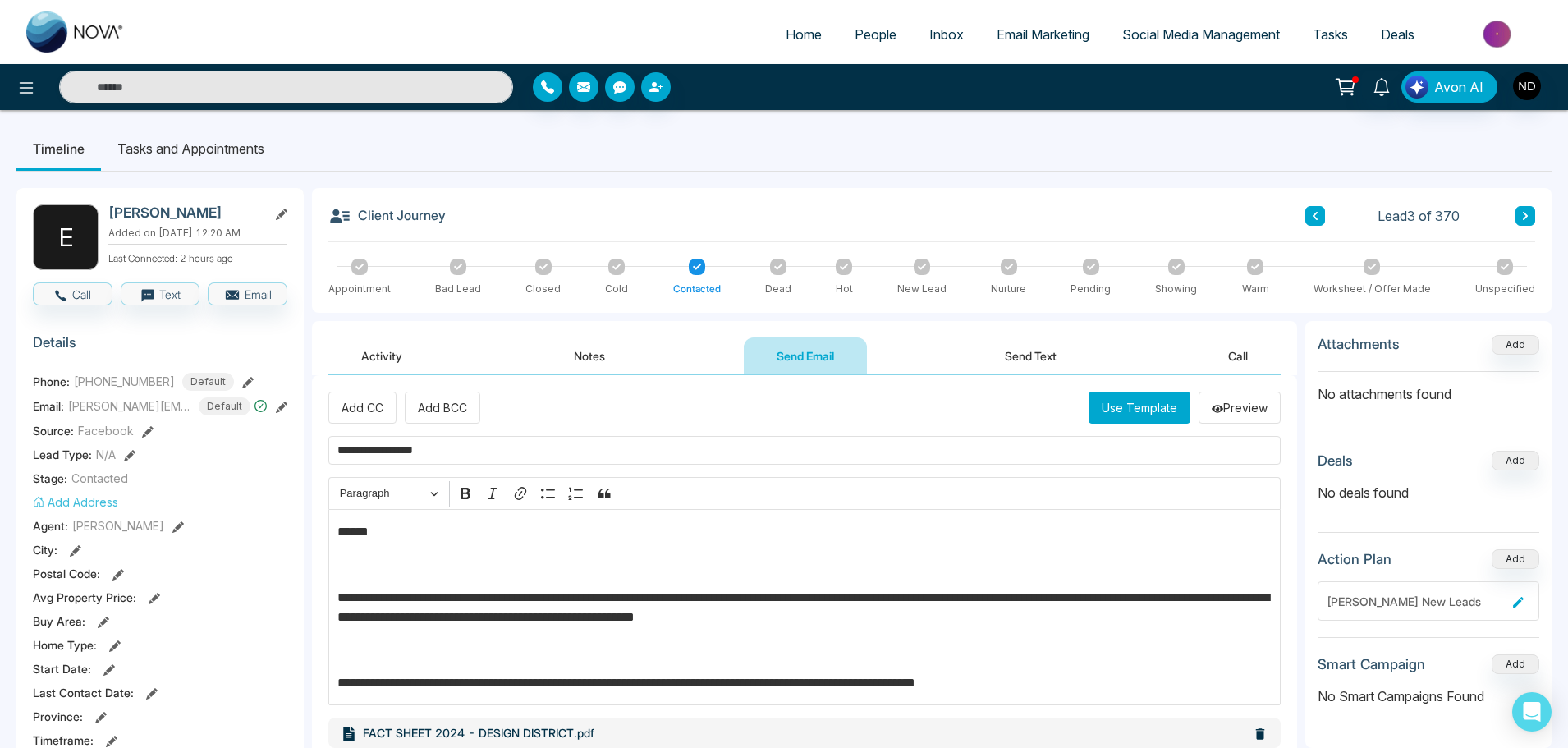
click at [608, 448] on input "**********" at bounding box center [804, 450] width 952 height 29
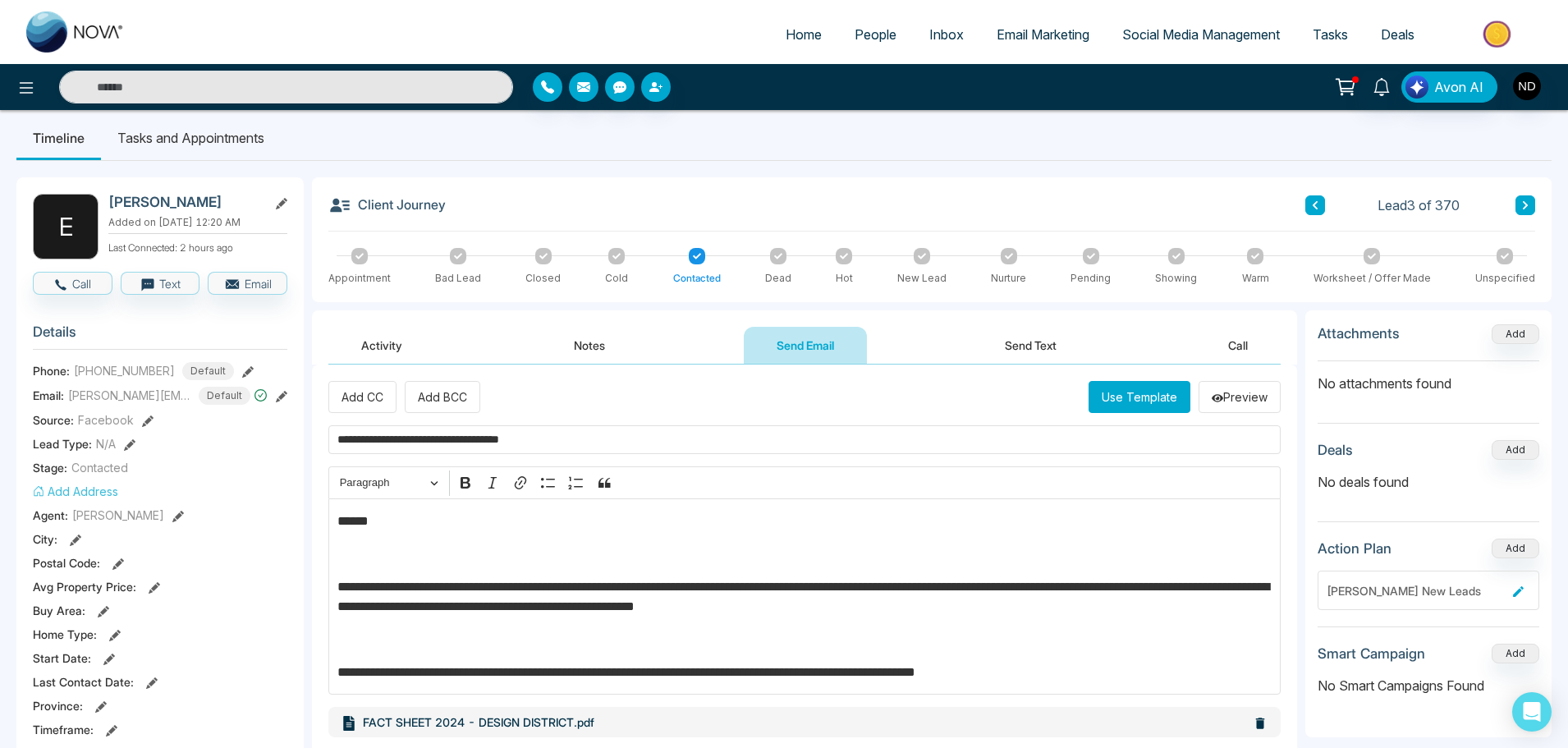
scroll to position [246, 0]
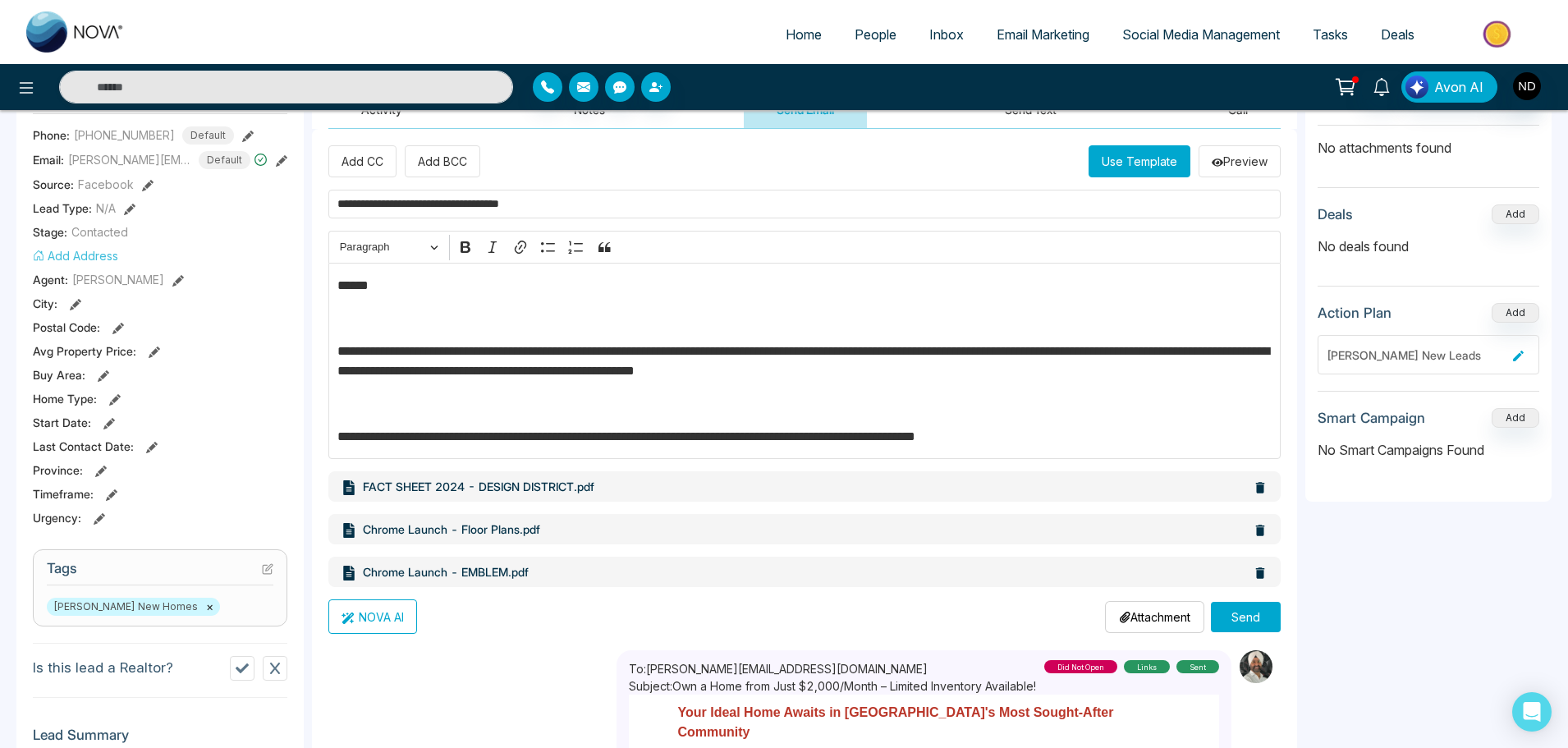
type input "**********"
click at [1251, 620] on button "Send" at bounding box center [1246, 617] width 70 height 31
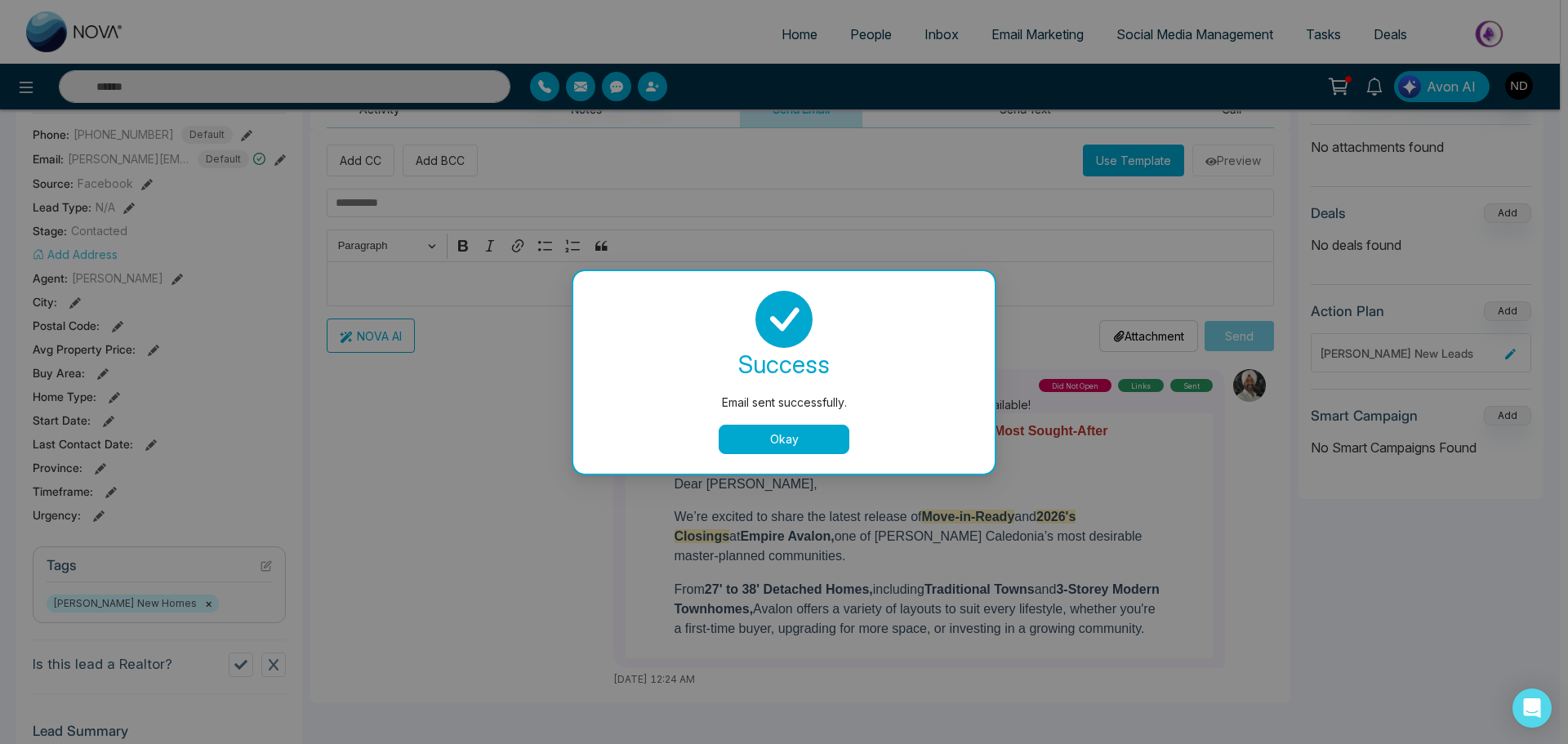
click at [800, 432] on button "Okay" at bounding box center [784, 440] width 131 height 29
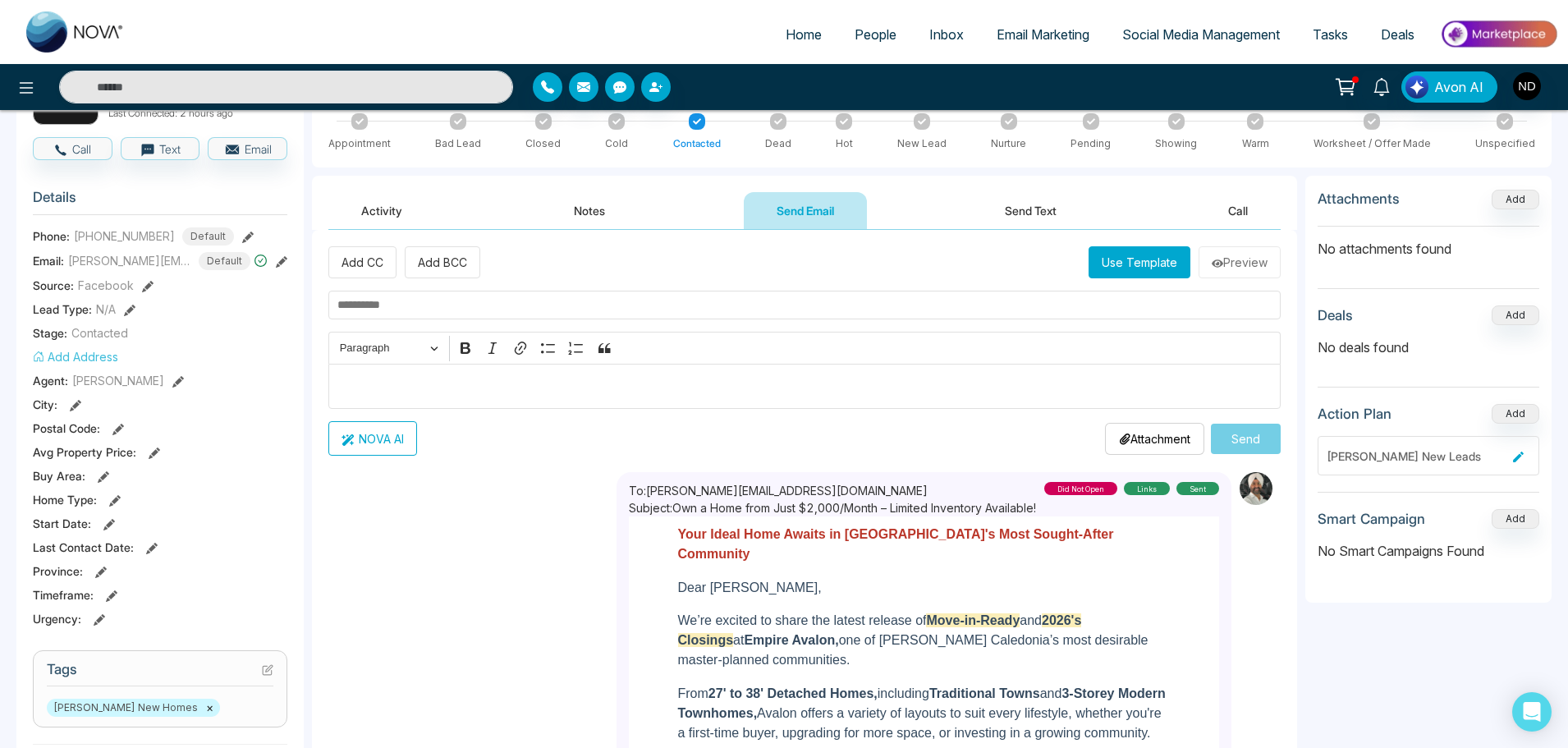
scroll to position [0, 0]
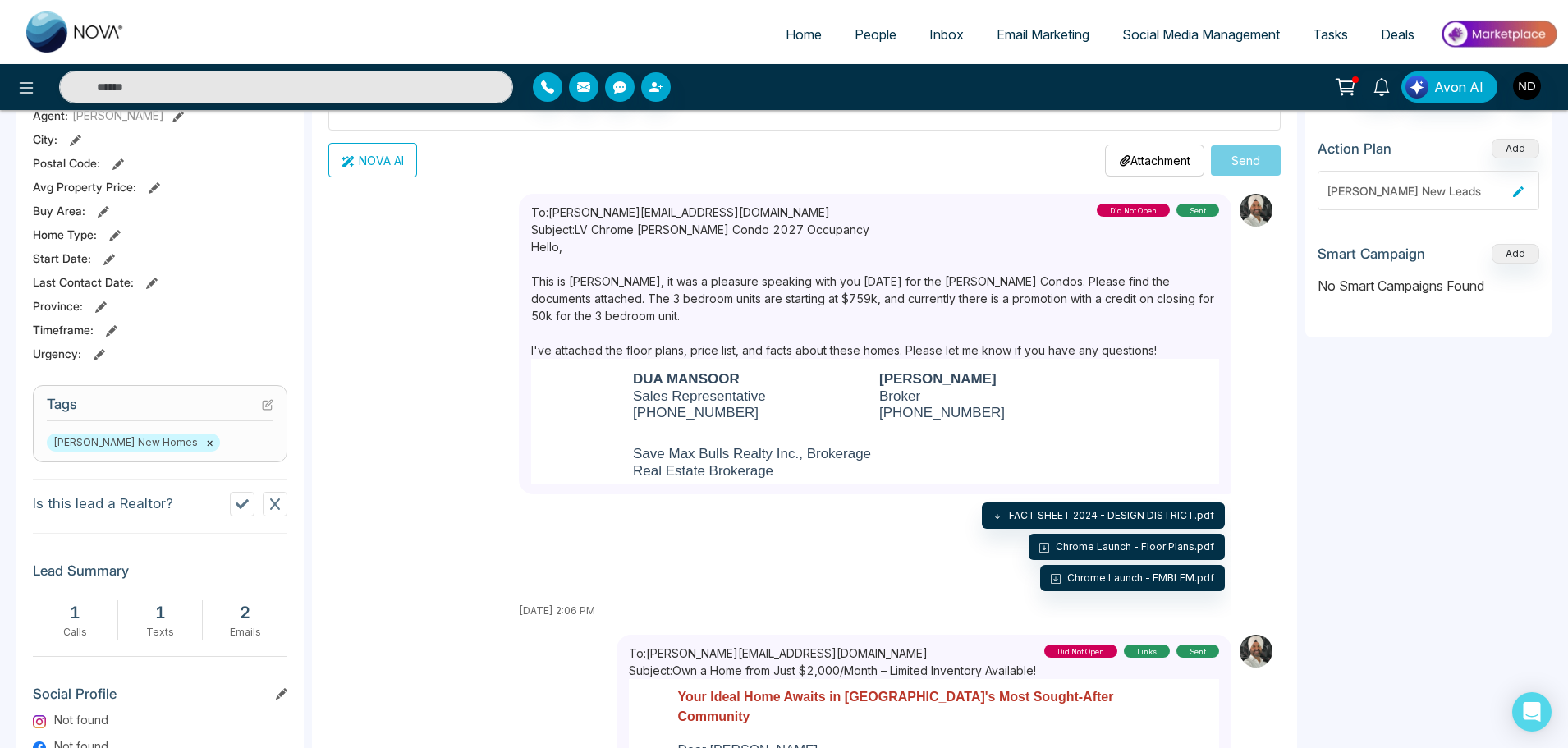
drag, startPoint x: 930, startPoint y: 498, endPoint x: 1486, endPoint y: 681, distance: 585.3
click at [1486, 681] on aside "Attachments Add No attachments found Deals Add No deals found Action Plan Add […" at bounding box center [1428, 440] width 246 height 1061
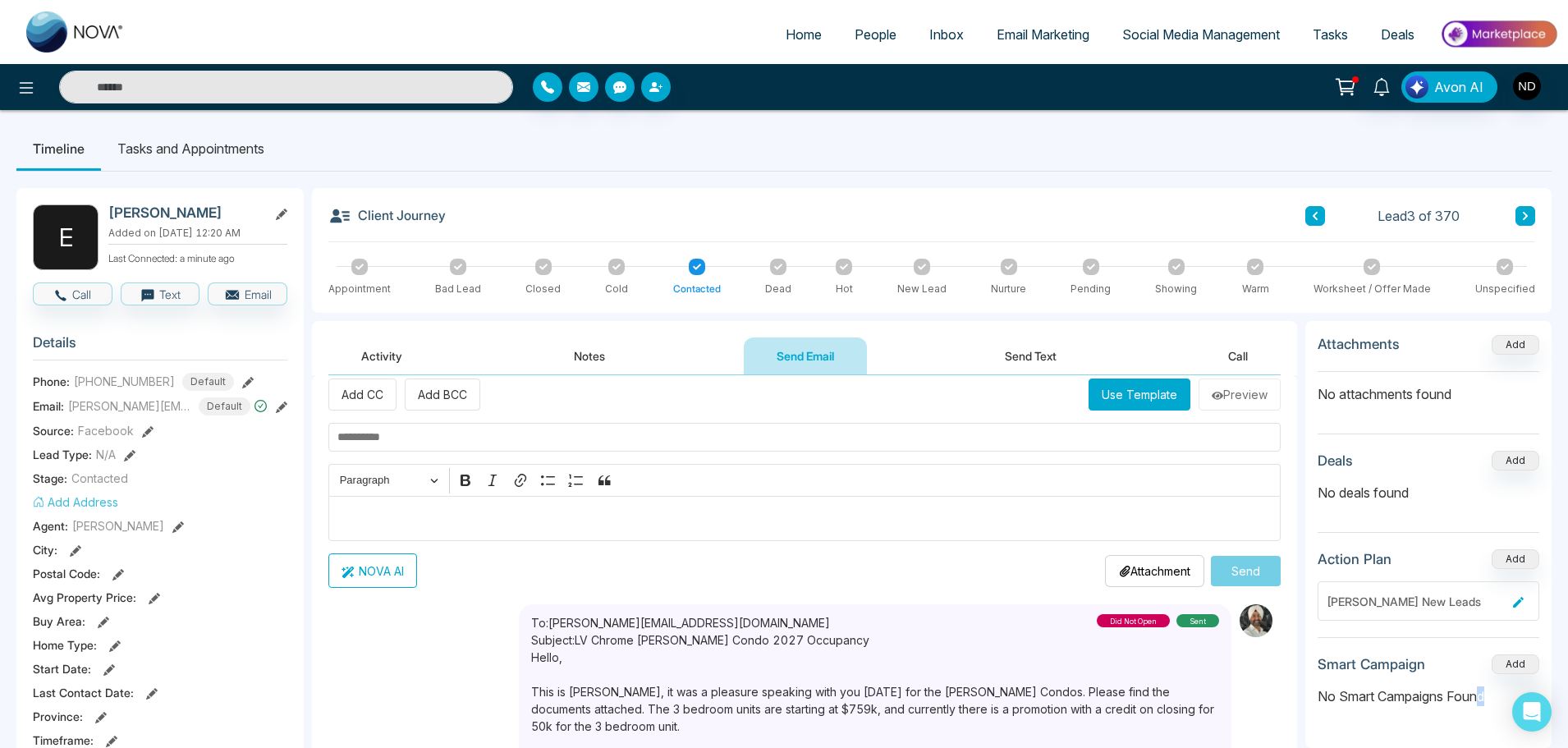
click at [799, 43] on link "Home" at bounding box center [803, 34] width 69 height 31
select select "*"
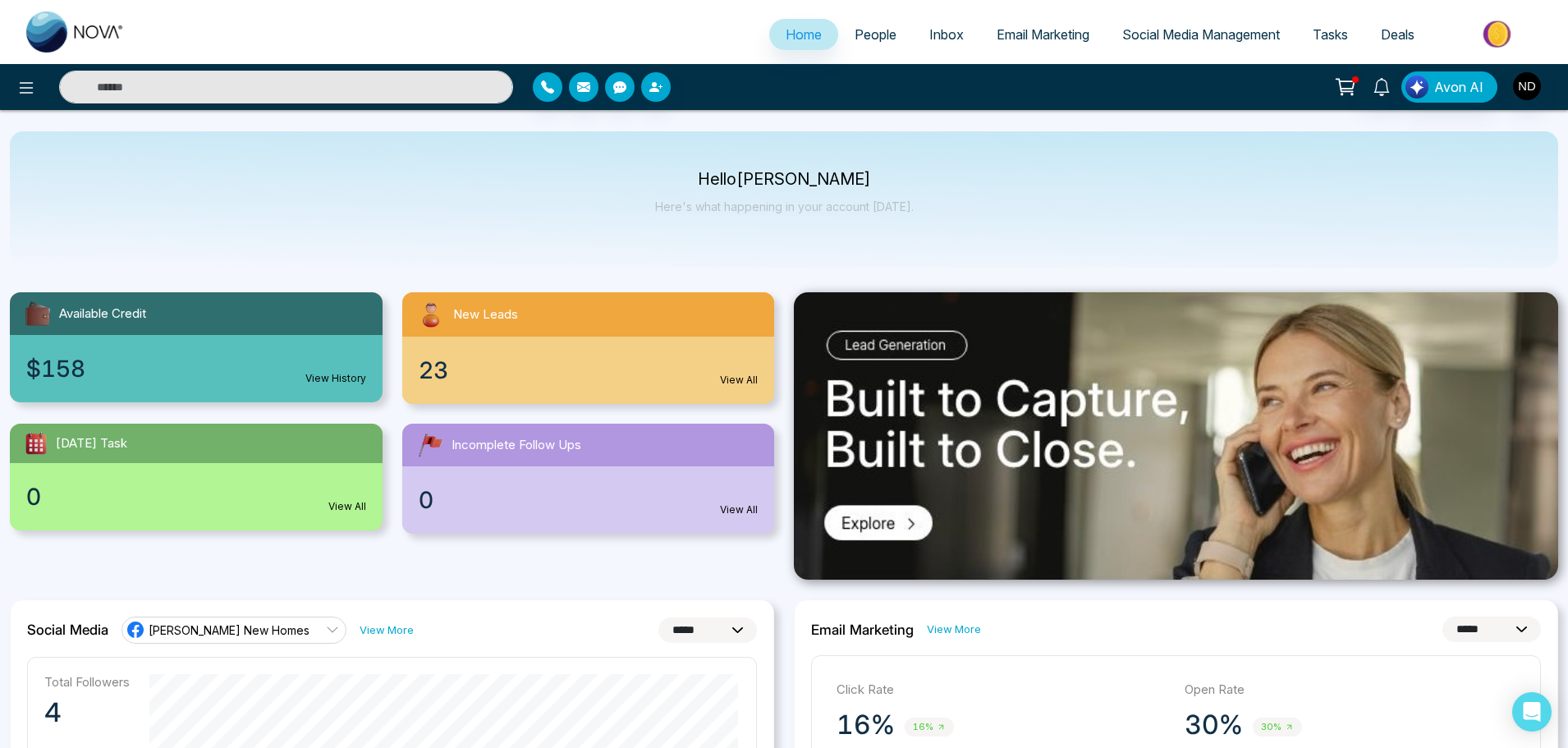
click at [914, 37] on link "Inbox" at bounding box center [946, 34] width 67 height 31
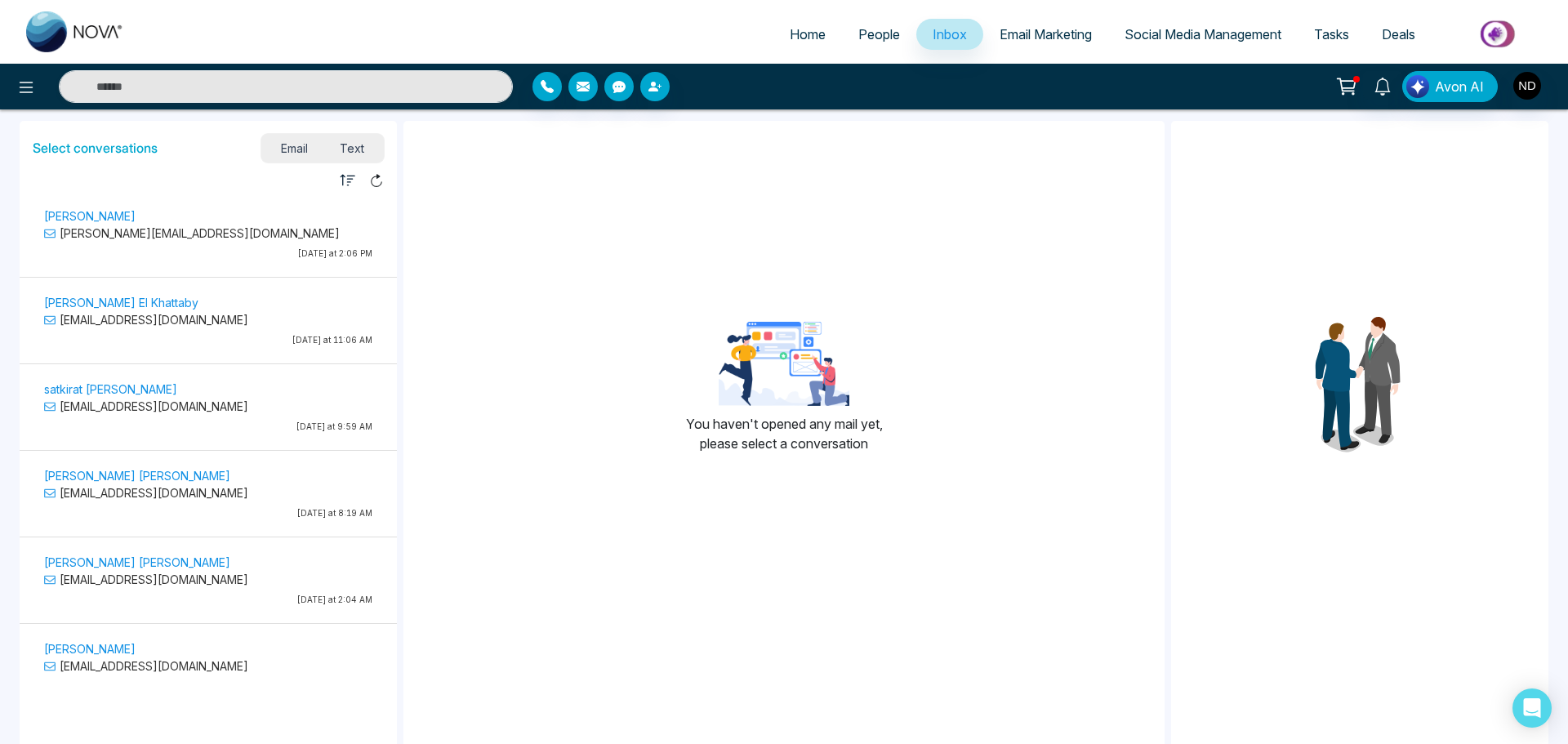
click at [352, 143] on span "Text" at bounding box center [353, 148] width 57 height 22
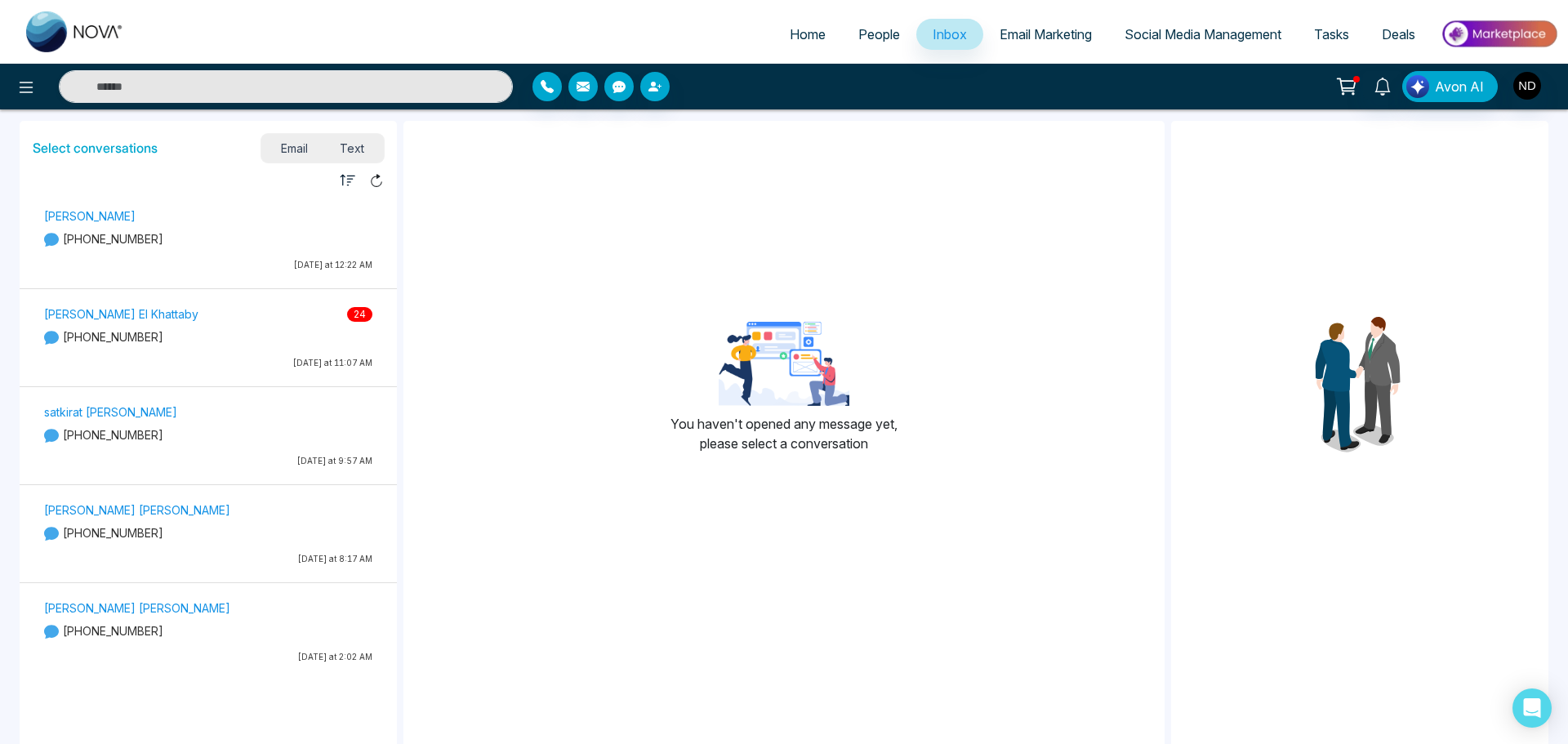
click at [286, 303] on div "[PERSON_NAME] 24 [PHONE_NUMBER] [DATE] at 11:07 AM" at bounding box center [208, 339] width 345 height 73
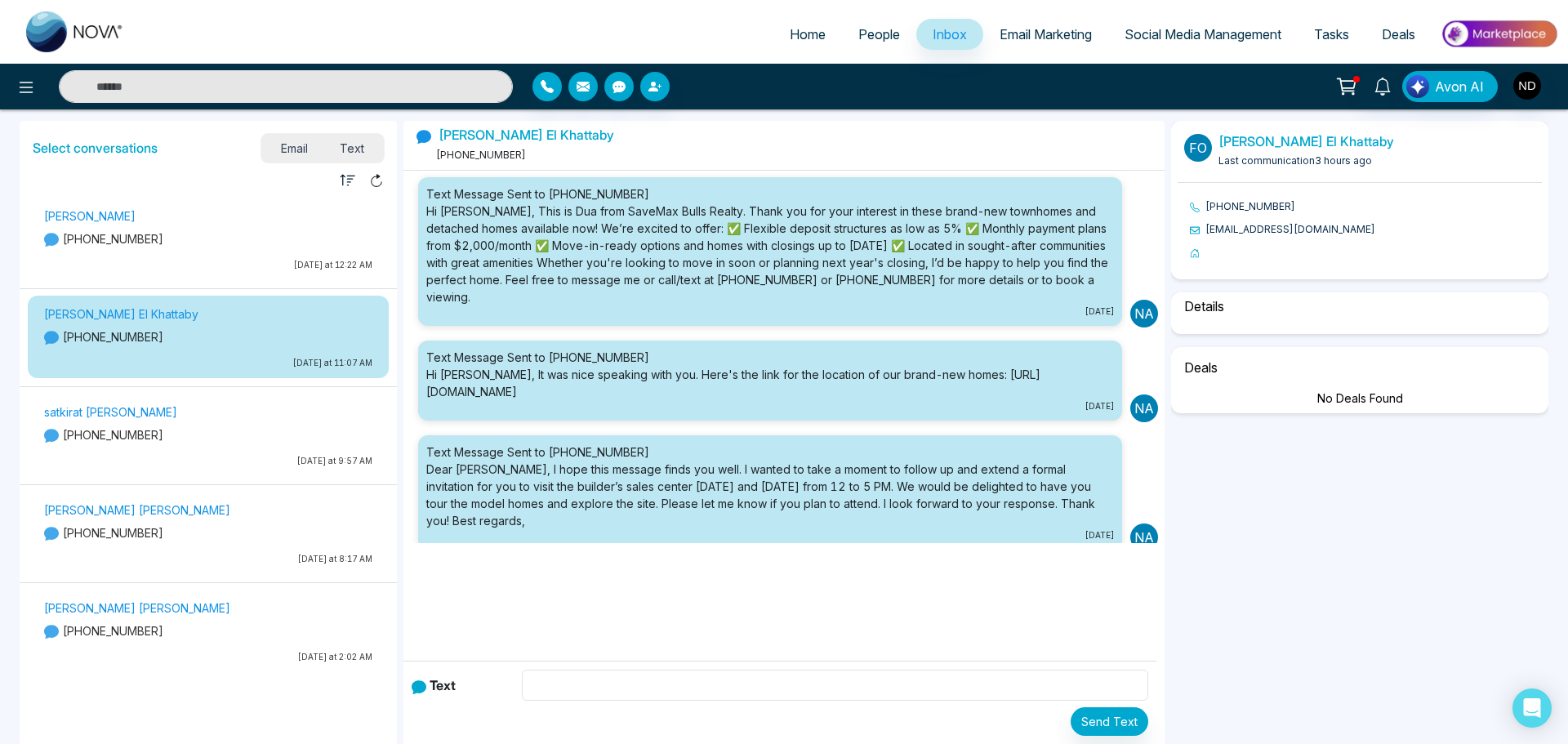
scroll to position [3994, 0]
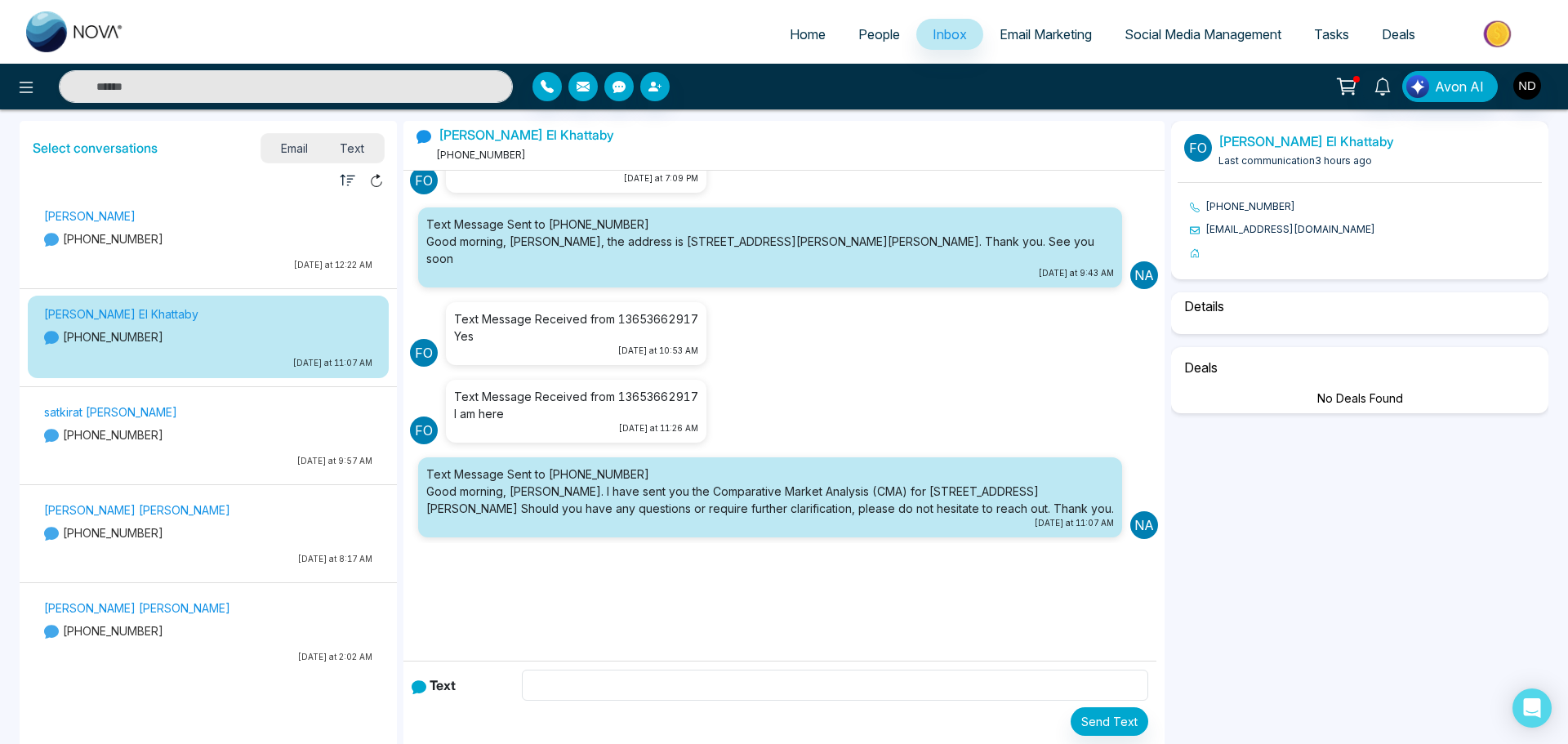
select select "****"
select select "********"
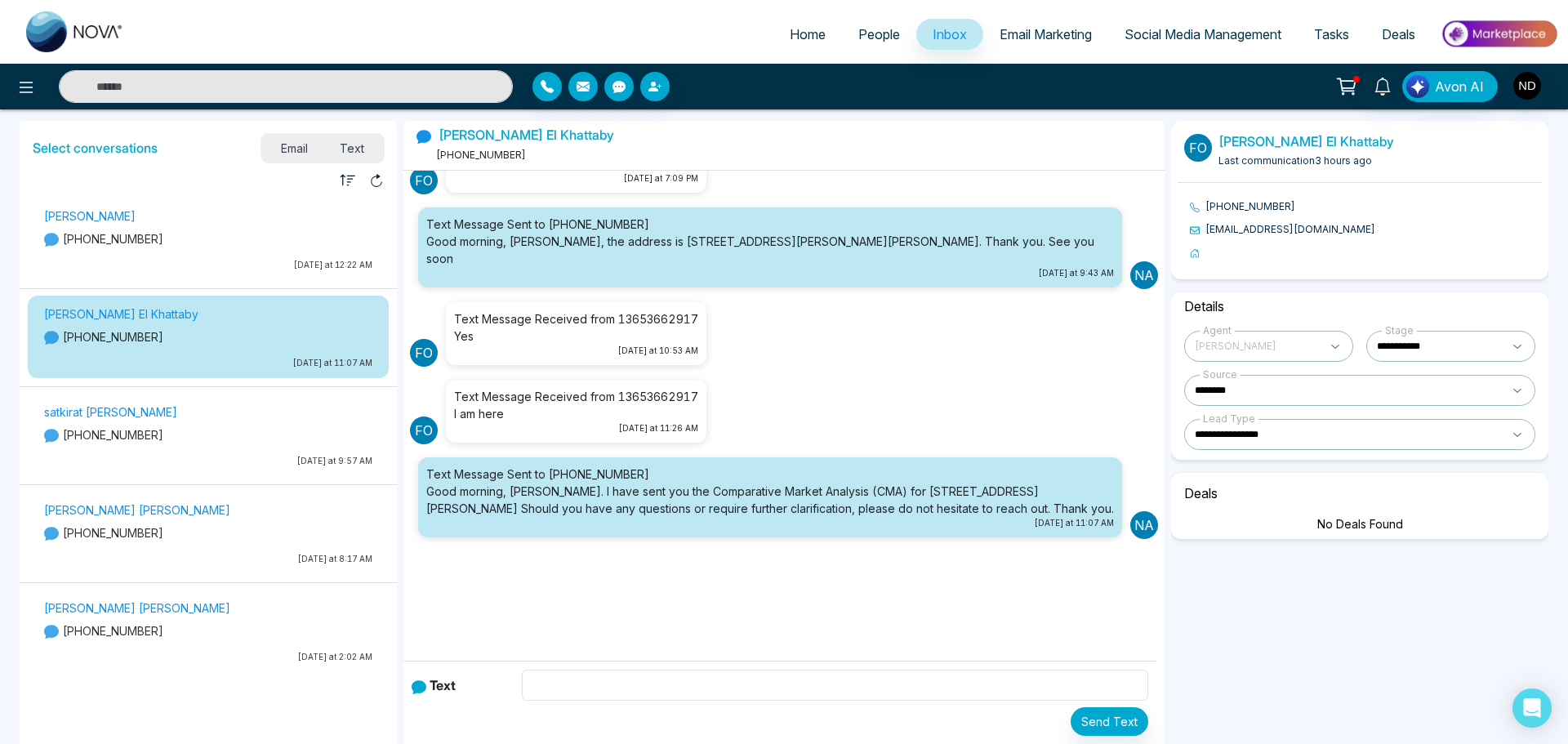
click at [776, 23] on link "Home" at bounding box center [807, 34] width 69 height 31
select select "*"
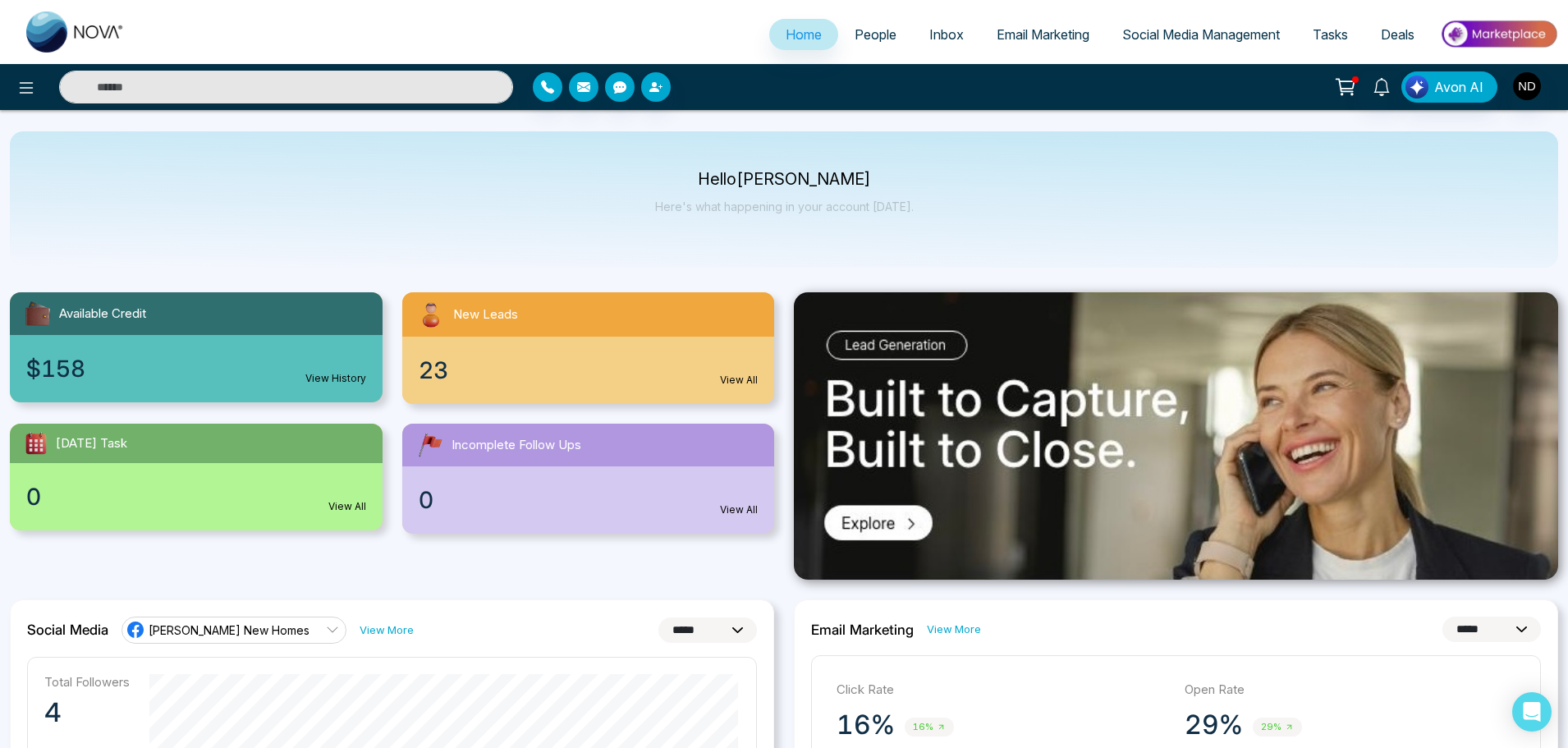
click at [878, 35] on span "People" at bounding box center [875, 34] width 42 height 17
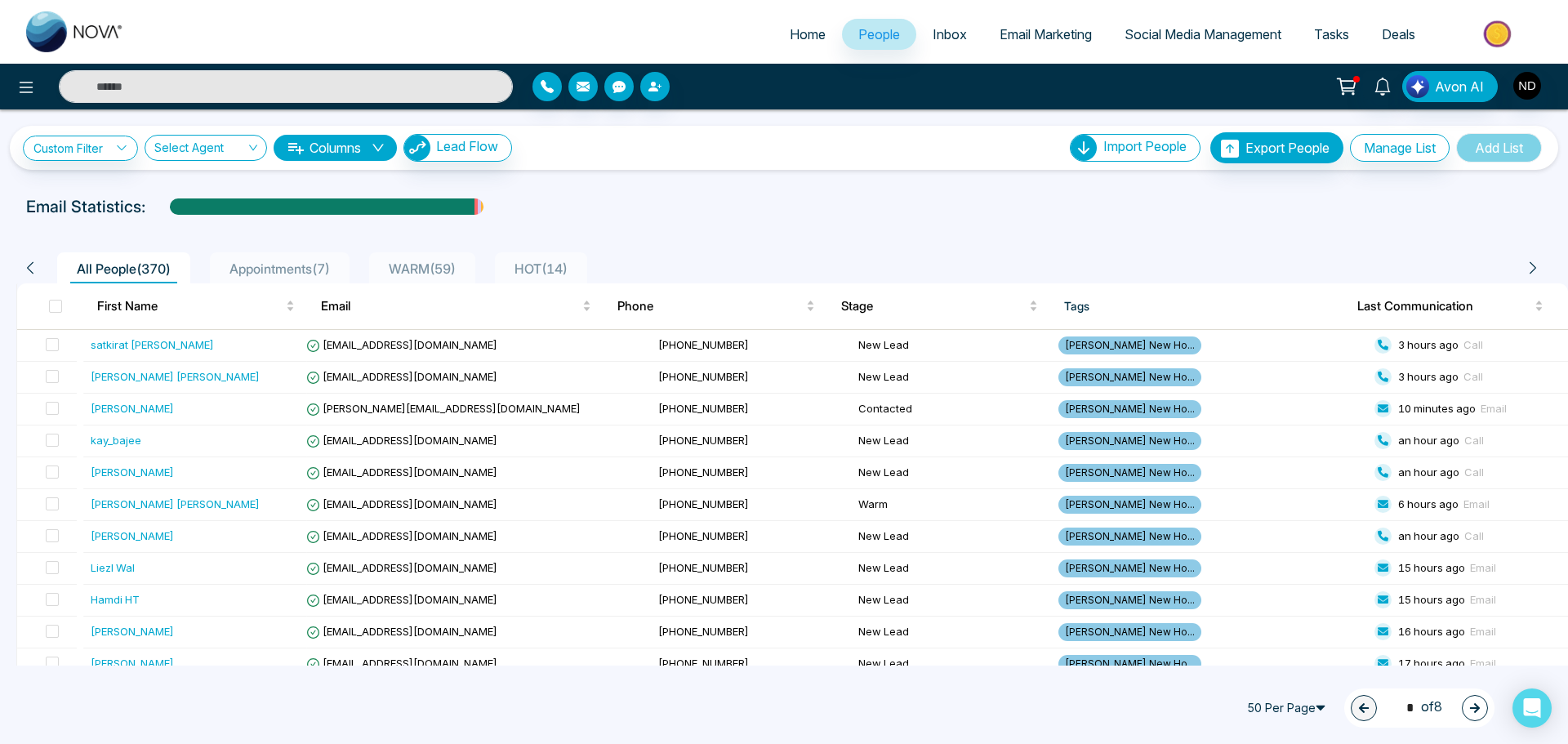
click at [932, 29] on span "Inbox" at bounding box center [949, 34] width 34 height 17
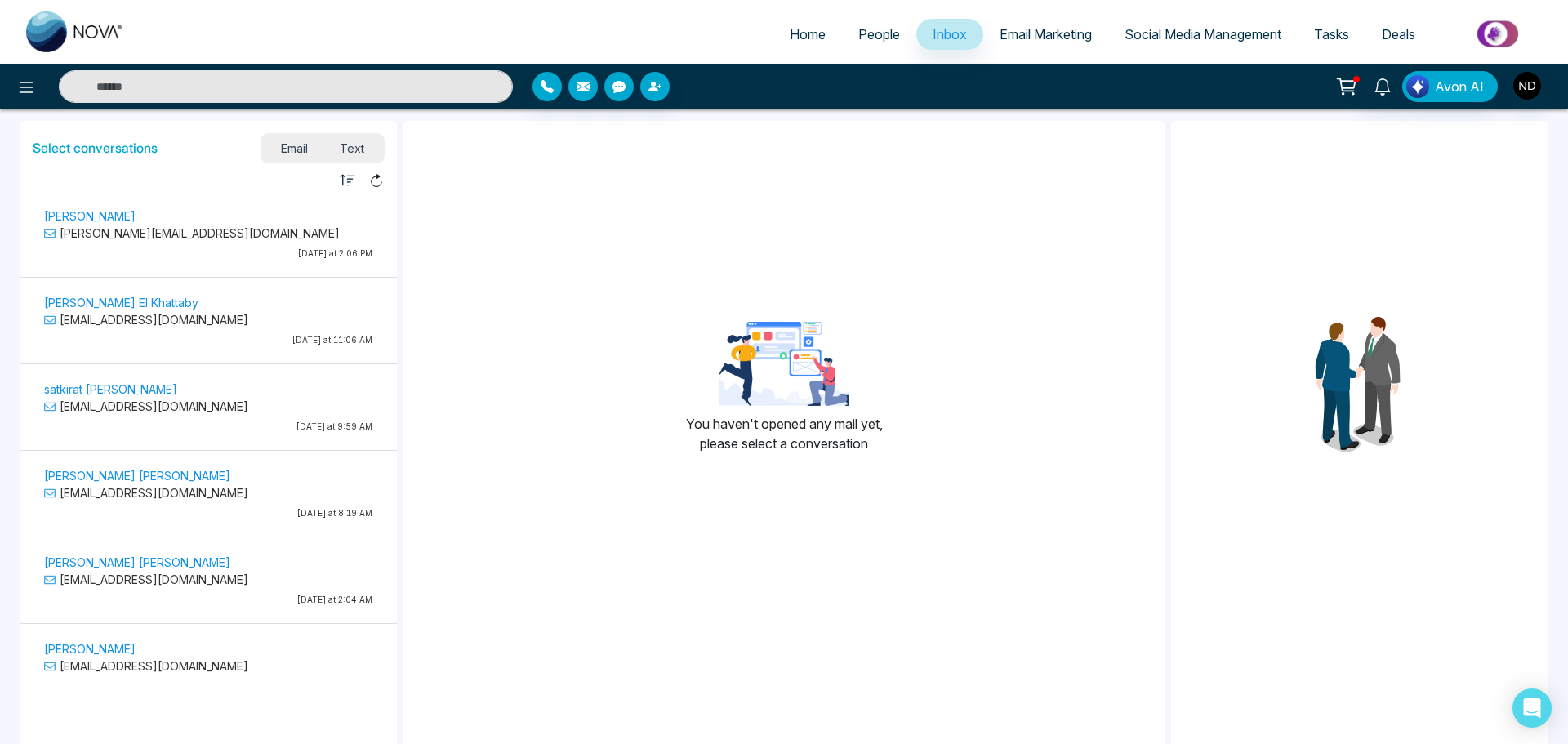
click at [1317, 29] on span "Tasks" at bounding box center [1331, 34] width 35 height 17
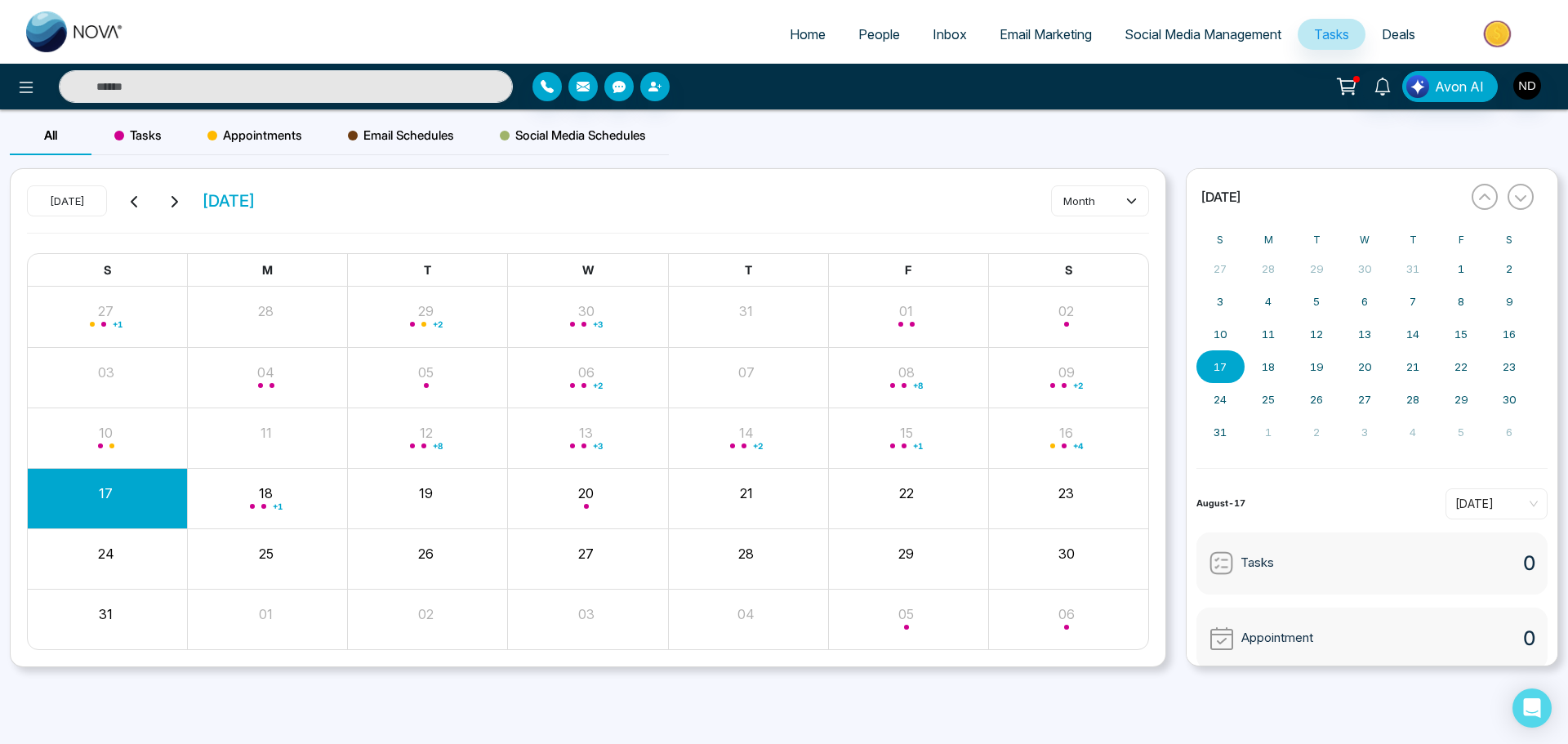
drag, startPoint x: 1458, startPoint y: 0, endPoint x: 898, endPoint y: 163, distance: 583.2
click at [900, 165] on div "All Tasks Appointments Email Schedules Social Media Schedules" at bounding box center [784, 142] width 1568 height 52
click at [870, 41] on span "People" at bounding box center [879, 34] width 41 height 17
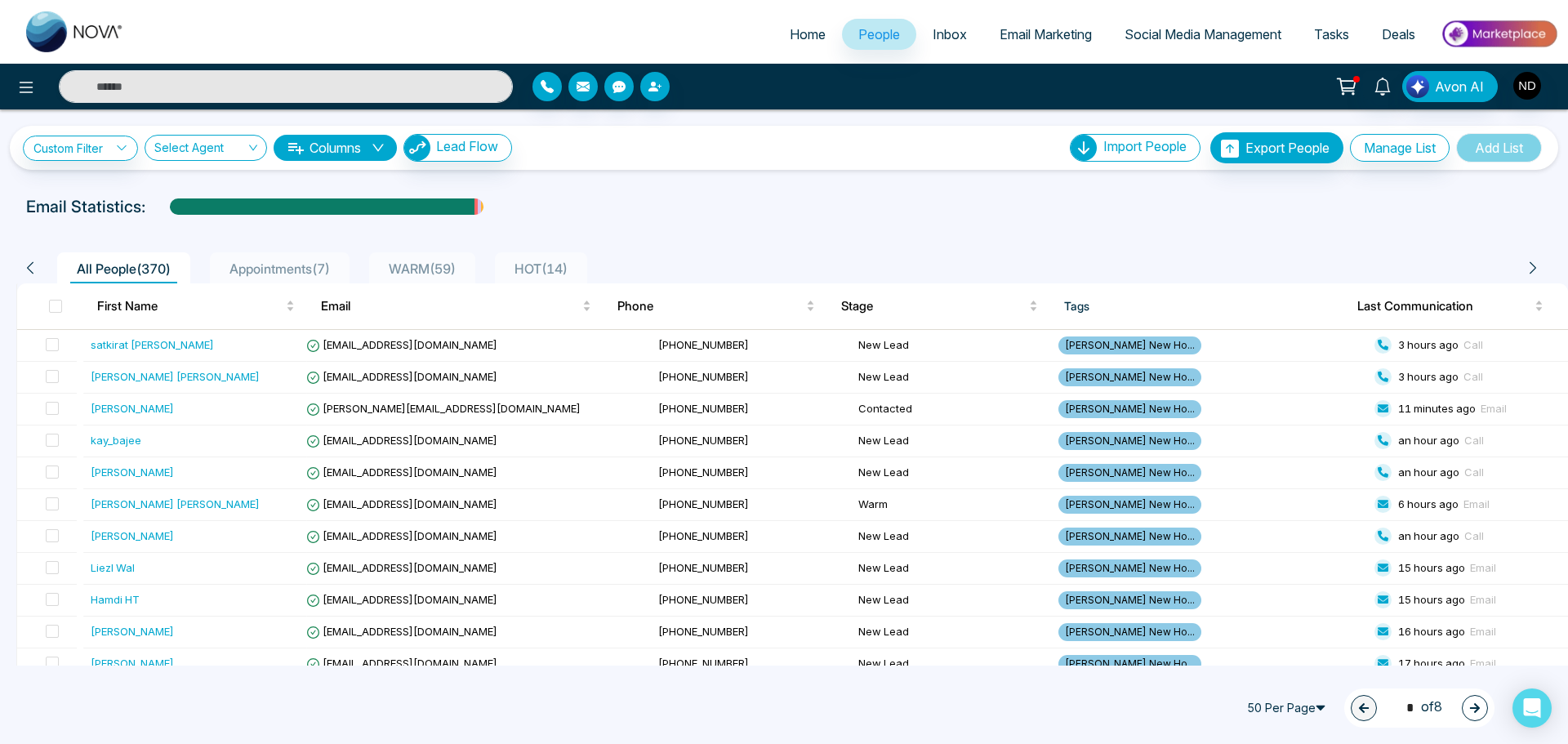
click at [289, 257] on li "Appointments ( 7 )" at bounding box center [279, 268] width 140 height 31
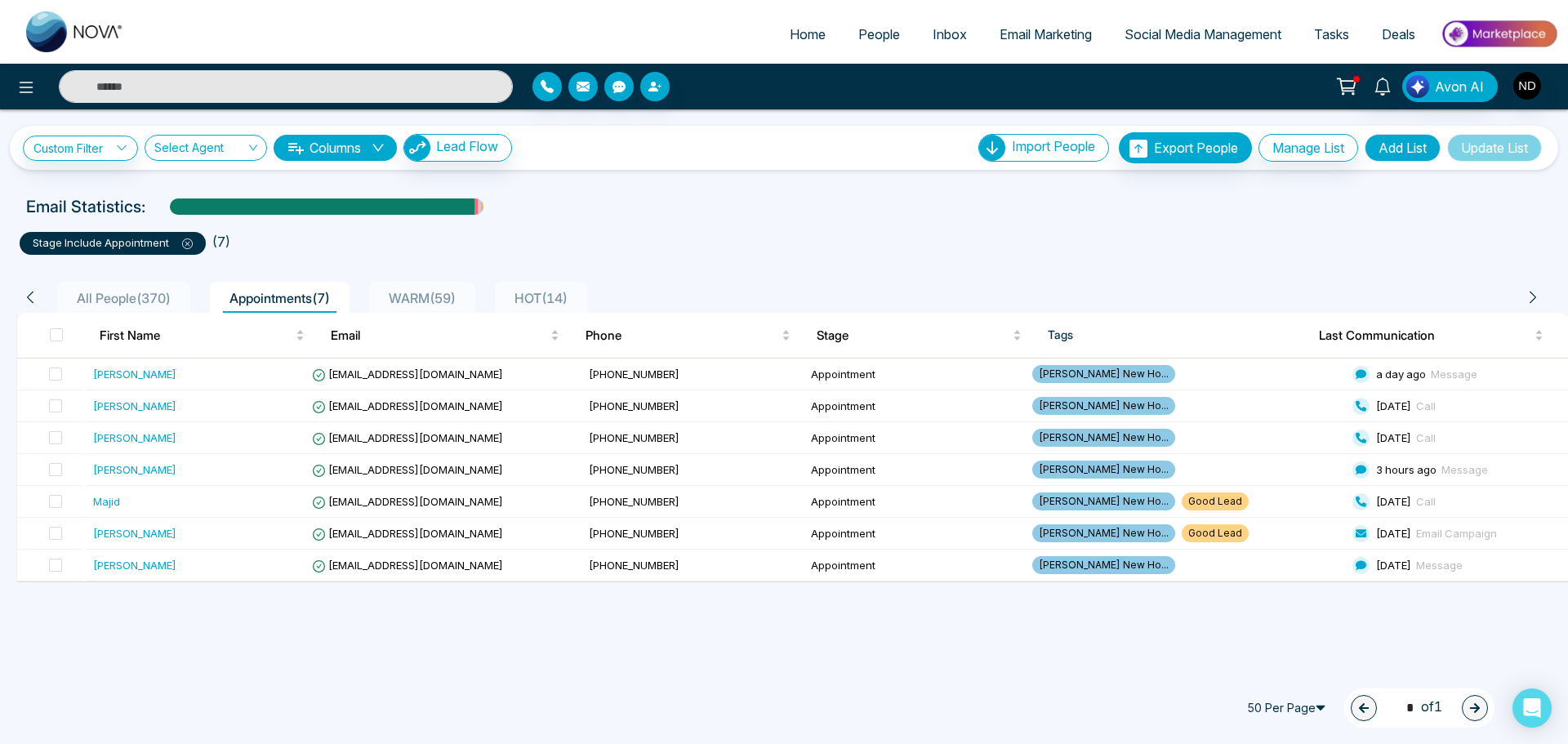
click at [961, 27] on link "Inbox" at bounding box center [949, 34] width 67 height 31
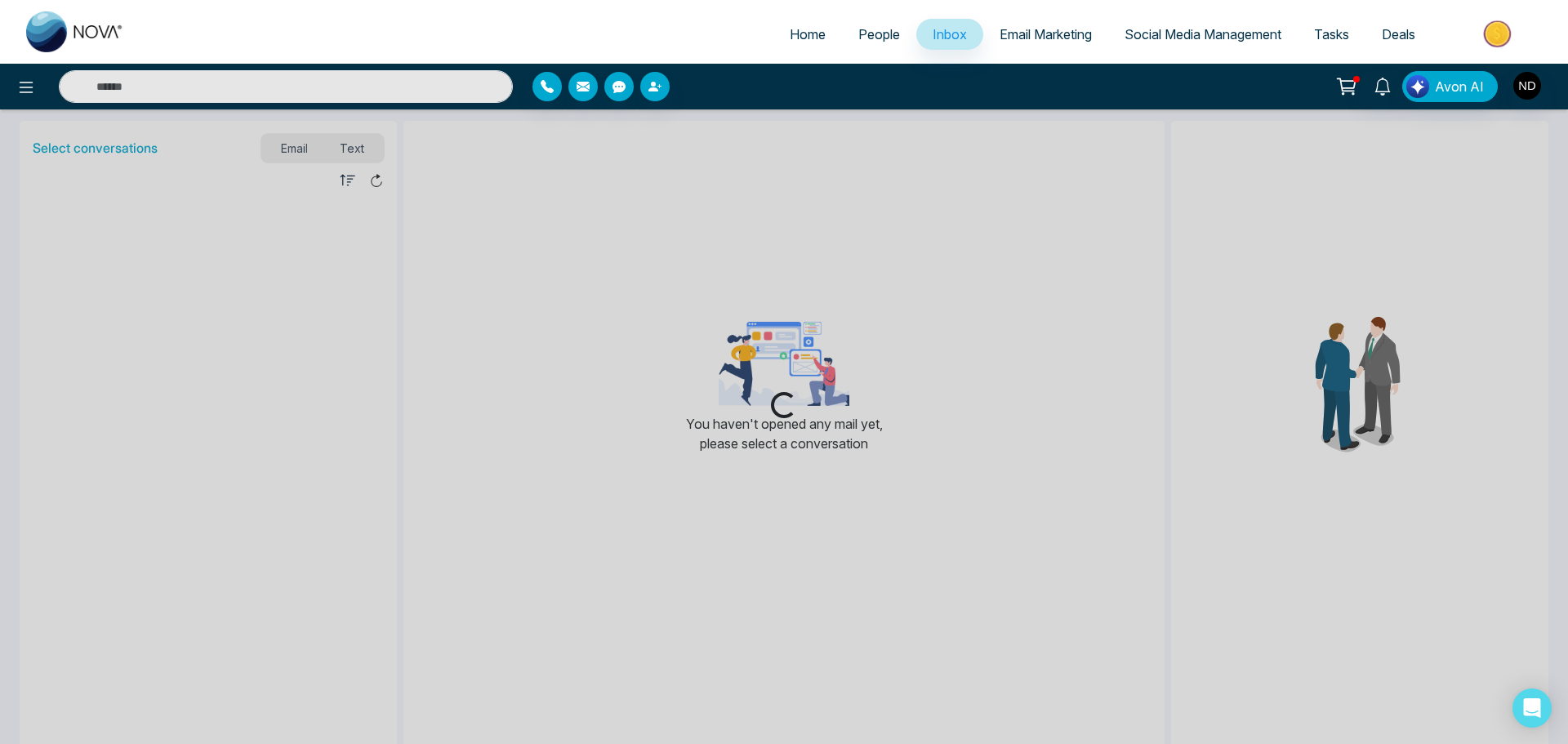
click at [1049, 29] on span "Email Marketing" at bounding box center [1045, 34] width 92 height 17
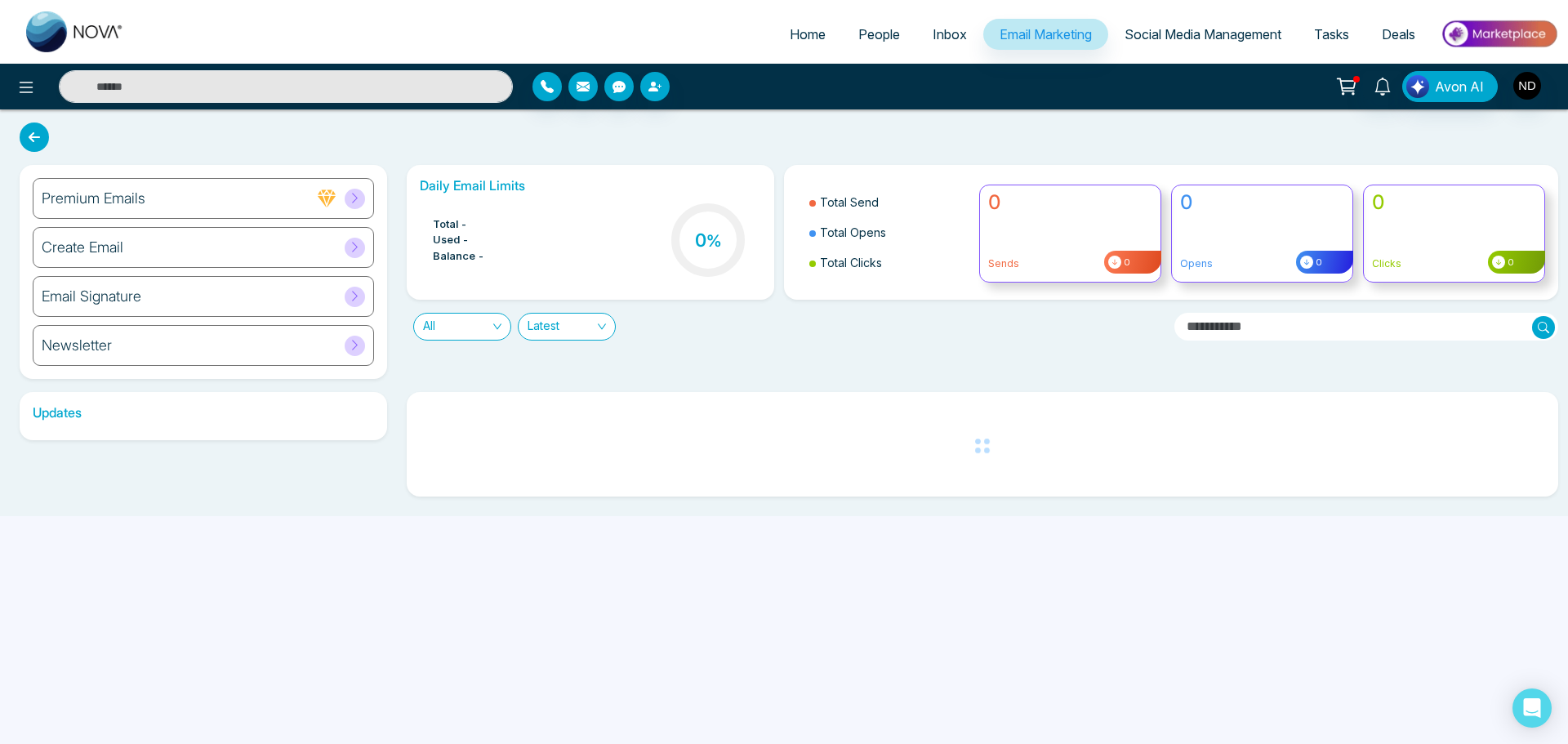
click at [1159, 20] on link "Social Media Management" at bounding box center [1202, 34] width 189 height 31
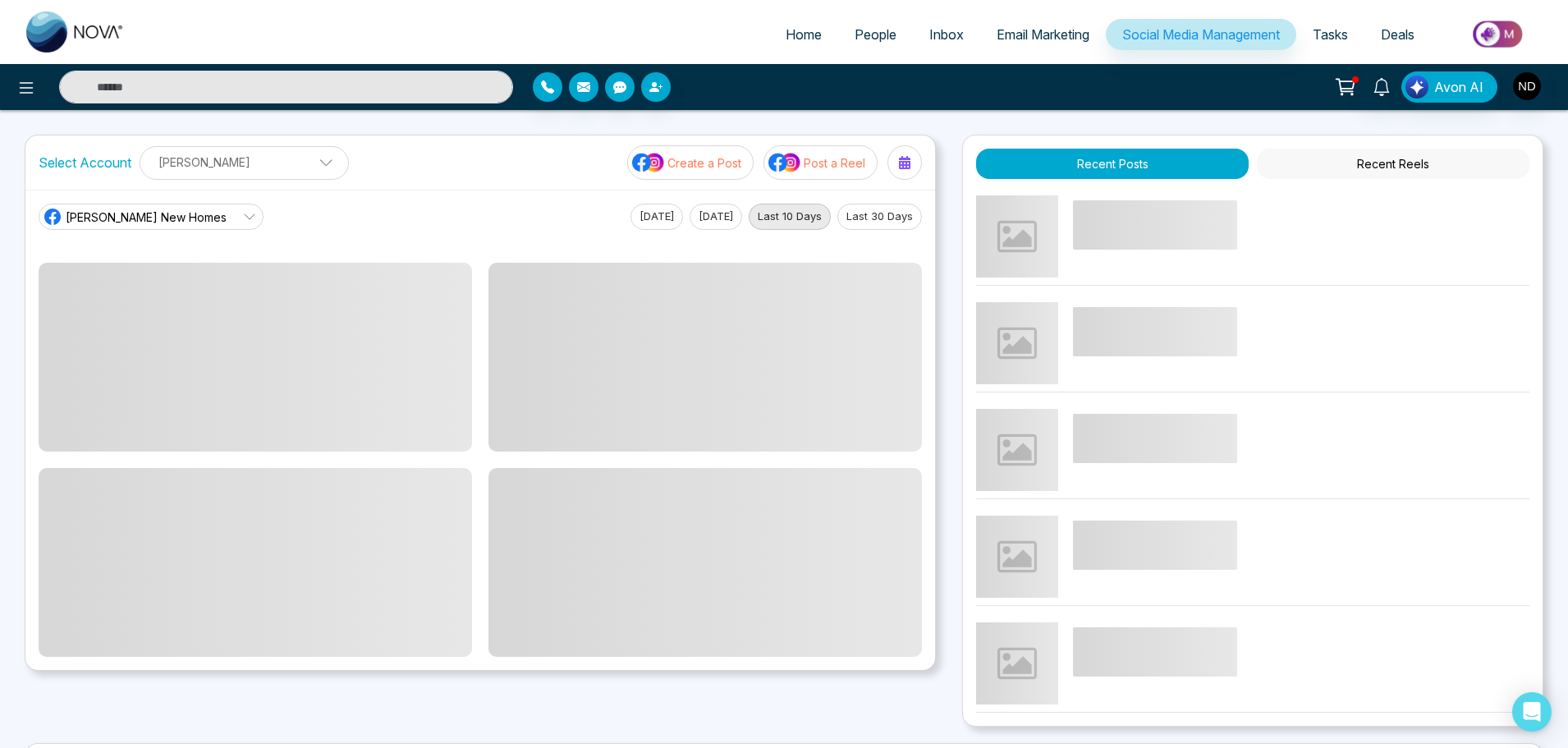
click at [1353, 92] on icon at bounding box center [1344, 84] width 17 height 12
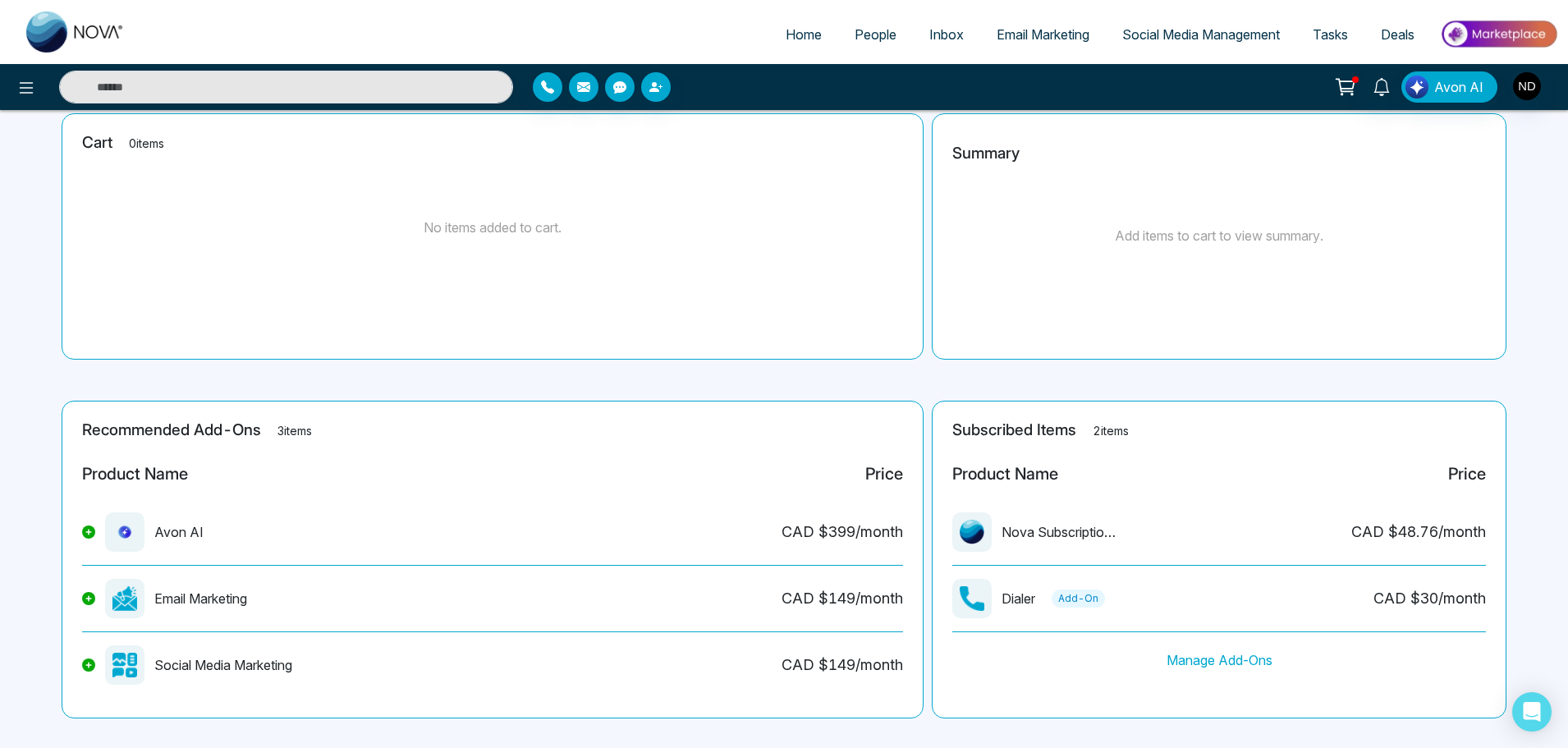
scroll to position [122, 0]
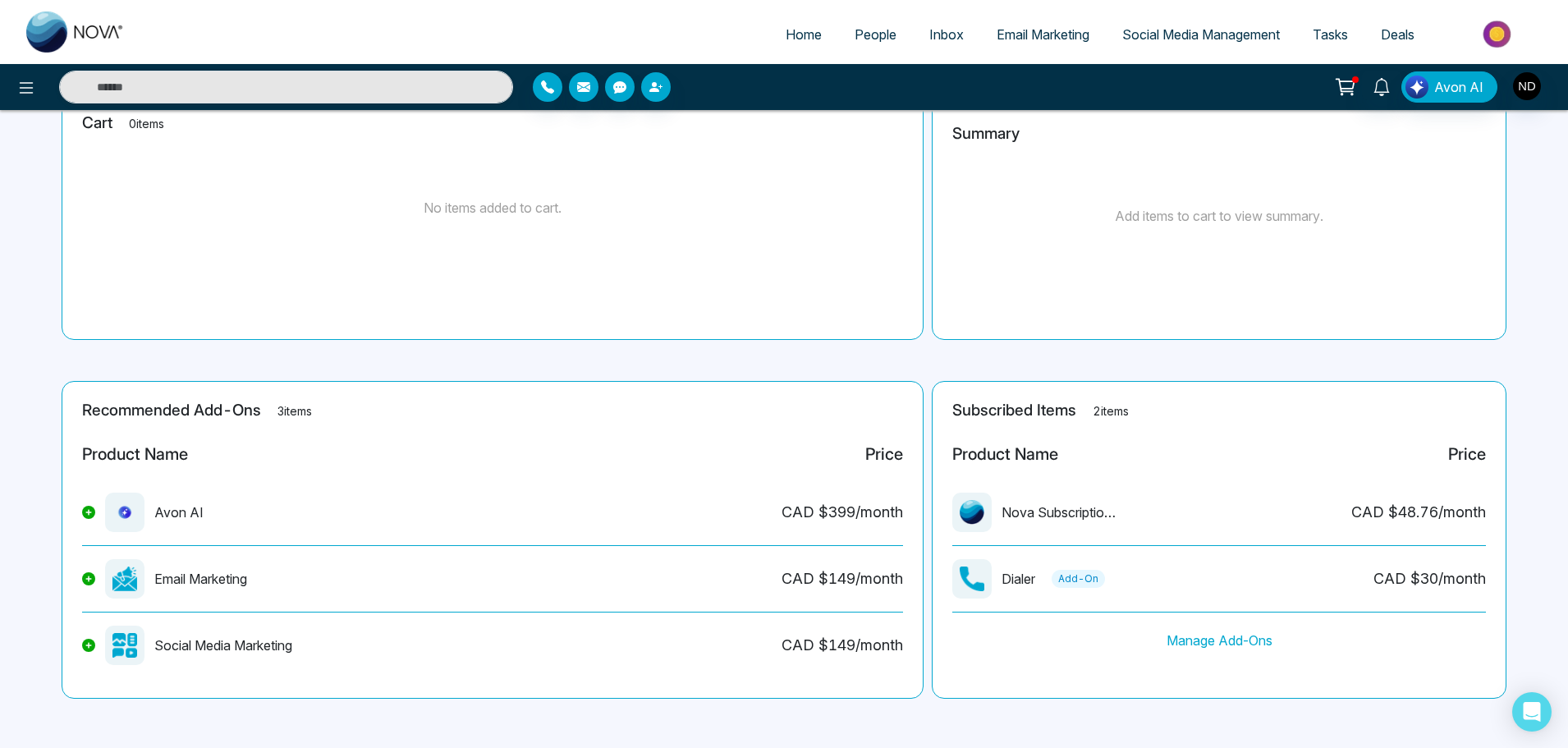
click at [77, 37] on img at bounding box center [75, 31] width 99 height 41
select select "*"
